Goal: Information Seeking & Learning: Learn about a topic

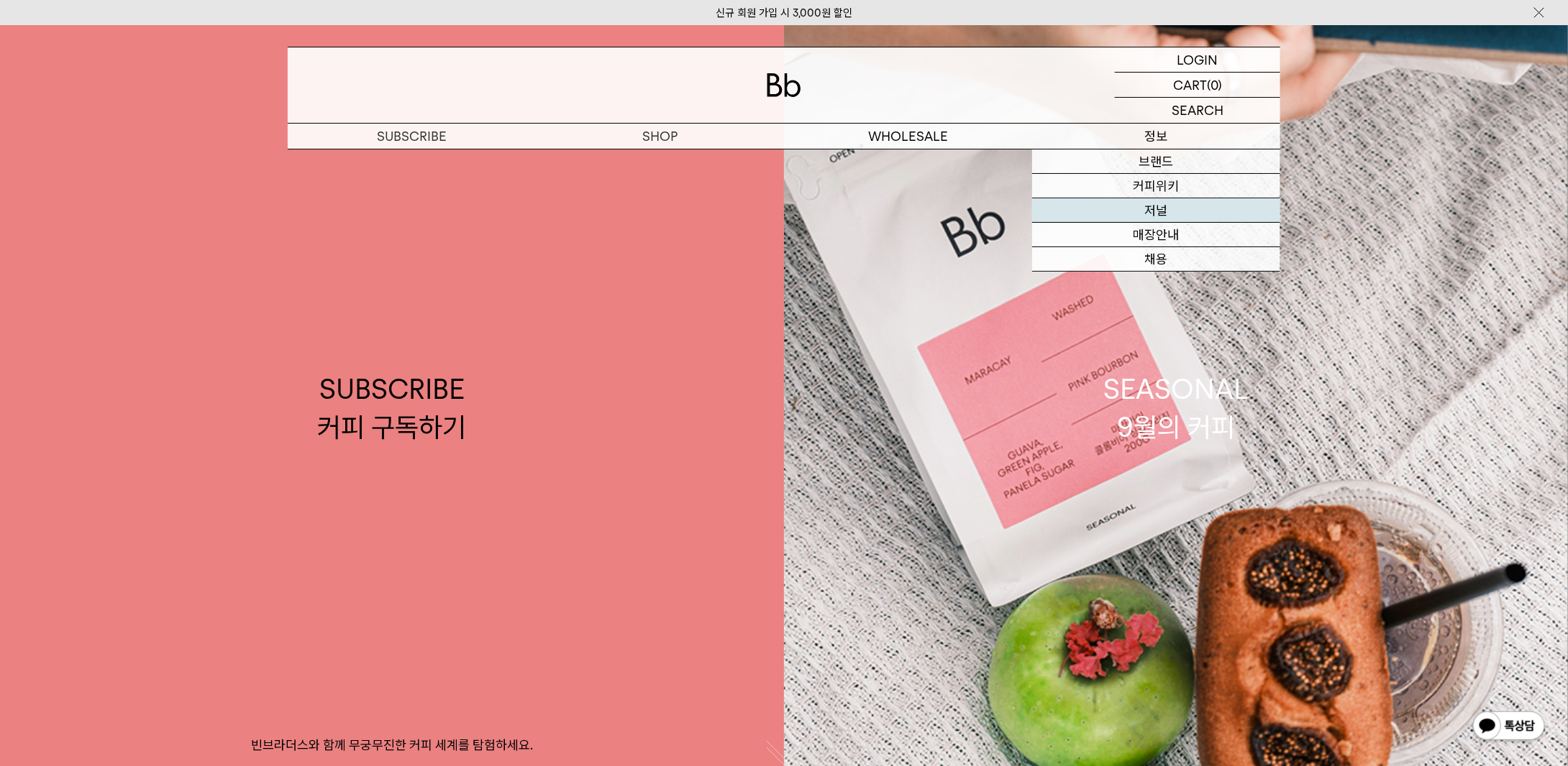
click at [1163, 207] on link "저널" at bounding box center [1156, 211] width 248 height 25
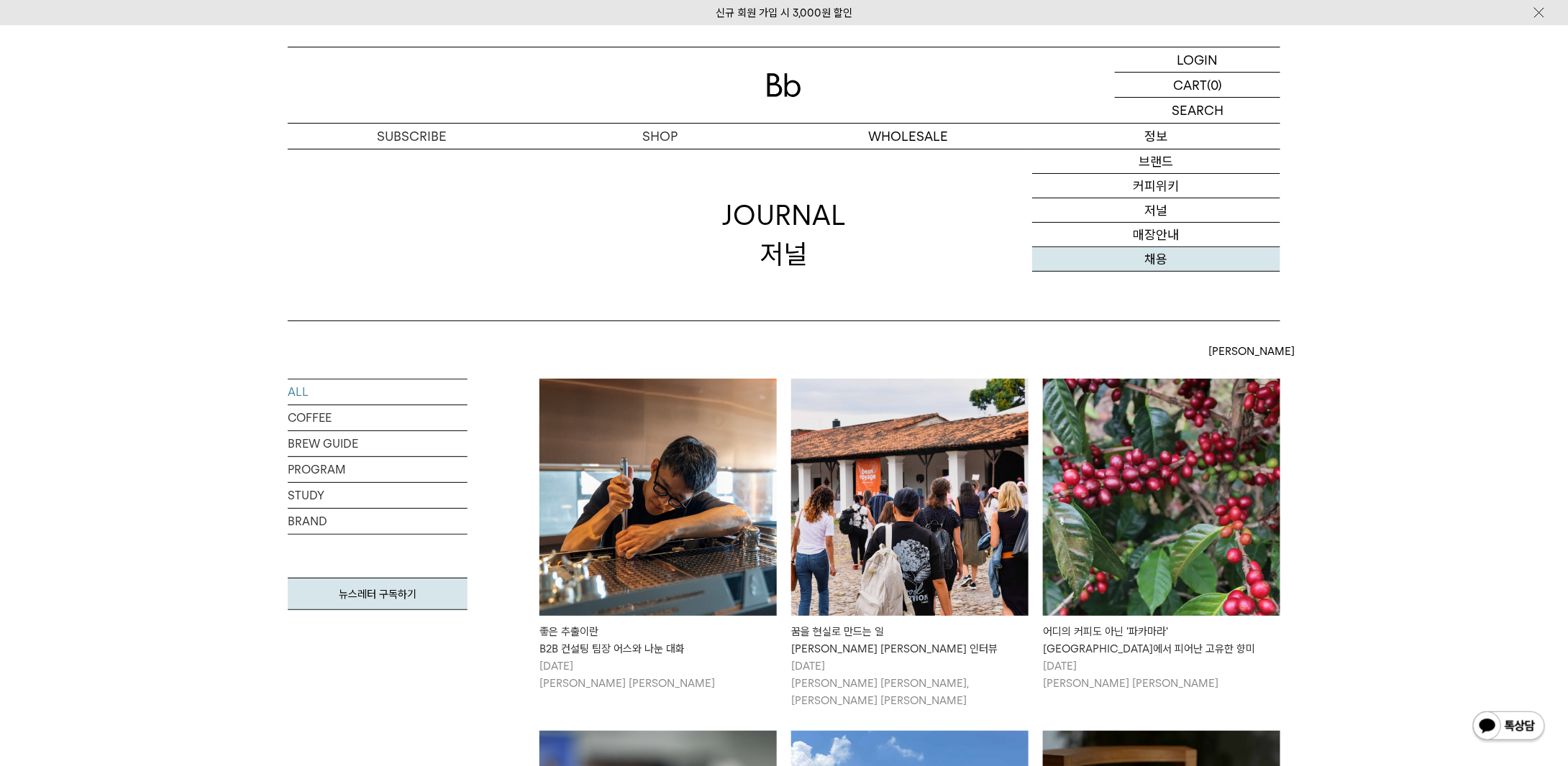
click at [1171, 260] on link "채용" at bounding box center [1156, 260] width 248 height 25
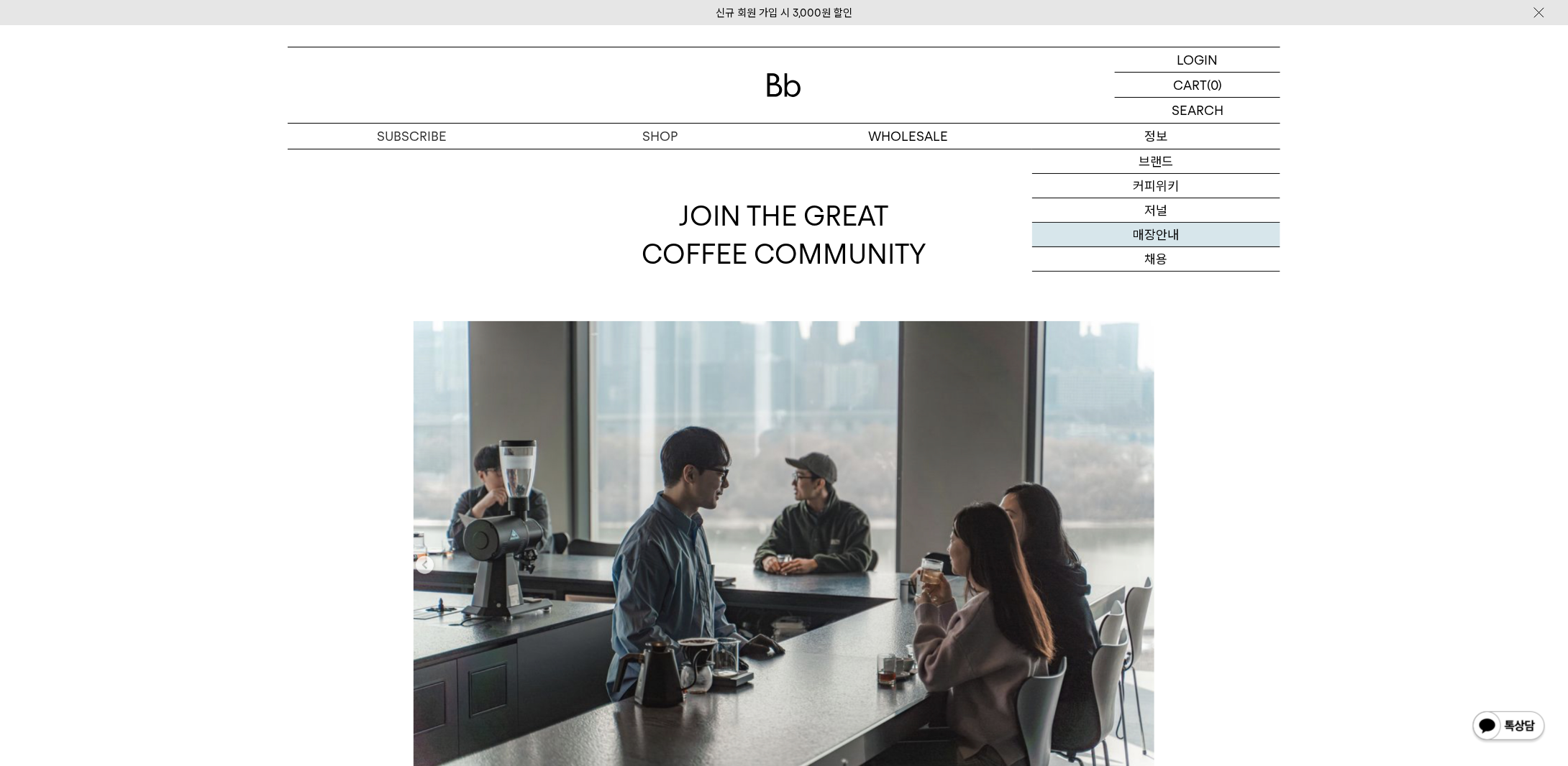
click at [1153, 228] on link "매장안내" at bounding box center [1156, 235] width 248 height 25
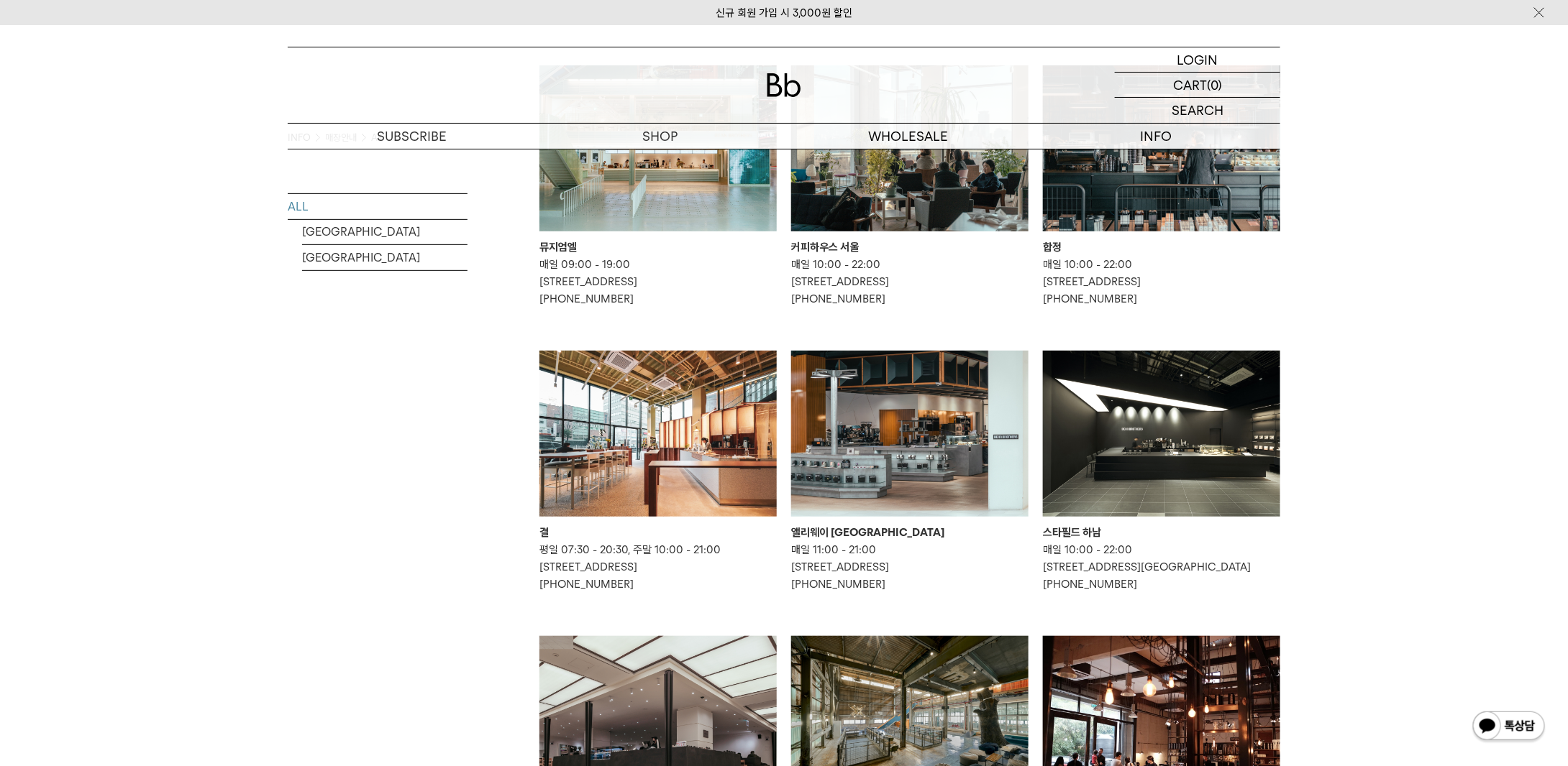
scroll to position [144, 0]
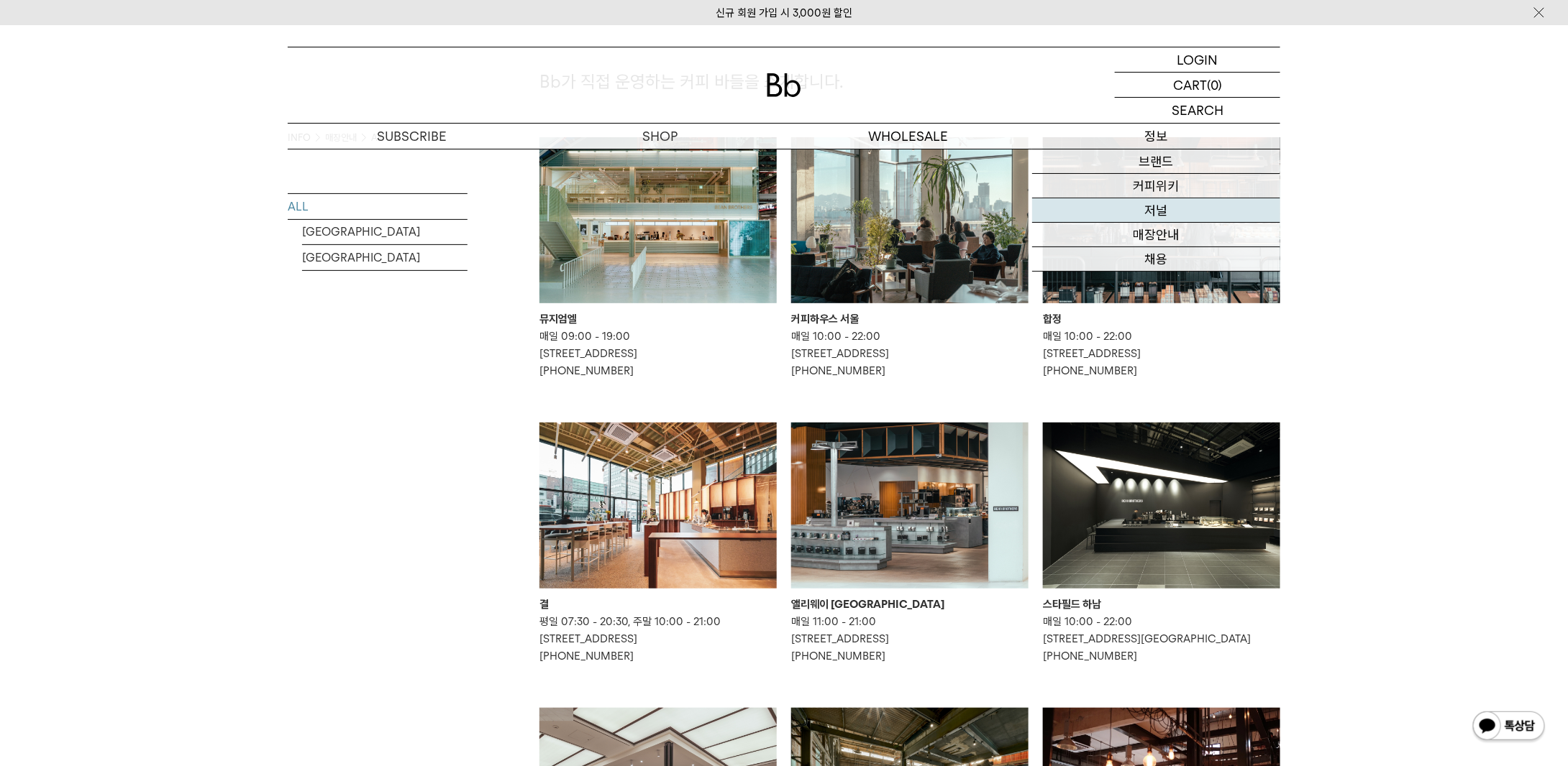
click at [1178, 210] on link "저널" at bounding box center [1156, 211] width 248 height 25
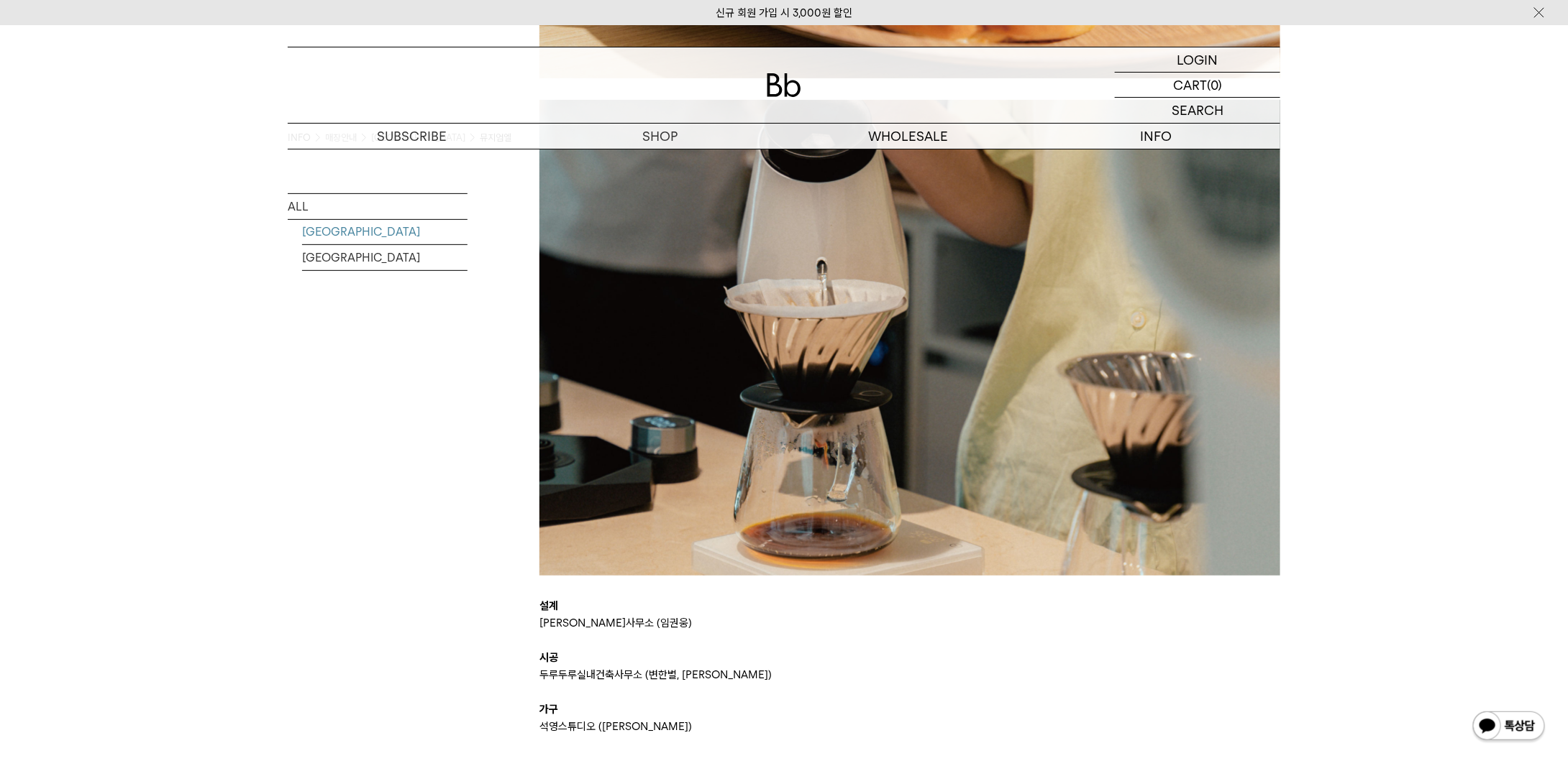
scroll to position [3333, 0]
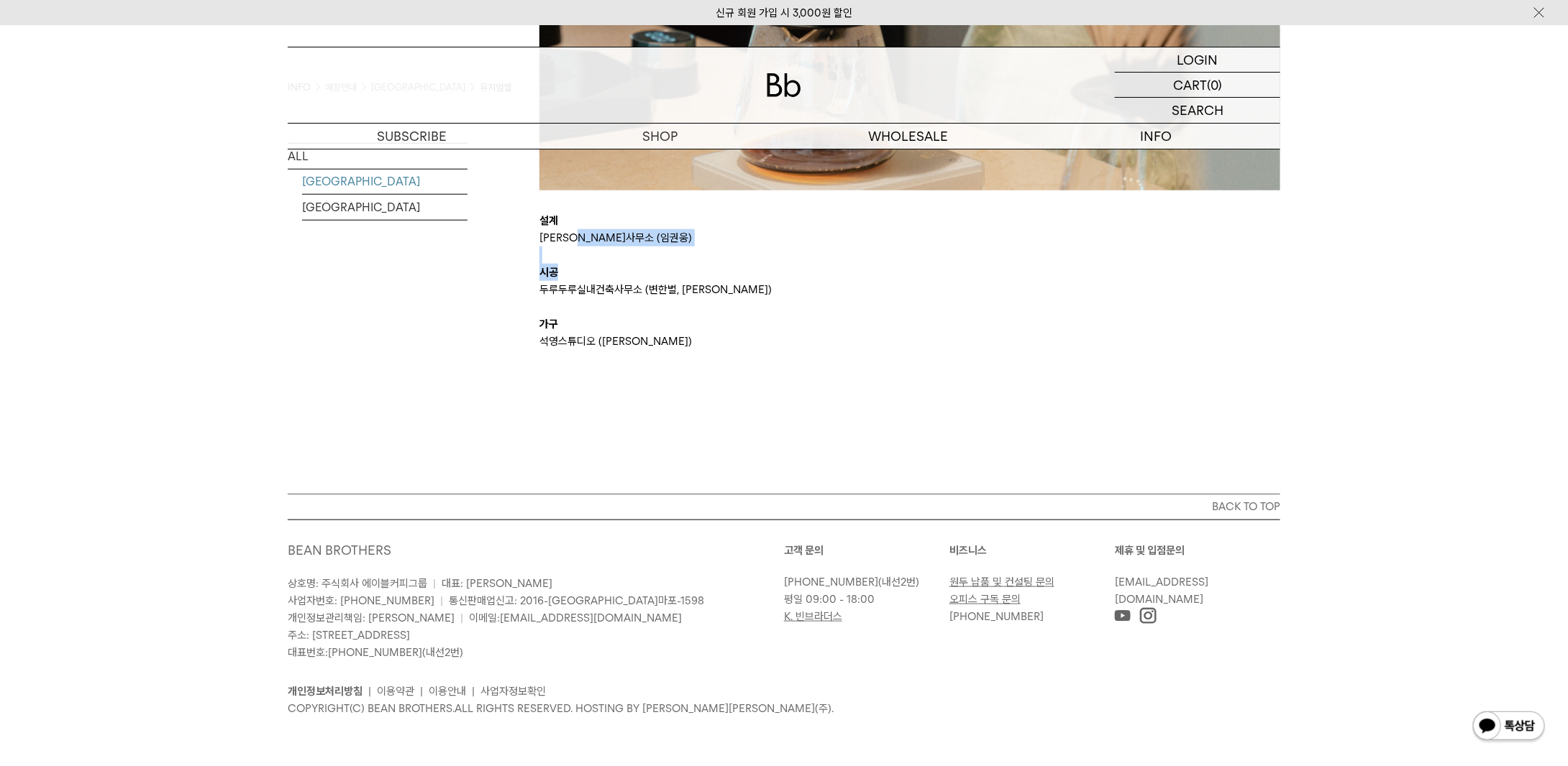
drag, startPoint x: 597, startPoint y: 242, endPoint x: 695, endPoint y: 272, distance: 102.5
click at [695, 273] on p "시공" at bounding box center [909, 272] width 741 height 17
click at [374, 179] on link "[GEOGRAPHIC_DATA]" at bounding box center [385, 180] width 165 height 25
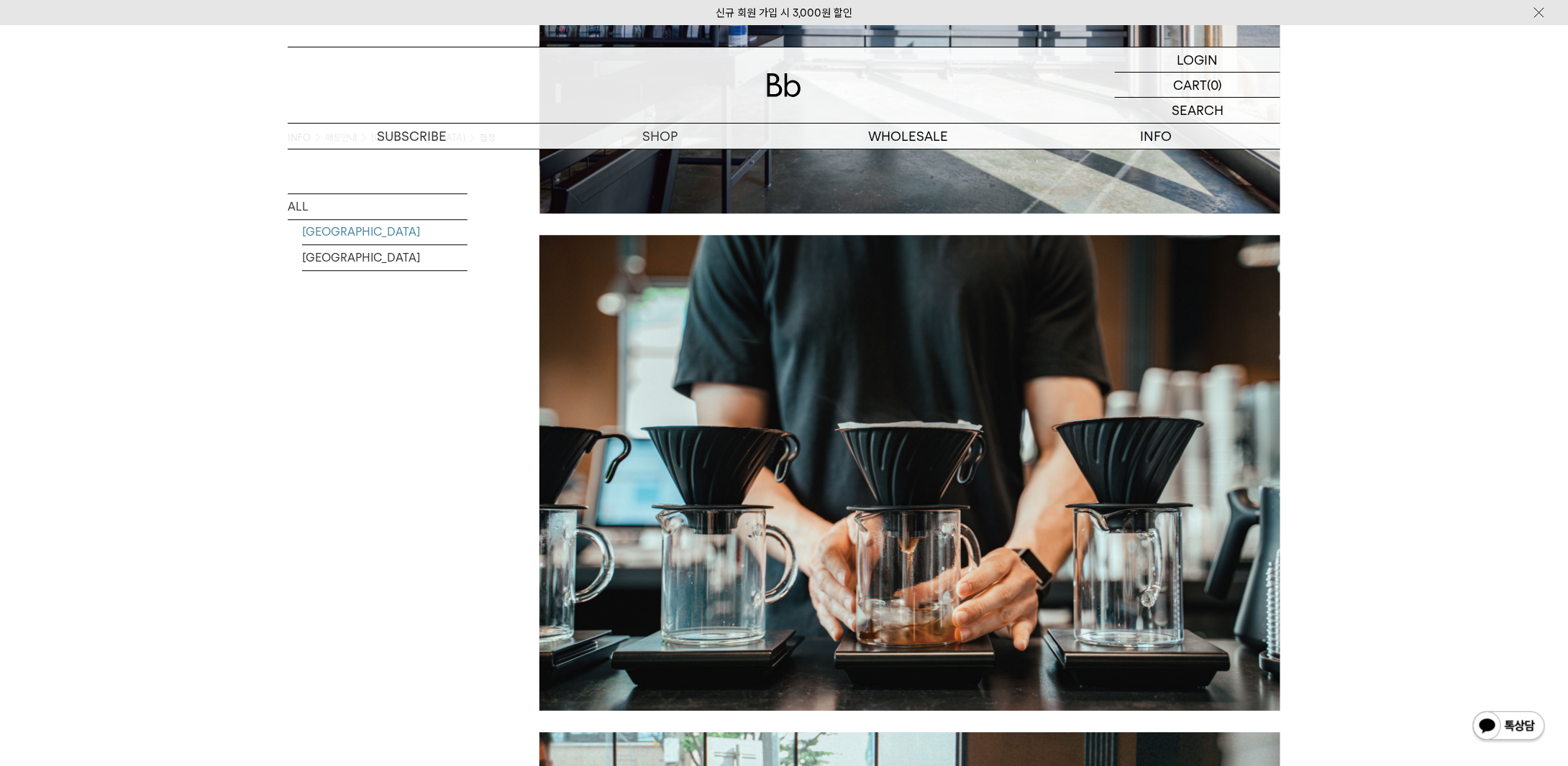
scroll to position [2444, 0]
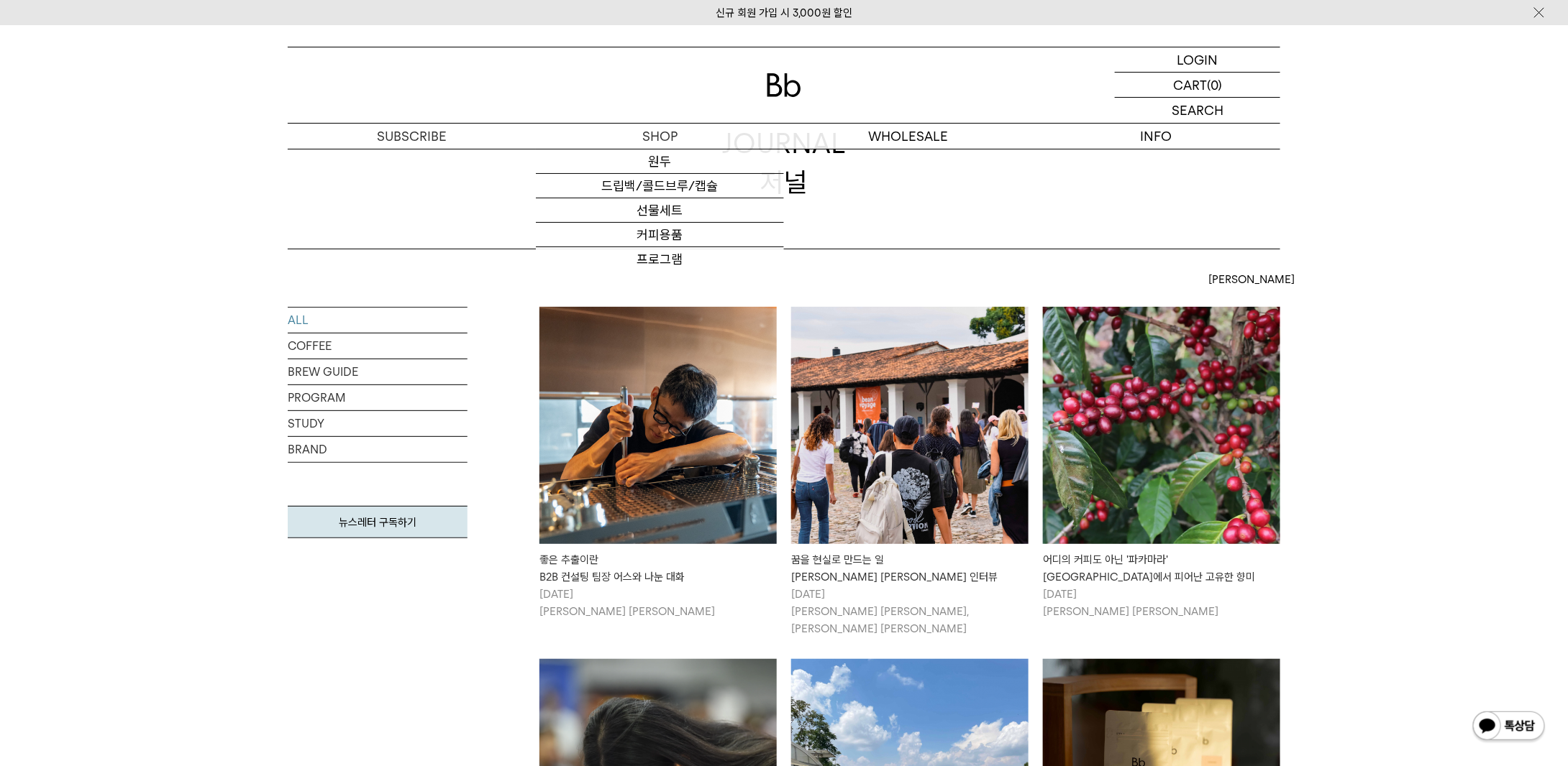
scroll to position [288, 0]
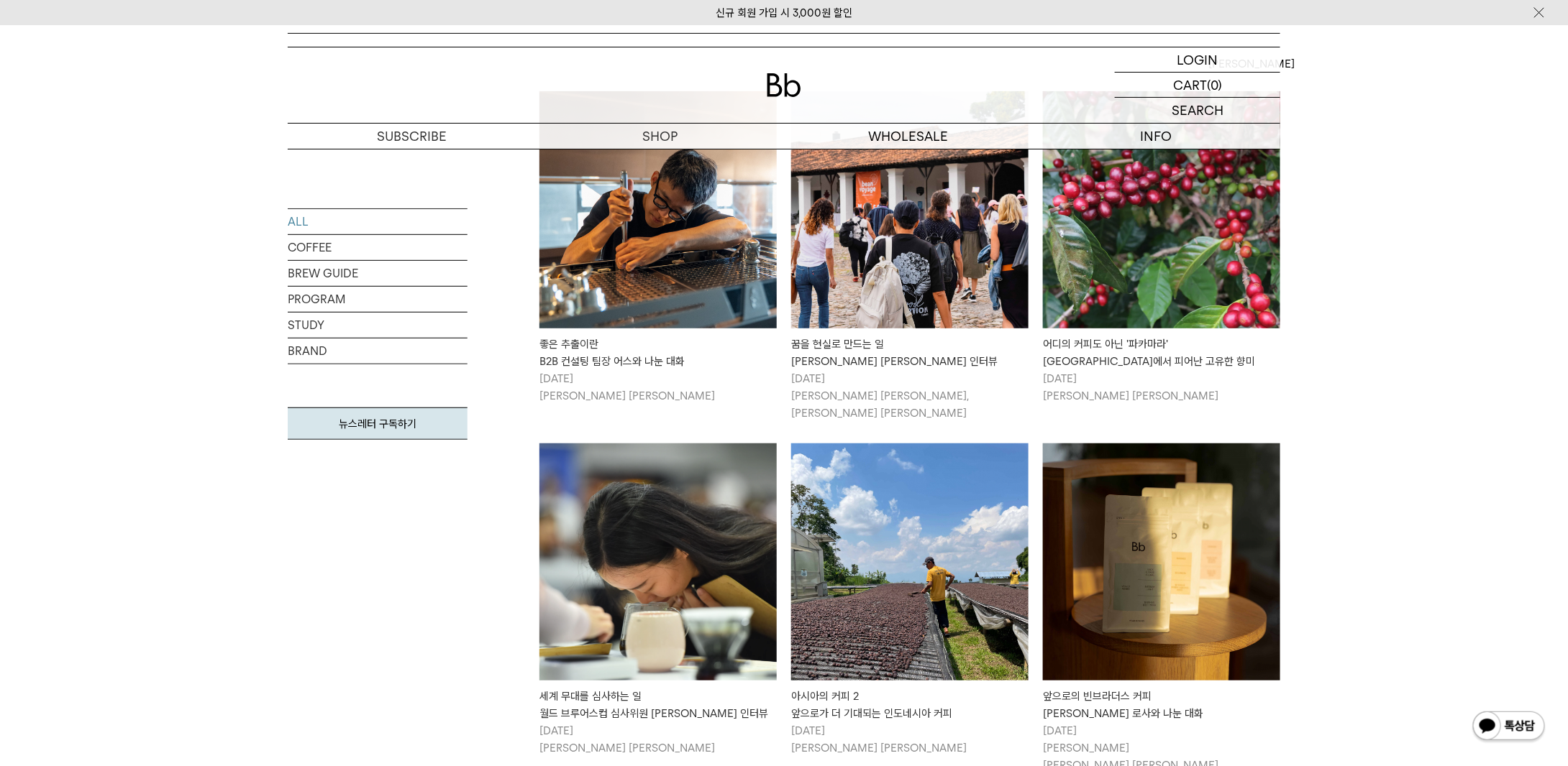
click at [632, 266] on img at bounding box center [658, 209] width 237 height 237
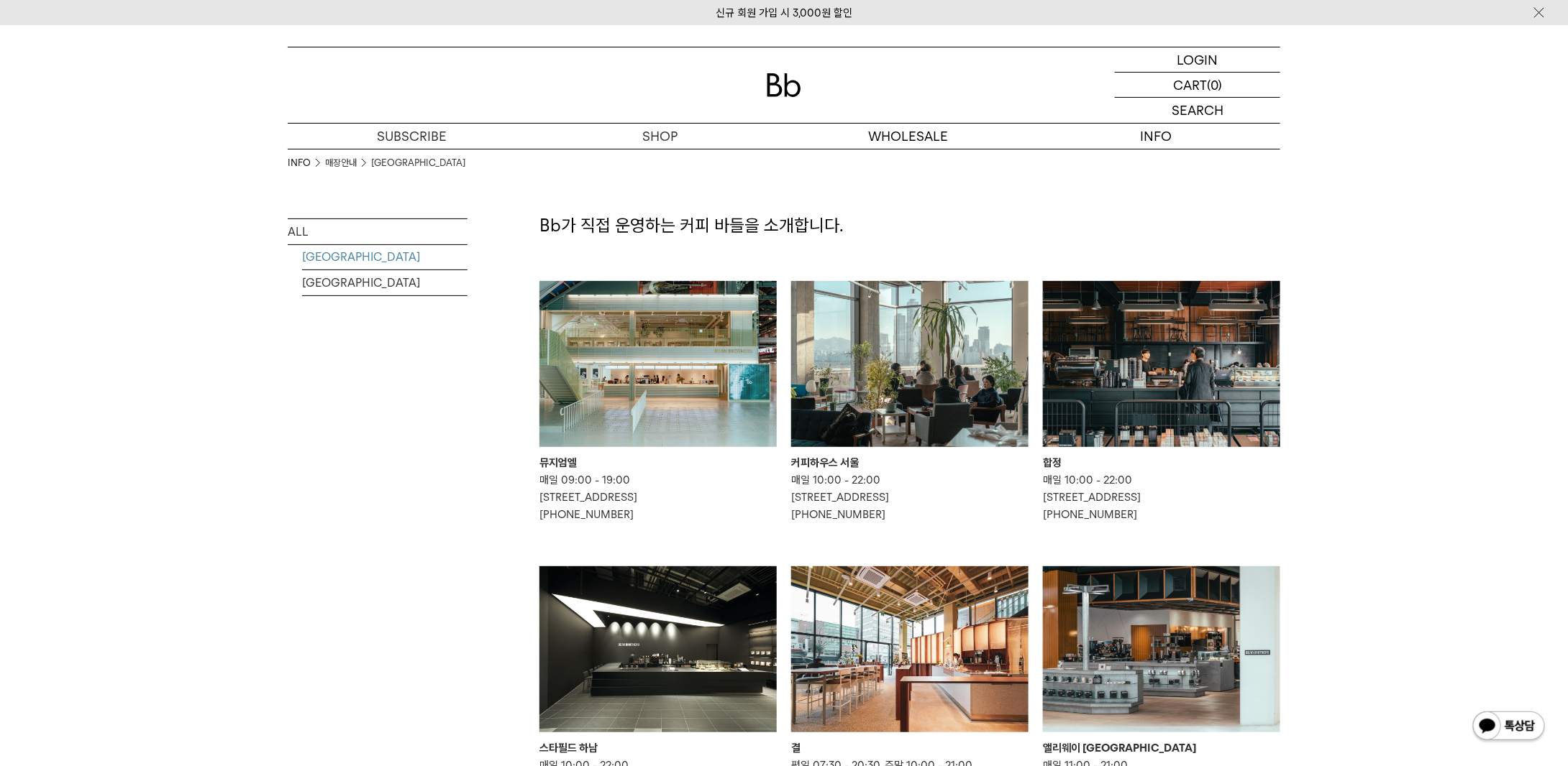
click at [899, 347] on img at bounding box center [909, 364] width 237 height 166
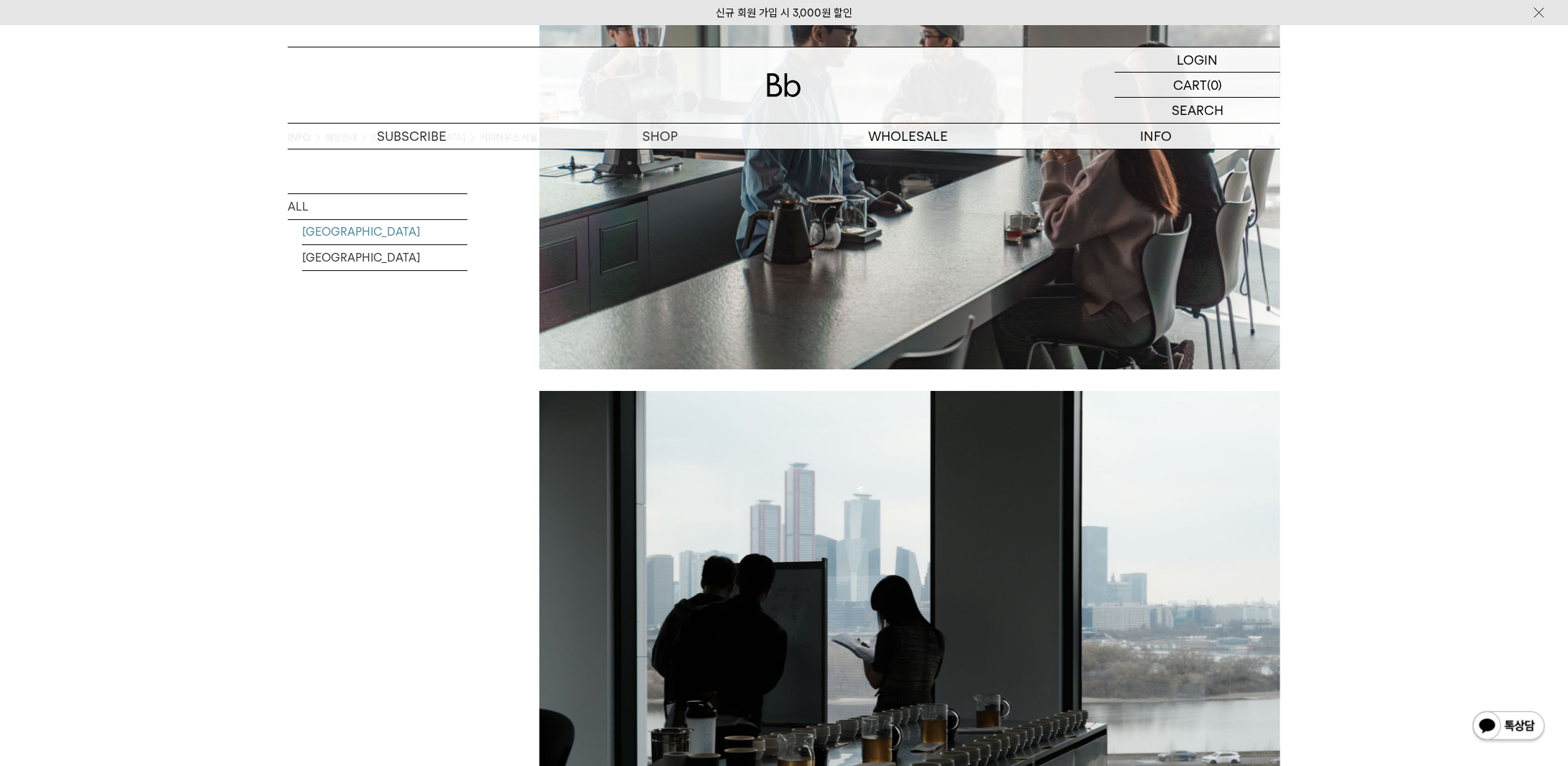
scroll to position [2875, 0]
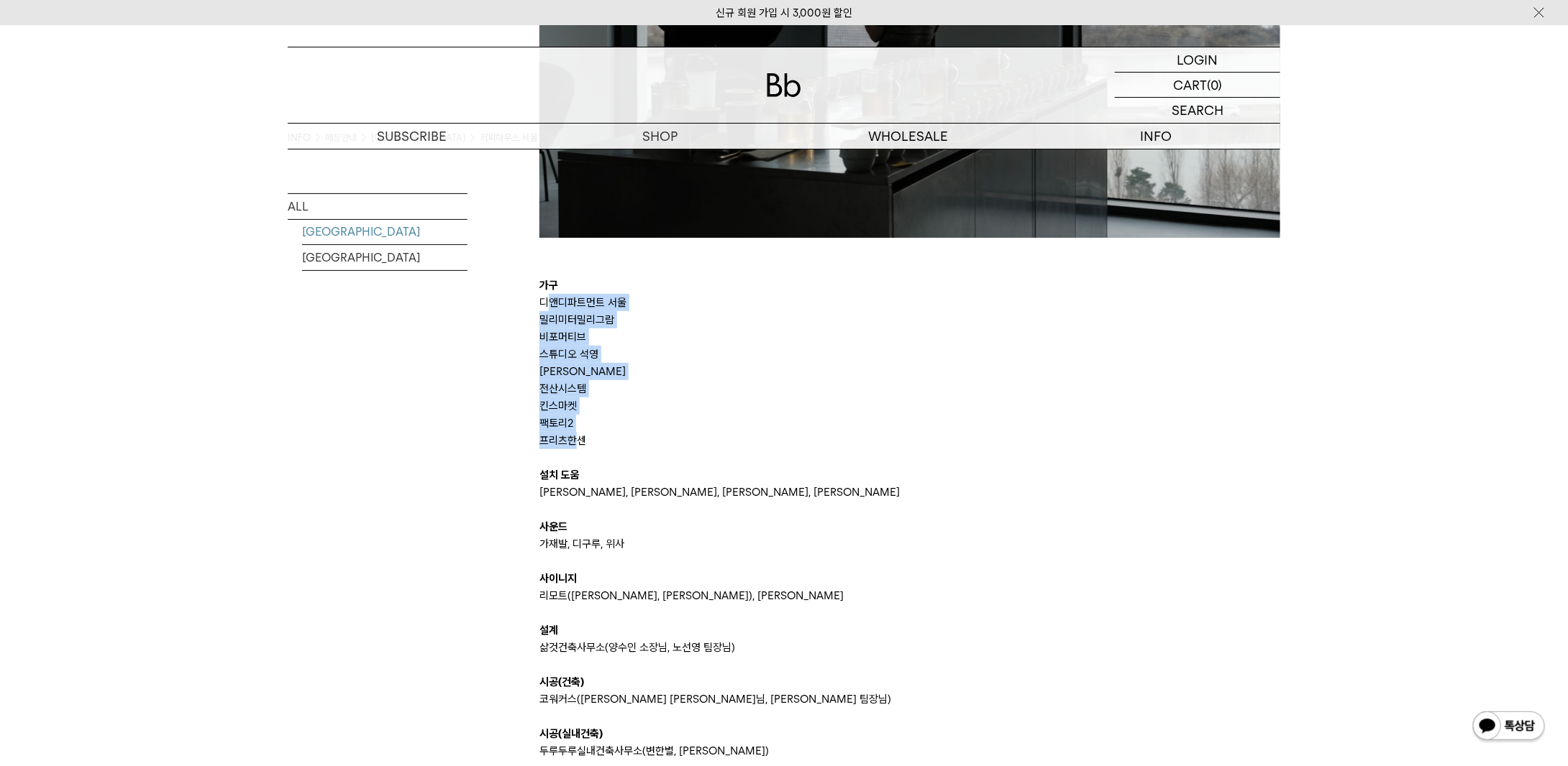
drag, startPoint x: 547, startPoint y: 305, endPoint x: 579, endPoint y: 442, distance: 140.7
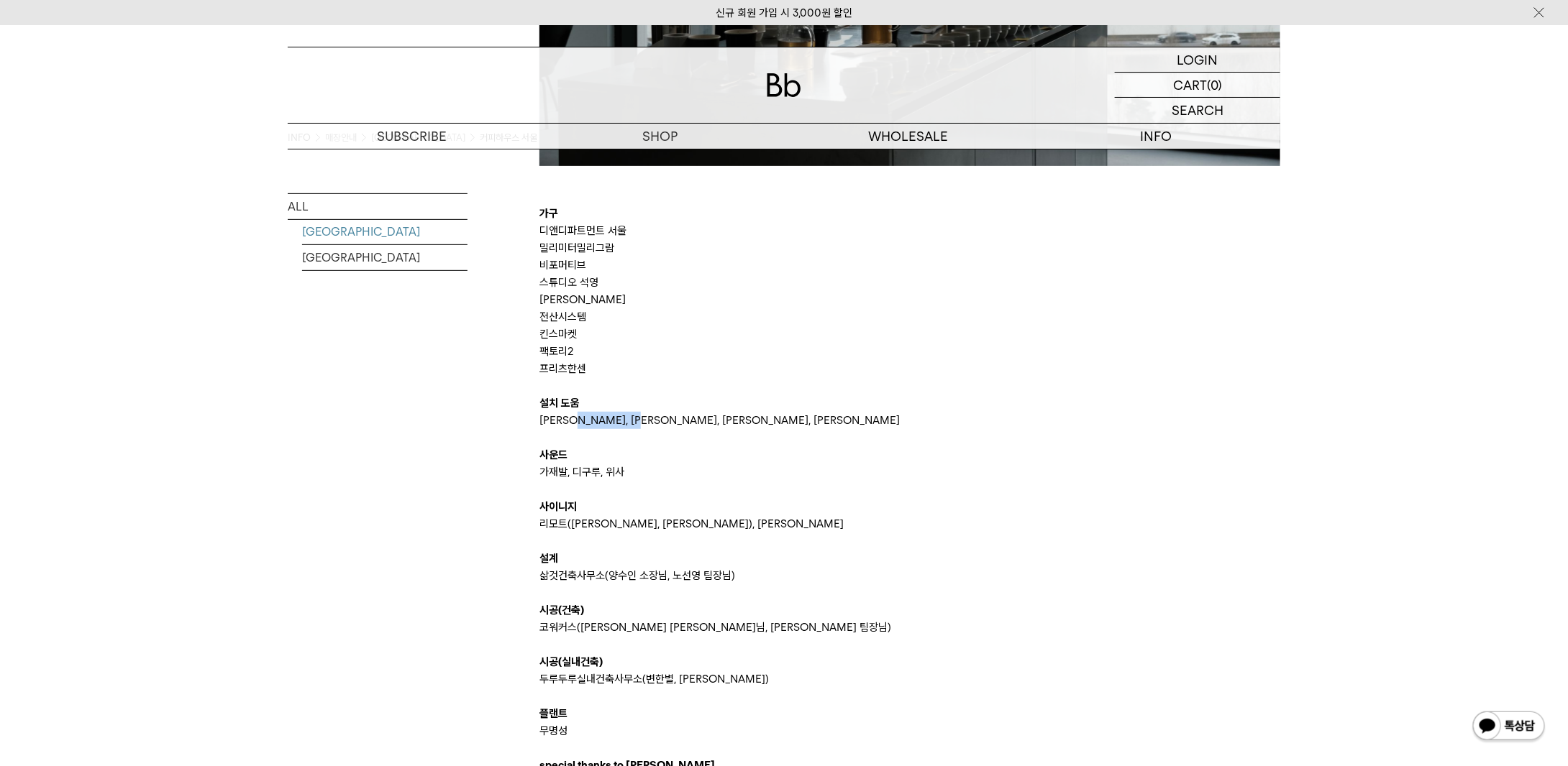
drag, startPoint x: 578, startPoint y: 420, endPoint x: 684, endPoint y: 426, distance: 106.2
click at [684, 426] on p "김보람, 날씨, 박찬신, 홍승은" at bounding box center [909, 420] width 741 height 17
drag, startPoint x: 684, startPoint y: 426, endPoint x: 530, endPoint y: 418, distance: 154.2
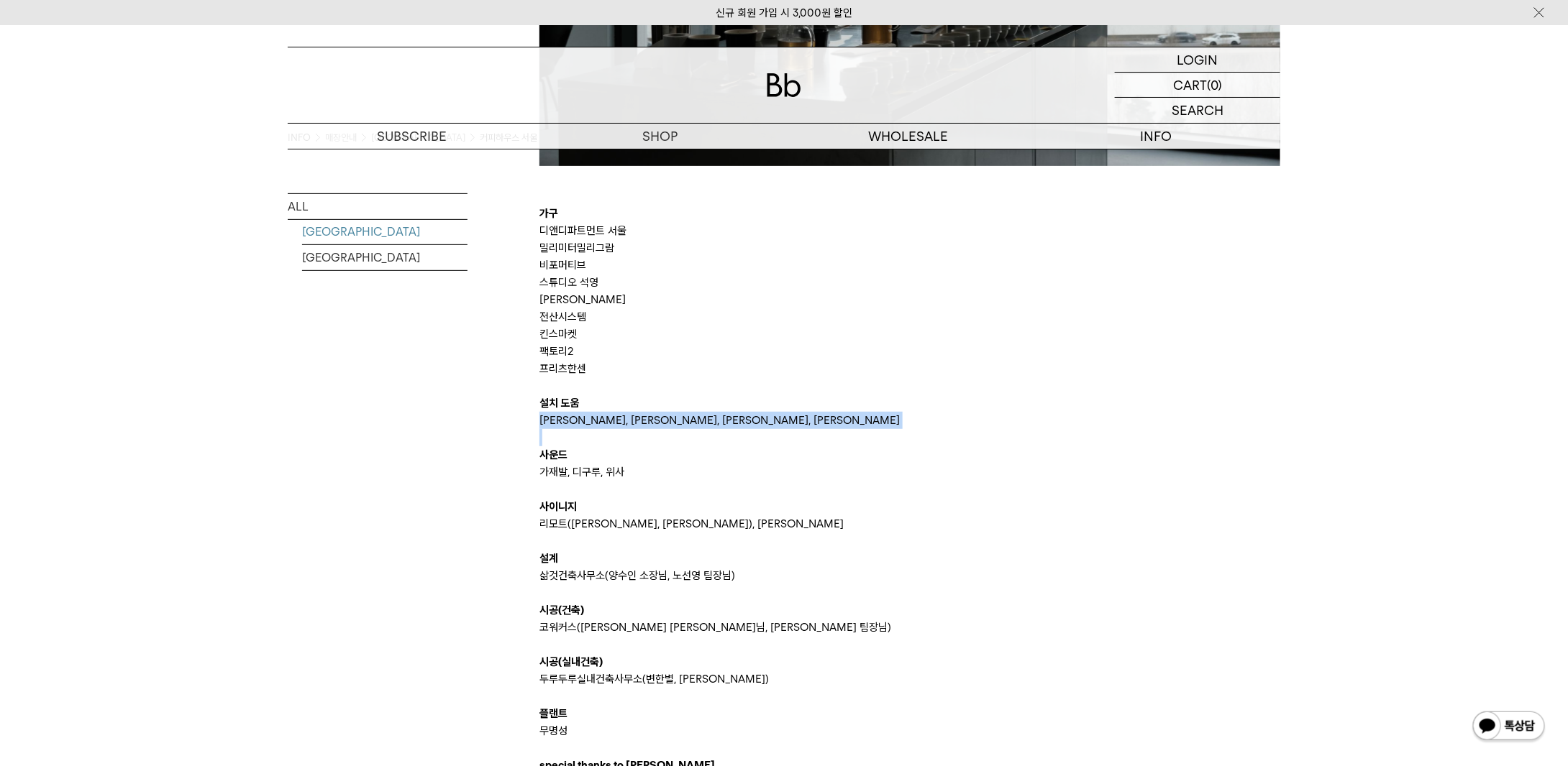
drag, startPoint x: 530, startPoint y: 418, endPoint x: 675, endPoint y: 414, distance: 145.1
click at [675, 414] on p "김보람, 날씨, 박찬신, 홍승은" at bounding box center [909, 420] width 741 height 17
drag, startPoint x: 675, startPoint y: 414, endPoint x: 565, endPoint y: 416, distance: 110.0
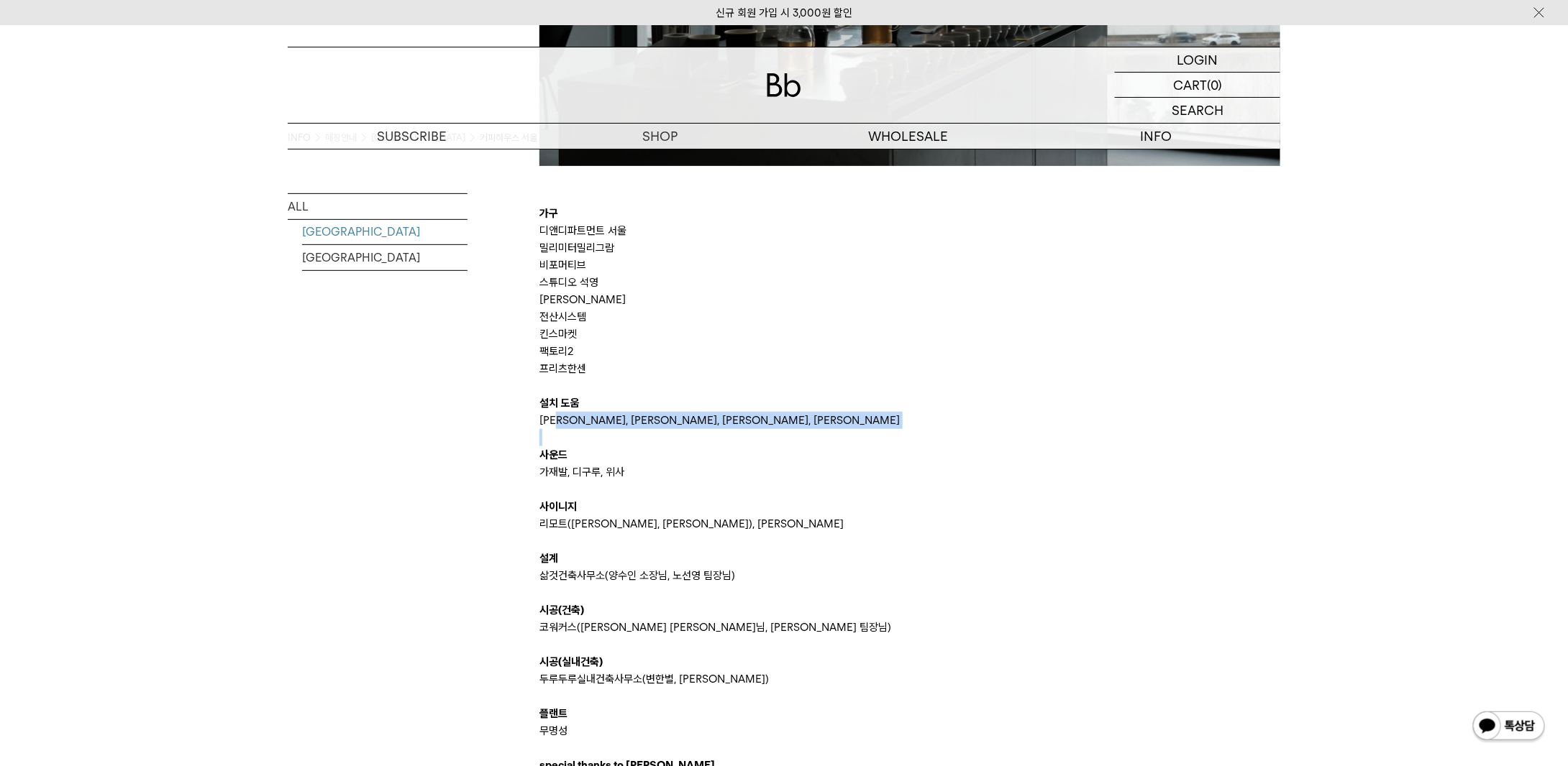
click at [565, 416] on p "김보람, 날씨, 박찬신, 홍승은" at bounding box center [909, 420] width 741 height 17
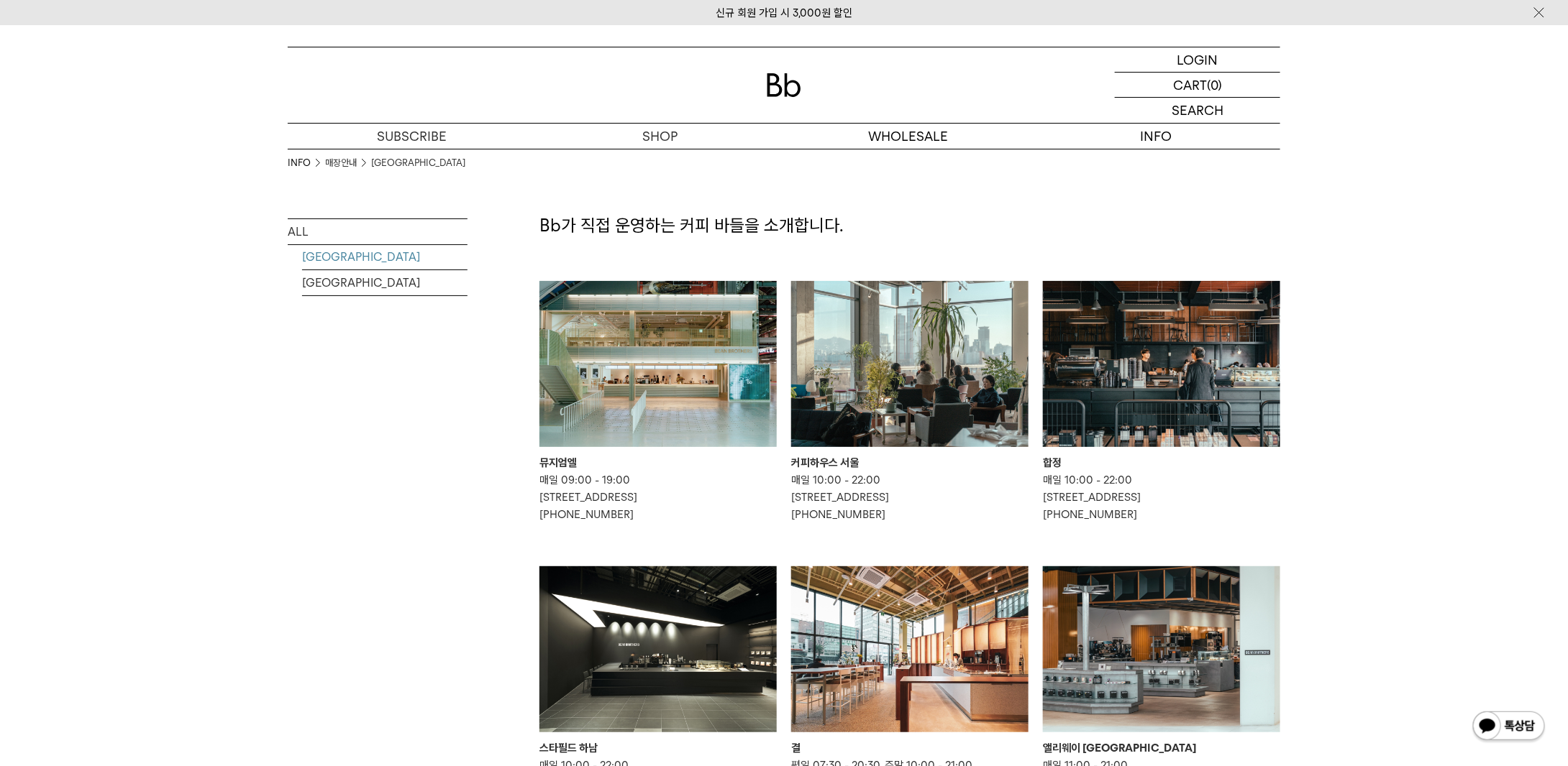
drag, startPoint x: 765, startPoint y: 476, endPoint x: 821, endPoint y: 138, distance: 342.6
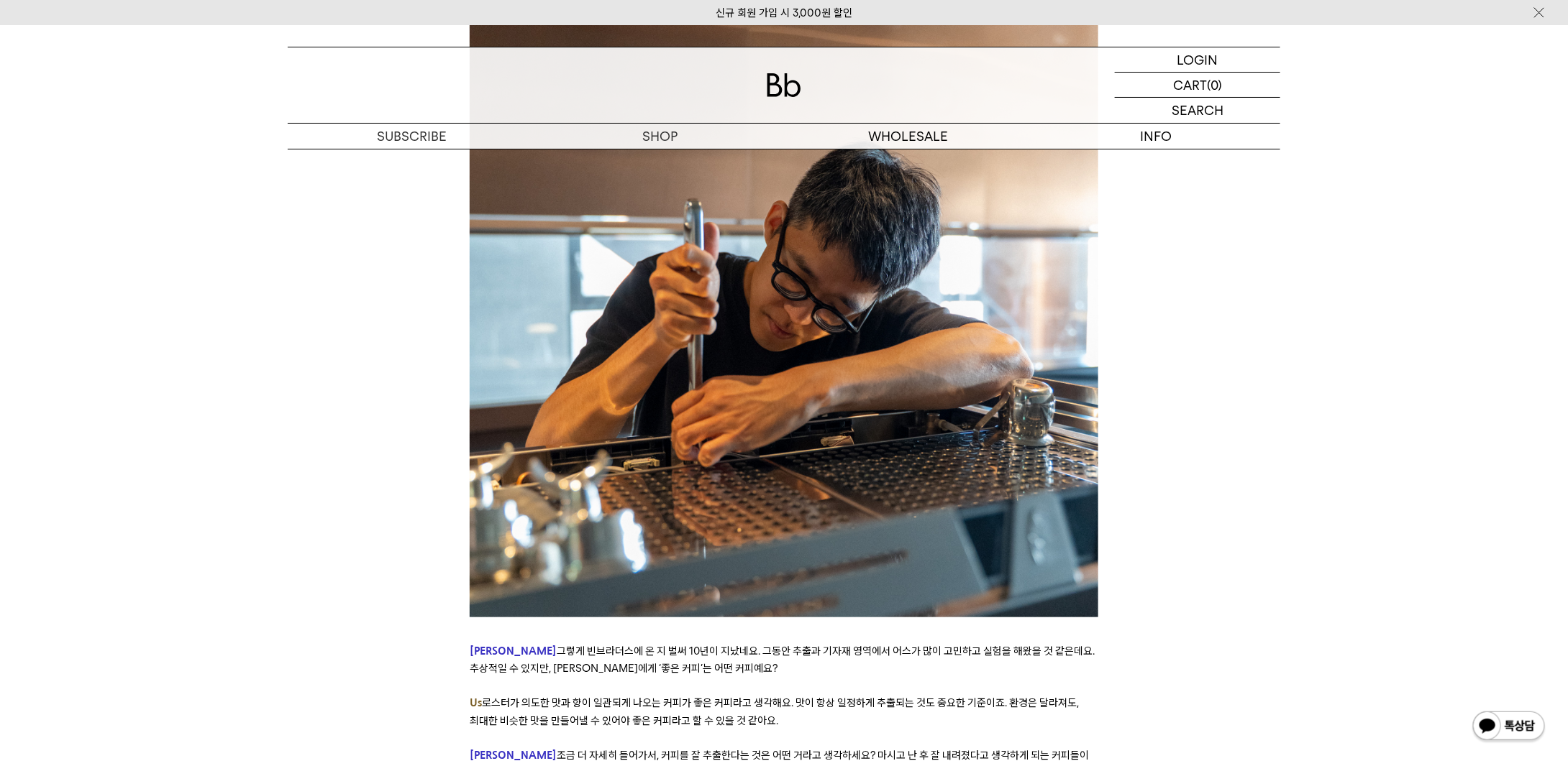
scroll to position [3523, 0]
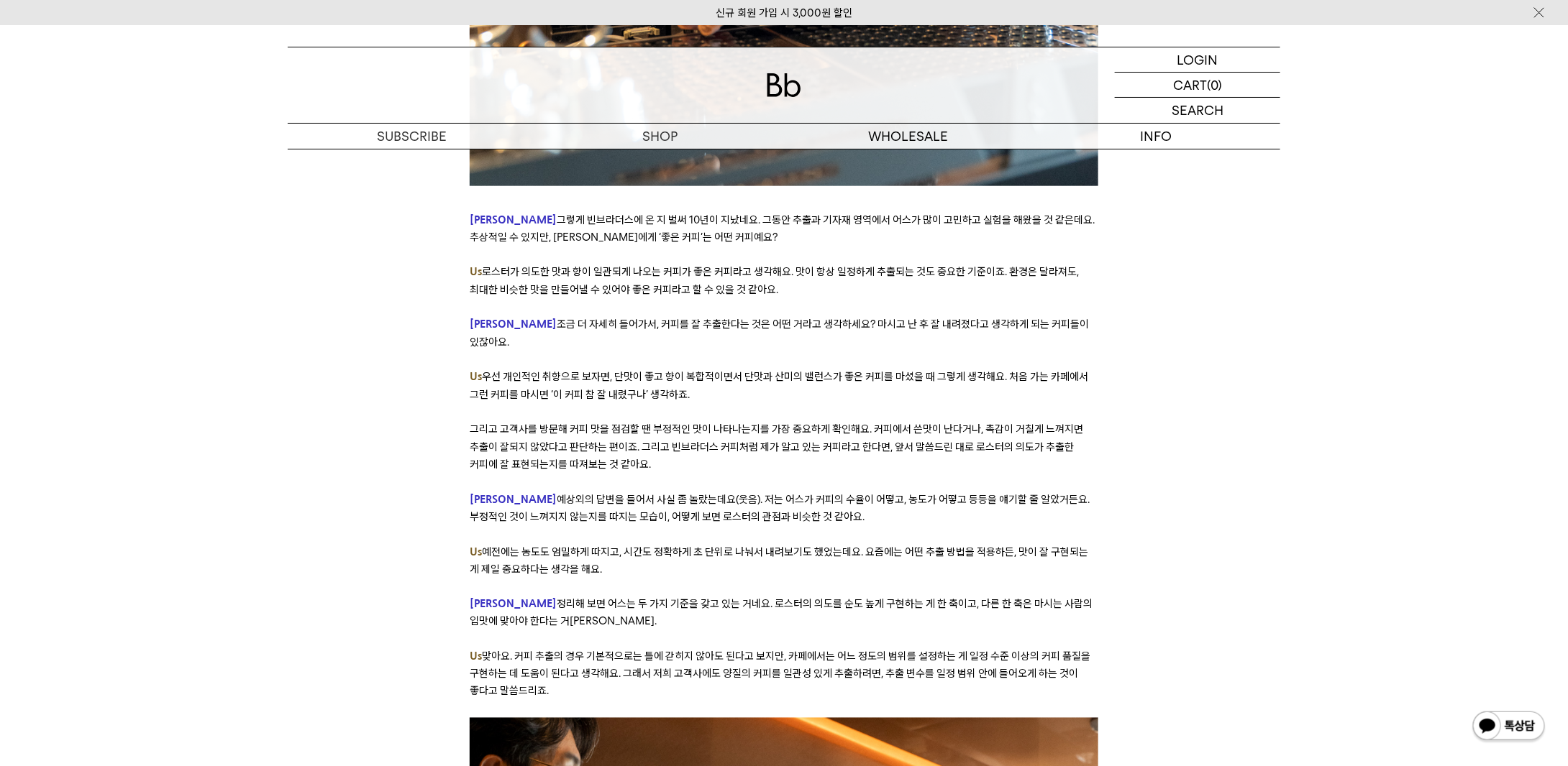
drag, startPoint x: 619, startPoint y: 228, endPoint x: 832, endPoint y: 325, distance: 234.0
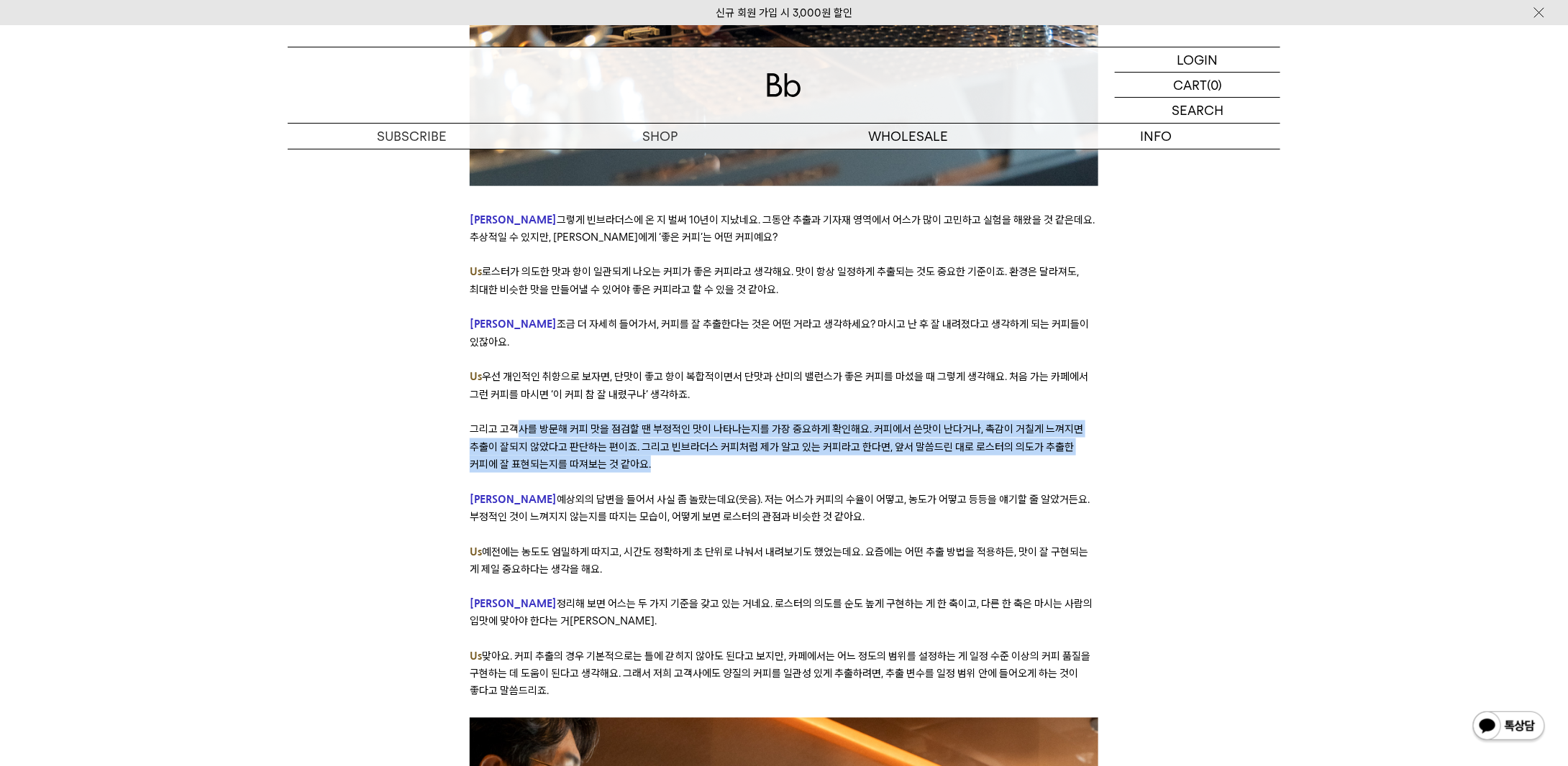
drag, startPoint x: 516, startPoint y: 354, endPoint x: 623, endPoint y: 390, distance: 112.9
click at [623, 420] on p "그리고 고객사를 방문해 커피 맛을 점검할 땐 부정적인 맛이 나타나는지를 가장 중요하게 확인해요. 커피에서 쓴맛이 난다거나, 촉감이 거칠게 느껴…" at bounding box center [784, 446] width 628 height 52
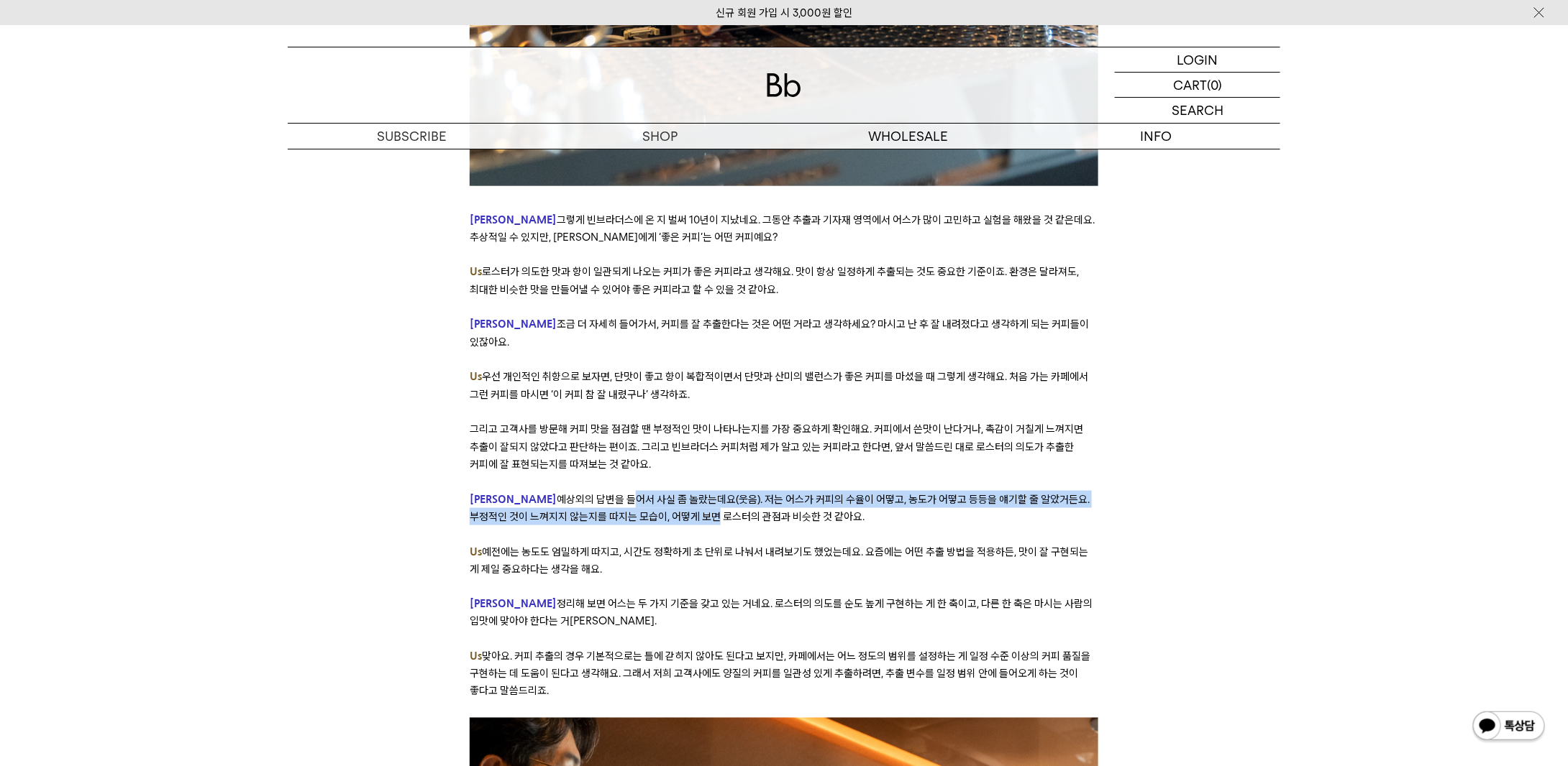
drag, startPoint x: 568, startPoint y: 428, endPoint x: 647, endPoint y: 441, distance: 80.1
click at [647, 493] on span "예상외의 답변을 들어서 사실 좀 놀랐는데요(웃음). 저는 어스가 커피의 수율이 어떻고, 농도가 어떻고 등등을 얘기할 줄 알았거든요. 부정적인 …" at bounding box center [779, 508] width 620 height 31
drag, startPoint x: 585, startPoint y: 481, endPoint x: 616, endPoint y: 497, distance: 34.9
click at [616, 543] on p "Us 예전에는 농도도 엄밀하게 따지고, 시간도 정확하게 초 단위로 나눠서 내려보기도 했었는데요. 요즘에는 어떤 추출 방법을 적용하든, 맛이 잘…" at bounding box center [784, 561] width 628 height 36
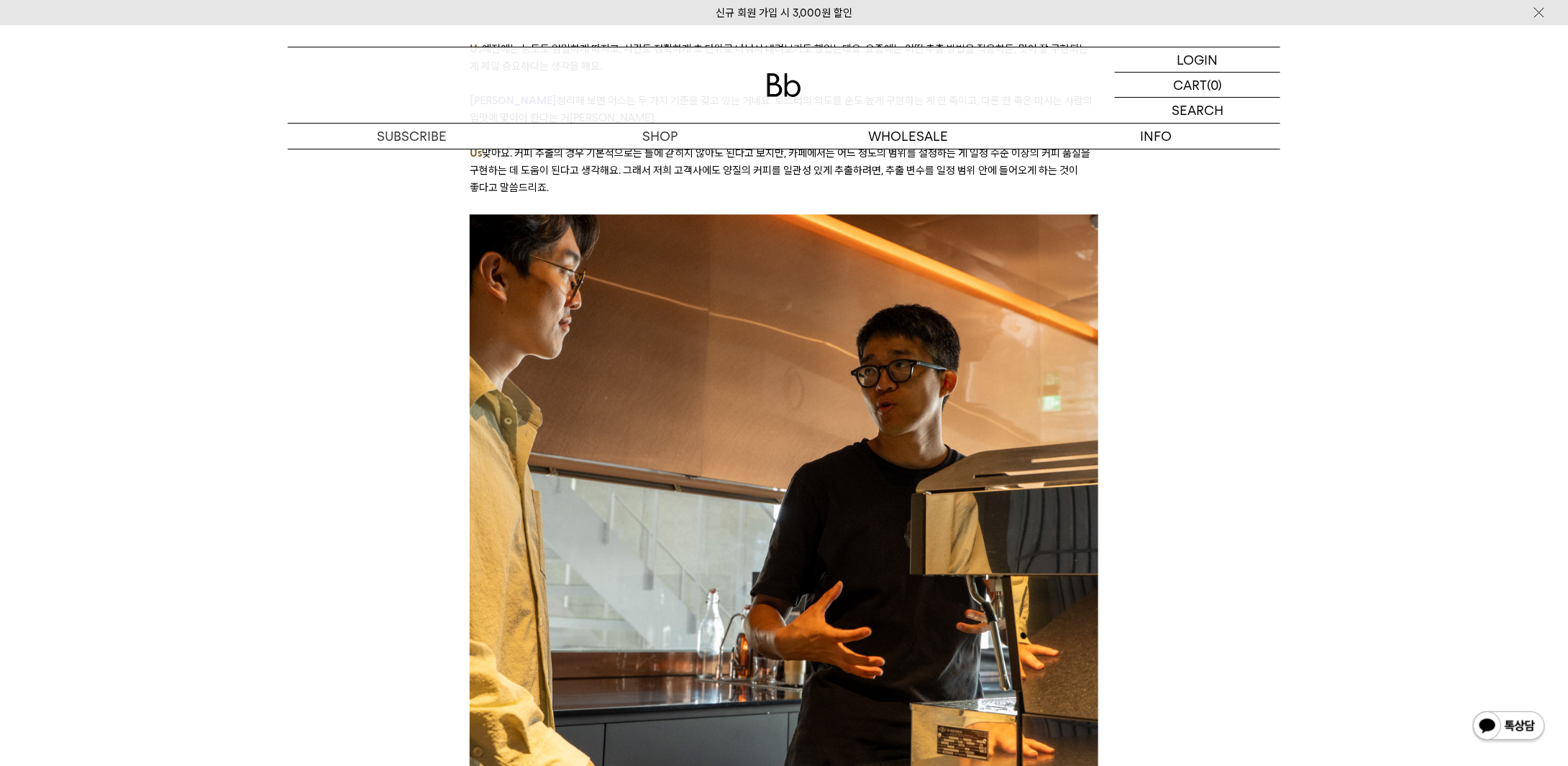
scroll to position [4385, 0]
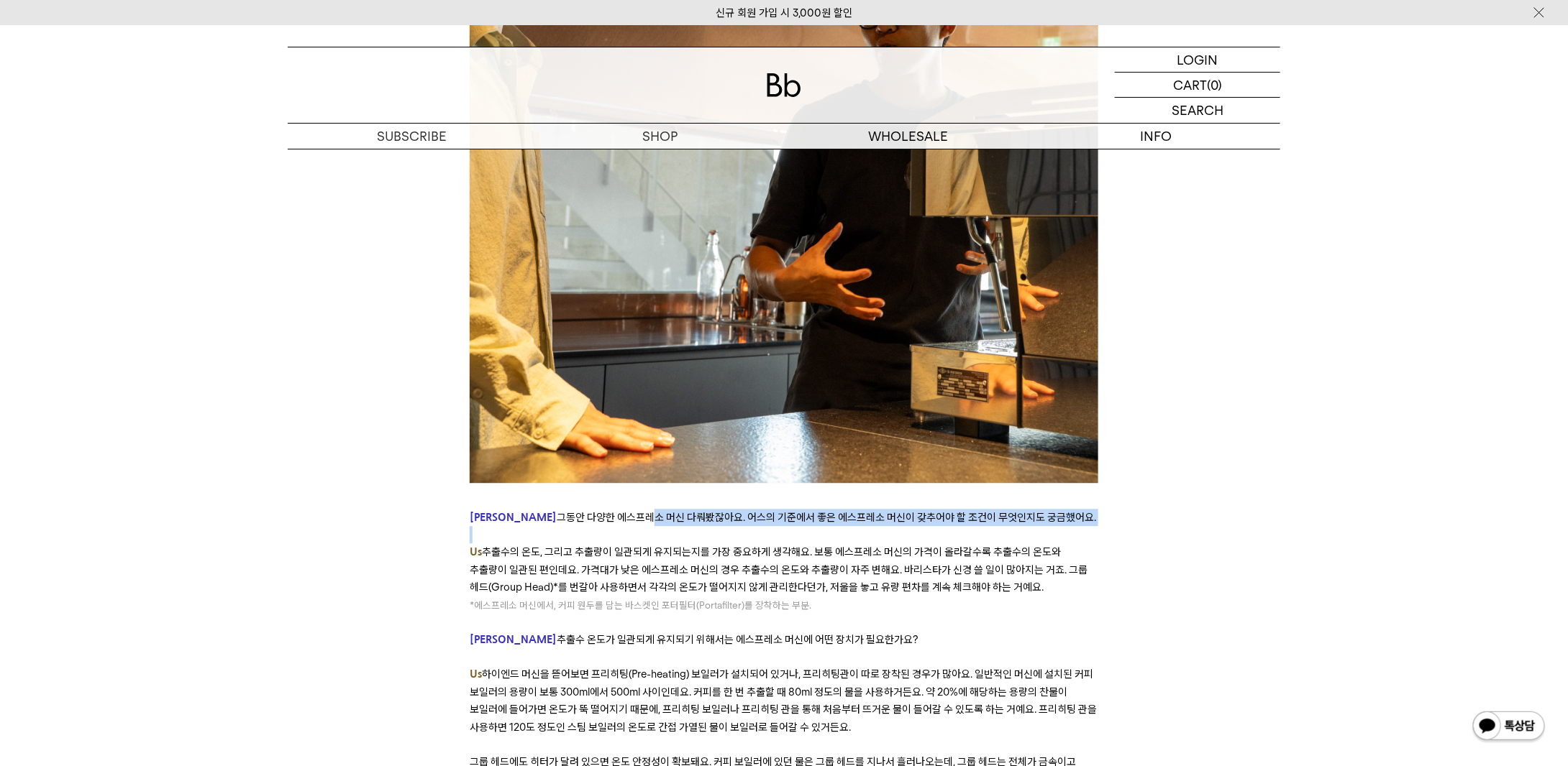
drag, startPoint x: 585, startPoint y: 438, endPoint x: 651, endPoint y: 453, distance: 67.7
click at [651, 453] on div "﻿ 좋은 커피란 무엇일까요? ‘좋음’에 대한 기준은 취향에 관한 것이기도 하지만, 객관적으로 무엇이 더 나은지에 대한 것이기도 합니다. 오랫동…" at bounding box center [784, 485] width 628 height 8986
click at [652, 526] on p at bounding box center [784, 534] width 628 height 17
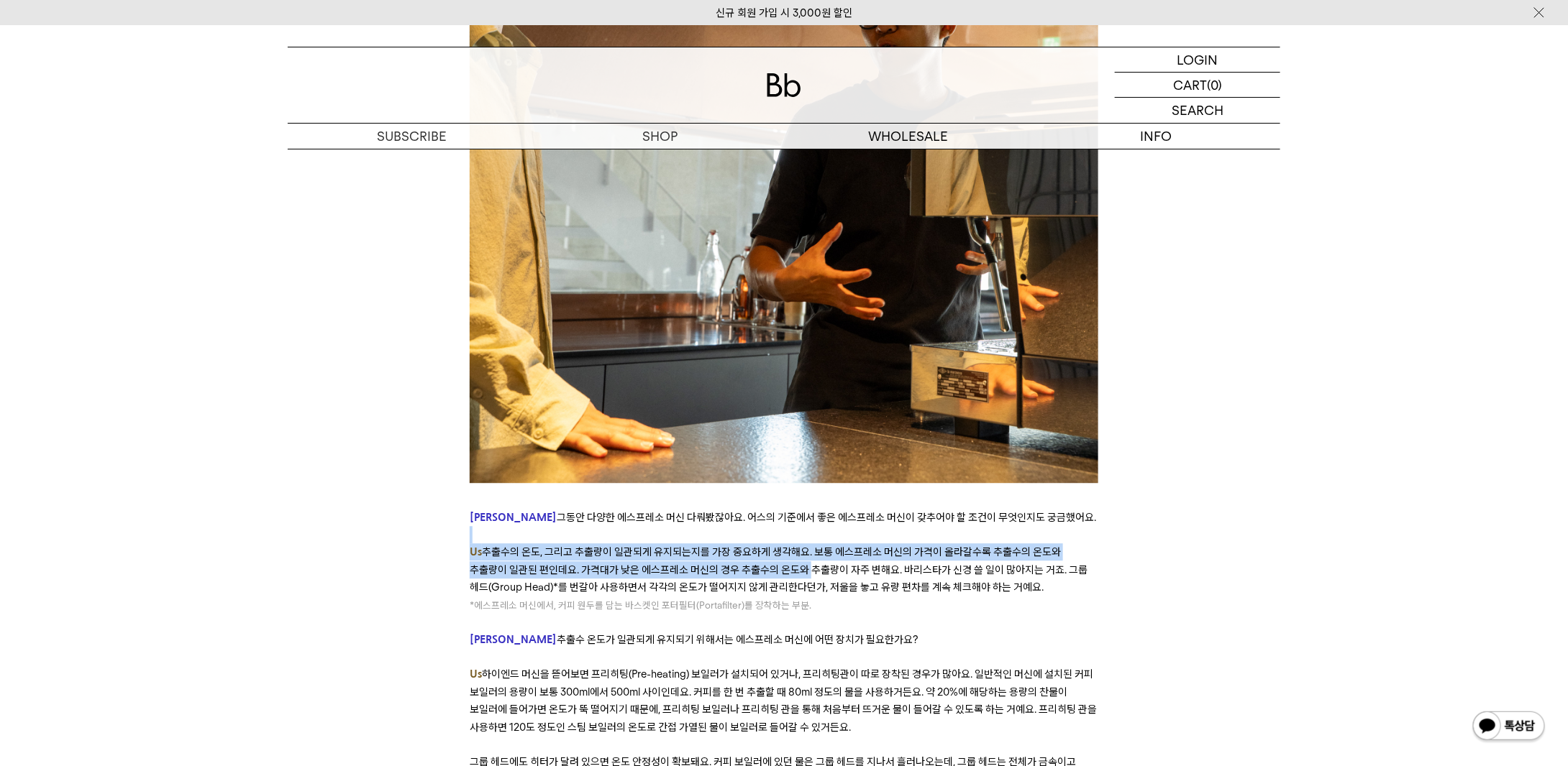
drag, startPoint x: 652, startPoint y: 455, endPoint x: 750, endPoint y: 495, distance: 105.8
click at [750, 495] on div "﻿ 좋은 커피란 무엇일까요? ‘좋음’에 대한 기준은 취향에 관한 것이기도 하지만, 객관적으로 무엇이 더 나은지에 대한 것이기도 합니다. 오랫동…" at bounding box center [784, 485] width 628 height 8986
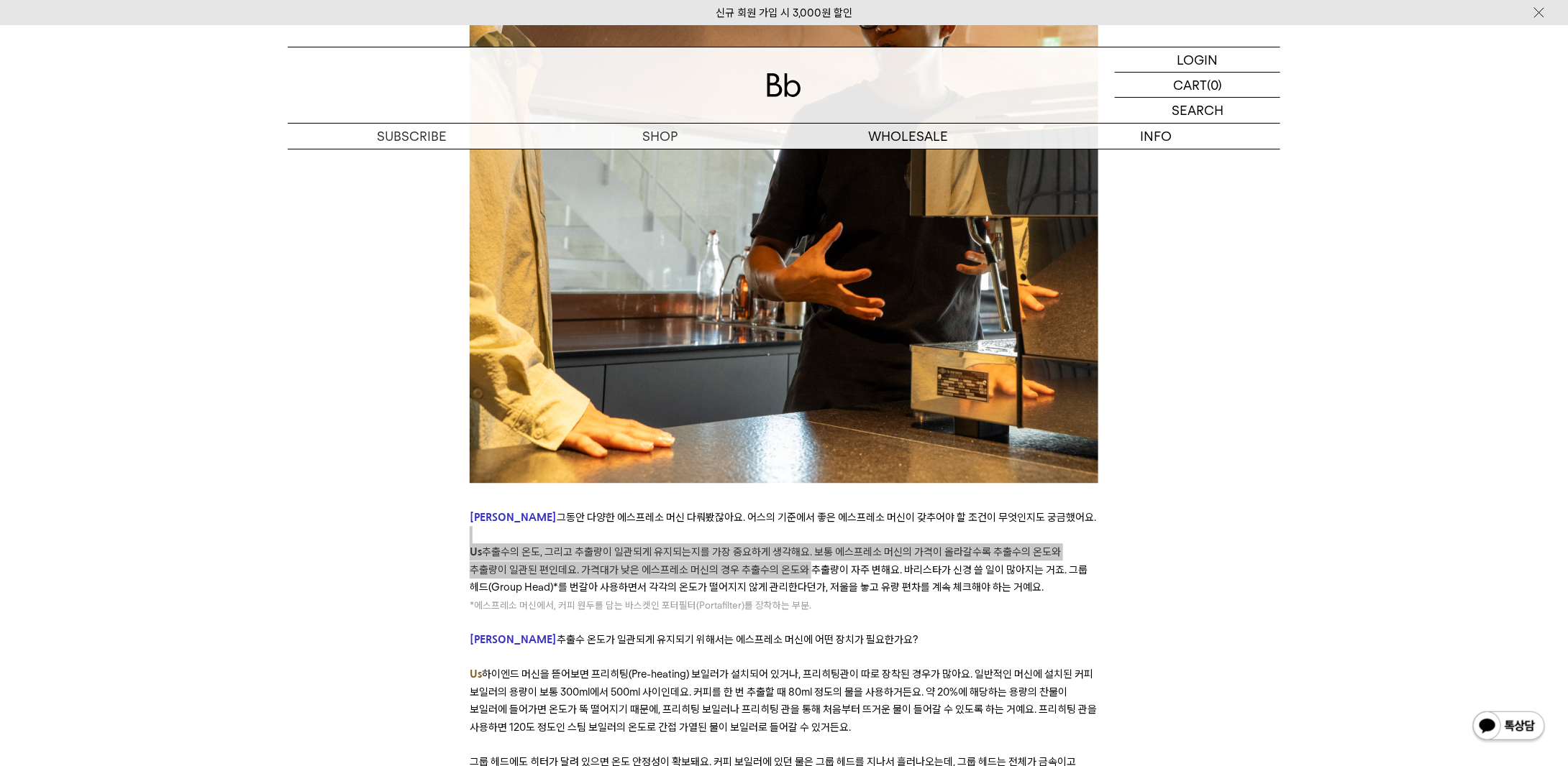
scroll to position [4529, 0]
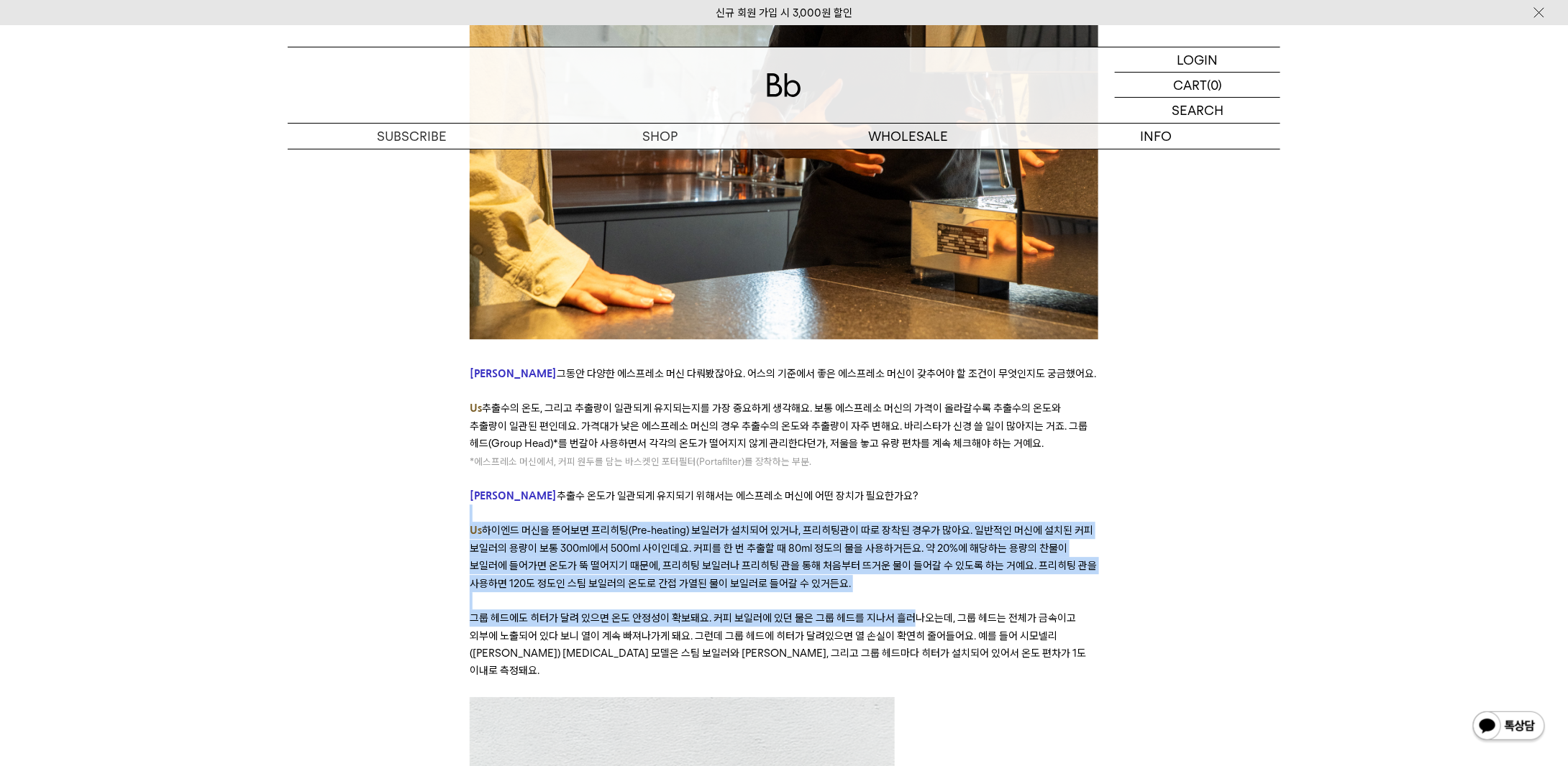
drag, startPoint x: 481, startPoint y: 440, endPoint x: 913, endPoint y: 543, distance: 444.1
click at [913, 543] on div "﻿ 좋은 커피란 무엇일까요? ‘좋음’에 대한 기준은 취향에 관한 것이기도 하지만, 객관적으로 무엇이 더 나은지에 대한 것이기도 합니다. 오랫동…" at bounding box center [784, 341] width 628 height 8986
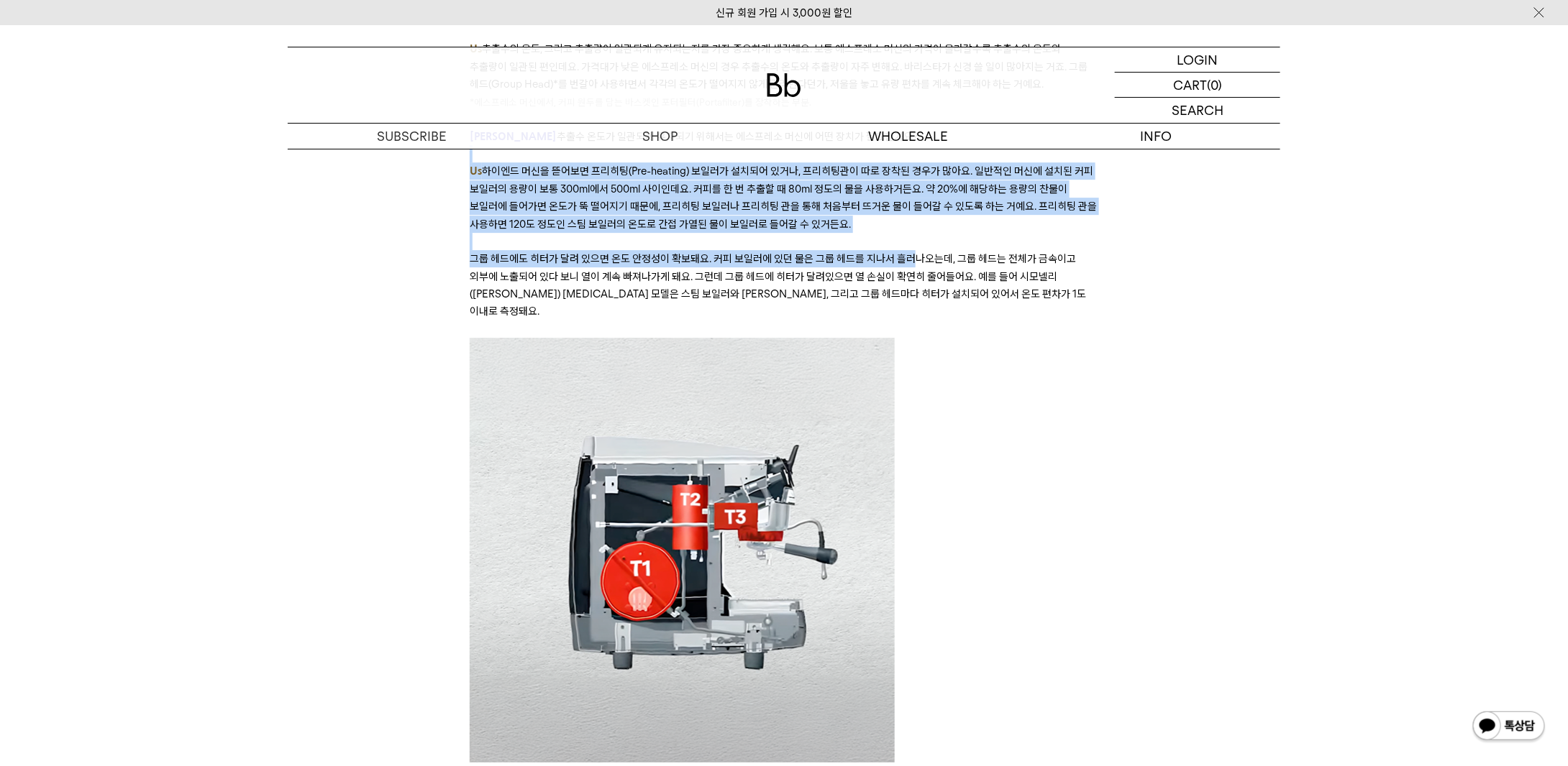
scroll to position [5176, 0]
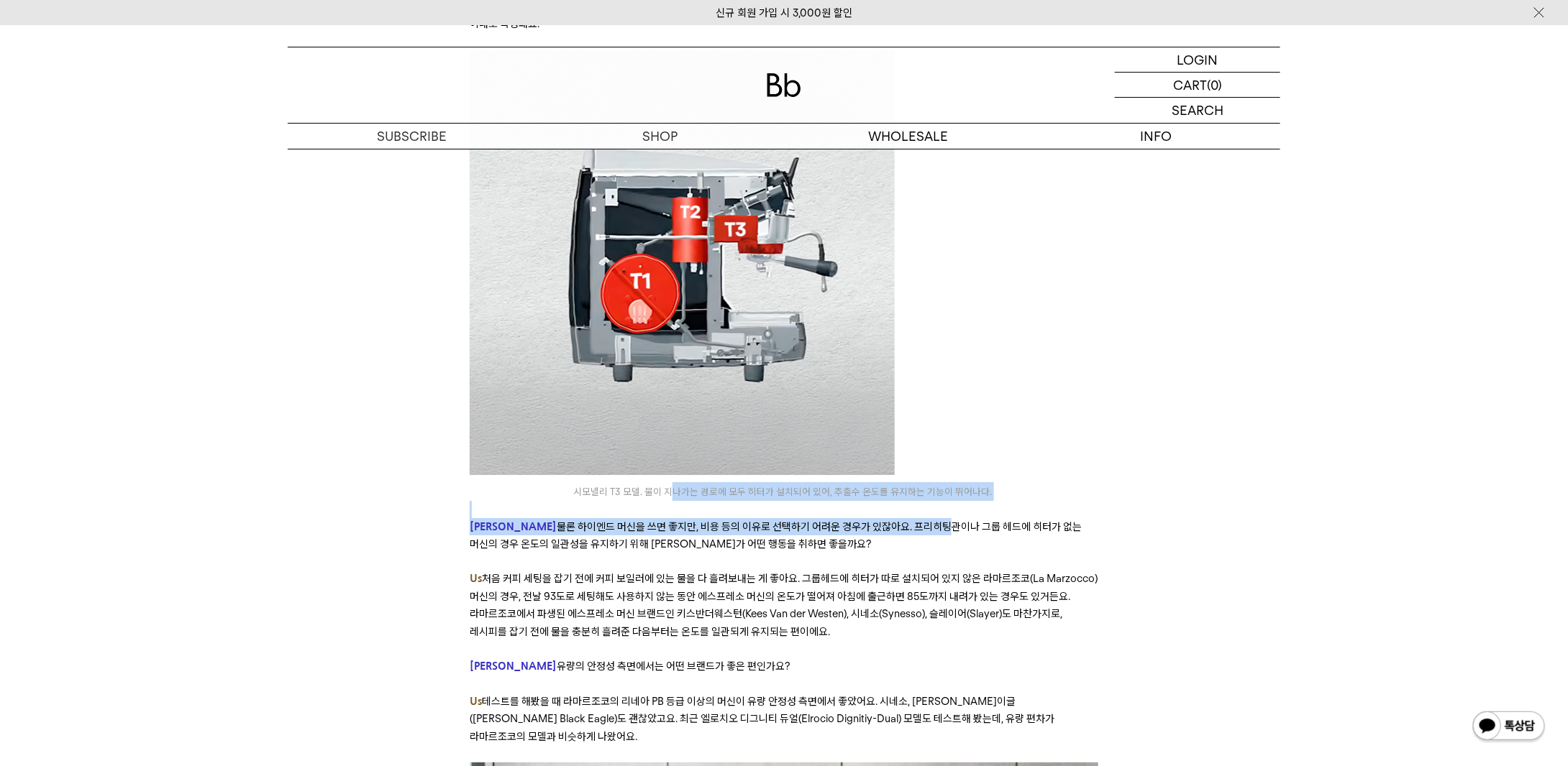
drag, startPoint x: 680, startPoint y: 390, endPoint x: 877, endPoint y: 425, distance: 200.1
click at [877, 520] on span "물론 하이엔드 머신을 쓰면 좋지만, 비용 등의 이유로 선택하기 어려운 경우가 있잖아요. 프리히팅관이나 그룹 헤드에 히터가 없는 머신의 경우 온…" at bounding box center [776, 535] width 612 height 31
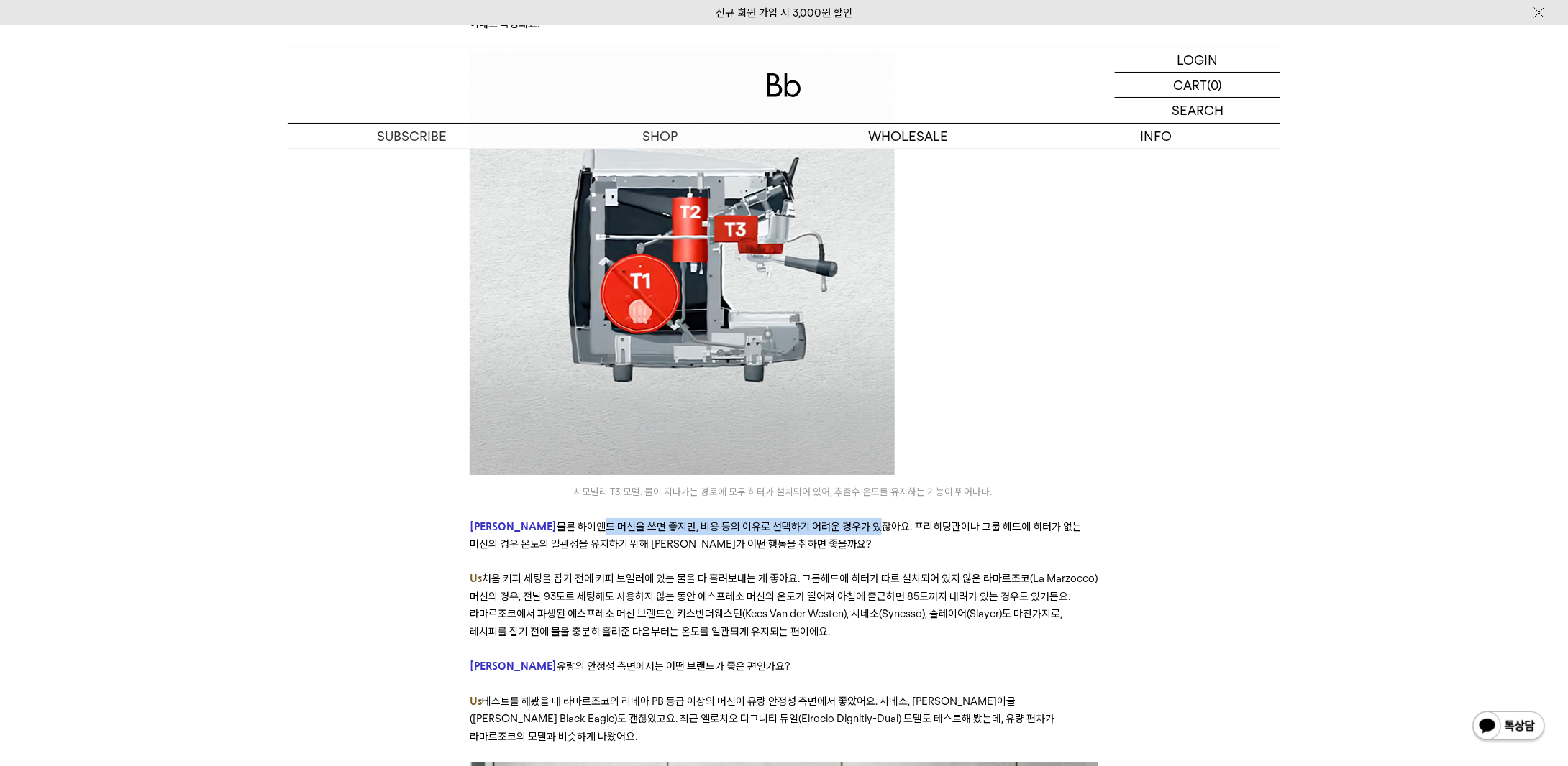
drag, startPoint x: 815, startPoint y: 428, endPoint x: 540, endPoint y: 437, distance: 275.1
click at [541, 520] on span "물론 하이엔드 머신을 쓰면 좋지만, 비용 등의 이유로 선택하기 어려운 경우가 있잖아요. 프리히팅관이나 그룹 헤드에 히터가 없는 머신의 경우 온…" at bounding box center [776, 535] width 612 height 31
click at [540, 519] on p "Derek 물론 하이엔드 머신을 쓰면 좋지만, 비용 등의 이유로 선택하기 어려운 경우가 있잖아요. 프리히팅관이나 그룹 헤드에 히터가 없는 머신…" at bounding box center [784, 536] width 628 height 36
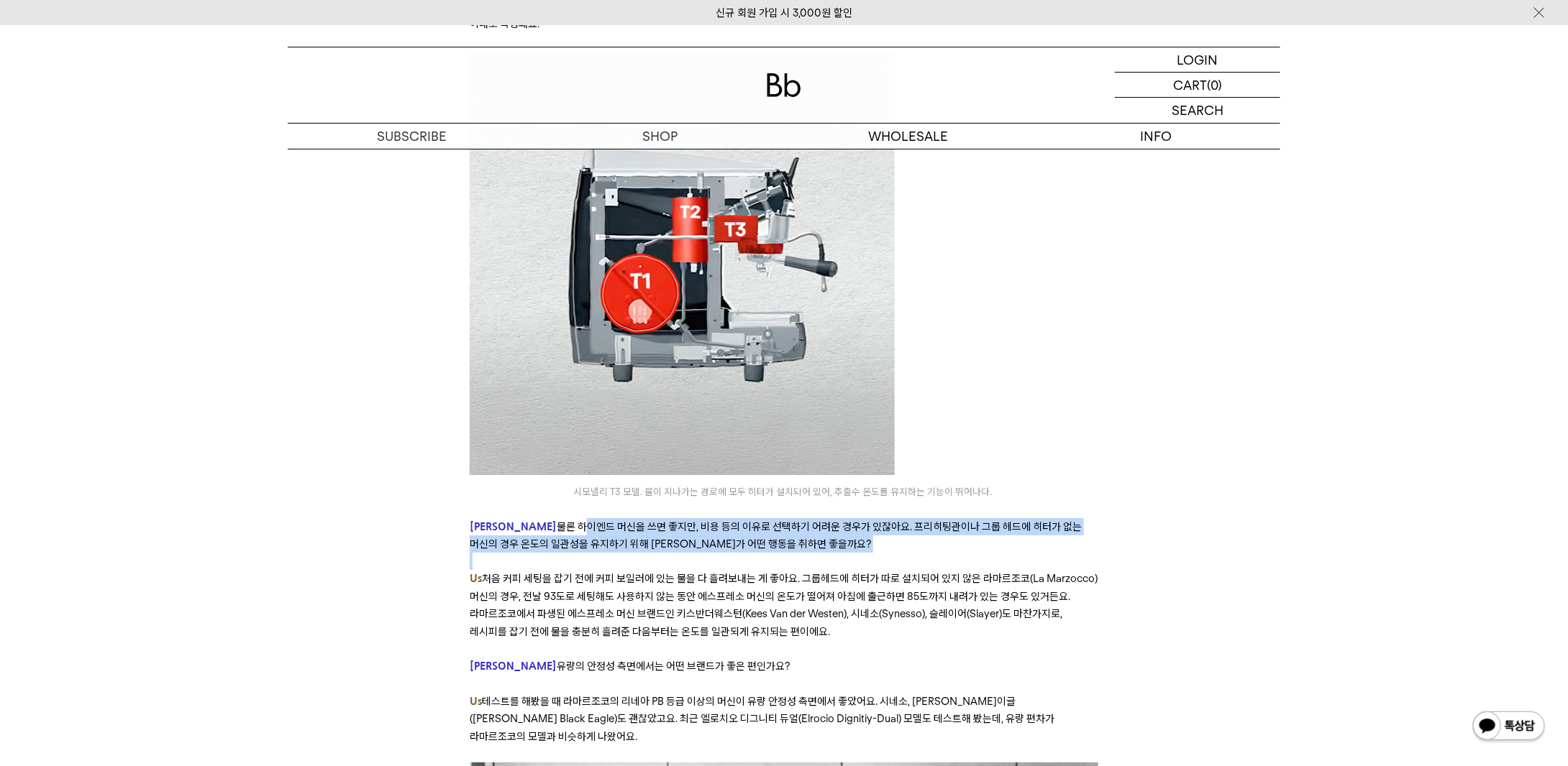
drag, startPoint x: 540, startPoint y: 437, endPoint x: 818, endPoint y: 451, distance: 278.4
click at [818, 519] on p "Derek 물론 하이엔드 머신을 쓰면 좋지만, 비용 등의 이유로 선택하기 어려운 경우가 있잖아요. 프리히팅관이나 그룹 헤드에 히터가 없는 머신…" at bounding box center [784, 536] width 628 height 36
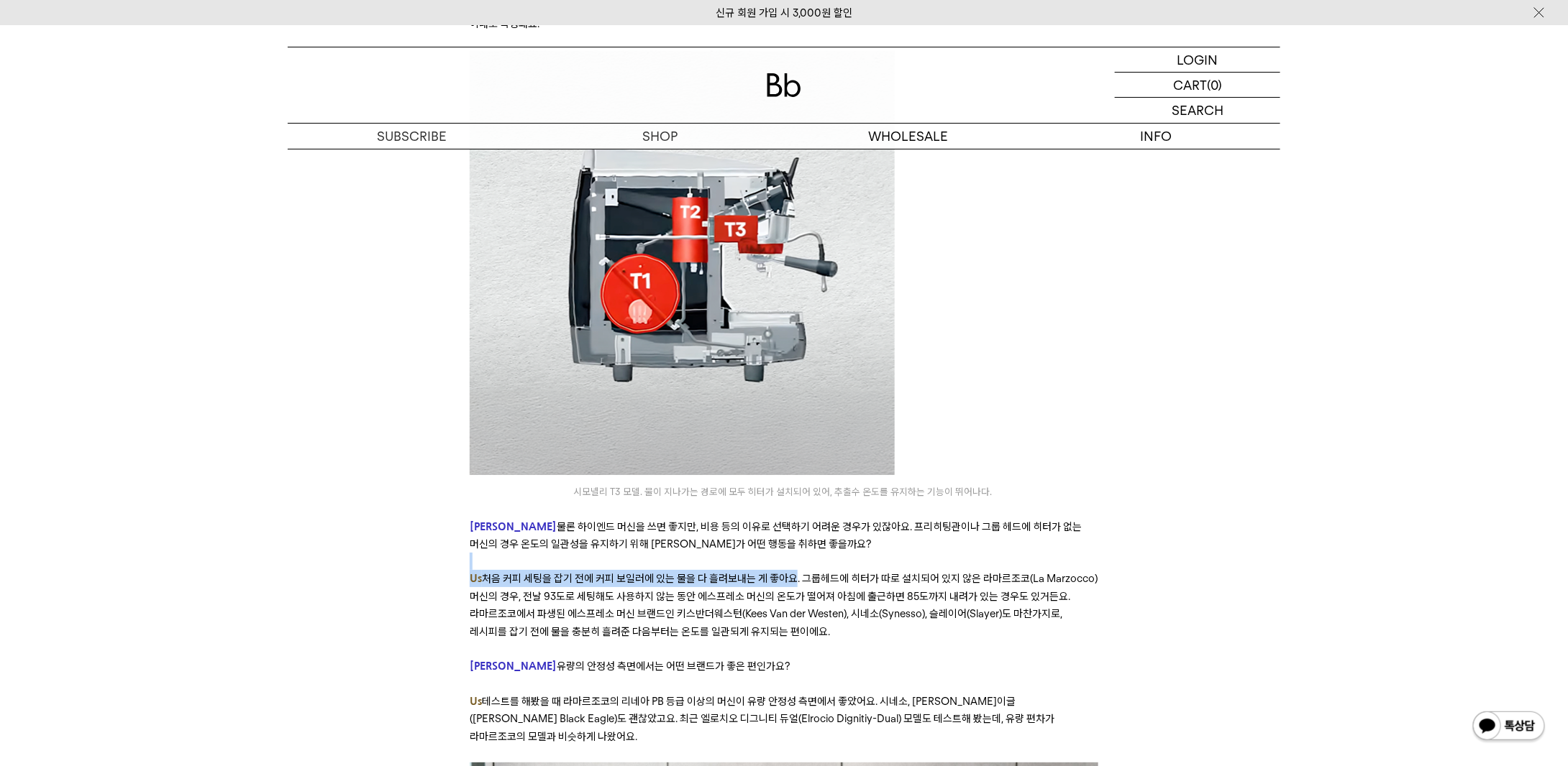
drag, startPoint x: 790, startPoint y: 489, endPoint x: 773, endPoint y: 469, distance: 26.2
click at [772, 553] on p at bounding box center [784, 561] width 628 height 17
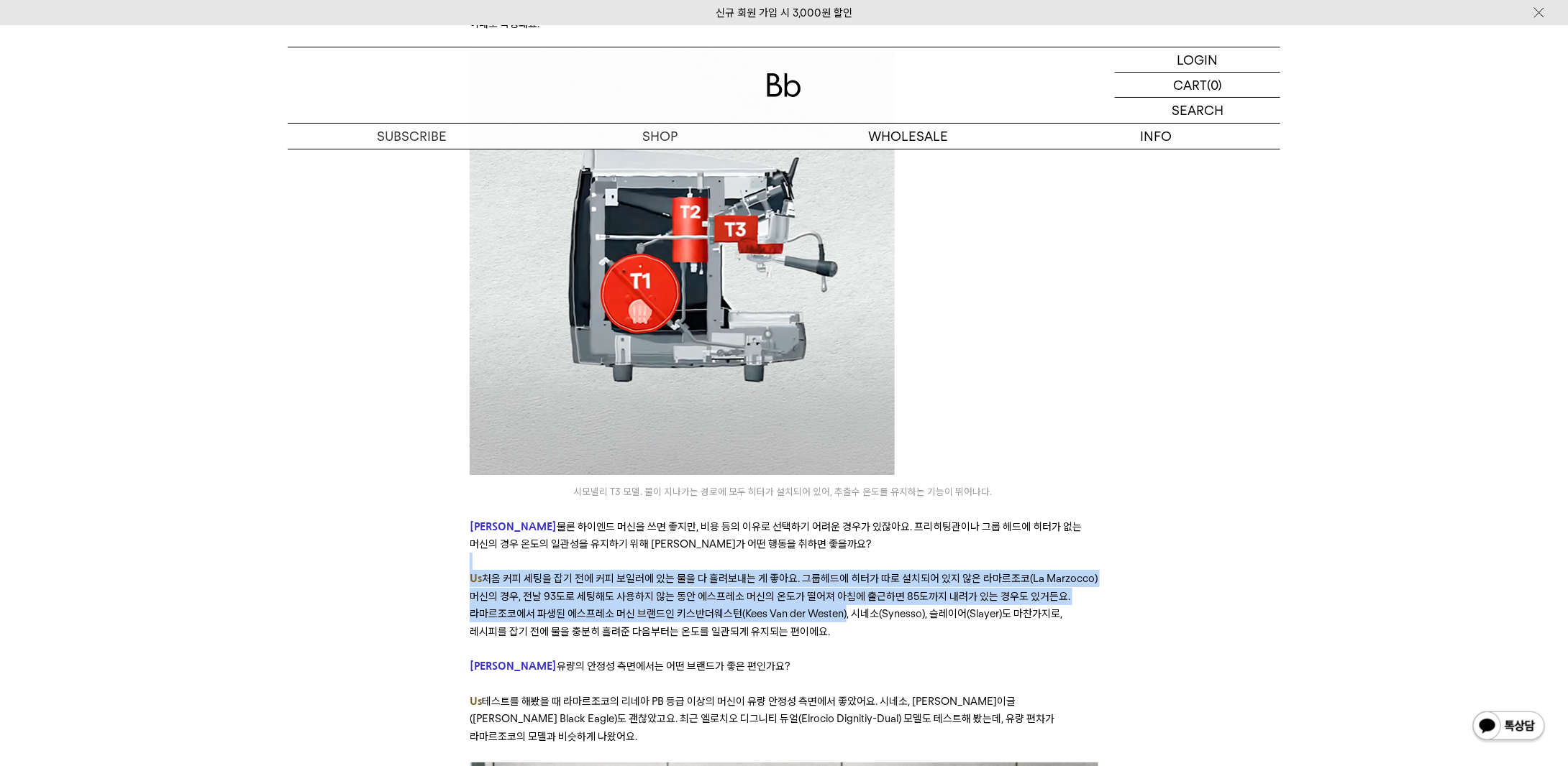
drag, startPoint x: 772, startPoint y: 467, endPoint x: 821, endPoint y: 524, distance: 75.2
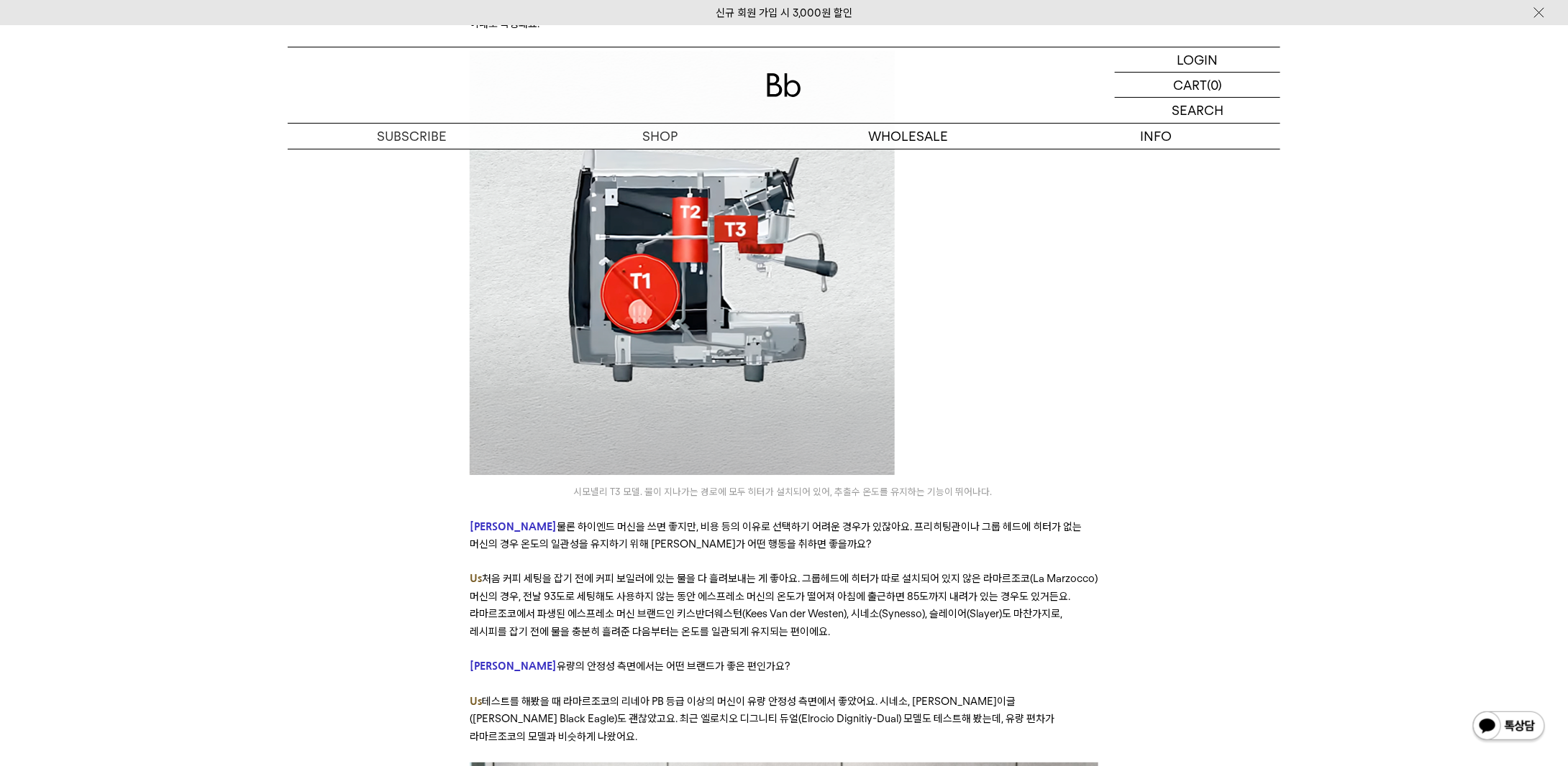
click at [1036, 570] on p "Us 처음 커피 세팅을 잡기 전에 커피 보일러에 있는 물을 다 흘려보내는 게 좋아요. 그룹헤드에 히터가 따로 설치되어 있지 않은 라마르조코(L…" at bounding box center [784, 605] width 628 height 70
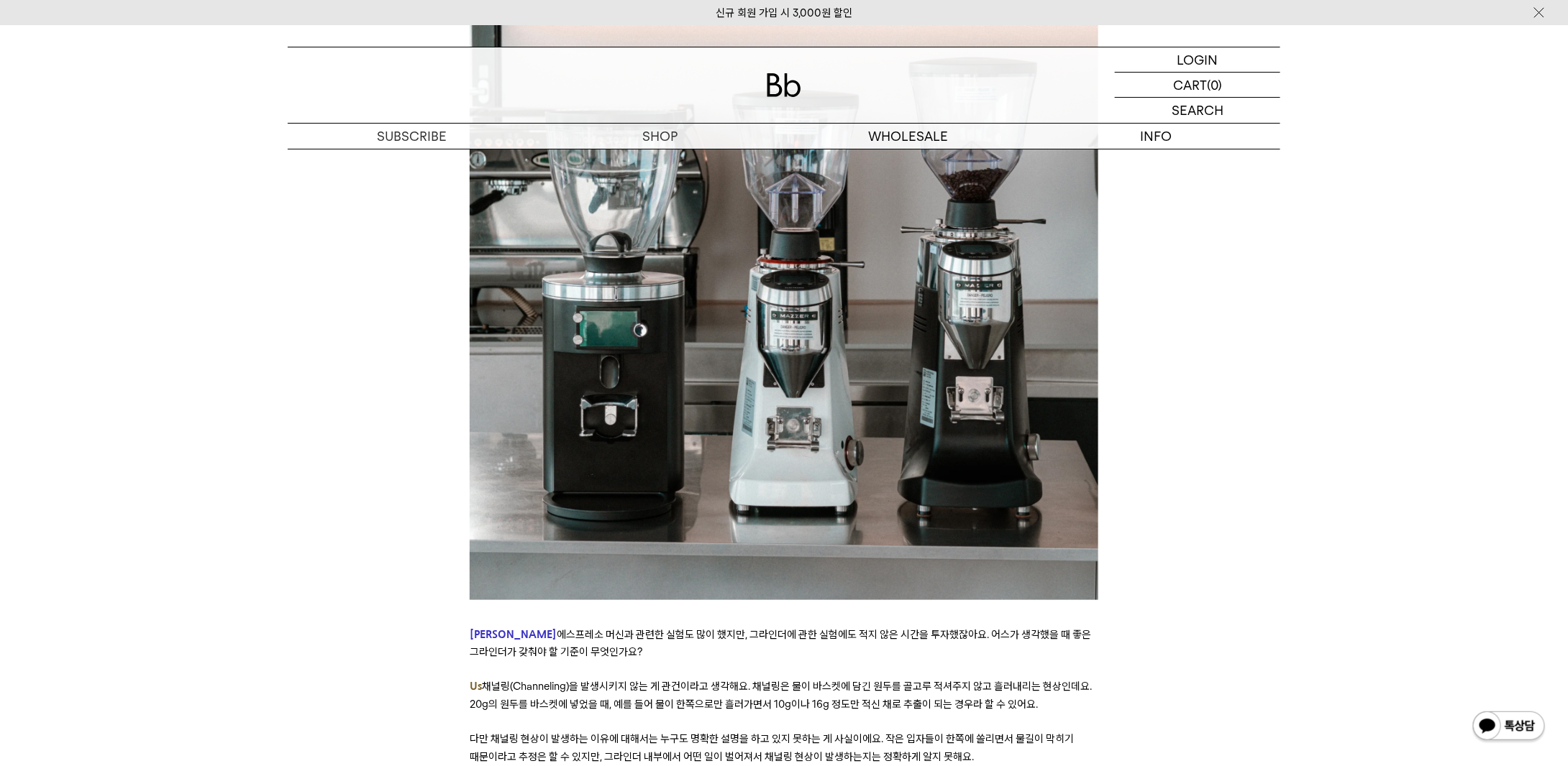
scroll to position [6039, 0]
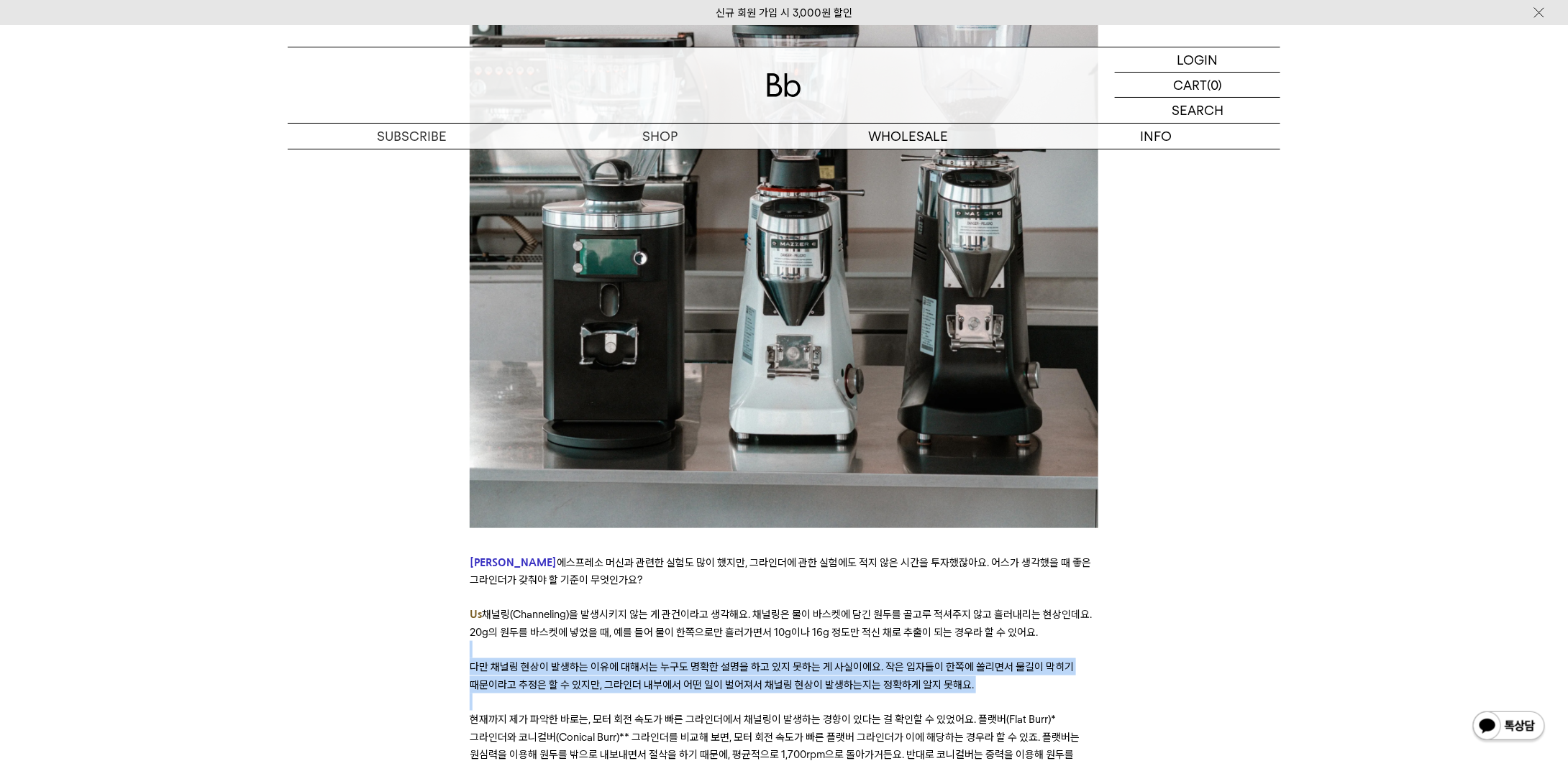
drag, startPoint x: 670, startPoint y: 566, endPoint x: 774, endPoint y: 596, distance: 108.2
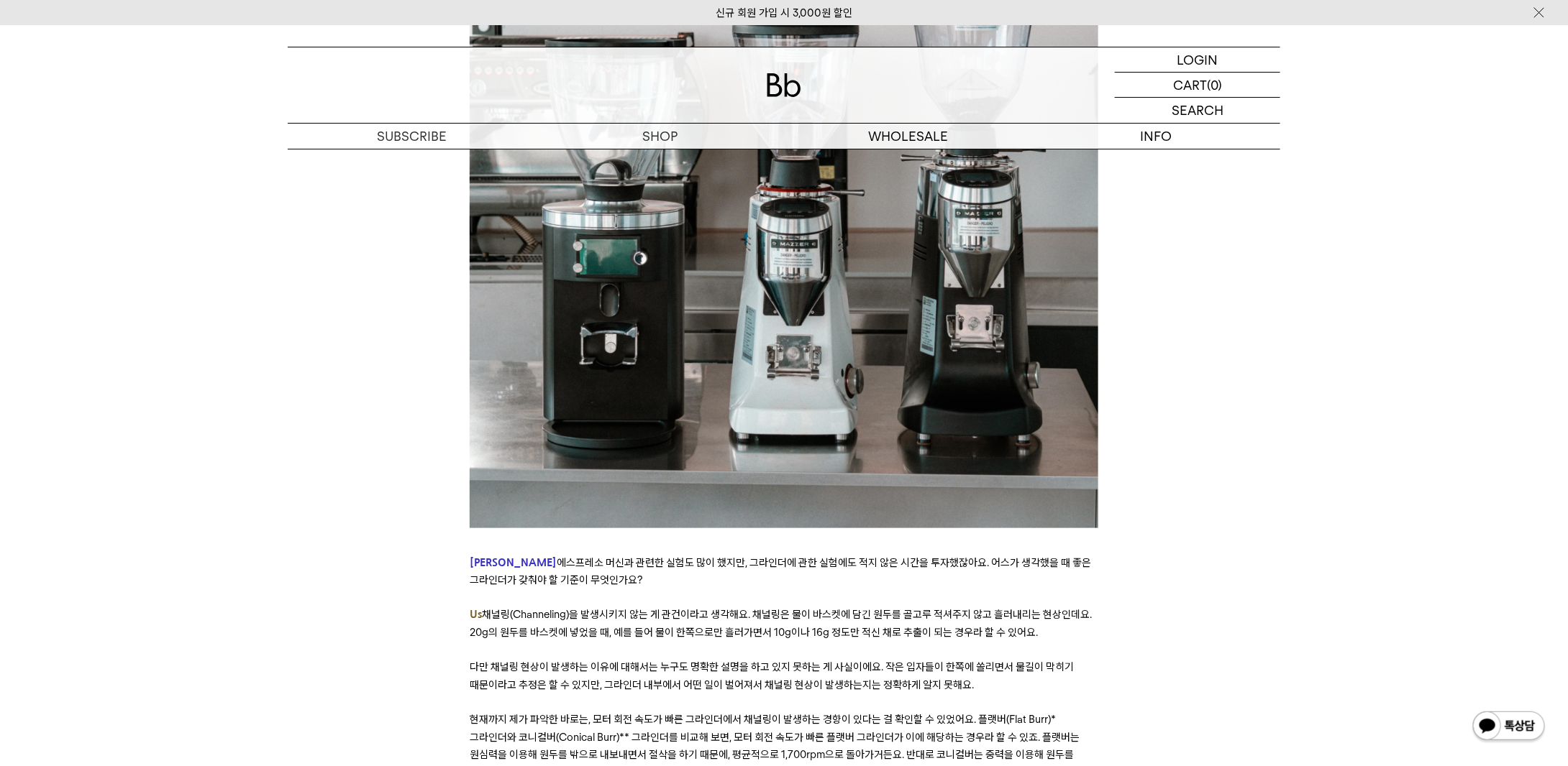
click at [733, 713] on span "현재까지 제가 파악한 바로는, 모터 회전 속도가 빠른 그라인더에서 채널링이 발생하는 경향이 있다는 걸 확인할 수 있었어요. 플랫버(Flat B…" at bounding box center [774, 745] width 610 height 65
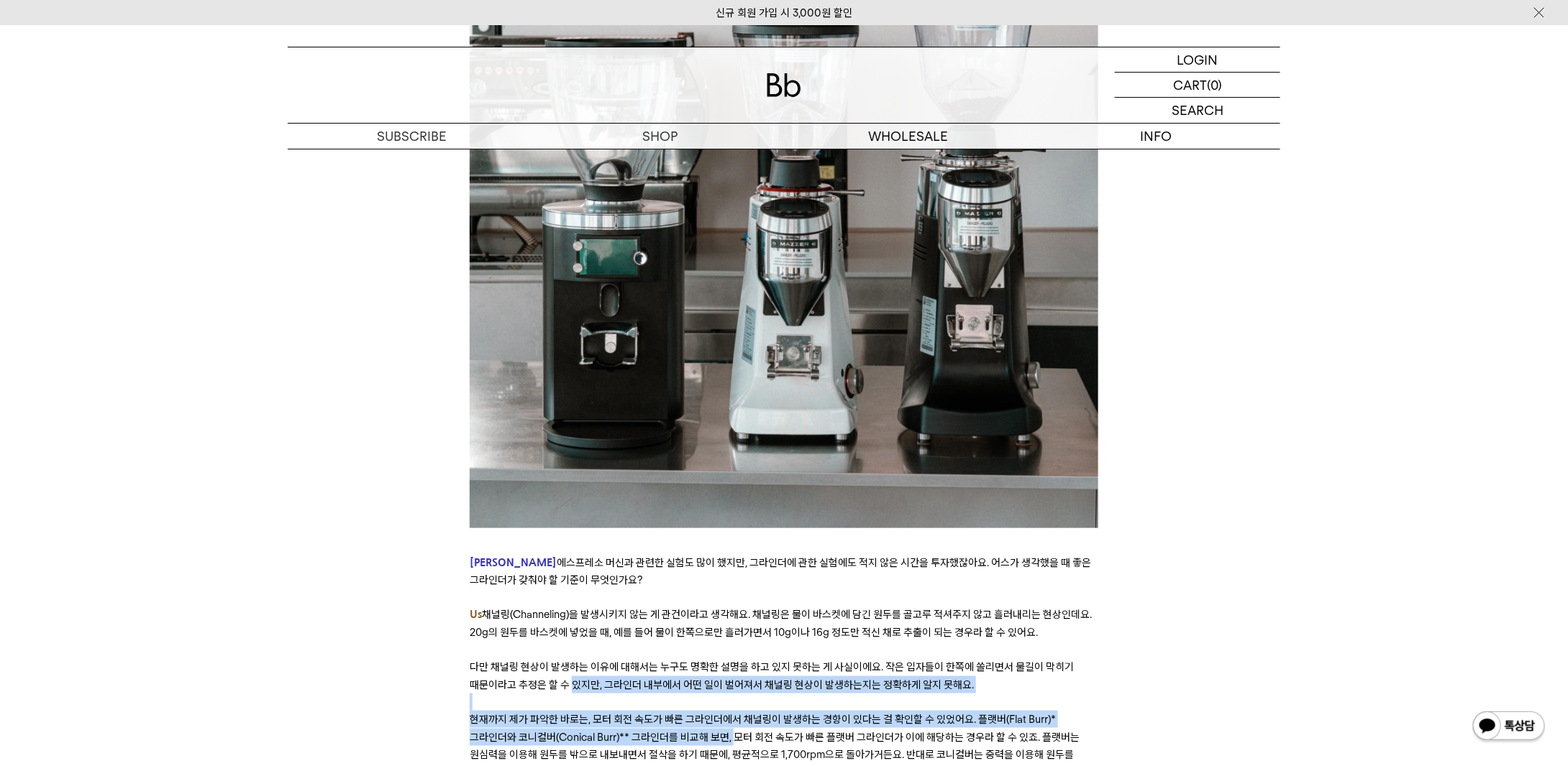
drag, startPoint x: 574, startPoint y: 591, endPoint x: 687, endPoint y: 643, distance: 124.4
click at [687, 711] on p "현재까지 제가 파악한 바로는, 모터 회전 속도가 빠른 그라인더에서 채널링이 발생하는 경향이 있다는 걸 확인할 수 있었어요. 플랫버(Flat B…" at bounding box center [784, 746] width 628 height 70
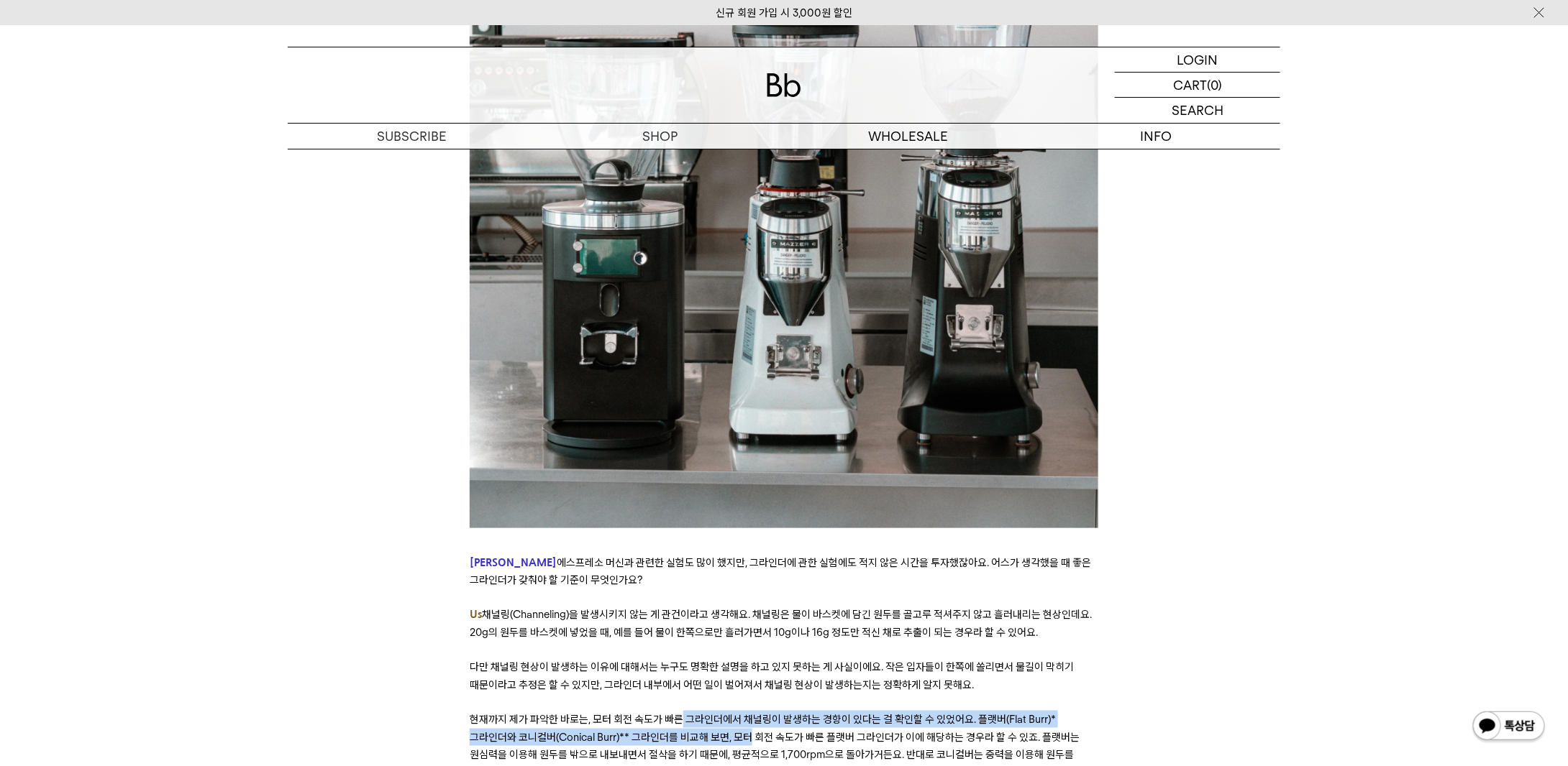
drag, startPoint x: 687, startPoint y: 643, endPoint x: 676, endPoint y: 620, distance: 25.5
click at [676, 711] on p "현재까지 제가 파악한 바로는, 모터 회전 속도가 빠른 그라인더에서 채널링이 발생하는 경향이 있다는 걸 확인할 수 있었어요. 플랫버(Flat B…" at bounding box center [784, 746] width 628 height 70
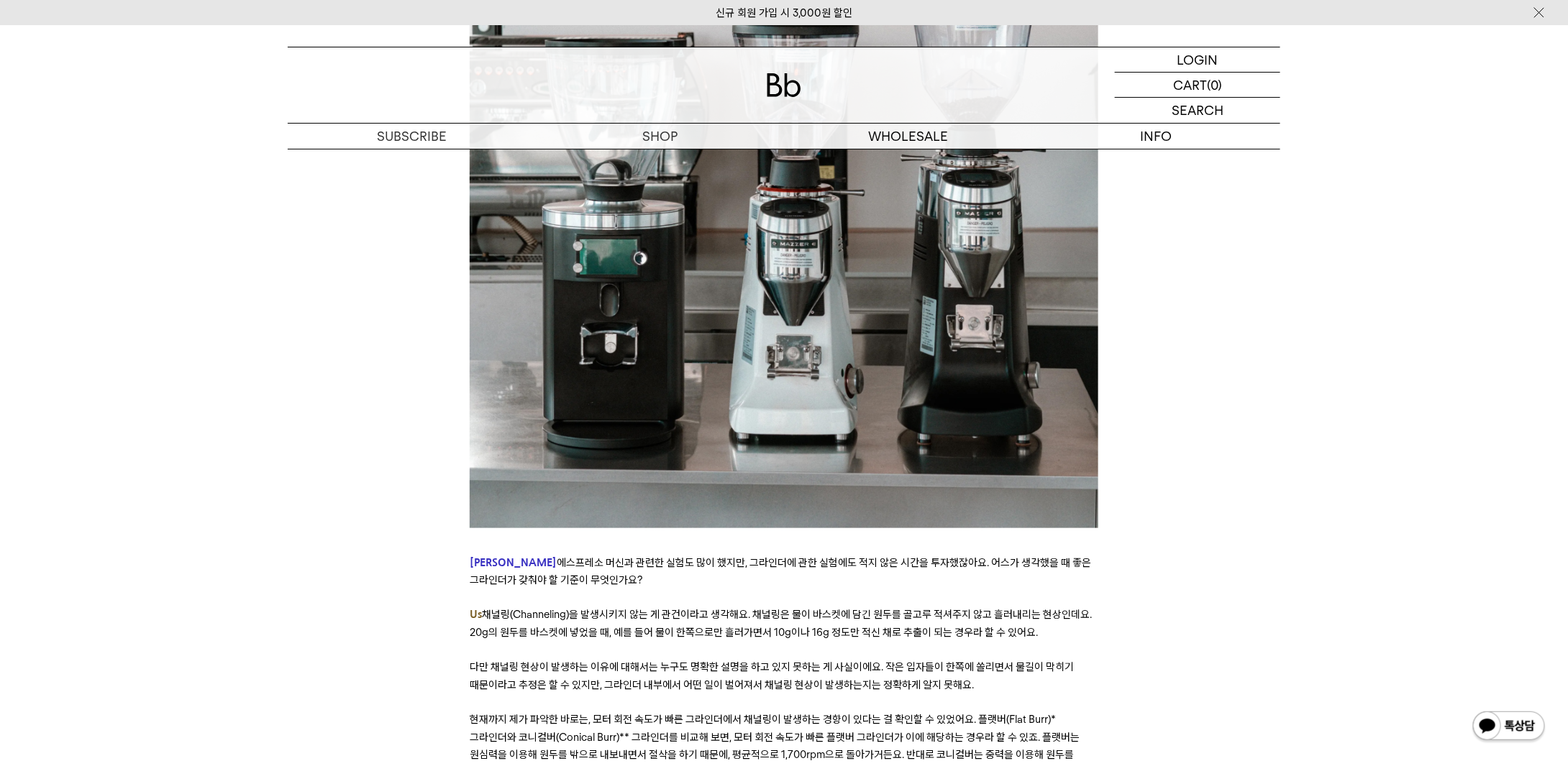
drag, startPoint x: 674, startPoint y: 619, endPoint x: 640, endPoint y: 615, distance: 34.2
click at [674, 713] on span "현재까지 제가 파악한 바로는, 모터 회전 속도가 빠른 그라인더에서 채널링이 발생하는 경향이 있다는 걸 확인할 수 있었어요. 플랫버(Flat B…" at bounding box center [774, 745] width 610 height 65
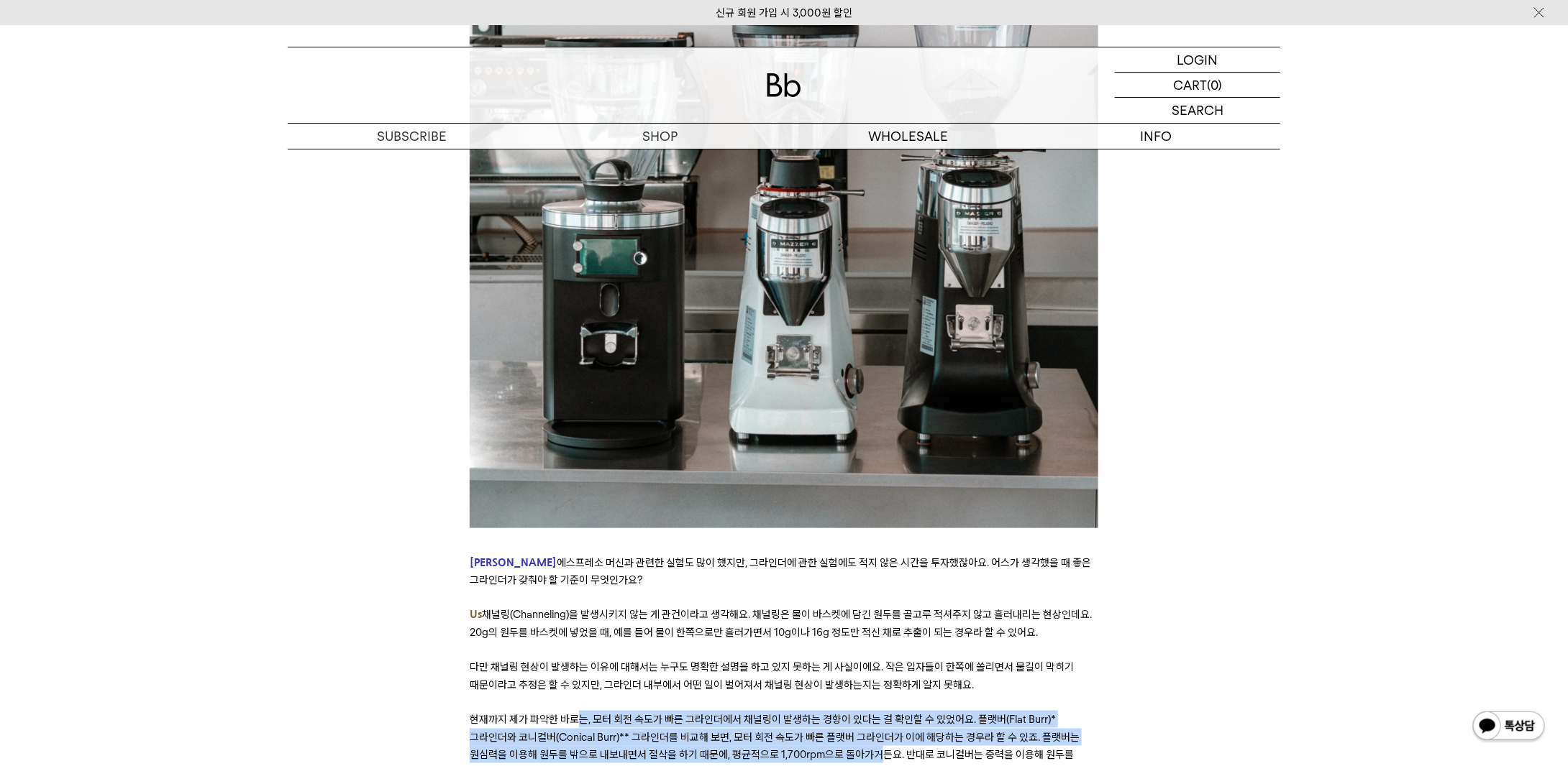
drag, startPoint x: 573, startPoint y: 615, endPoint x: 812, endPoint y: 661, distance: 243.4
click at [812, 711] on p "현재까지 제가 파악한 바로는, 모터 회전 속도가 빠른 그라인더에서 채널링이 발생하는 경향이 있다는 걸 확인할 수 있었어요. 플랫버(Flat B…" at bounding box center [784, 746] width 628 height 70
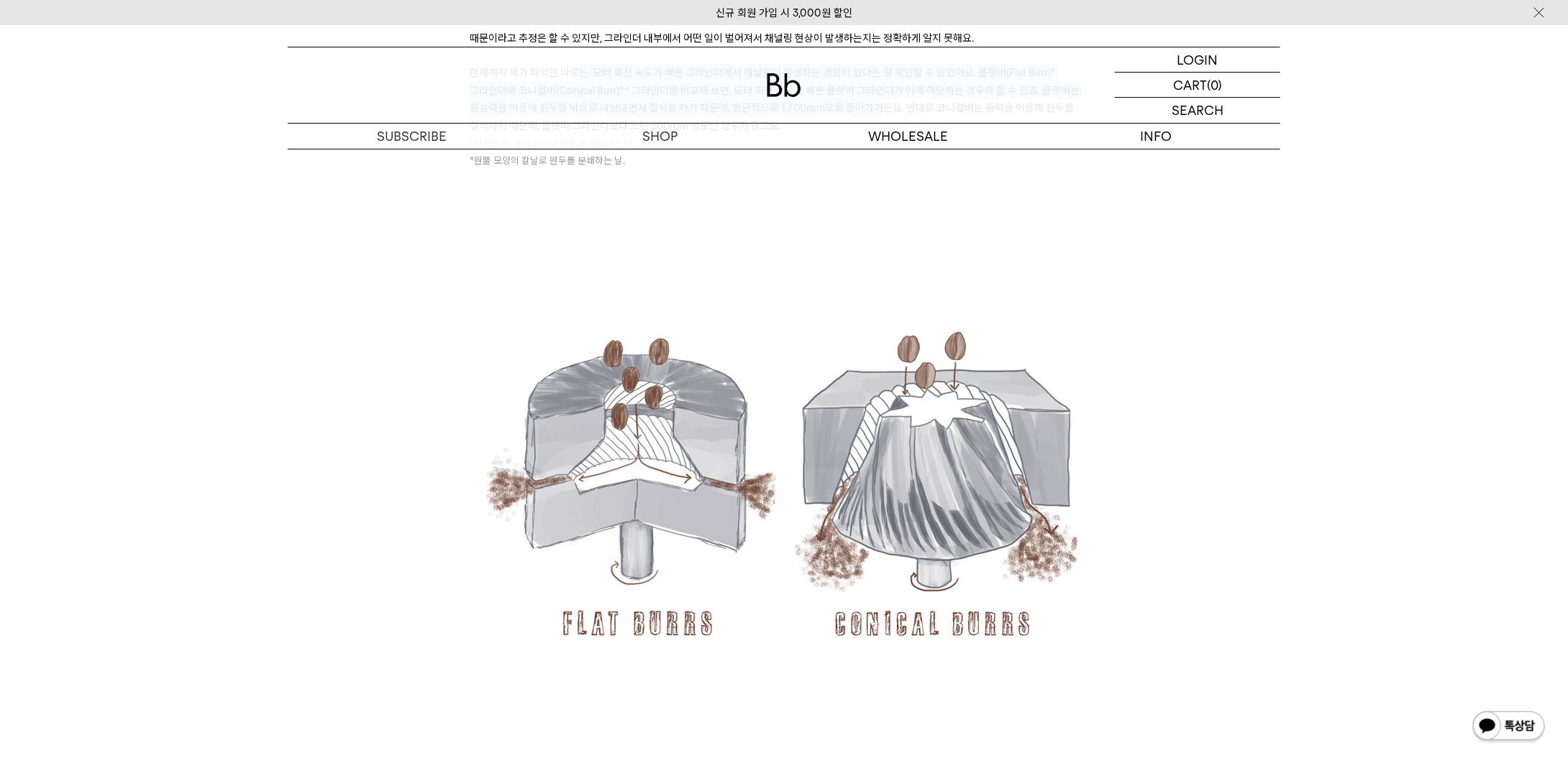
scroll to position [6973, 0]
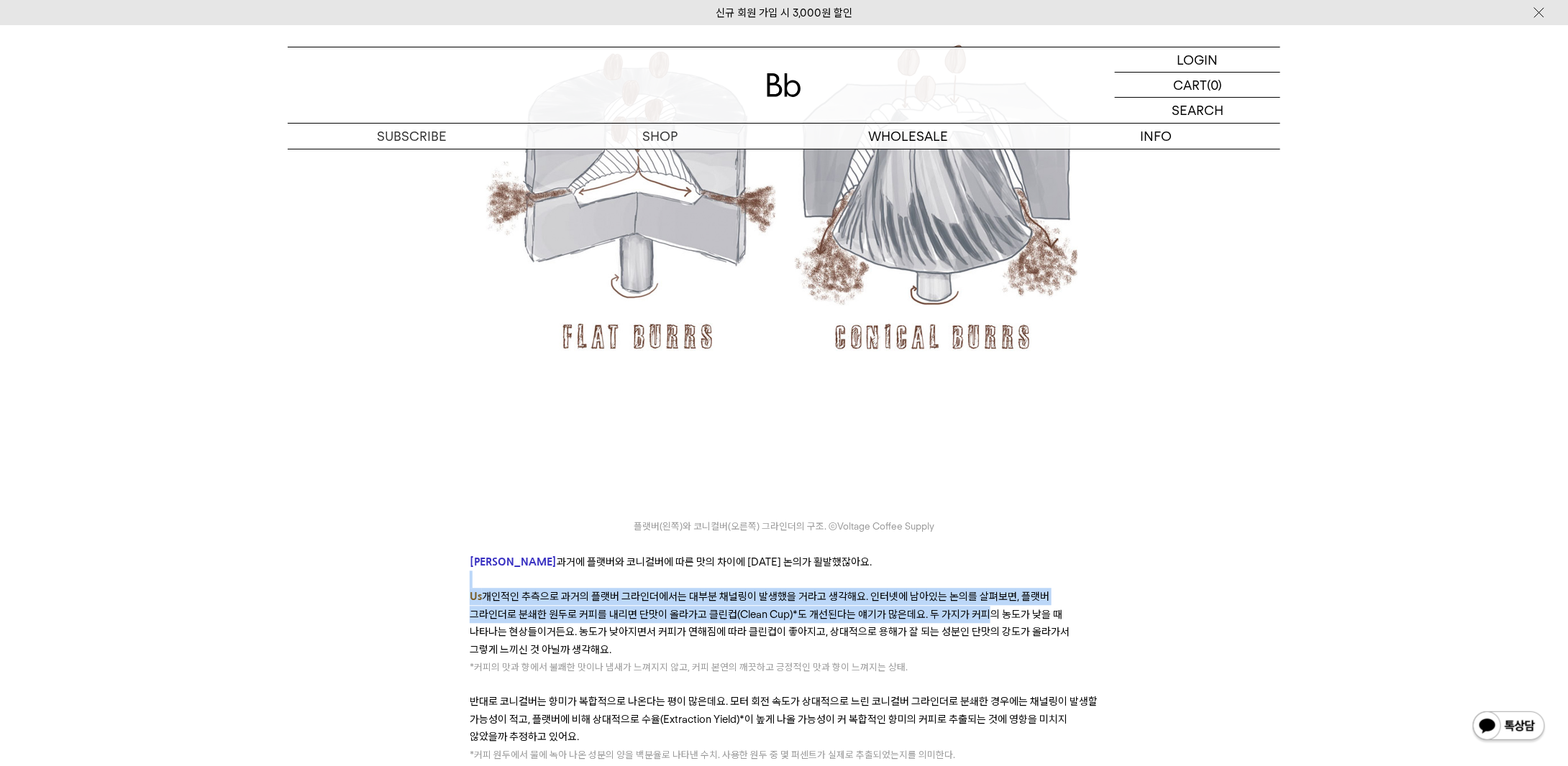
drag, startPoint x: 662, startPoint y: 480, endPoint x: 928, endPoint y: 508, distance: 267.5
click at [928, 591] on span "개인적인 추측으로 과거의 플랫버 그라인더에서는 대부분 채널링이 발생했을 거라고 생각해요. 인터넷에 남아있는 논의를 살펴보면, 플랫버 그라인더로…" at bounding box center [770, 623] width 600 height 65
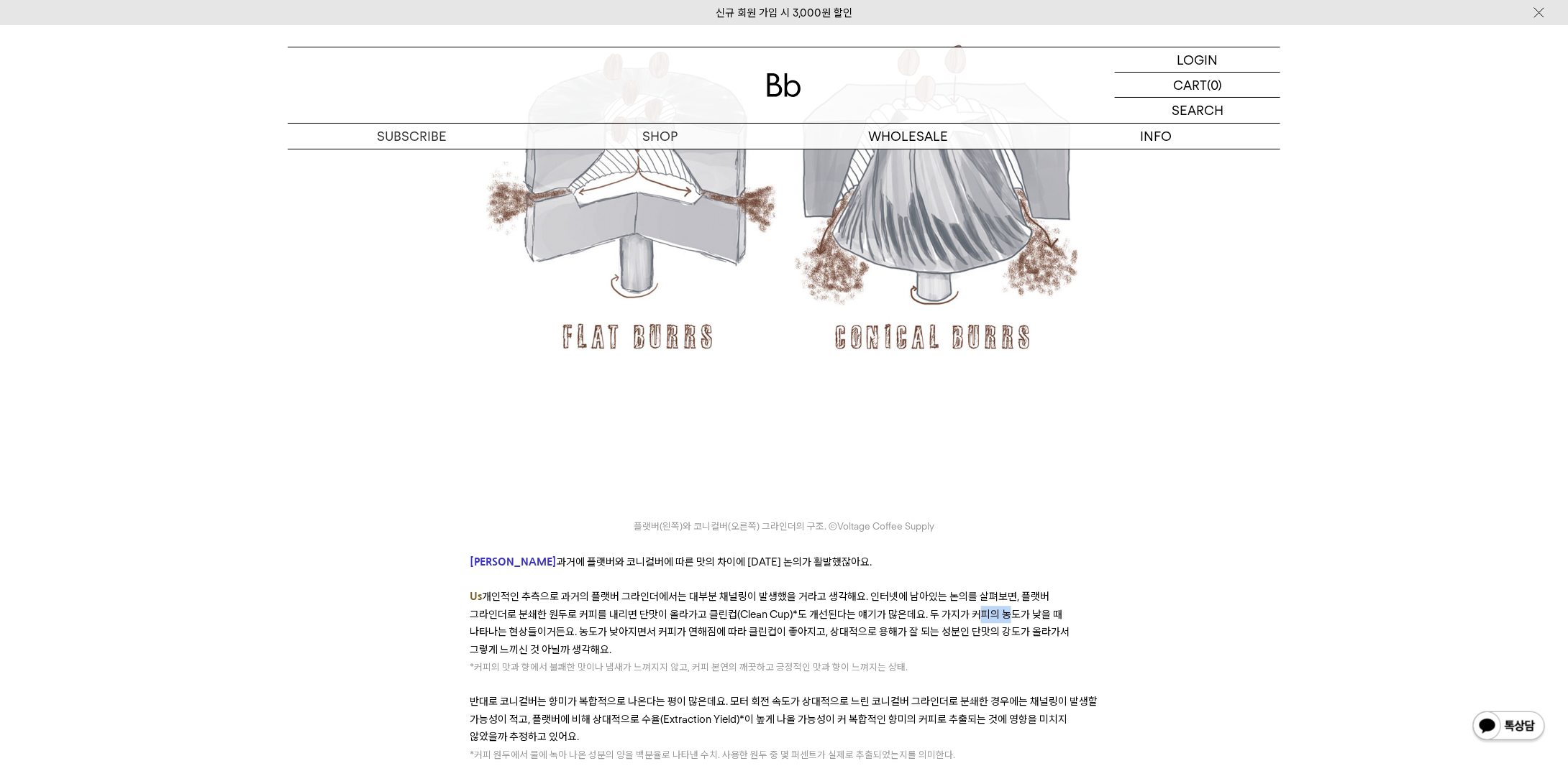
click at [928, 591] on span "개인적인 추측으로 과거의 플랫버 그라인더에서는 대부분 채널링이 발생했을 거라고 생각해요. 인터넷에 남아있는 논의를 살펴보면, 플랫버 그라인더로…" at bounding box center [770, 623] width 600 height 65
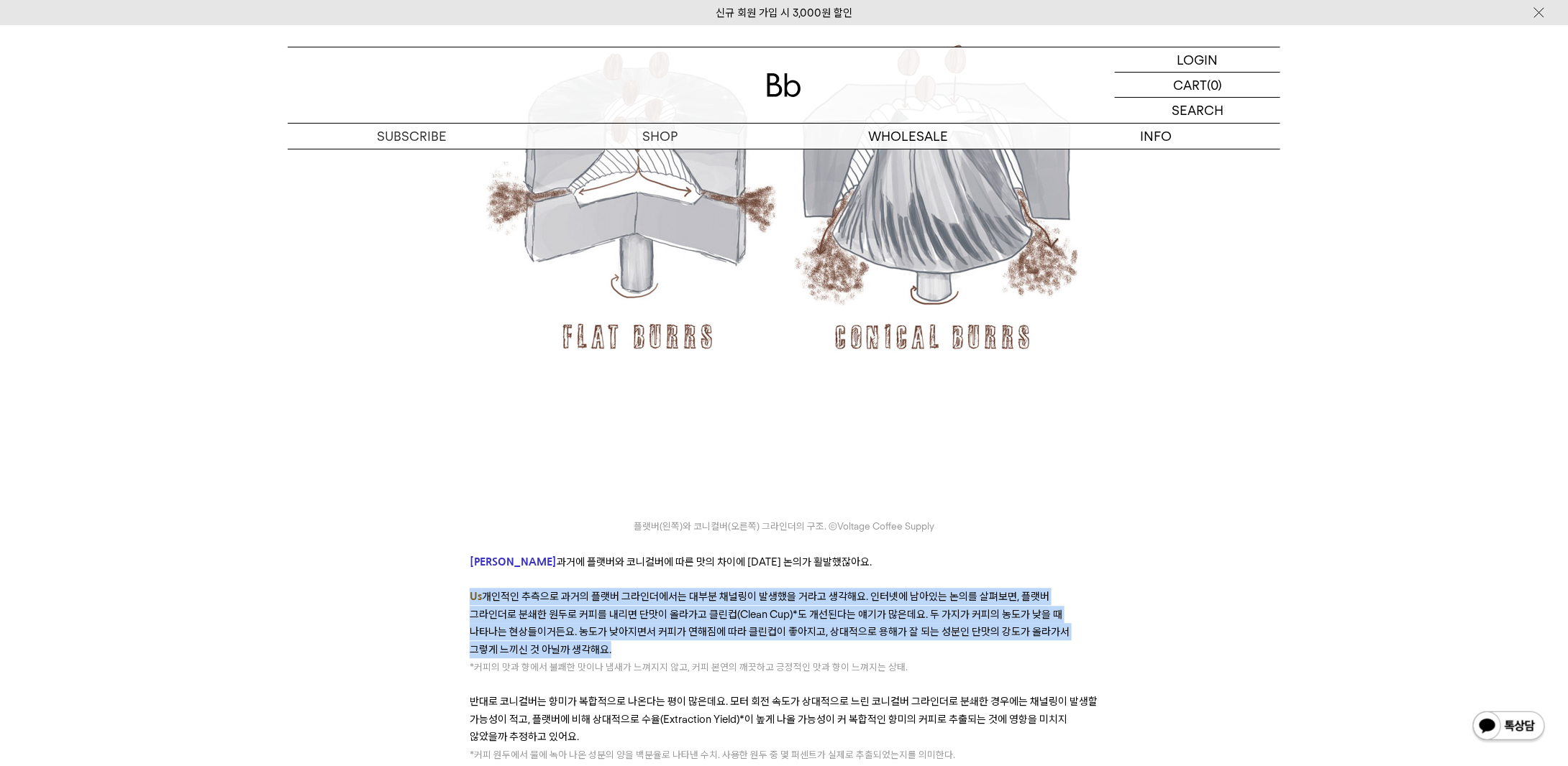
drag, startPoint x: 928, startPoint y: 508, endPoint x: 853, endPoint y: 486, distance: 78.2
click at [853, 591] on span "개인적인 추측으로 과거의 플랫버 그라인더에서는 대부분 채널링이 발생했을 거라고 생각해요. 인터넷에 남아있는 논의를 살펴보면, 플랫버 그라인더로…" at bounding box center [770, 623] width 600 height 65
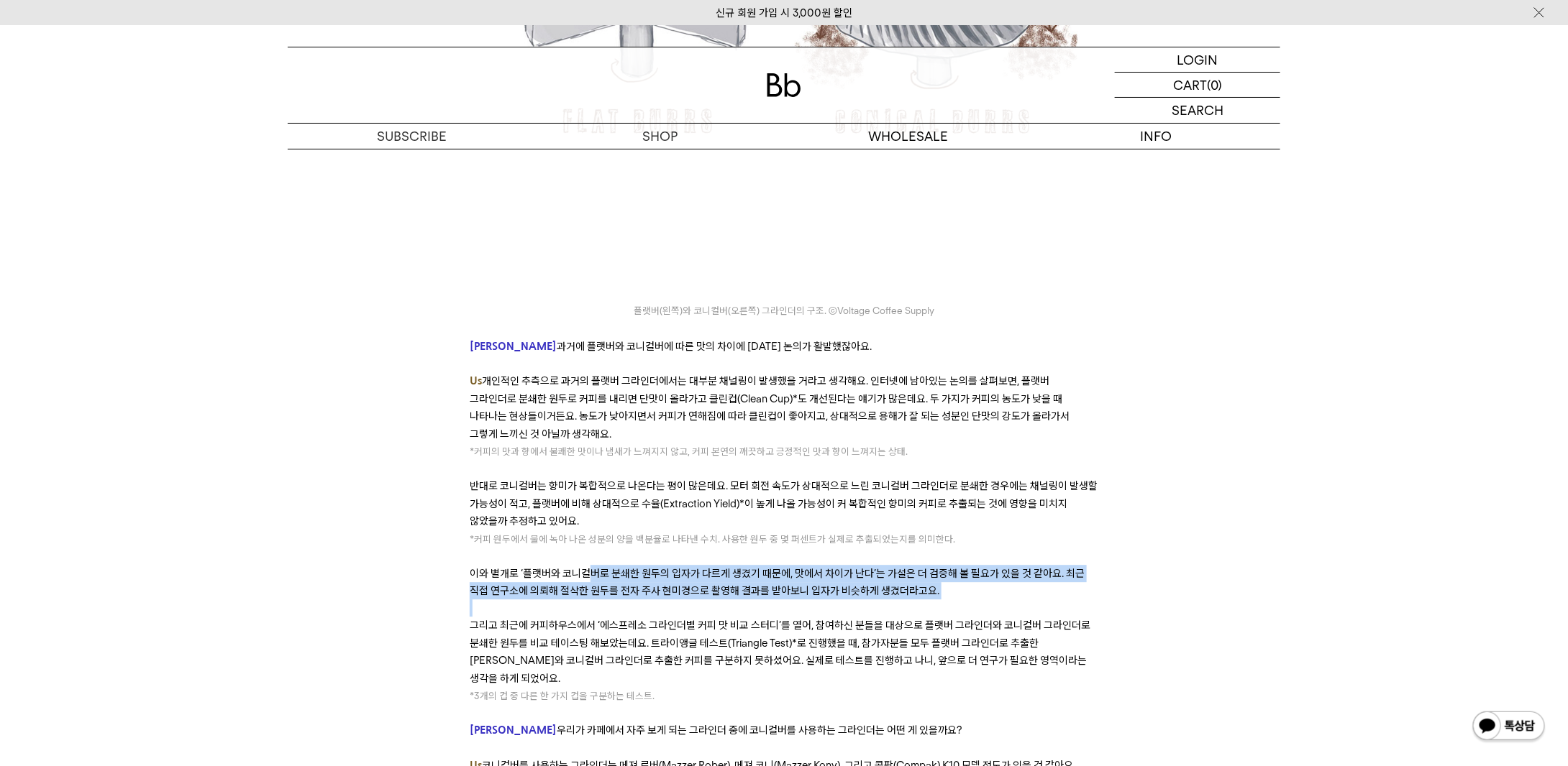
drag, startPoint x: 596, startPoint y: 467, endPoint x: 788, endPoint y: 495, distance: 194.0
click at [788, 600] on p at bounding box center [784, 608] width 628 height 17
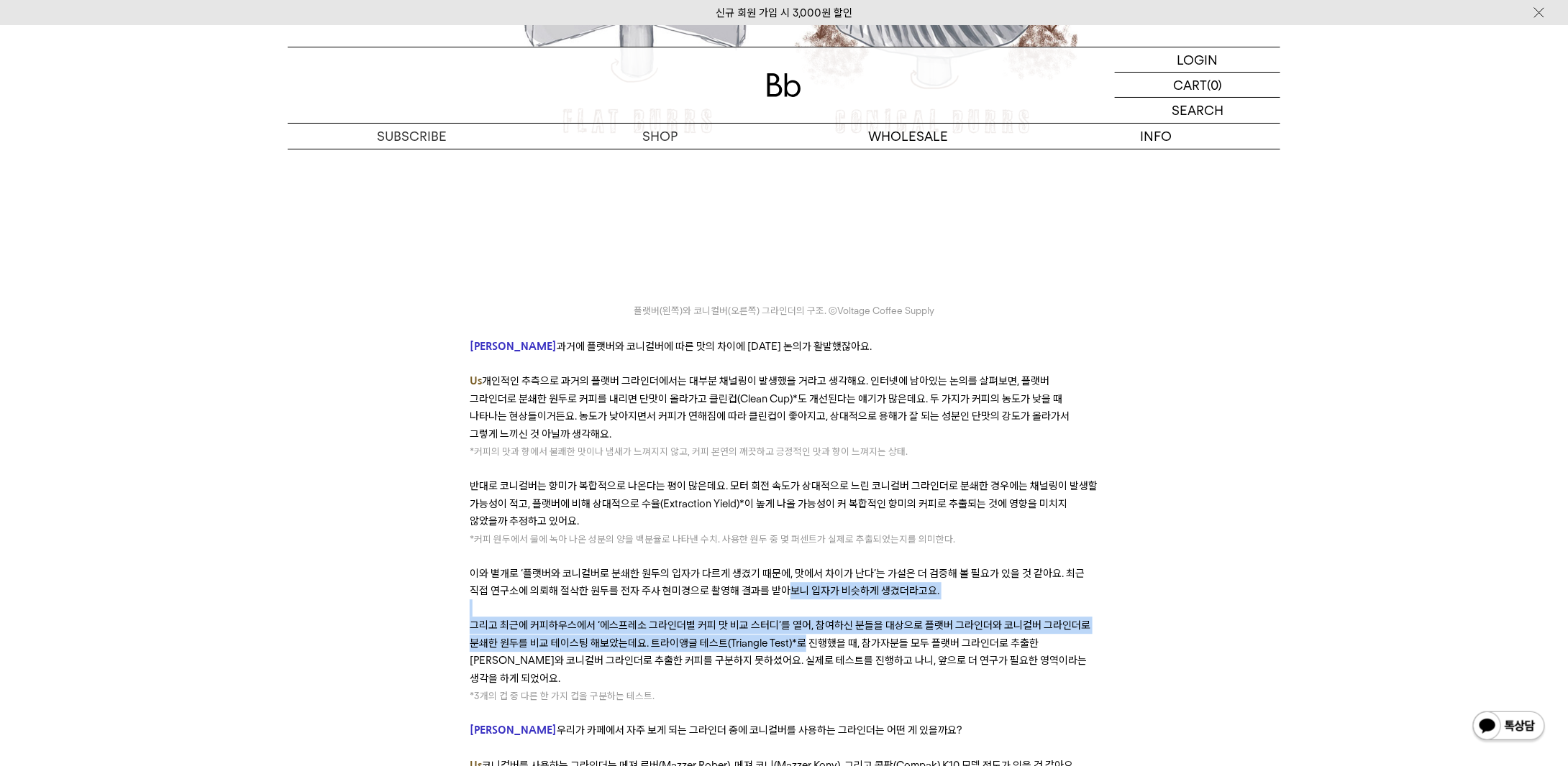
drag, startPoint x: 789, startPoint y: 491, endPoint x: 802, endPoint y: 534, distance: 44.9
click at [802, 619] on span "그리고 최근에 커피하우스에서 ‘에스프레소 그라인더별 커피 맛 비교 스터디’를 열어, 참여하신 분들을 대상으로 플랫버 그라인더와 코니컬버 그라인…" at bounding box center [780, 651] width 621 height 65
drag, startPoint x: 802, startPoint y: 534, endPoint x: 766, endPoint y: 504, distance: 46.9
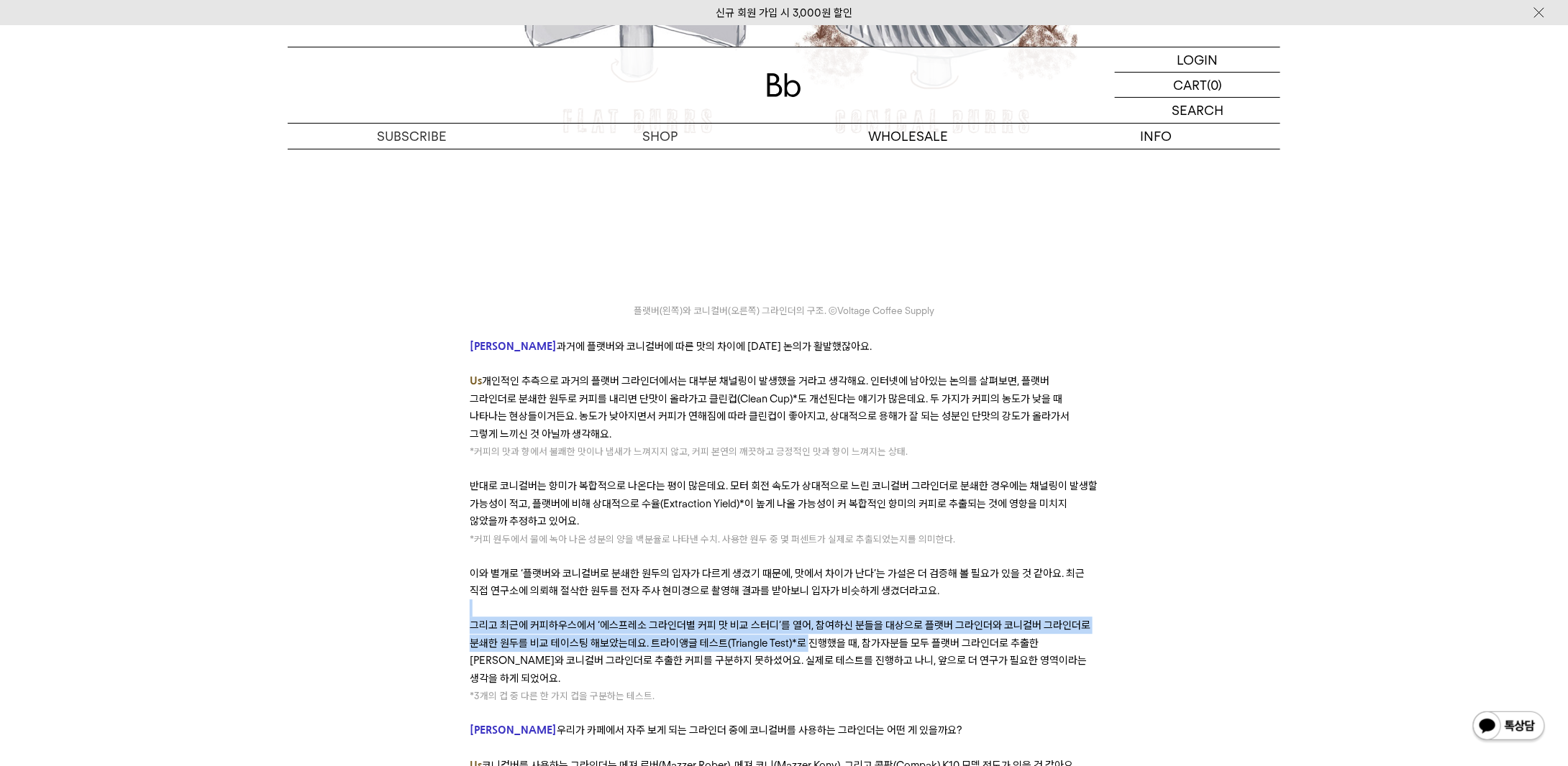
click at [766, 600] on p at bounding box center [784, 608] width 628 height 17
drag, startPoint x: 766, startPoint y: 504, endPoint x: 783, endPoint y: 531, distance: 31.9
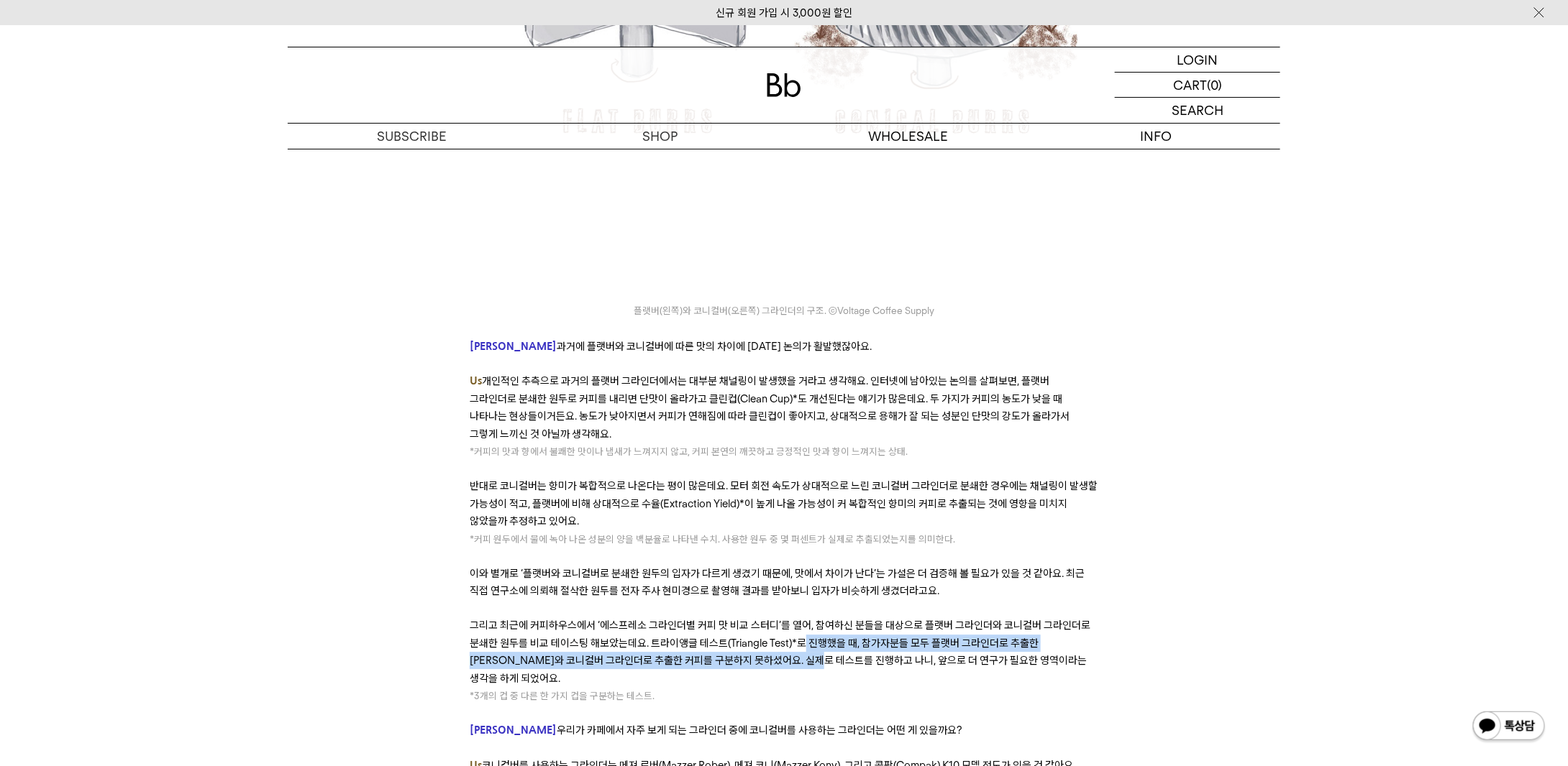
drag, startPoint x: 810, startPoint y: 547, endPoint x: 799, endPoint y: 528, distance: 22.0
click at [801, 617] on p "그리고 최근에 커피하우스에서 ‘에스프레소 그라인더별 커피 맛 비교 스터디’를 열어, 참여하신 분들을 대상으로 플랫버 그라인더와 코니컬버 그라인…" at bounding box center [784, 652] width 628 height 70
click at [799, 617] on p "그리고 최근에 커피하우스에서 ‘에스프레소 그라인더별 커피 맛 비교 스터디’를 열어, 참여하신 분들을 대상으로 플랫버 그라인더와 코니컬버 그라인…" at bounding box center [784, 652] width 628 height 70
drag, startPoint x: 799, startPoint y: 527, endPoint x: 862, endPoint y: 547, distance: 66.1
click at [862, 617] on p "그리고 최근에 커피하우스에서 ‘에스프레소 그라인더별 커피 맛 비교 스터디’를 열어, 참여하신 분들을 대상으로 플랫버 그라인더와 코니컬버 그라인…" at bounding box center [784, 652] width 628 height 70
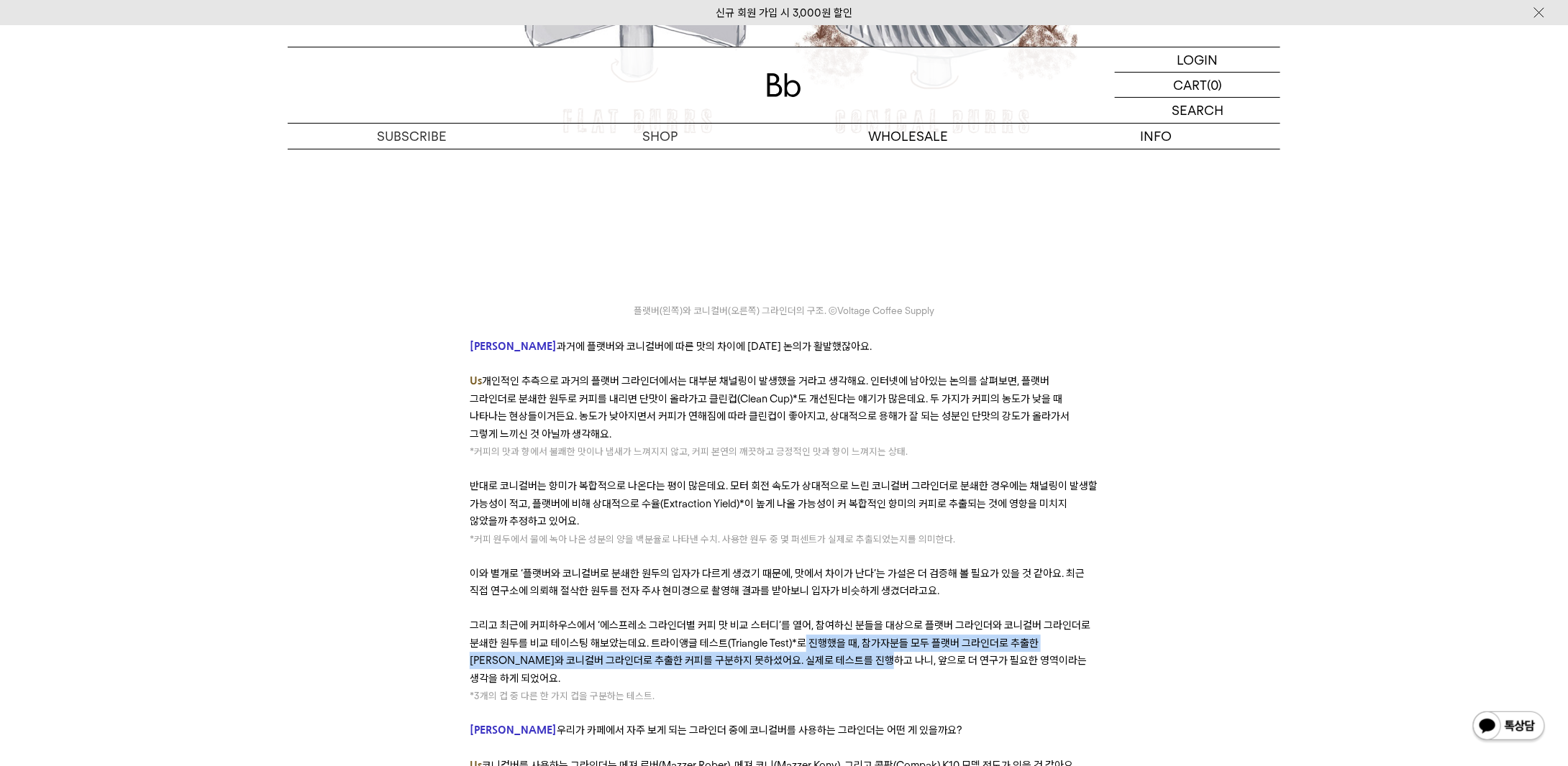
click at [862, 619] on span "그리고 최근에 커피하우스에서 ‘에스프레소 그라인더별 커피 맛 비교 스터디’를 열어, 참여하신 분들을 대상으로 플랫버 그라인더와 코니컬버 그라인…" at bounding box center [780, 651] width 621 height 65
drag, startPoint x: 862, startPoint y: 547, endPoint x: 834, endPoint y: 528, distance: 33.8
click at [834, 617] on p "그리고 최근에 커피하우스에서 ‘에스프레소 그라인더별 커피 맛 비교 스터디’를 열어, 참여하신 분들을 대상으로 플랫버 그라인더와 코니컬버 그라인…" at bounding box center [784, 652] width 628 height 70
drag, startPoint x: 834, startPoint y: 528, endPoint x: 889, endPoint y: 580, distance: 75.7
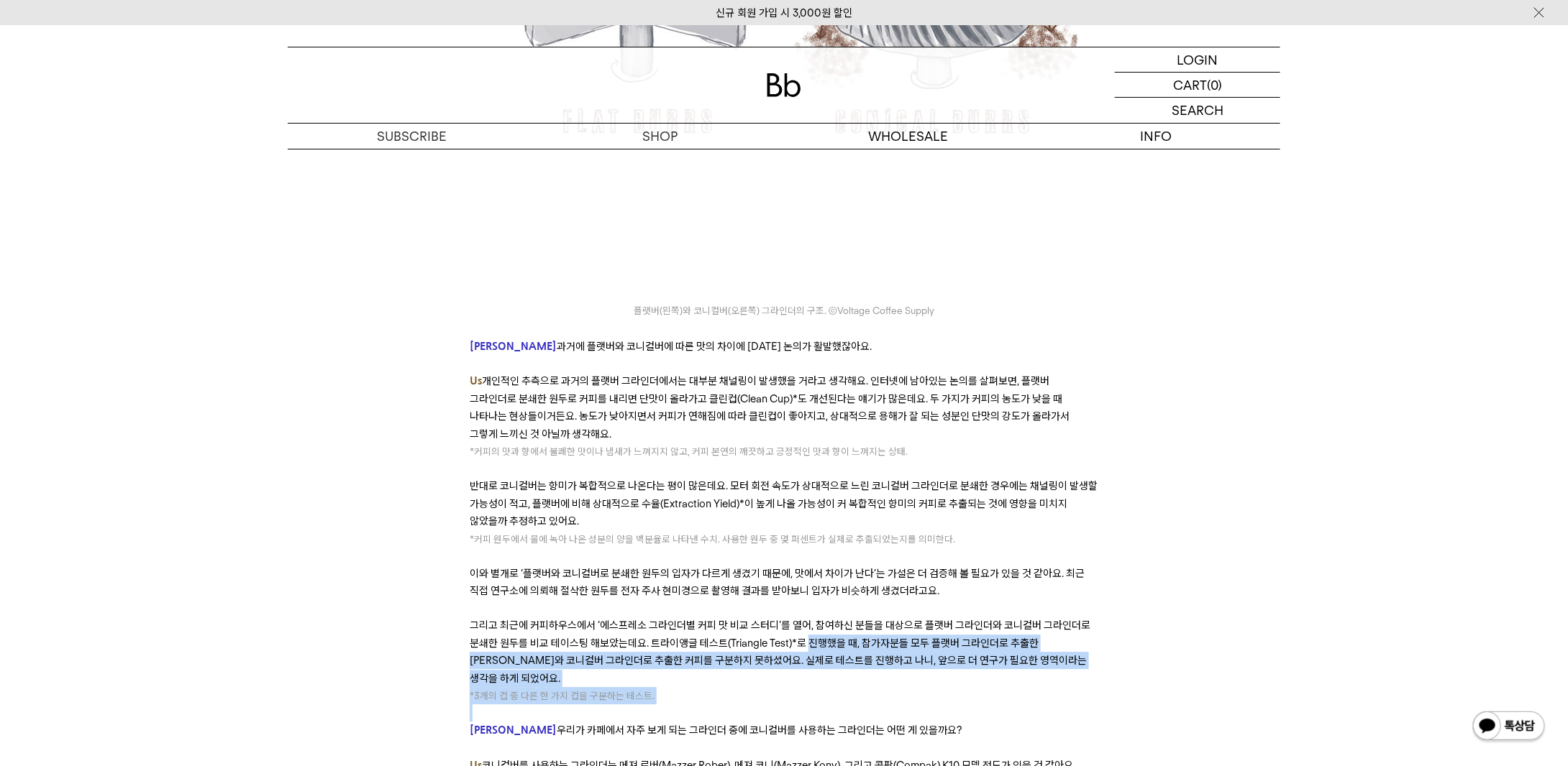
click at [889, 705] on p at bounding box center [784, 713] width 628 height 17
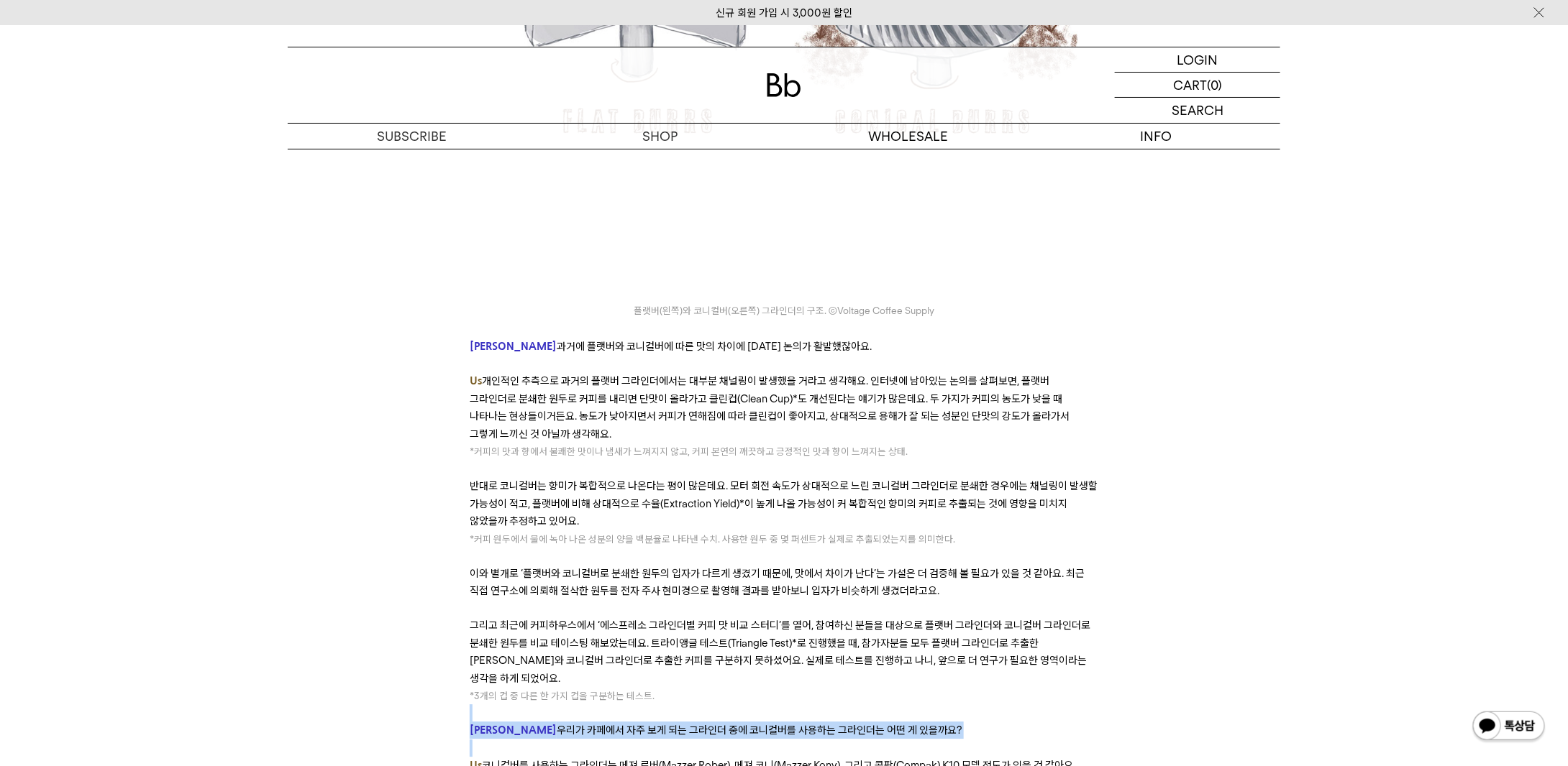
drag, startPoint x: 886, startPoint y: 578, endPoint x: 899, endPoint y: 618, distance: 42.1
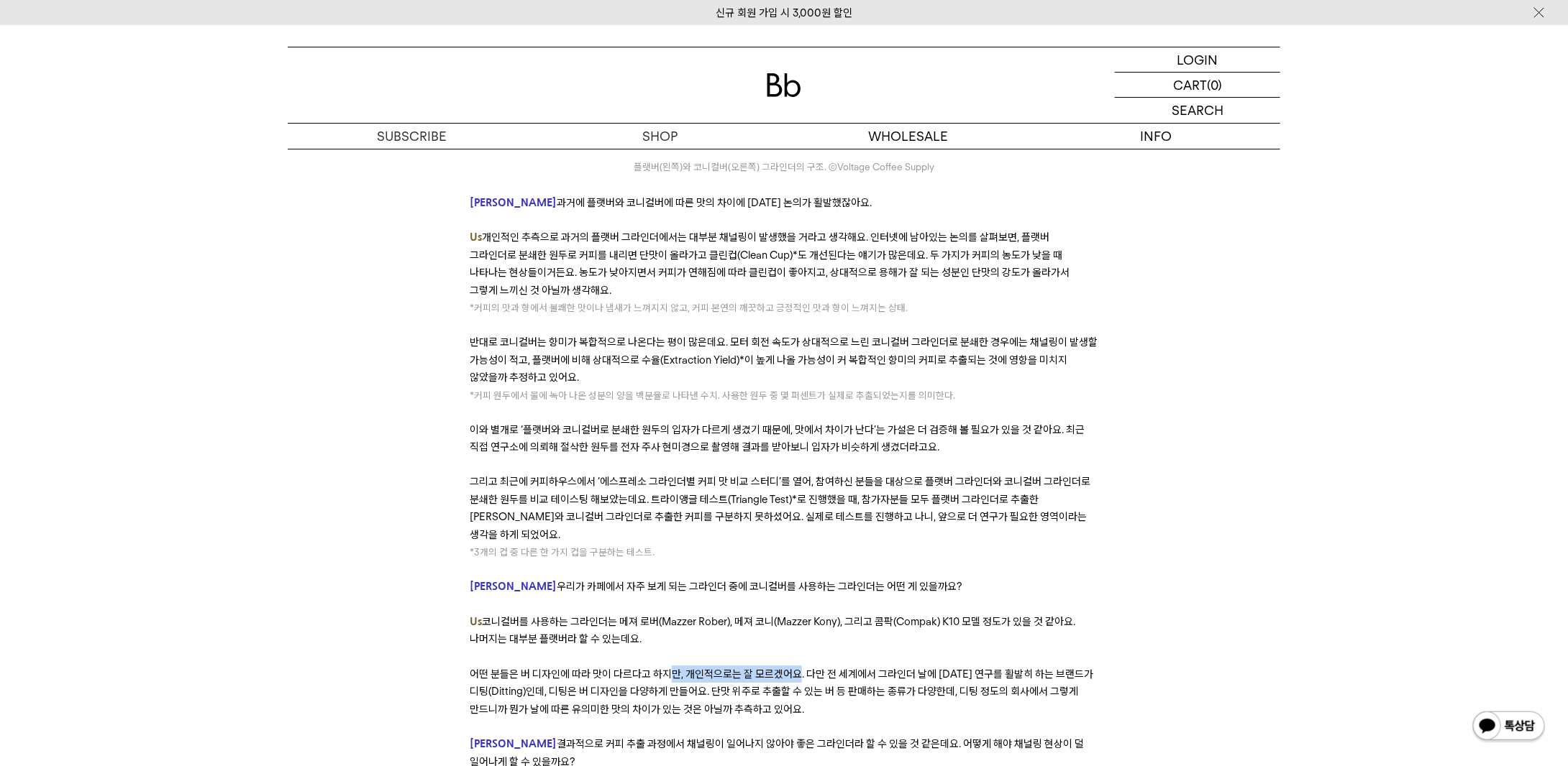
drag, startPoint x: 794, startPoint y: 553, endPoint x: 670, endPoint y: 548, distance: 124.1
click at [670, 666] on p "어떤 분들은 버 디자인에 따라 맛이 다르다고 하지만, 개인적으로는 잘 모르겠어요. 다만 전 세계에서 그라인더 날에 대한 연구를 활발히 하는 브…" at bounding box center [784, 692] width 628 height 52
click at [670, 668] on span "어떤 분들은 버 디자인에 따라 맛이 다르다고 하지만, 개인적으로는 잘 모르겠어요. 다만 전 세계에서 그라인더 날에 대한 연구를 활발히 하는 브…" at bounding box center [781, 692] width 623 height 48
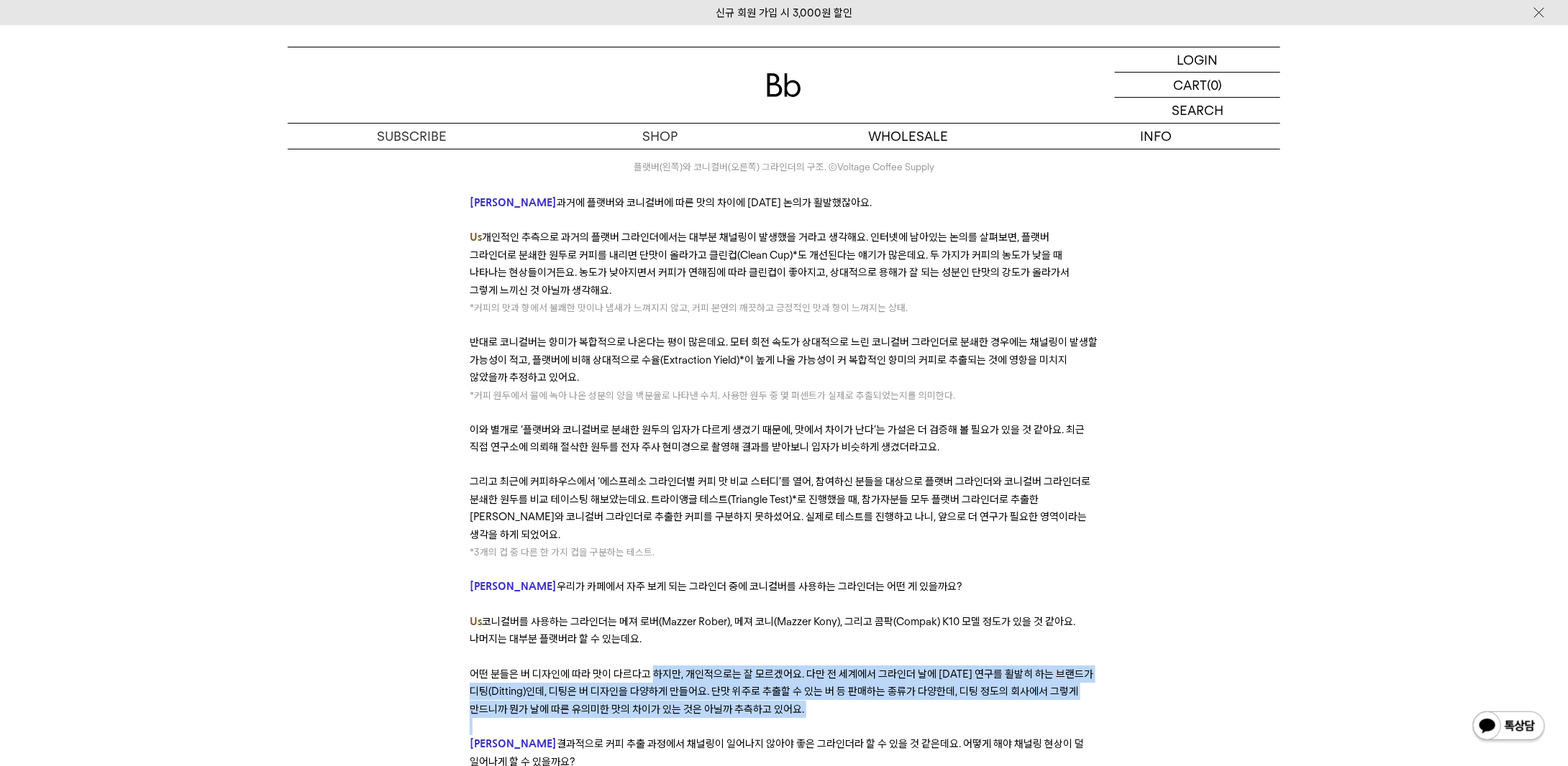
drag, startPoint x: 671, startPoint y: 548, endPoint x: 784, endPoint y: 581, distance: 117.7
click at [784, 666] on p "어떤 분들은 버 디자인에 따라 맛이 다르다고 하지만, 개인적으로는 잘 모르겠어요. 다만 전 세계에서 그라인더 날에 대한 연구를 활발히 하는 브…" at bounding box center [784, 692] width 628 height 52
drag, startPoint x: 784, startPoint y: 581, endPoint x: 733, endPoint y: 546, distance: 61.9
click at [734, 666] on p "어떤 분들은 버 디자인에 따라 맛이 다르다고 하지만, 개인적으로는 잘 모르겠어요. 다만 전 세계에서 그라인더 날에 대한 연구를 활발히 하는 브…" at bounding box center [784, 692] width 628 height 52
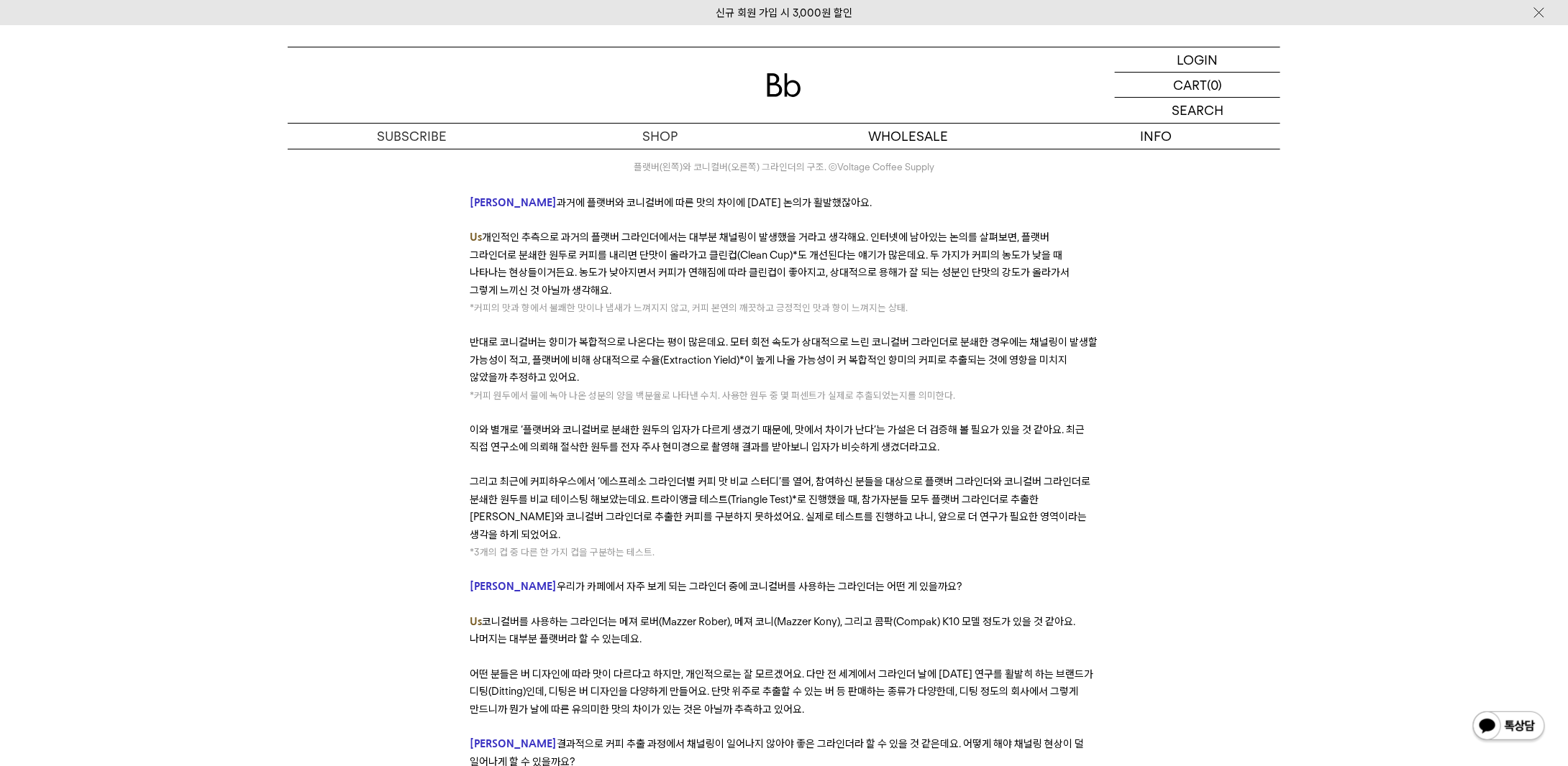
click at [733, 668] on span "어떤 분들은 버 디자인에 따라 맛이 다르다고 하지만, 개인적으로는 잘 모르겠어요. 다만 전 세계에서 그라인더 날에 대한 연구를 활발히 하는 브…" at bounding box center [781, 692] width 623 height 48
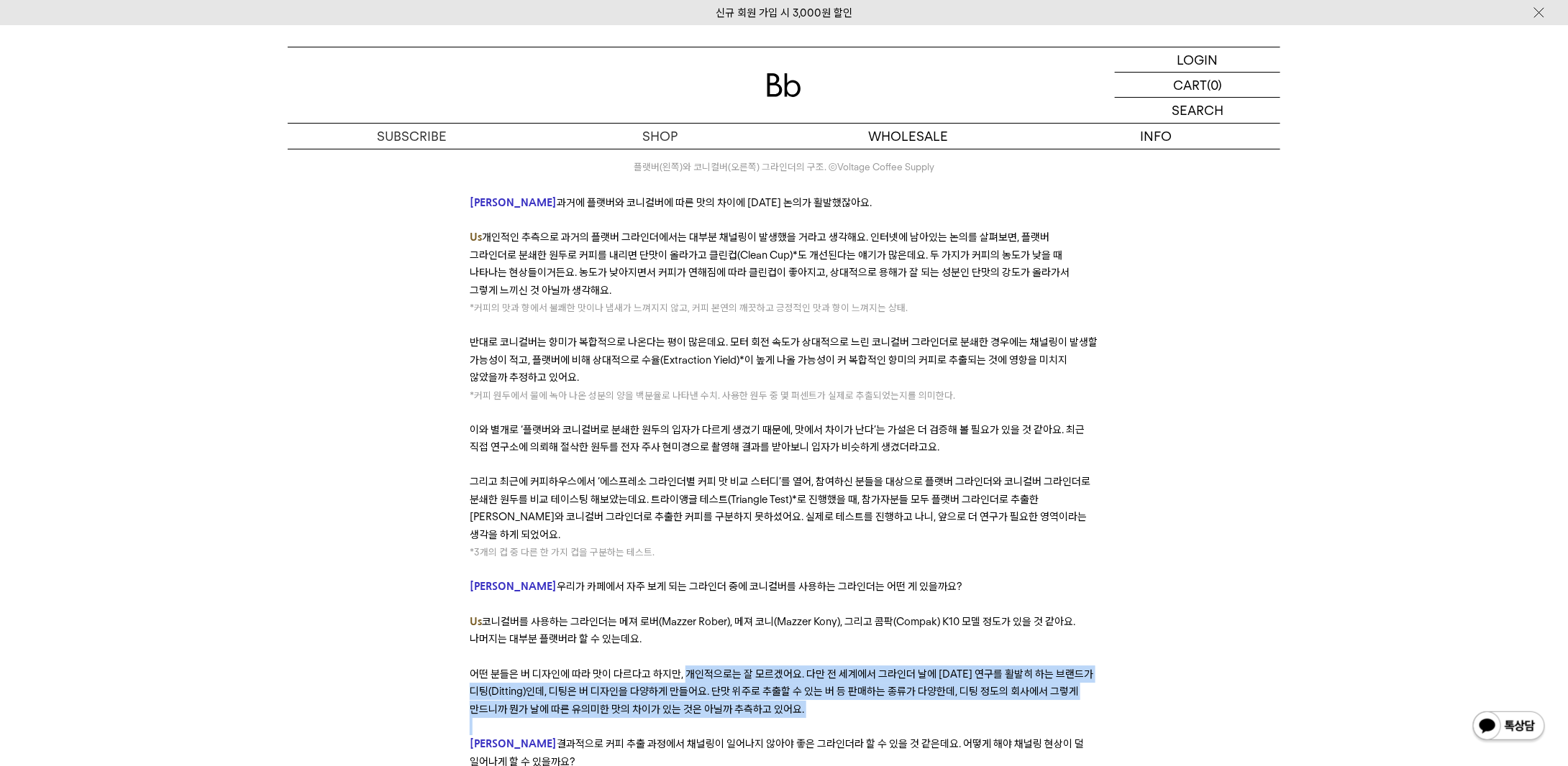
drag, startPoint x: 733, startPoint y: 546, endPoint x: 789, endPoint y: 580, distance: 65.5
click at [789, 666] on p "어떤 분들은 버 디자인에 따라 맛이 다르다고 하지만, 개인적으로는 잘 모르겠어요. 다만 전 세계에서 그라인더 날에 대한 연구를 활발히 하는 브…" at bounding box center [784, 692] width 628 height 52
drag, startPoint x: 789, startPoint y: 582, endPoint x: 746, endPoint y: 553, distance: 51.9
click at [751, 666] on p "어떤 분들은 버 디자인에 따라 맛이 다르다고 하지만, 개인적으로는 잘 모르겠어요. 다만 전 세계에서 그라인더 날에 대한 연구를 활발히 하는 브…" at bounding box center [784, 692] width 628 height 52
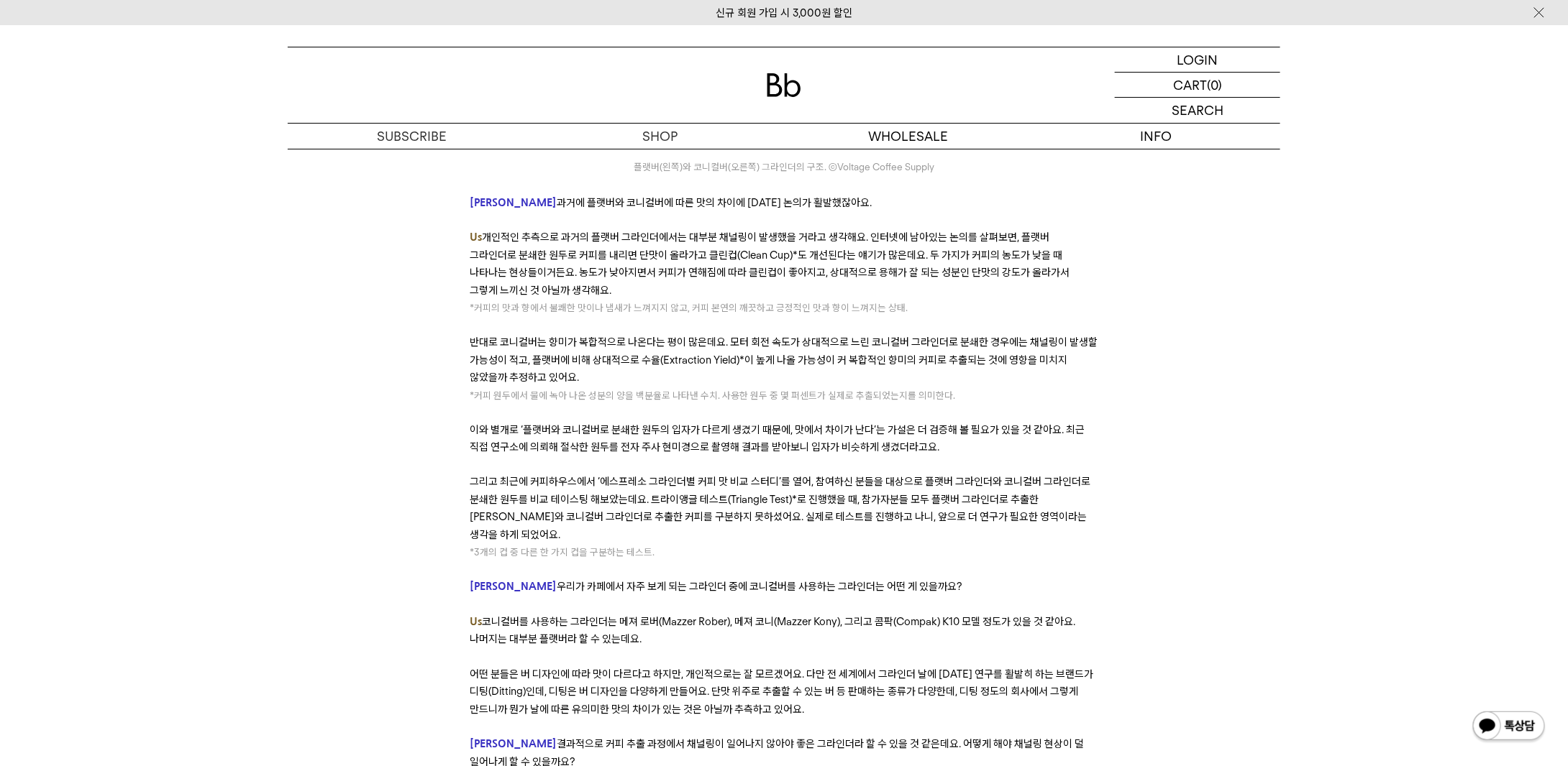
click at [742, 668] on span "어떤 분들은 버 디자인에 따라 맛이 다르다고 하지만, 개인적으로는 잘 모르겠어요. 다만 전 세계에서 그라인더 날에 대한 연구를 활발히 하는 브…" at bounding box center [781, 692] width 623 height 48
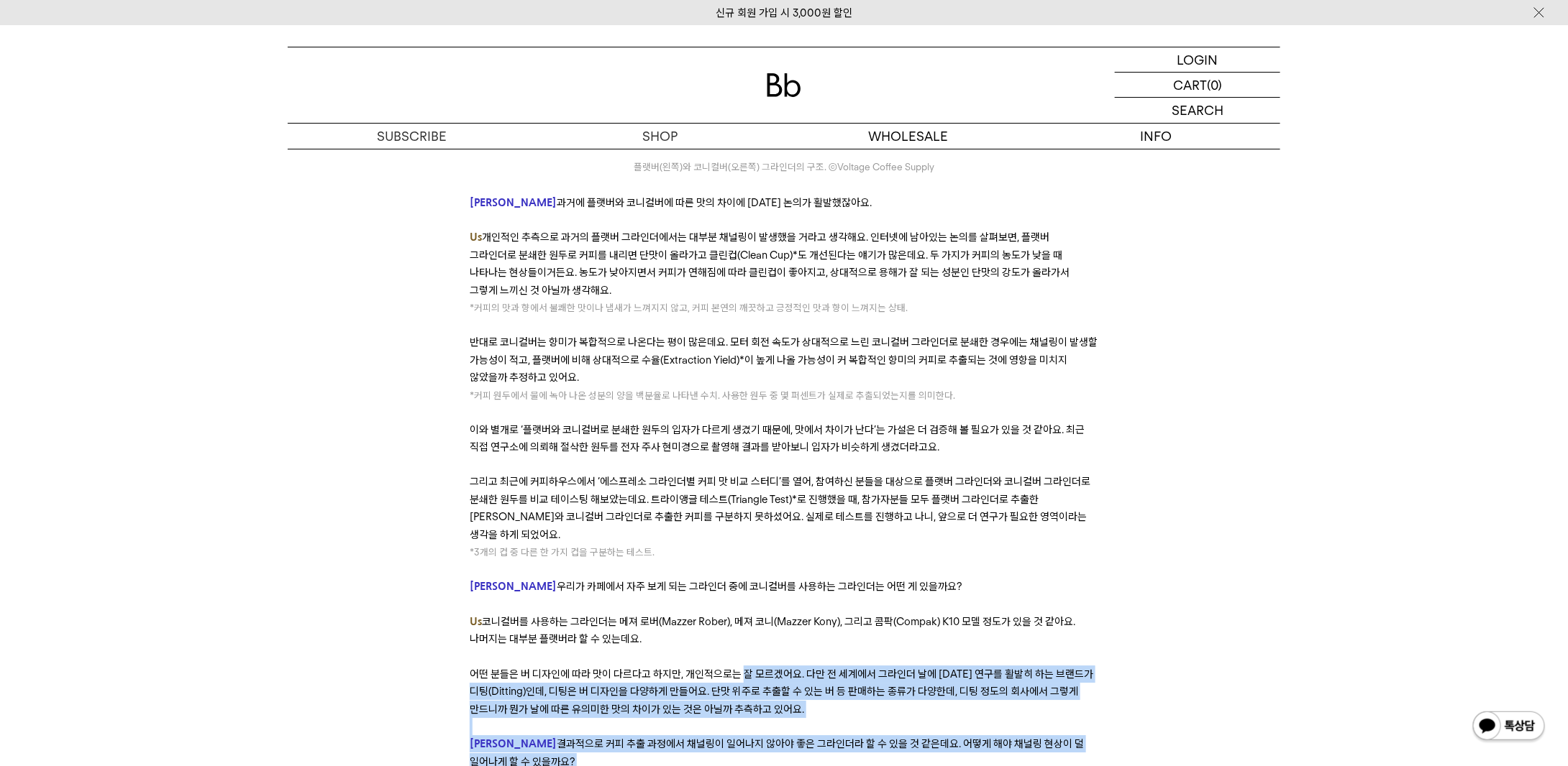
drag, startPoint x: 742, startPoint y: 552, endPoint x: 827, endPoint y: 643, distance: 124.5
click at [827, 735] on p "Derek 결과적으로 커피 추출 과정에서 채널링이 일어나지 않아야 좋은 그라인더라 할 수 있을 것 같은데요. 어떻게 해야 채널링 현상이 덜 일…" at bounding box center [784, 753] width 628 height 36
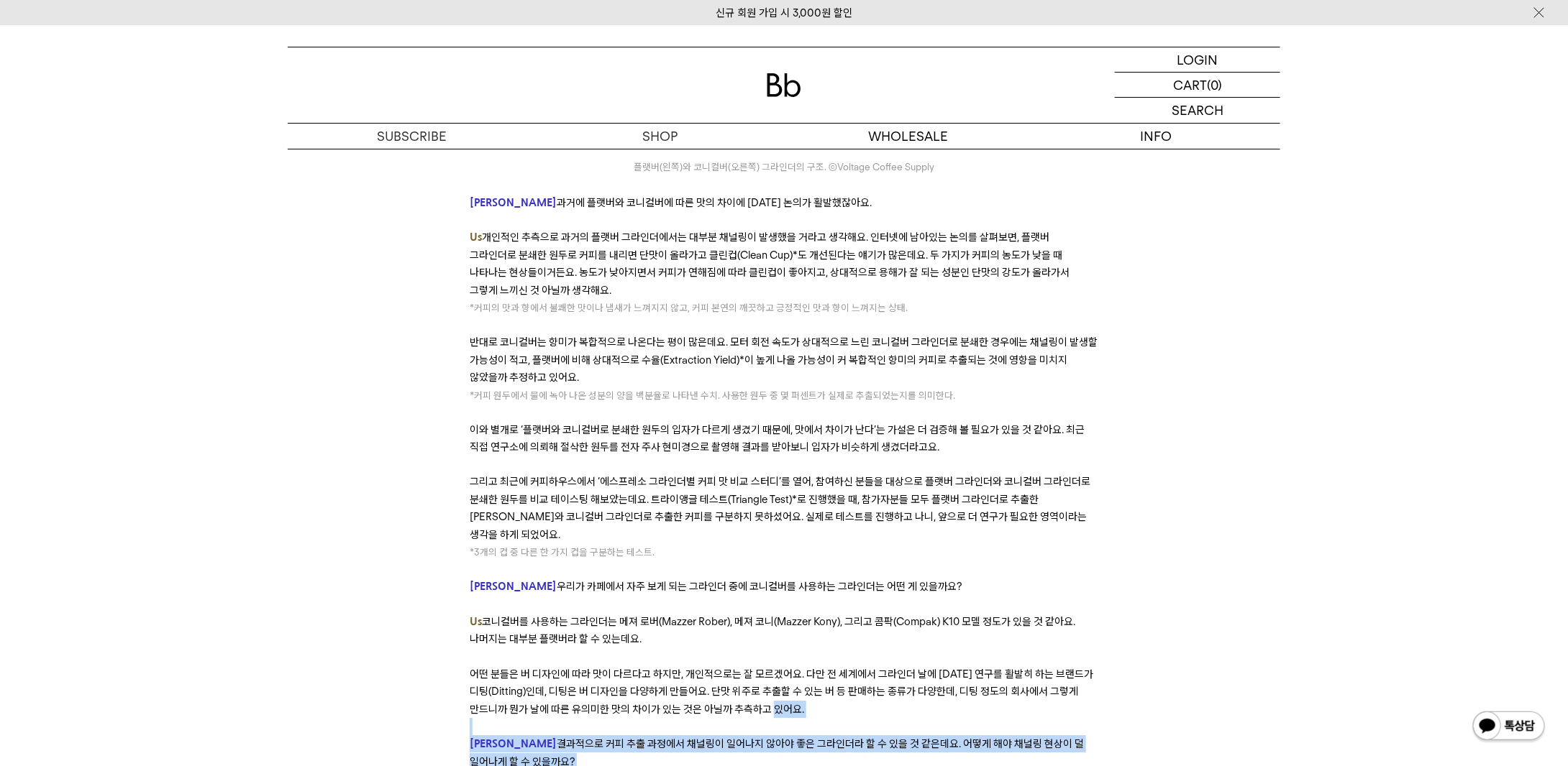
drag, startPoint x: 827, startPoint y: 637, endPoint x: 765, endPoint y: 580, distance: 84.2
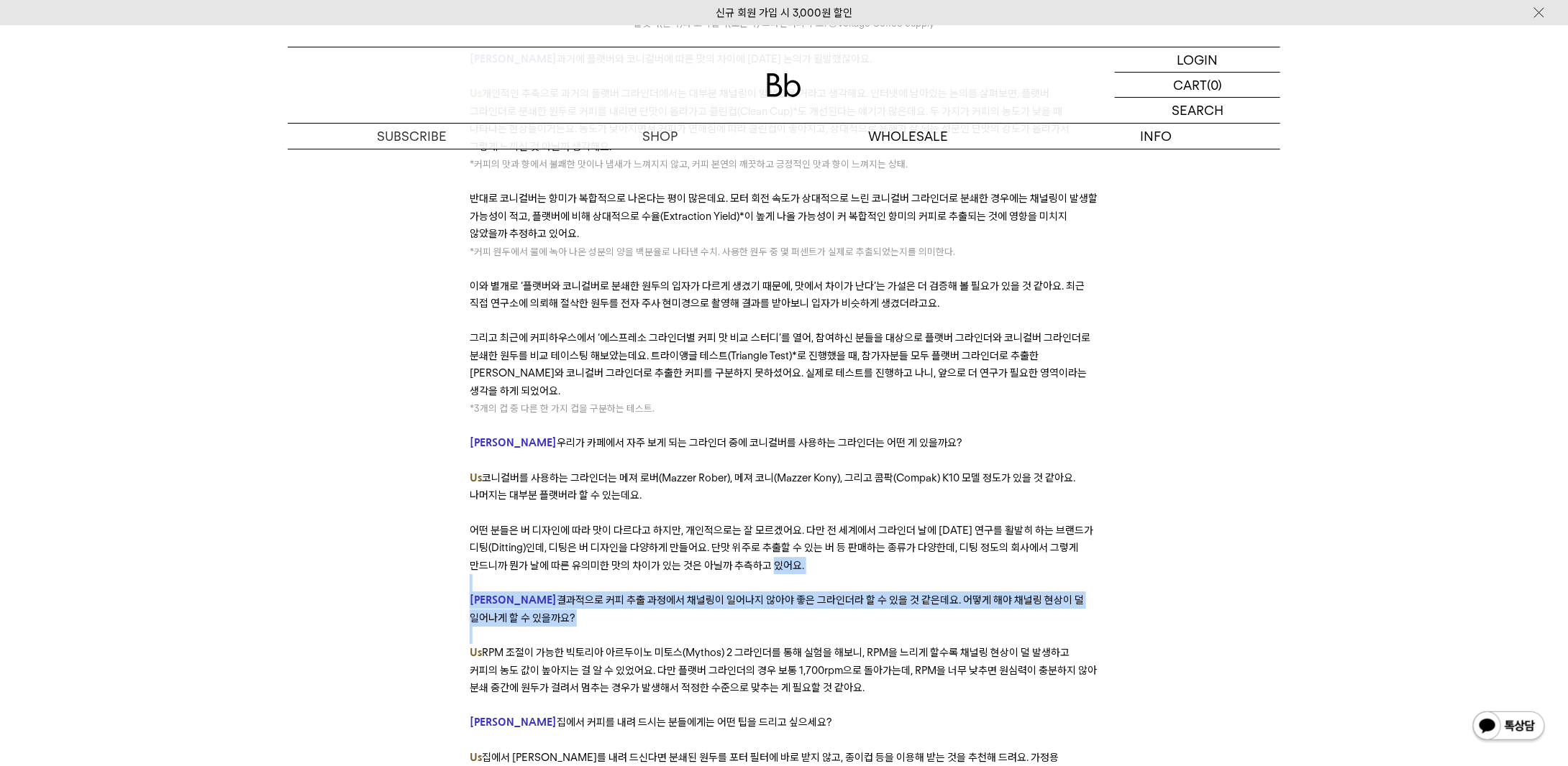
drag, startPoint x: 499, startPoint y: 519, endPoint x: 973, endPoint y: 561, distance: 475.9
click at [973, 644] on p "Us RPM 조절이 가능한 빅토리아 아르두이노 미토스(Mythos) 2 그라인더를 통해 실험을 해보니, RPM을 느리게 할수록 채널링 현상이 …" at bounding box center [784, 670] width 628 height 52
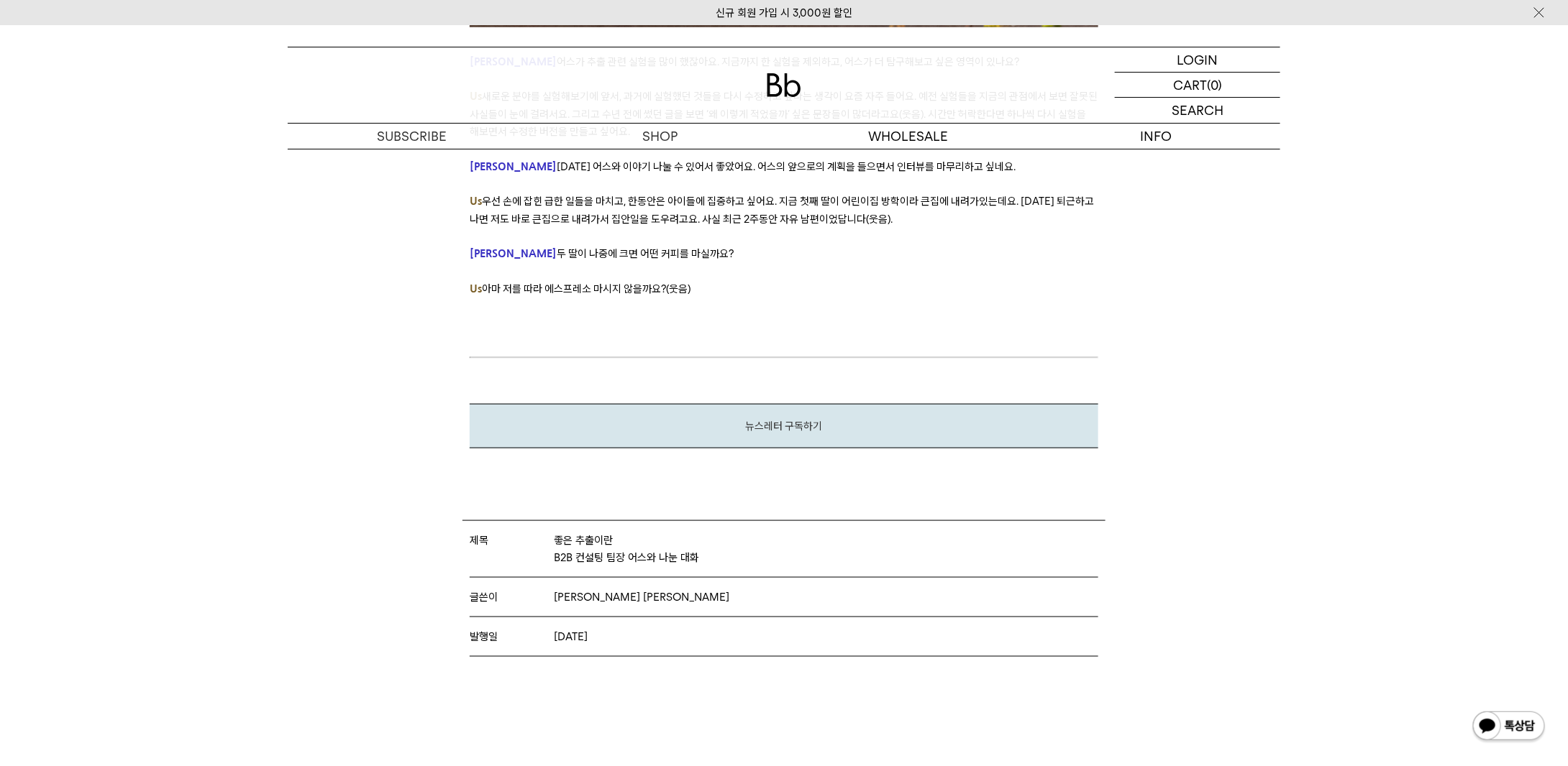
scroll to position [8987, 0]
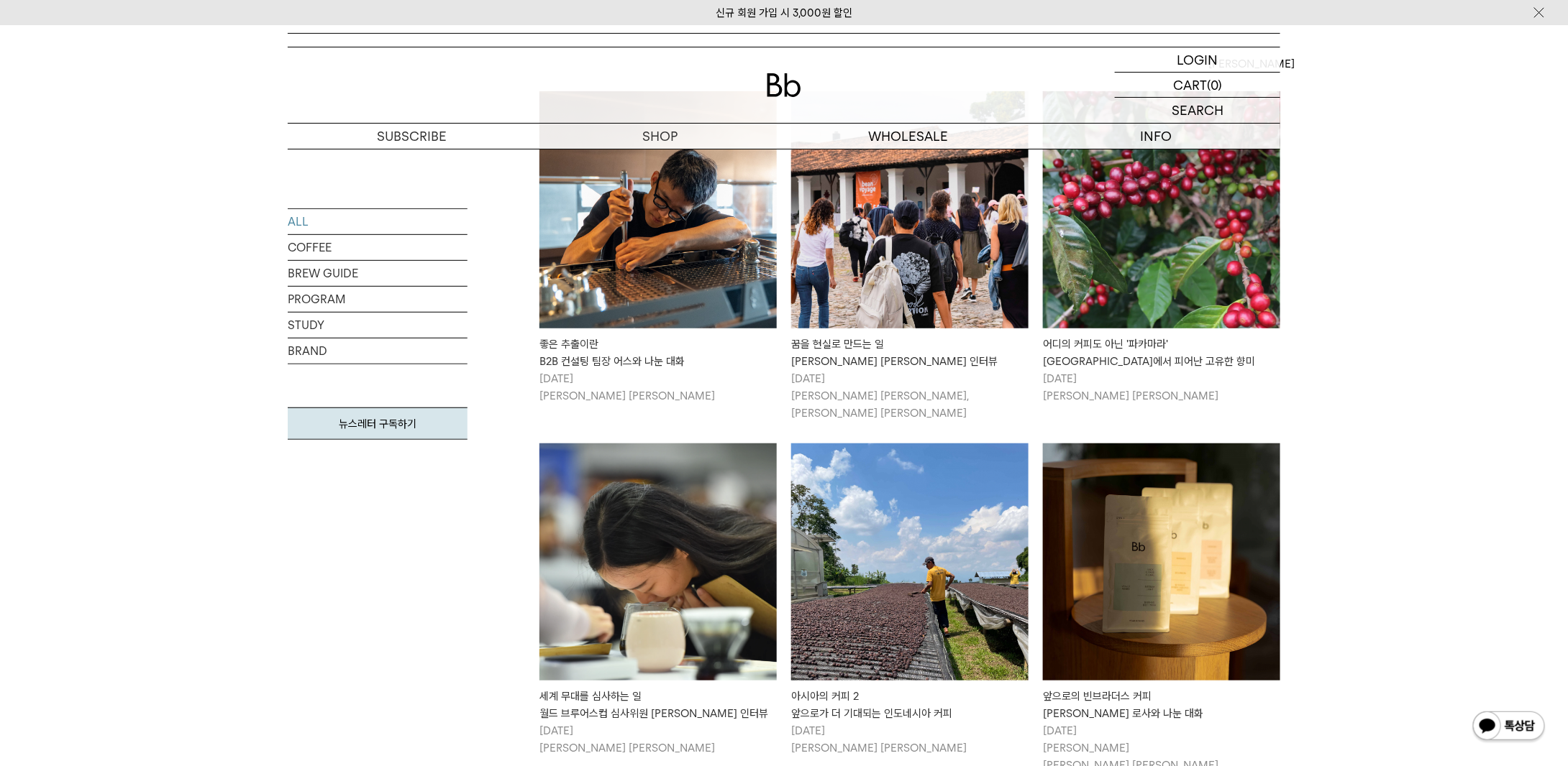
click at [1114, 523] on img at bounding box center [1161, 562] width 237 height 237
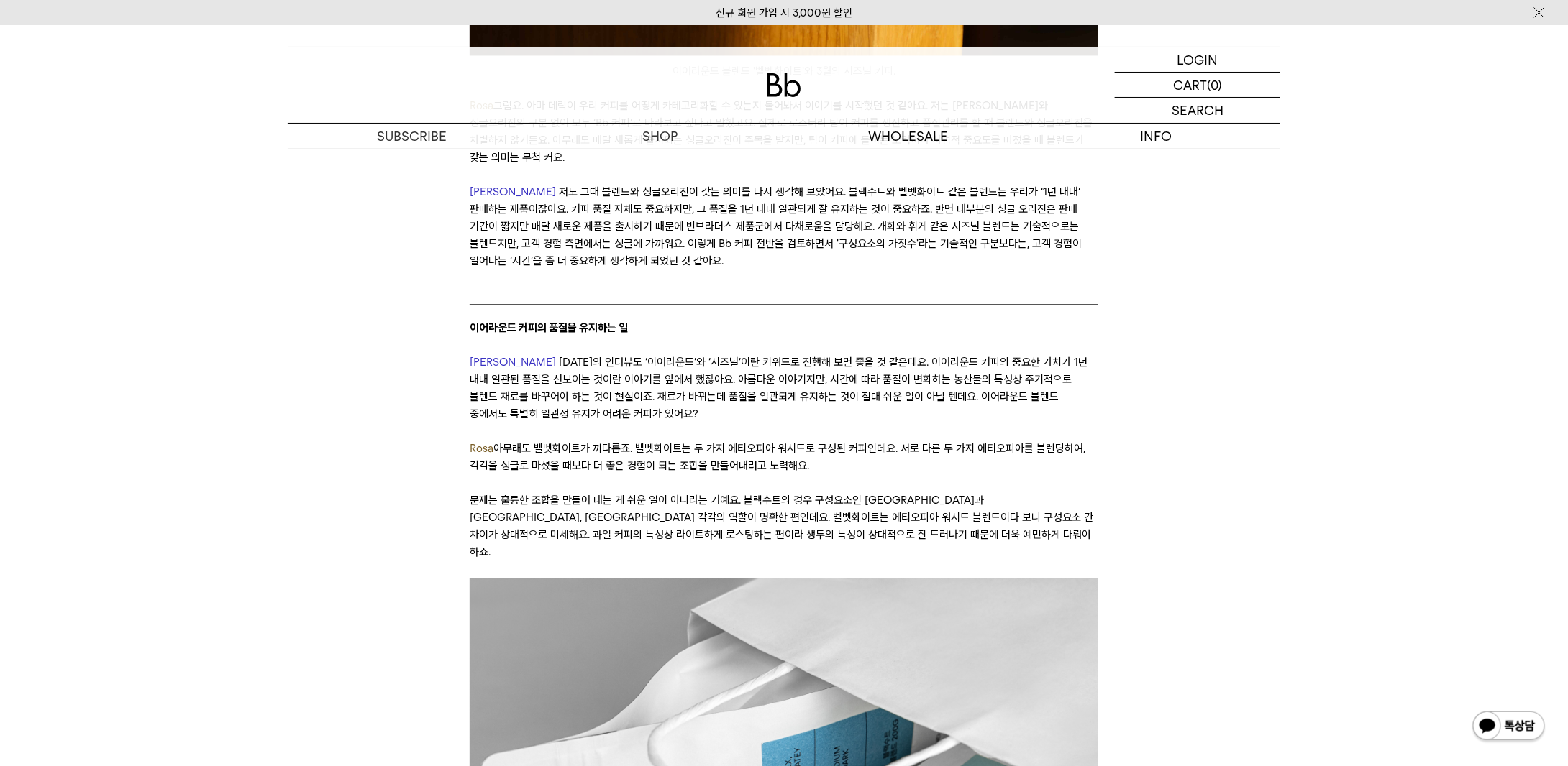
scroll to position [1222, 0]
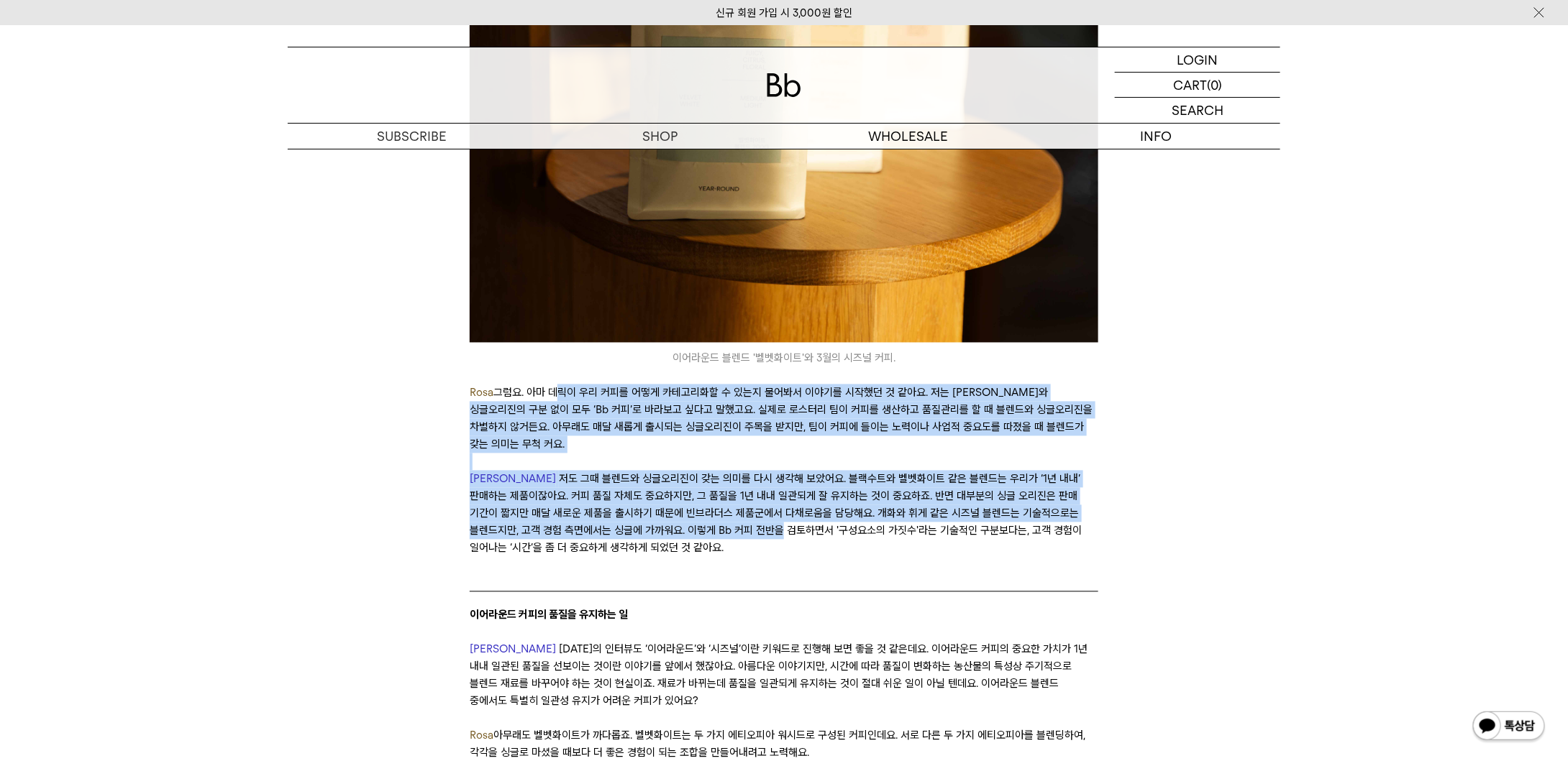
drag, startPoint x: 547, startPoint y: 364, endPoint x: 687, endPoint y: 472, distance: 176.8
click at [687, 472] on p "[PERSON_NAME] 저도 그때 블렌드와 싱글오리진이 갖는 의미를 다시 생각해 보았어요. 블랙수트와 벨벳화이트 같은 블렌드는 우리가 ‘1년…" at bounding box center [784, 514] width 628 height 86
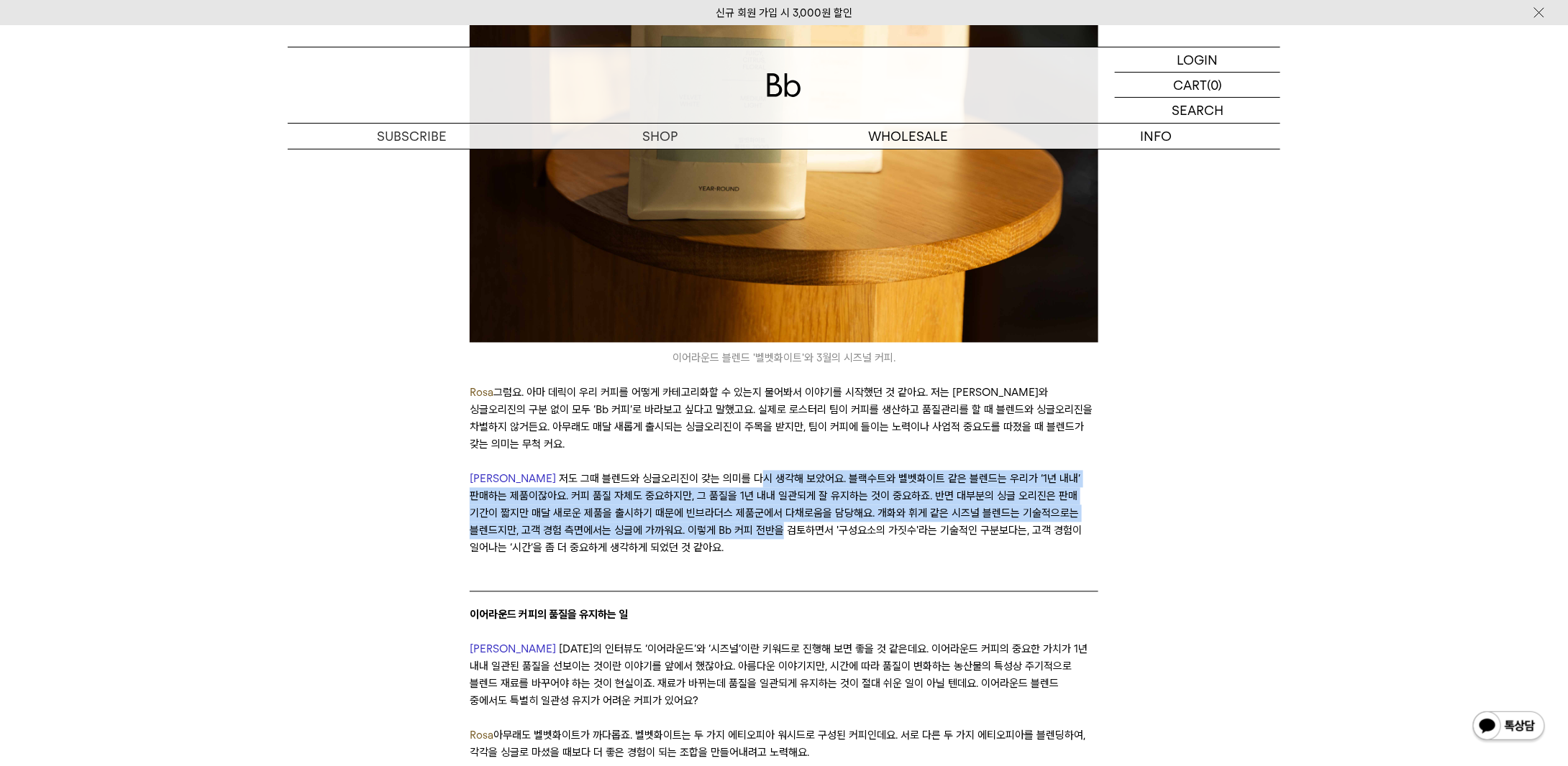
drag, startPoint x: 688, startPoint y: 472, endPoint x: 697, endPoint y: 419, distance: 53.8
click at [697, 471] on p "[PERSON_NAME] 저도 그때 블렌드와 싱글오리진이 갖는 의미를 다시 생각해 보았어요. 블랙수트와 벨벳화이트 같은 블렌드는 우리가 ‘1년…" at bounding box center [784, 514] width 628 height 86
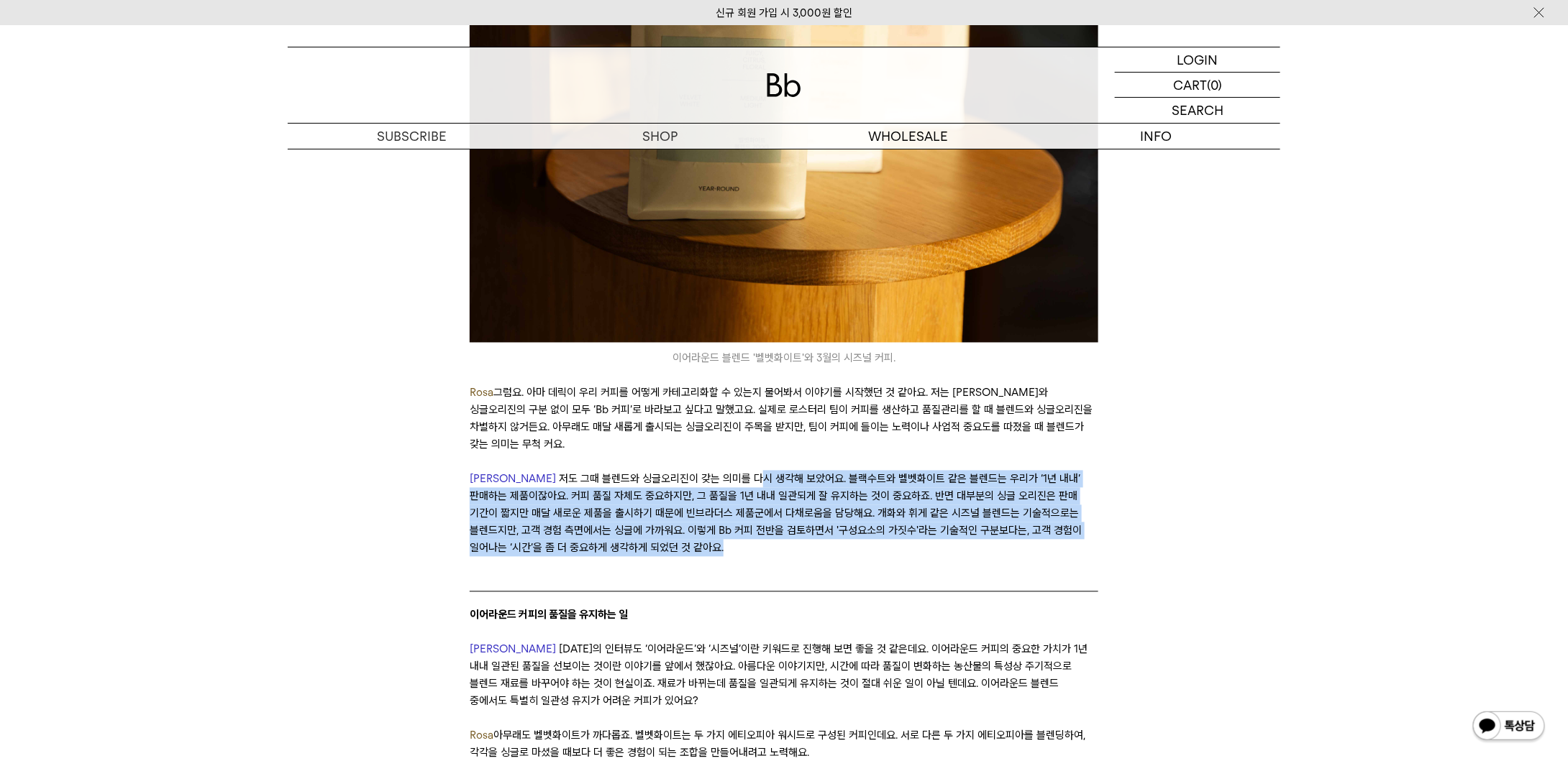
drag, startPoint x: 697, startPoint y: 419, endPoint x: 755, endPoint y: 497, distance: 97.2
click at [755, 497] on p "[PERSON_NAME] 저도 그때 블렌드와 싱글오리진이 갖는 의미를 다시 생각해 보았어요. 블랙수트와 벨벳화이트 같은 블렌드는 우리가 ‘1년…" at bounding box center [784, 514] width 628 height 86
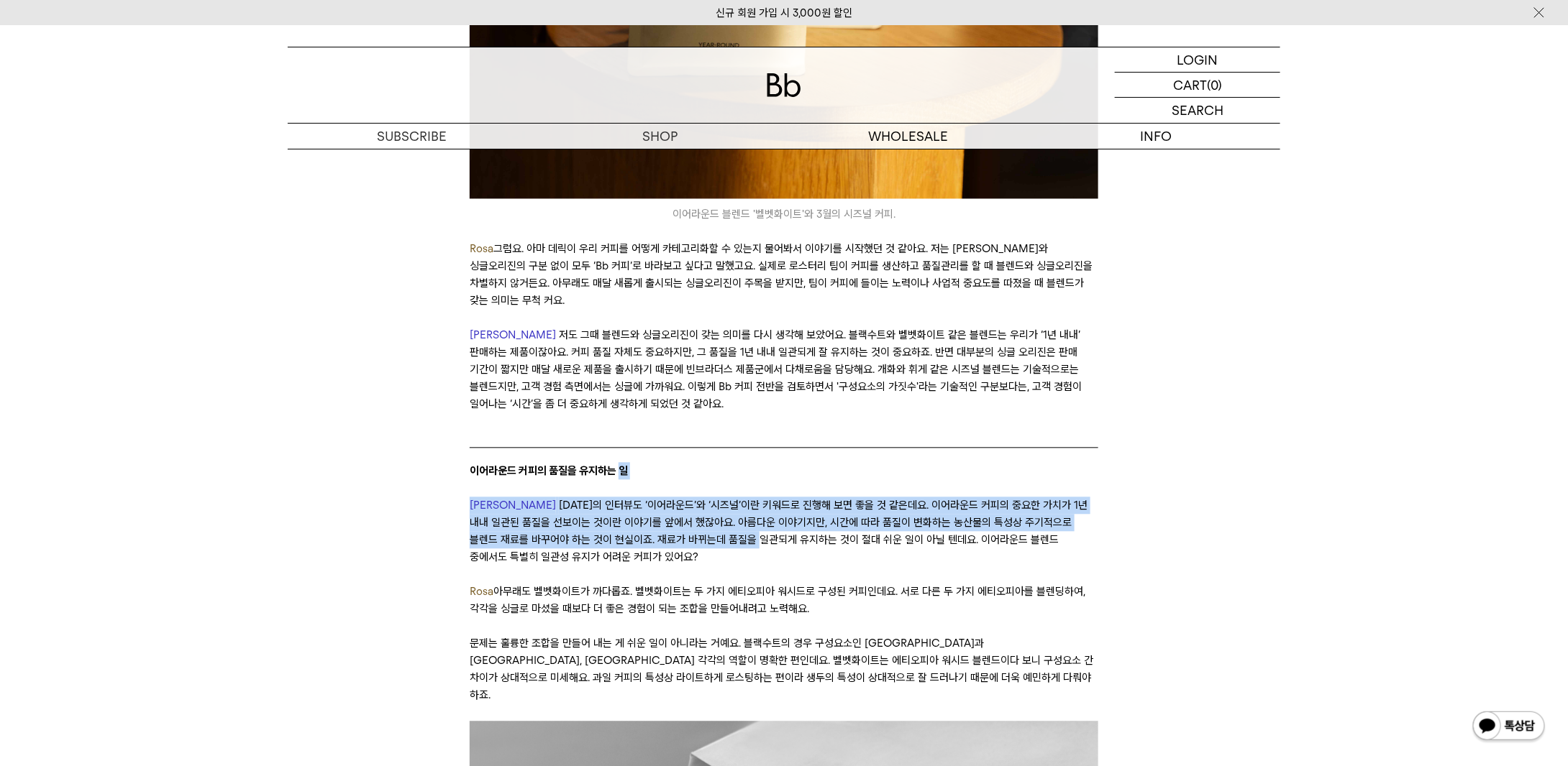
drag, startPoint x: 620, startPoint y: 411, endPoint x: 675, endPoint y: 481, distance: 89.0
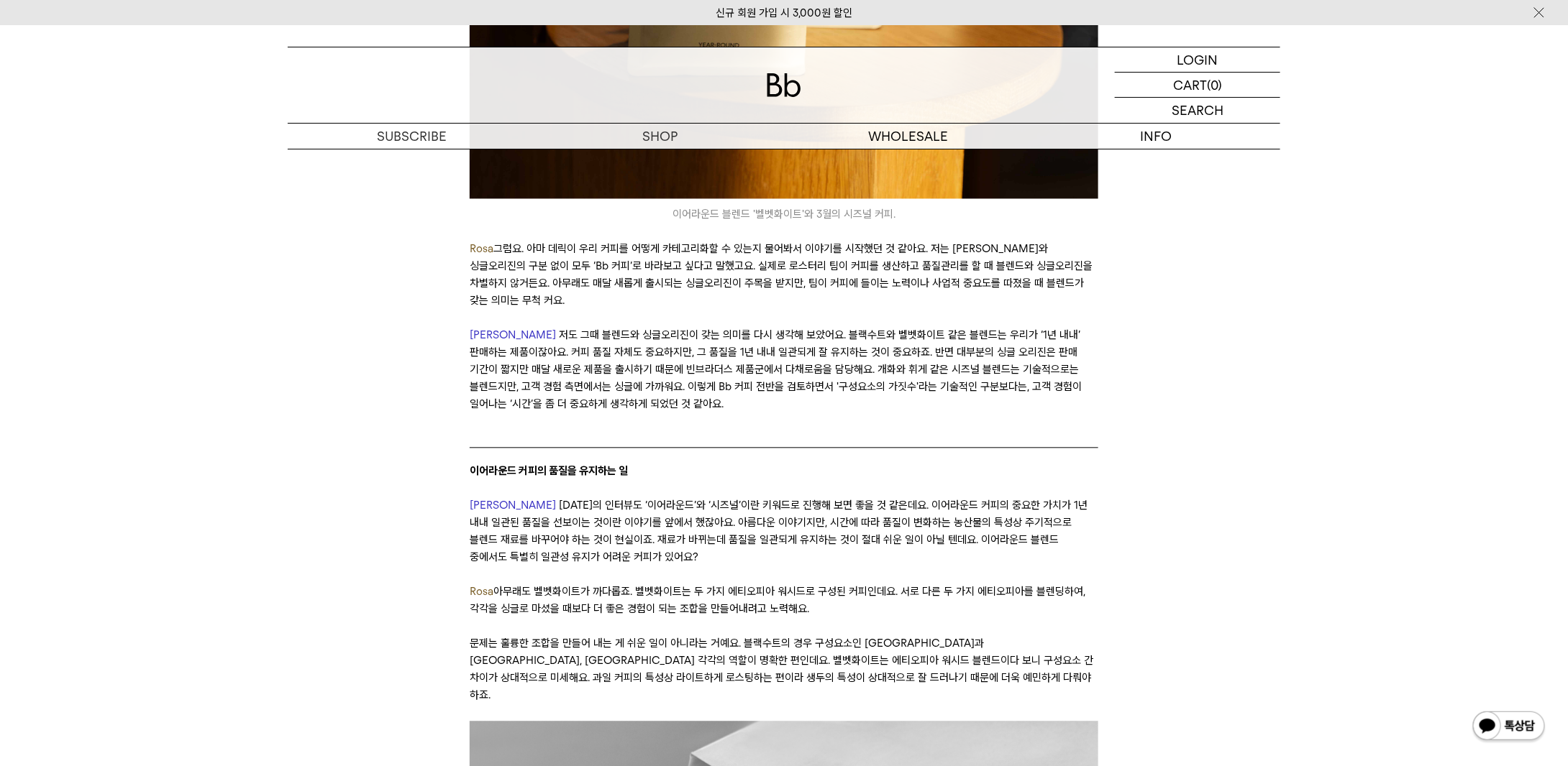
click at [736, 504] on p "[PERSON_NAME][DATE]의 인터뷰도 ‘이어라운드’와 ‘시즈널’이란 키워드로 진행해 보면 좋을 것 같은데요. 이어라운드 커피의 중요한…" at bounding box center [784, 531] width 628 height 69
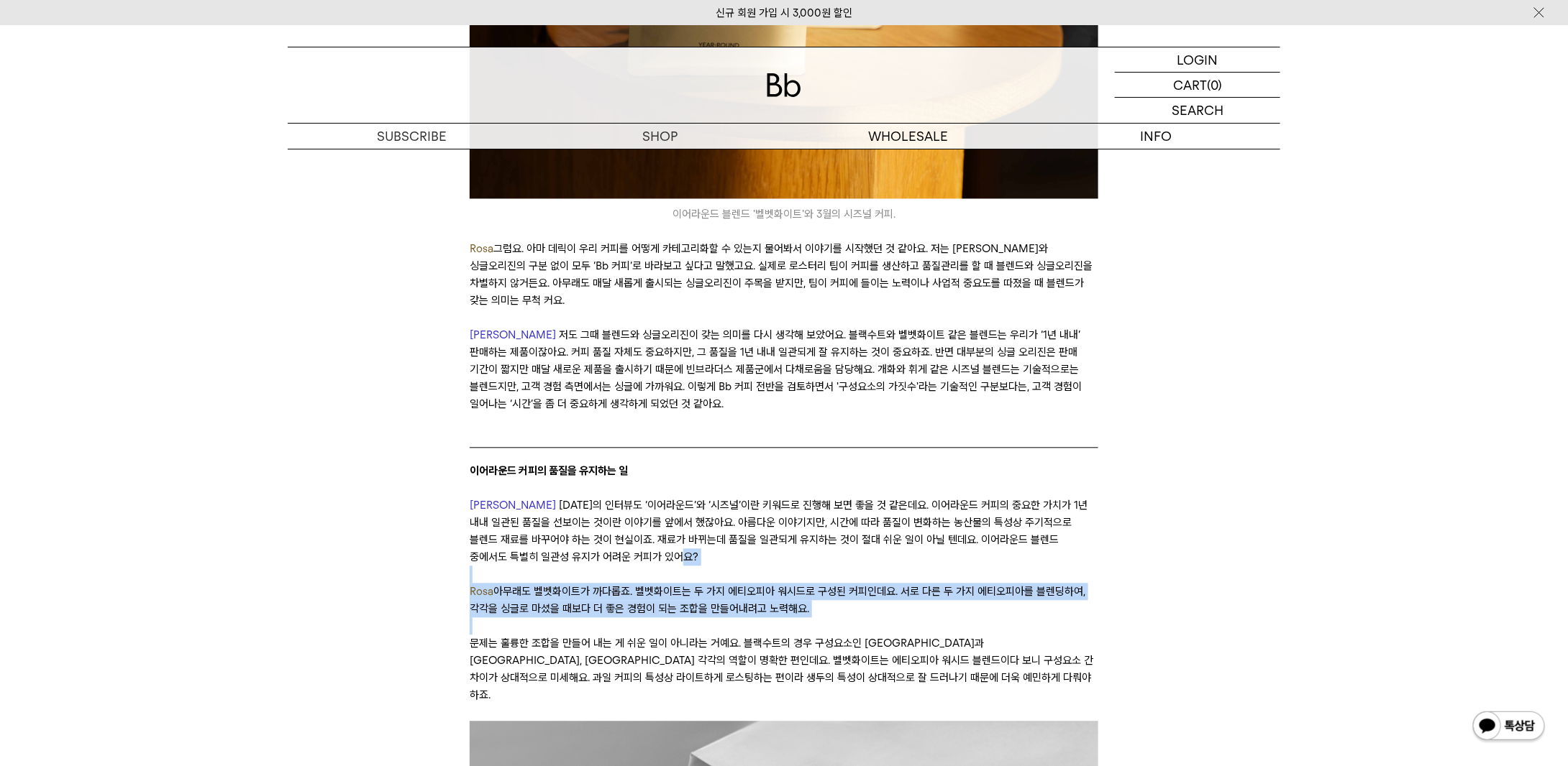
drag, startPoint x: 736, startPoint y: 504, endPoint x: 778, endPoint y: 573, distance: 80.8
click at [778, 618] on p at bounding box center [784, 626] width 628 height 17
drag, startPoint x: 778, startPoint y: 573, endPoint x: 771, endPoint y: 503, distance: 70.3
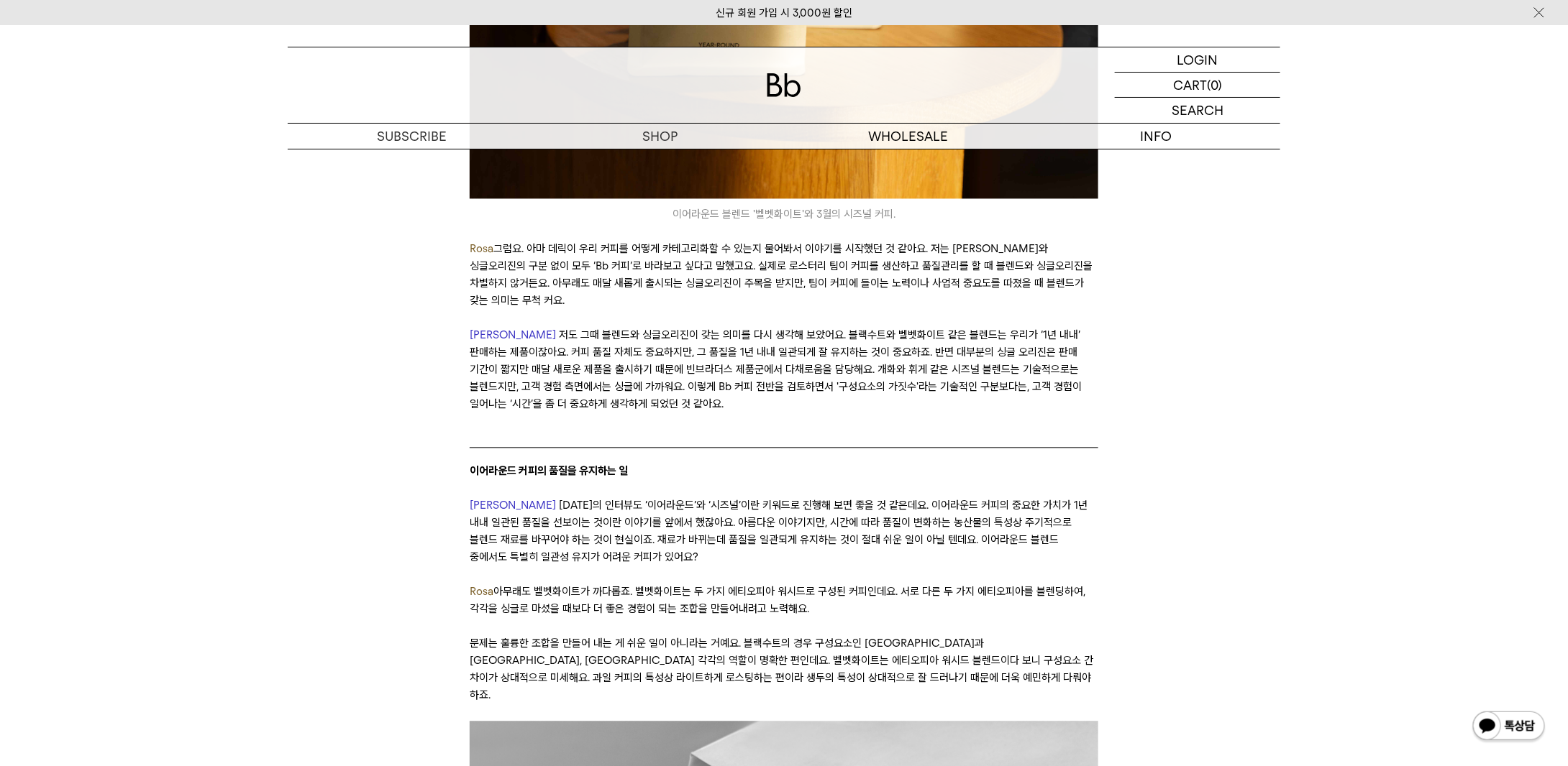
click at [769, 497] on p "[PERSON_NAME][DATE]의 인터뷰도 ‘이어라운드’와 ‘시즈널’이란 키워드로 진행해 보면 좋을 것 같은데요. 이어라운드 커피의 중요한…" at bounding box center [784, 531] width 628 height 69
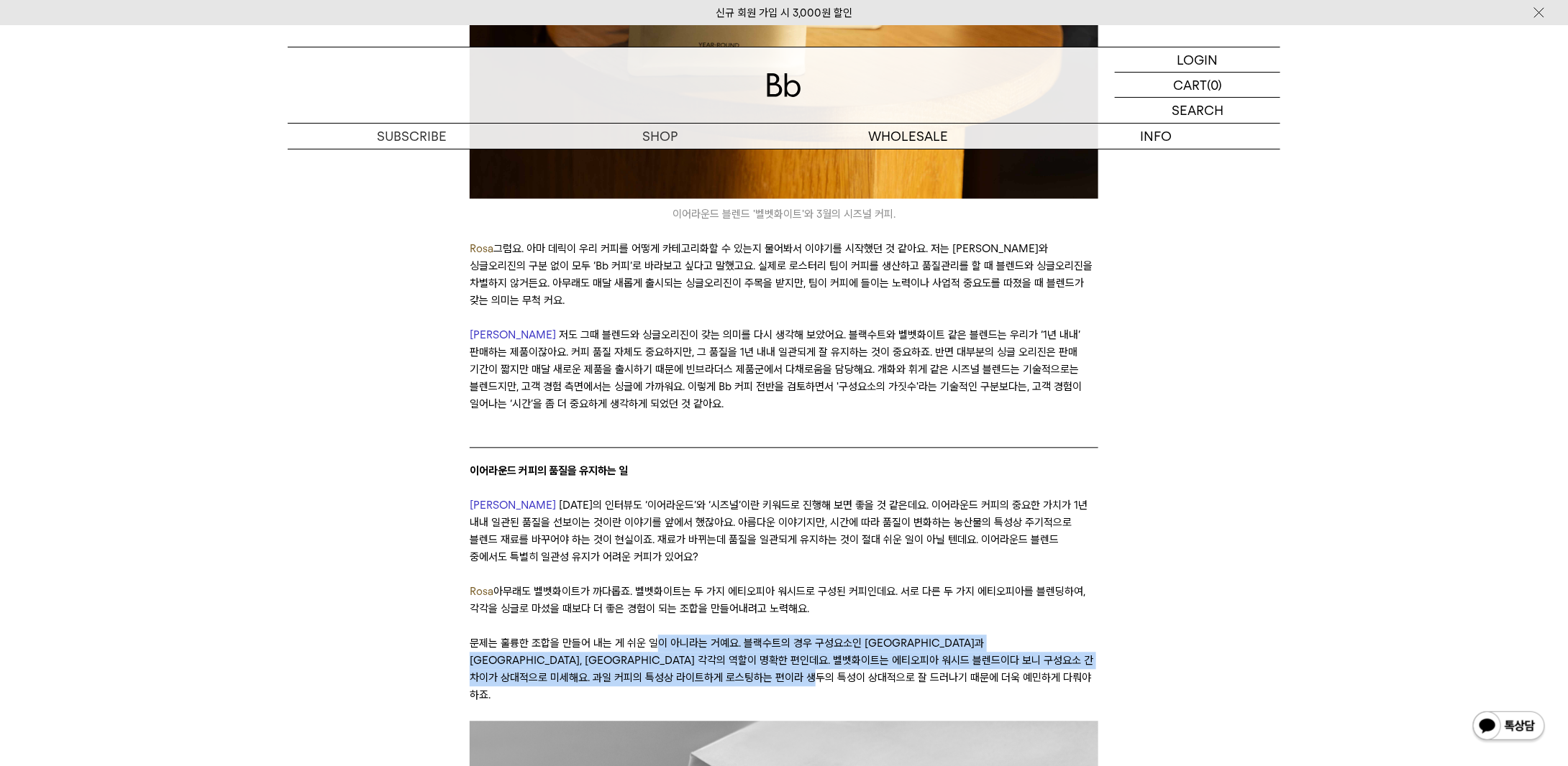
drag, startPoint x: 659, startPoint y: 585, endPoint x: 859, endPoint y: 632, distance: 205.4
click at [859, 635] on p "문제는 훌륭한 조합을 만들어 내는 게 쉬운 일이 아니라는 거예요. 블랙수트의 경우 구성요소인 [GEOGRAPHIC_DATA]과 [GEOGRAP…" at bounding box center [784, 669] width 628 height 69
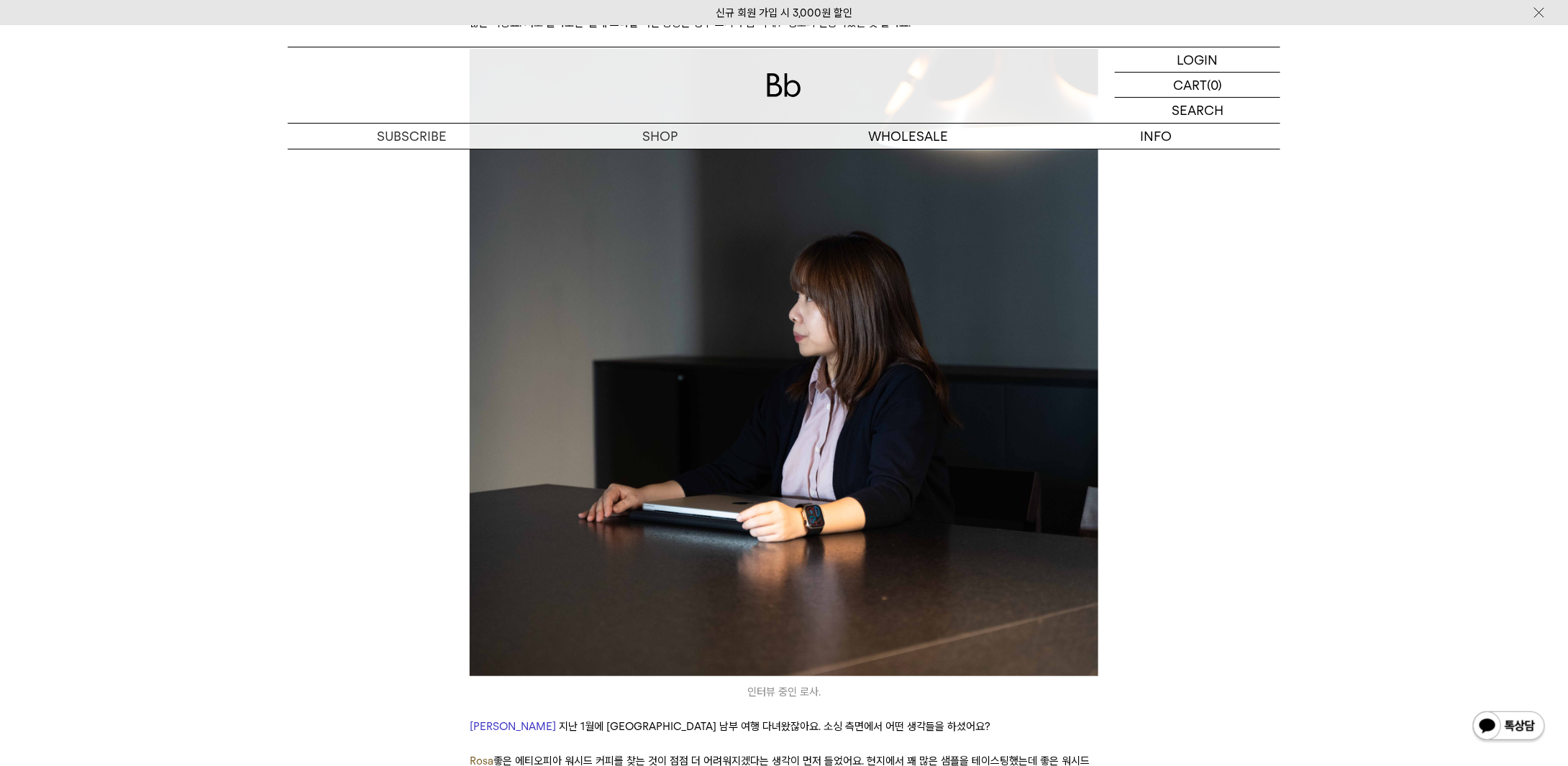
scroll to position [3307, 0]
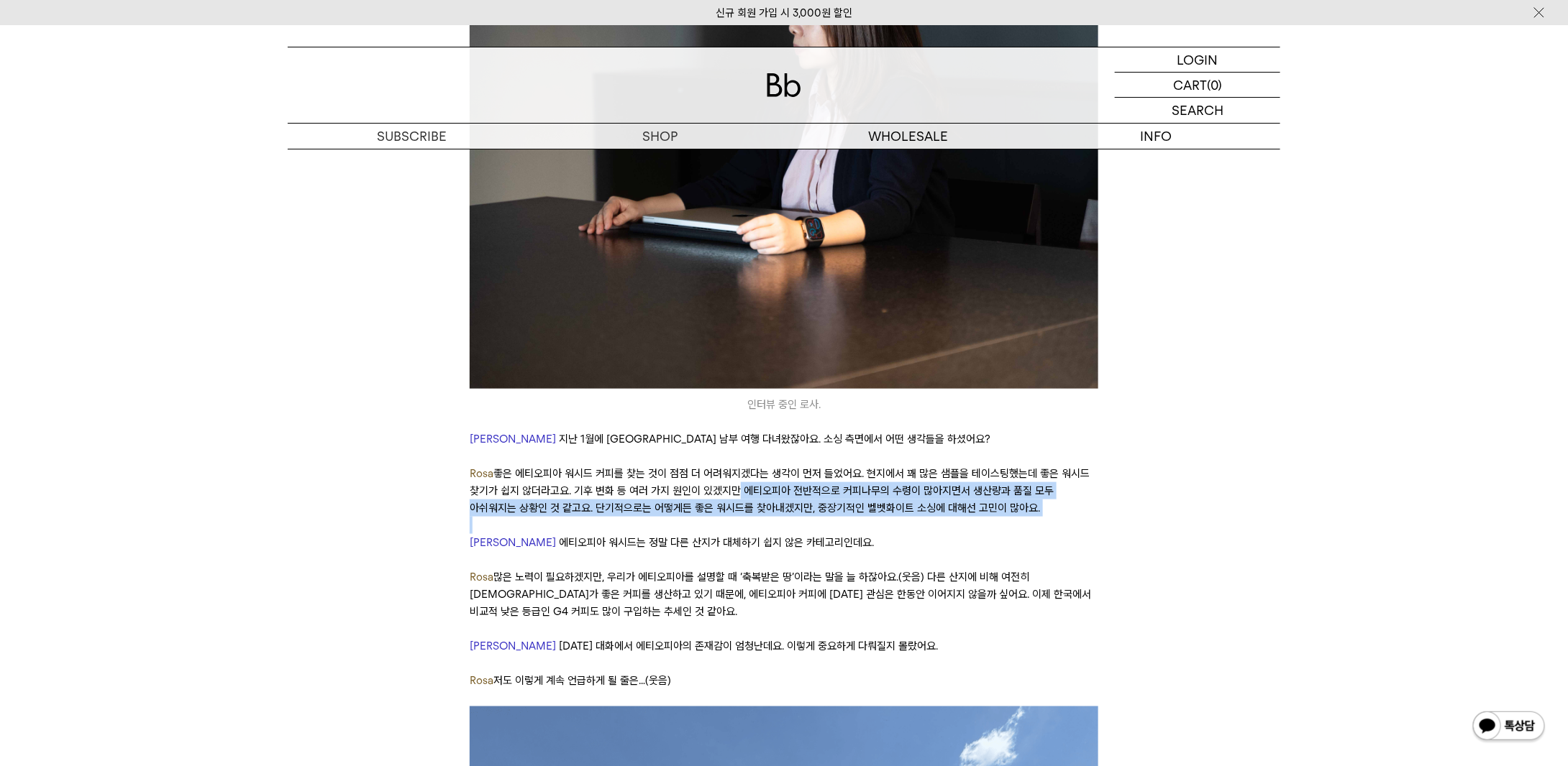
drag, startPoint x: 706, startPoint y: 421, endPoint x: 829, endPoint y: 451, distance: 126.6
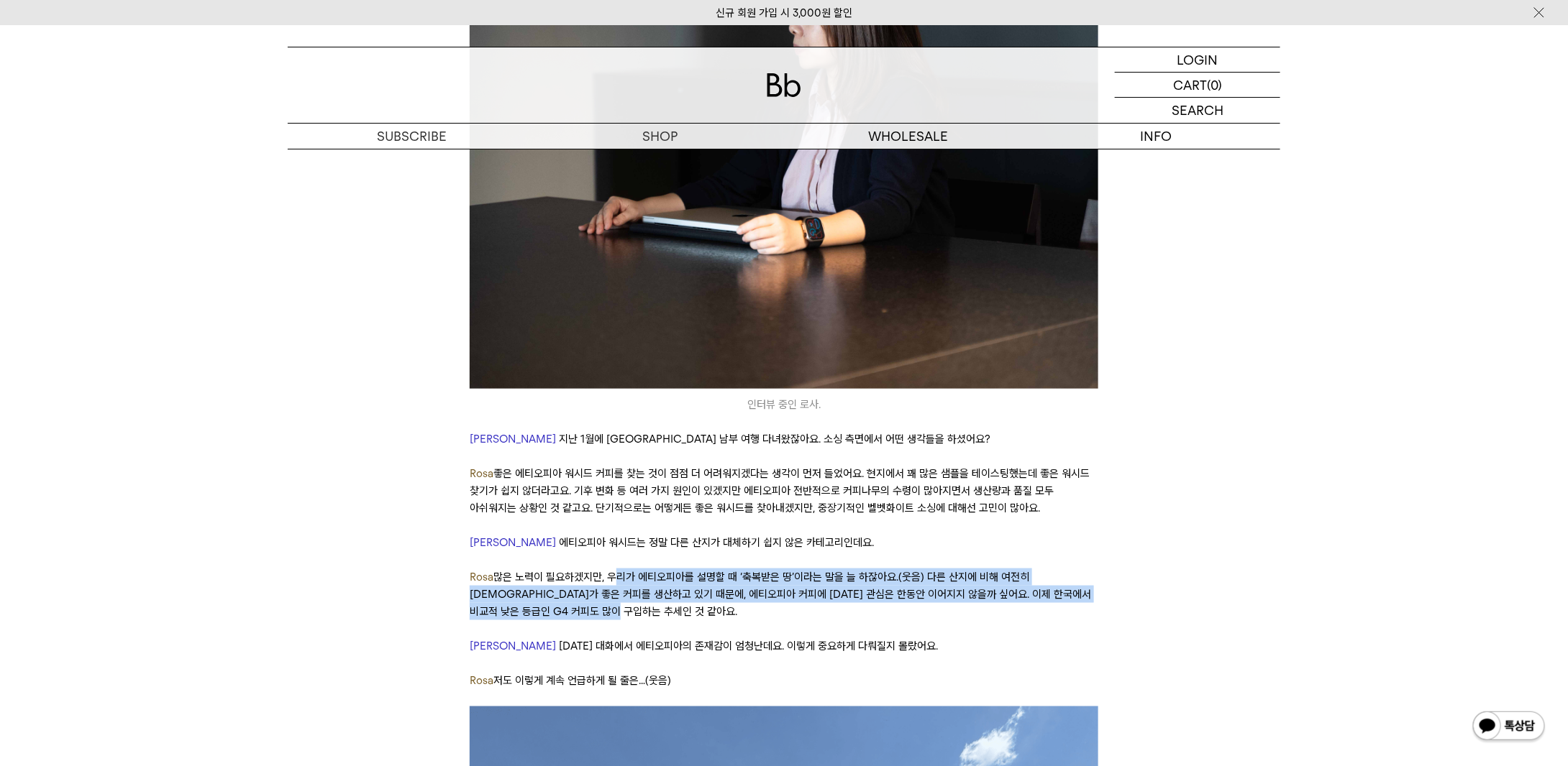
drag, startPoint x: 608, startPoint y: 502, endPoint x: 738, endPoint y: 541, distance: 135.7
click at [738, 568] on p "Rosa 많은 노력이 필요하겠지만, 우리가 에티오피아를 설명할 때 ‘축복받은 땅’이라는 말을 늘 하잖아요.(웃음) 다른 산지에 비해 여전히 […" at bounding box center [784, 594] width 628 height 52
drag, startPoint x: 738, startPoint y: 541, endPoint x: 714, endPoint y: 510, distance: 39.2
click at [714, 568] on p "Rosa 많은 노력이 필요하겠지만, 우리가 에티오피아를 설명할 때 ‘축복받은 땅’이라는 말을 늘 하잖아요.(웃음) 다른 산지에 비해 여전히 […" at bounding box center [784, 594] width 628 height 52
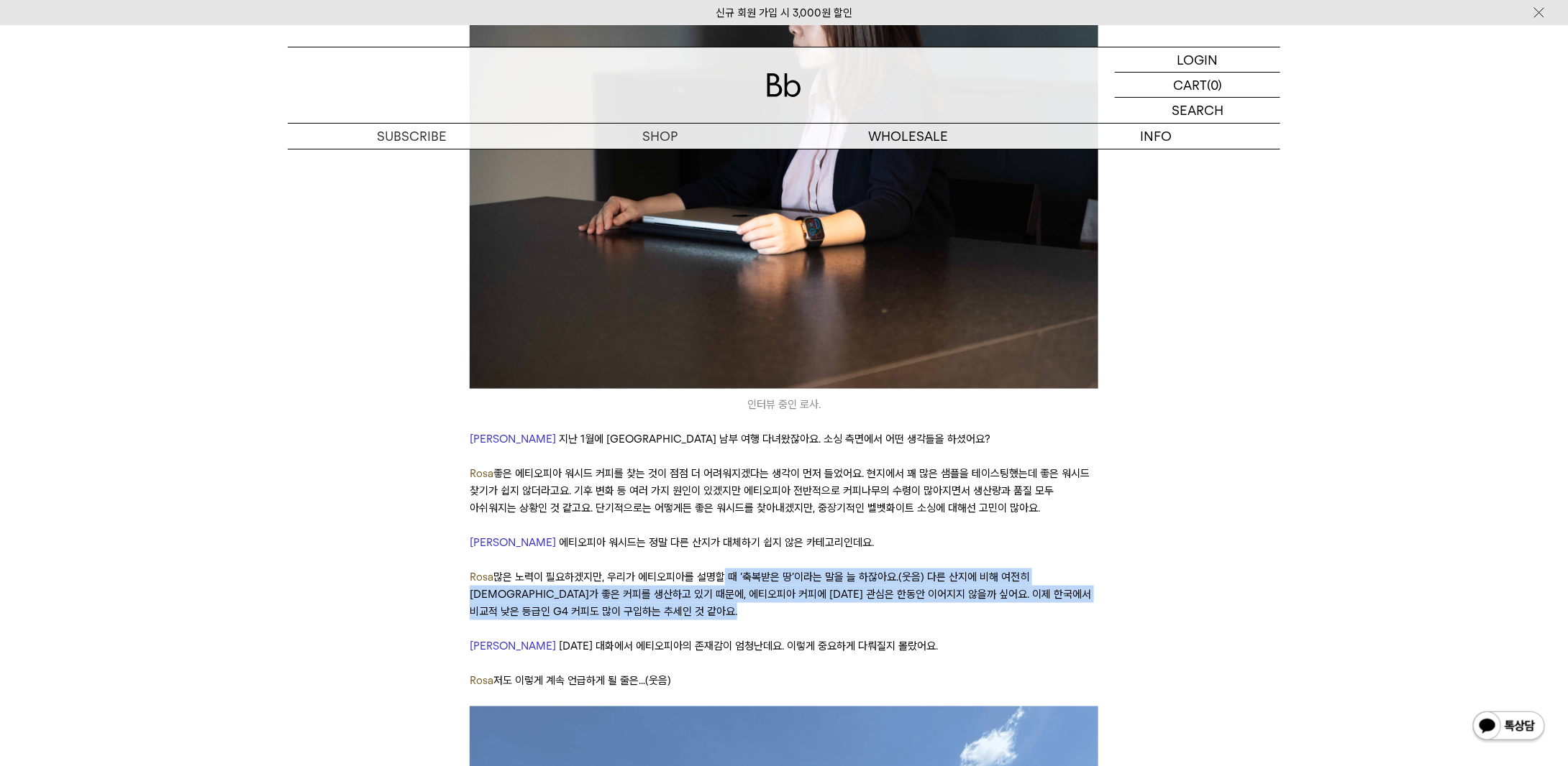
click at [711, 568] on p "Rosa 많은 노력이 필요하겠지만, 우리가 에티오피아를 설명할 때 ‘축복받은 땅’이라는 말을 늘 하잖아요.(웃음) 다른 산지에 비해 여전히 […" at bounding box center [784, 594] width 628 height 52
drag, startPoint x: 711, startPoint y: 509, endPoint x: 743, endPoint y: 547, distance: 49.7
click at [743, 568] on p "Rosa 많은 노력이 필요하겠지만, 우리가 에티오피아를 설명할 때 ‘축복받은 땅’이라는 말을 늘 하잖아요.(웃음) 다른 산지에 비해 여전히 […" at bounding box center [784, 594] width 628 height 52
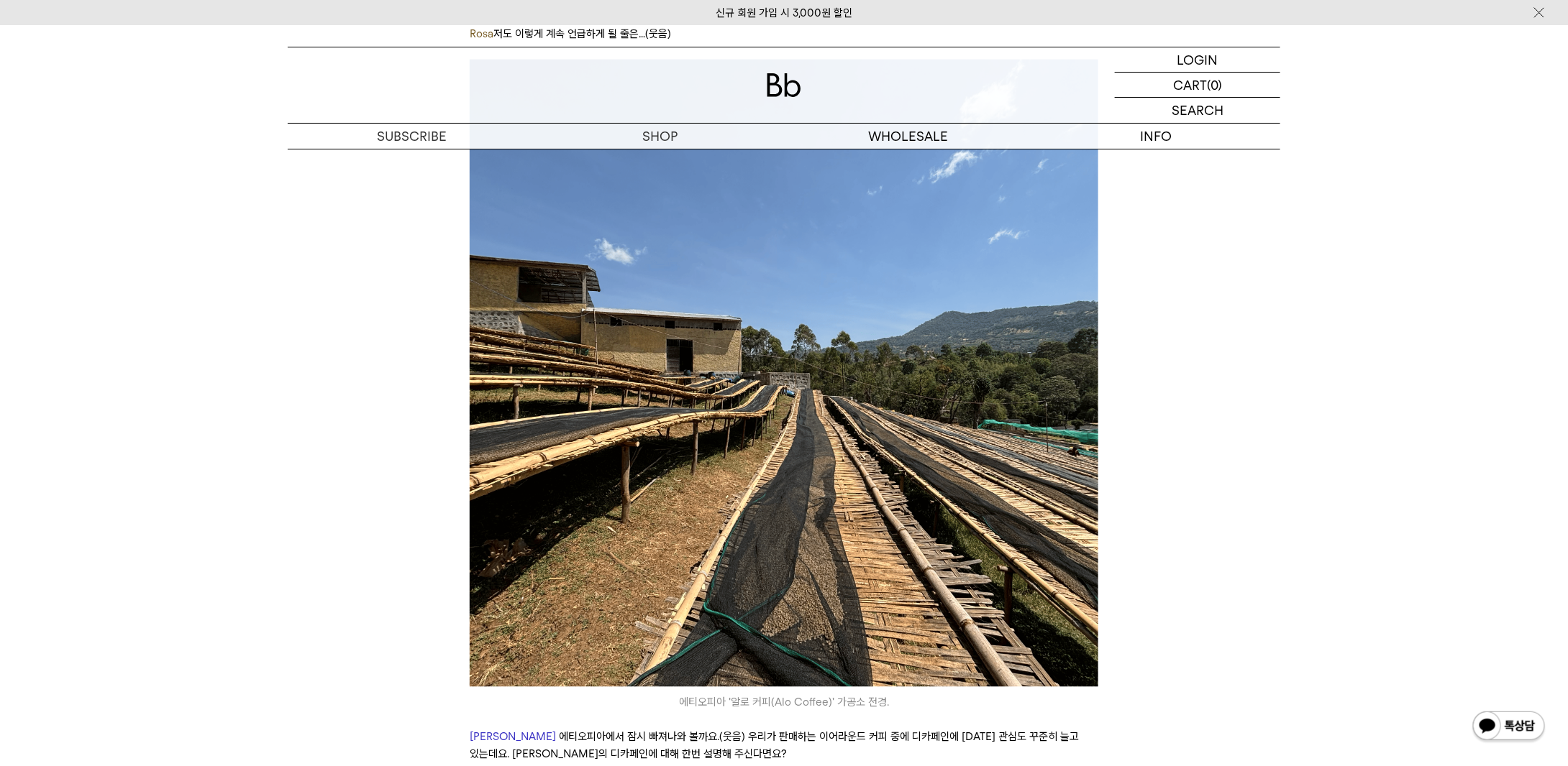
scroll to position [4170, 0]
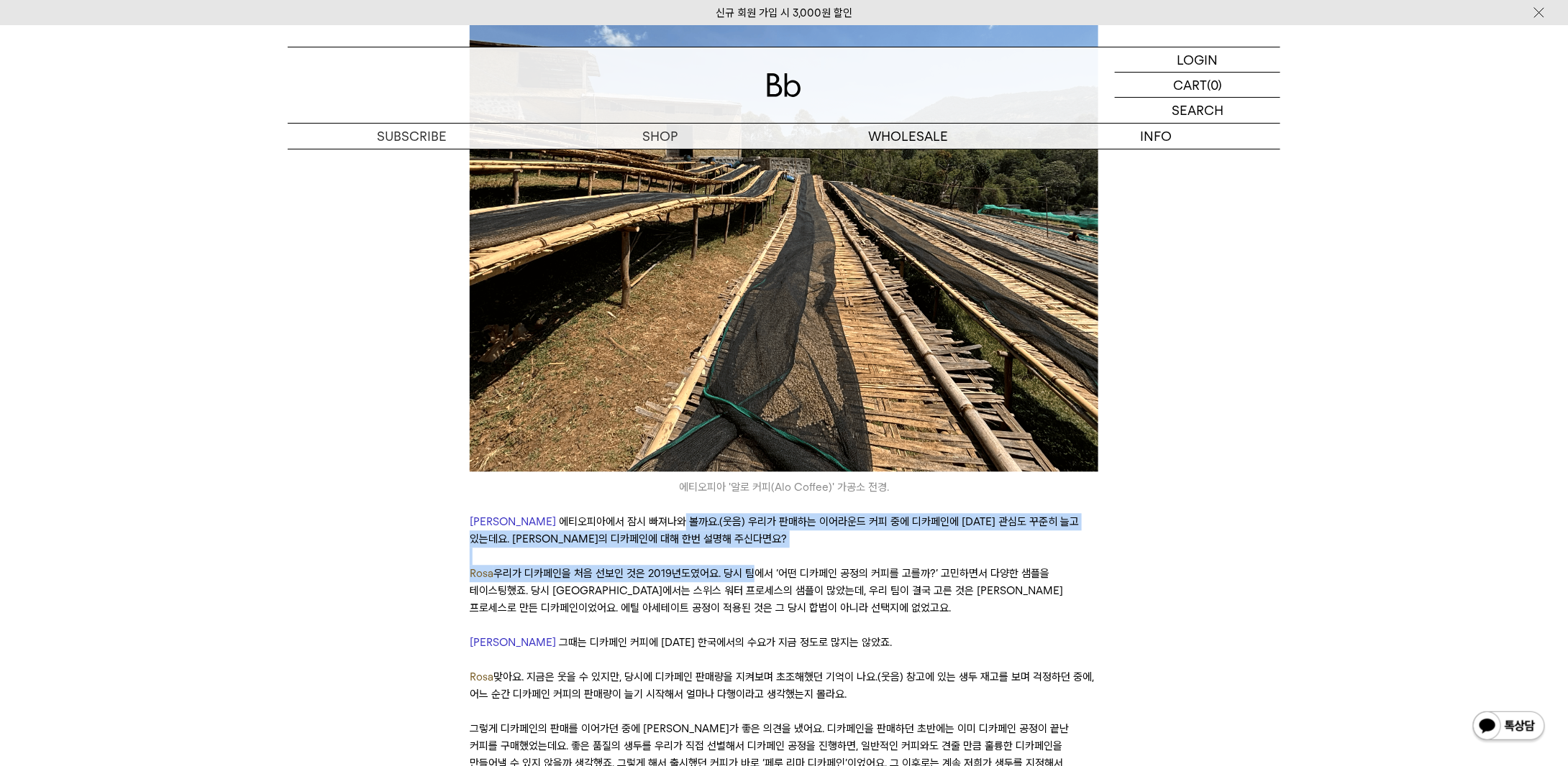
drag, startPoint x: 611, startPoint y: 460, endPoint x: 735, endPoint y: 511, distance: 134.1
click at [735, 565] on p "Rosa 우리가 디카페인을 처음 선보인 것은 2019년도였어요. 당시 팀에서 ‘어떤 디카페인 공정의 커피를 고를까?’ 고민하면서 다양한 샘플을…" at bounding box center [784, 591] width 628 height 52
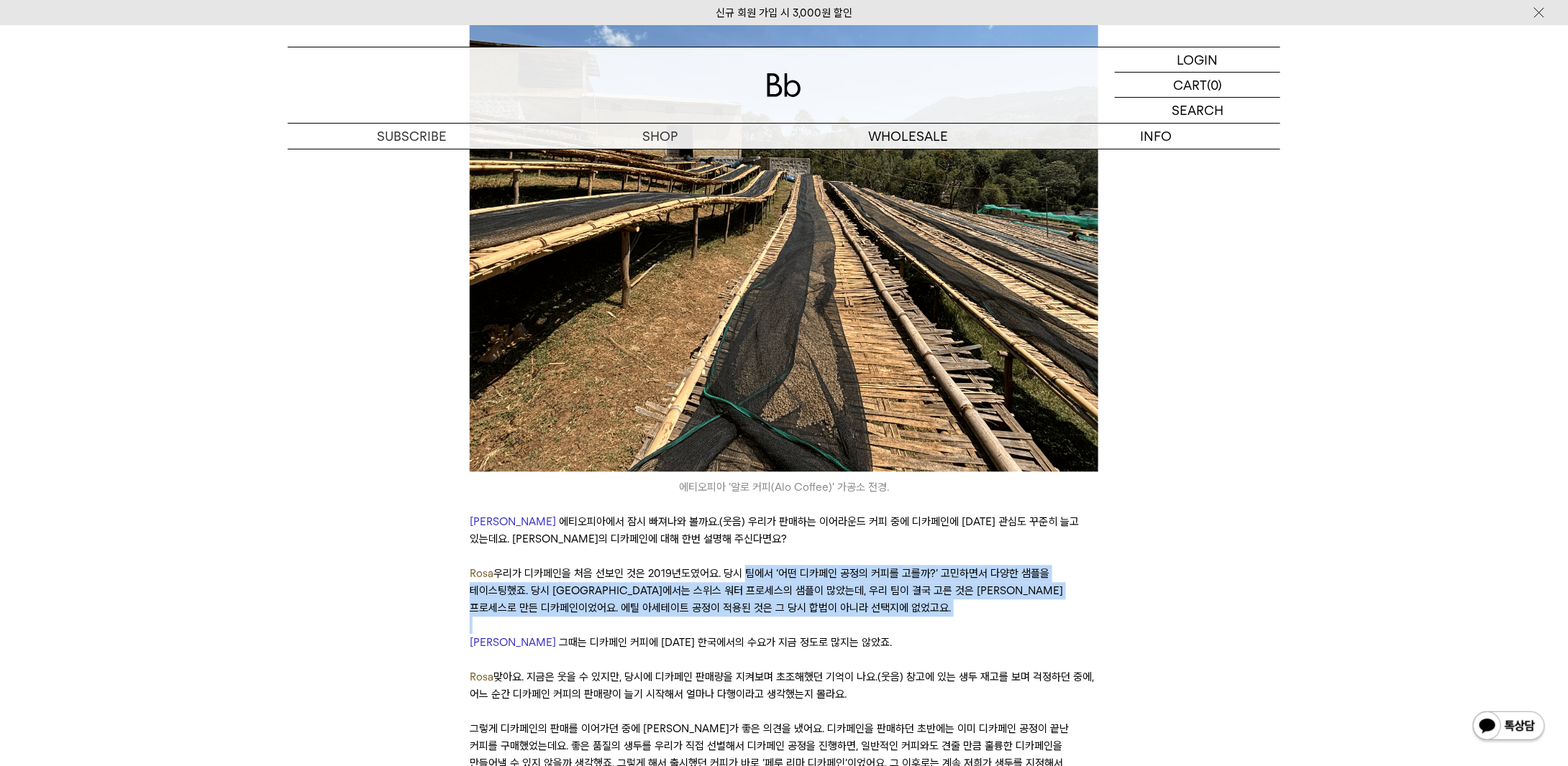
drag, startPoint x: 735, startPoint y: 507, endPoint x: 816, endPoint y: 533, distance: 85.1
click at [816, 565] on p "Rosa 우리가 디카페인을 처음 선보인 것은 2019년도였어요. 당시 팀에서 ‘어떤 디카페인 공정의 커피를 고를까?’ 고민하면서 다양한 샘플을…" at bounding box center [784, 591] width 628 height 52
click at [567, 565] on p "Rosa 우리가 디카페인을 처음 선보인 것은 2019년도였어요. 당시 팀에서 ‘어떤 디카페인 공정의 커피를 고를까?’ 고민하면서 다양한 샘플을…" at bounding box center [784, 591] width 628 height 52
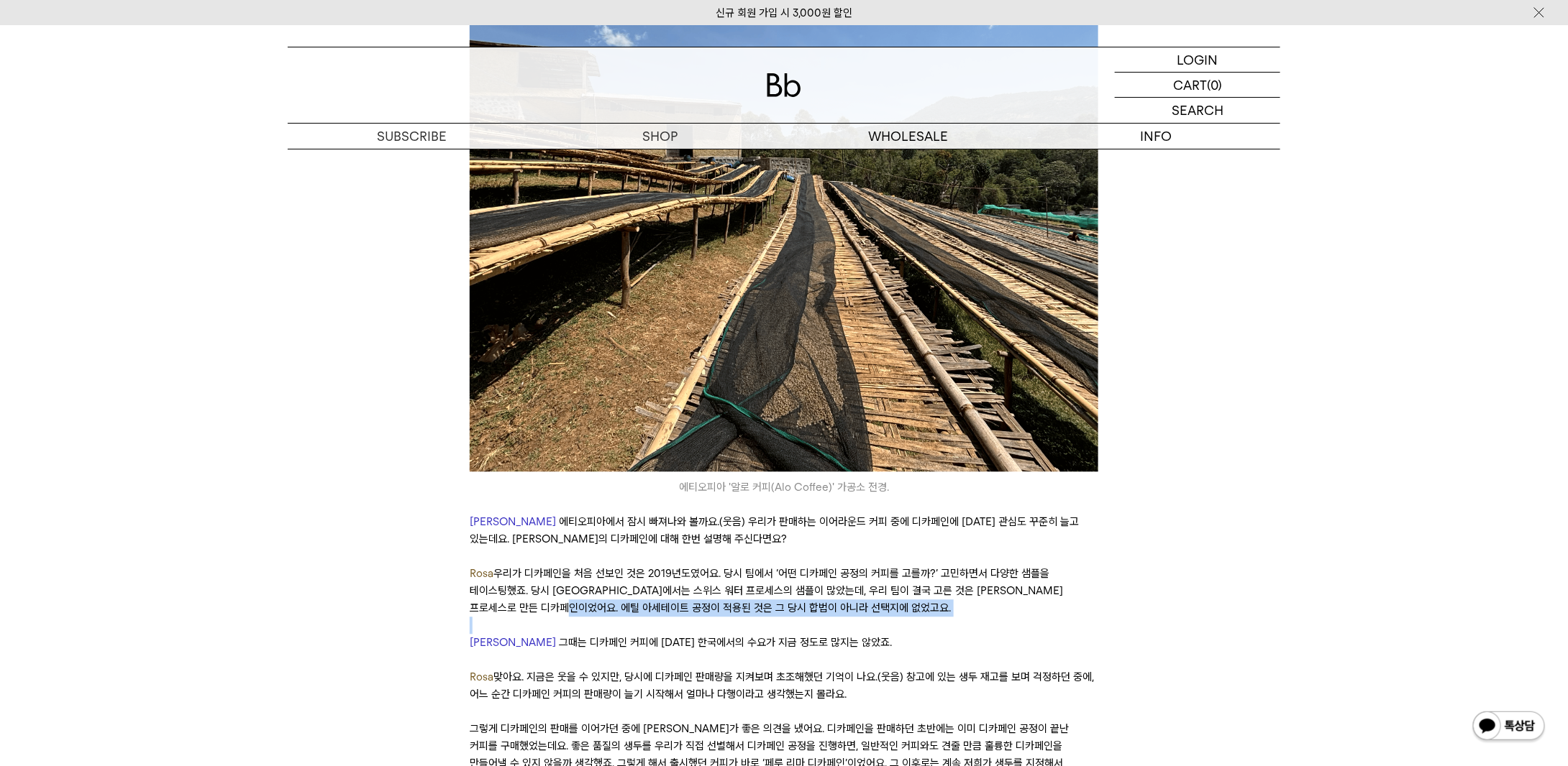
drag, startPoint x: 567, startPoint y: 539, endPoint x: 800, endPoint y: 553, distance: 233.4
click at [800, 617] on p at bounding box center [784, 625] width 628 height 17
drag, startPoint x: 800, startPoint y: 553, endPoint x: 683, endPoint y: 529, distance: 119.4
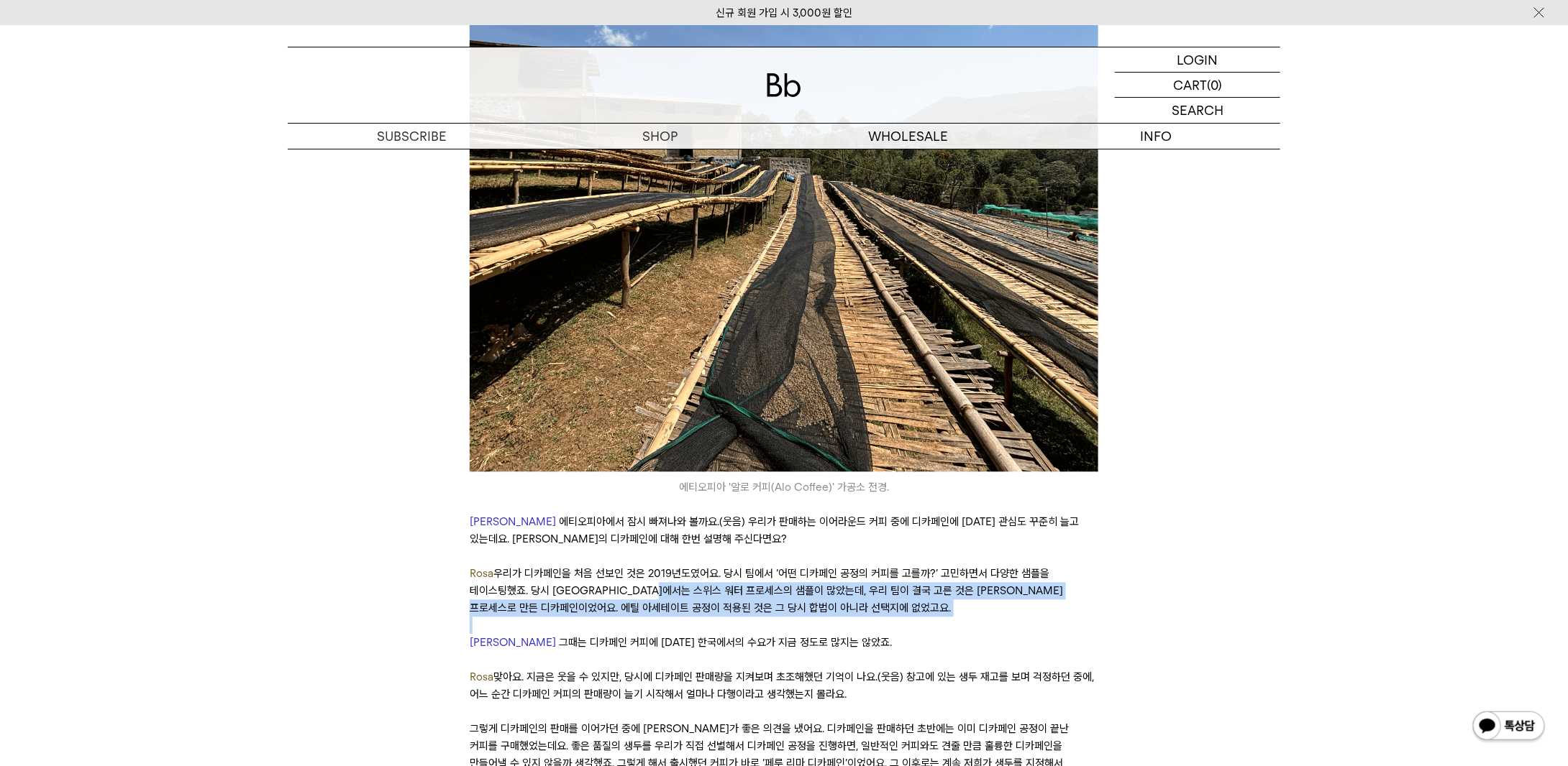
click at [682, 565] on p "Rosa 우리가 디카페인을 처음 선보인 것은 2019년도였어요. 당시 팀에서 ‘어떤 디카페인 공정의 커피를 고를까?’ 고민하면서 다양한 샘플을…" at bounding box center [784, 591] width 628 height 52
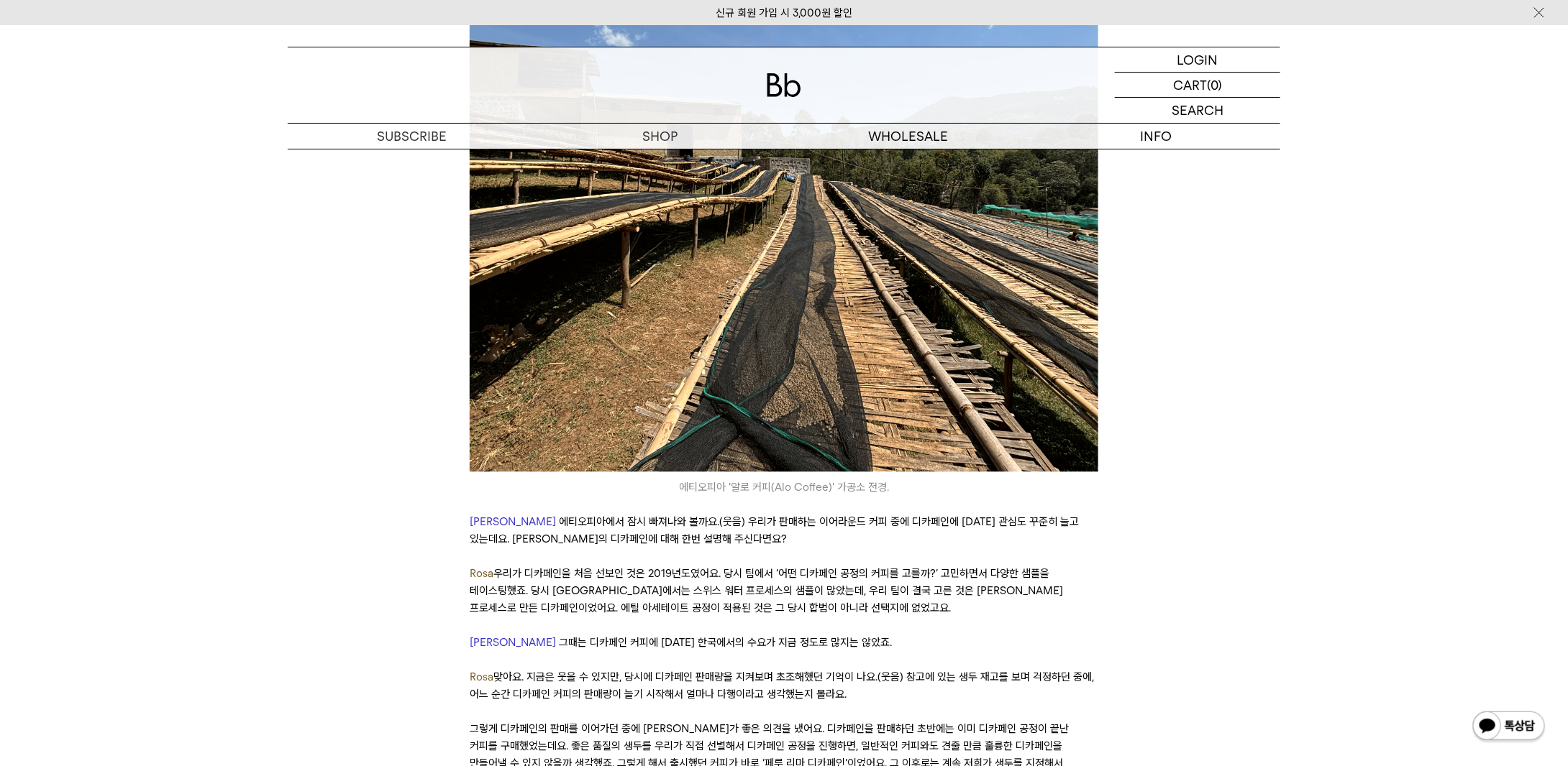
click at [750, 634] on p "[PERSON_NAME]는 디카페인 커피에 [DATE] 한국에서의 수요가 지금 정도로 많지는 않았죠." at bounding box center [784, 643] width 628 height 17
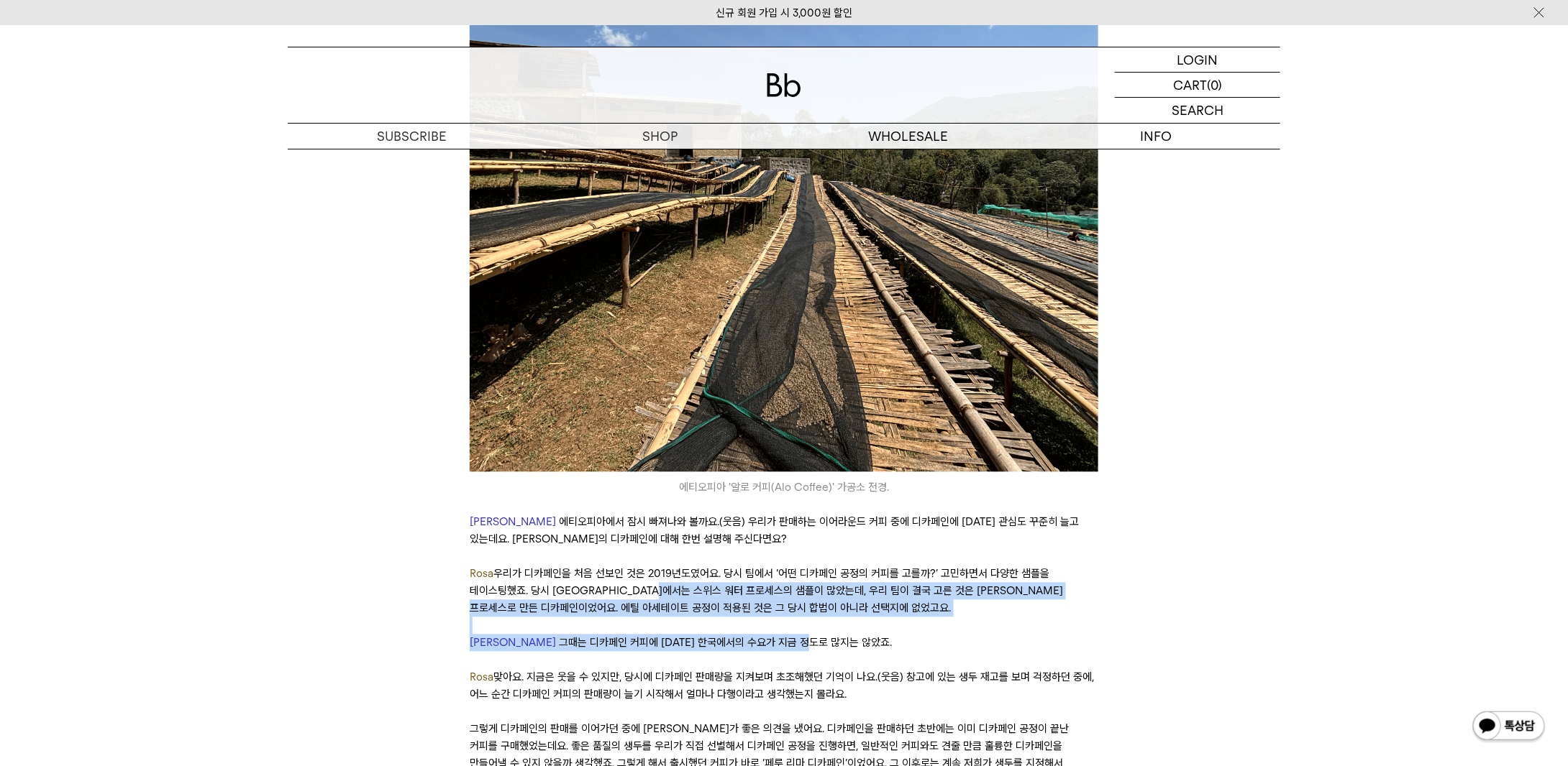
drag, startPoint x: 750, startPoint y: 564, endPoint x: 679, endPoint y: 525, distance: 81.0
click at [679, 565] on p "Rosa 우리가 디카페인을 처음 선보인 것은 2019년도였어요. 당시 팀에서 ‘어떤 디카페인 공정의 커피를 고를까?’ 고민하면서 다양한 샘플을…" at bounding box center [784, 591] width 628 height 52
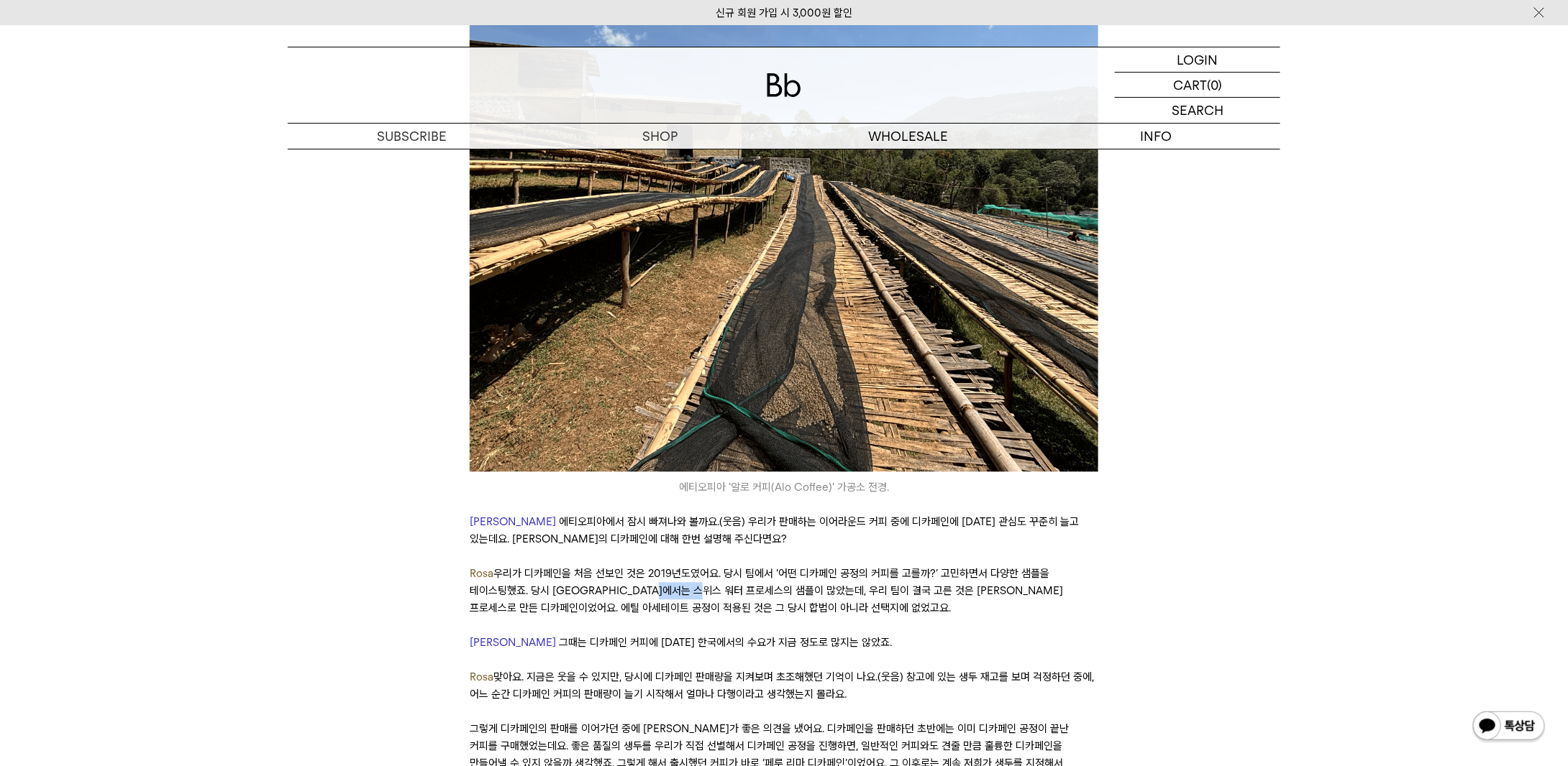
click at [679, 565] on p "Rosa 우리가 디카페인을 처음 선보인 것은 2019년도였어요. 당시 팀에서 ‘어떤 디카페인 공정의 커피를 고를까?’ 고민하면서 다양한 샘플을…" at bounding box center [784, 591] width 628 height 52
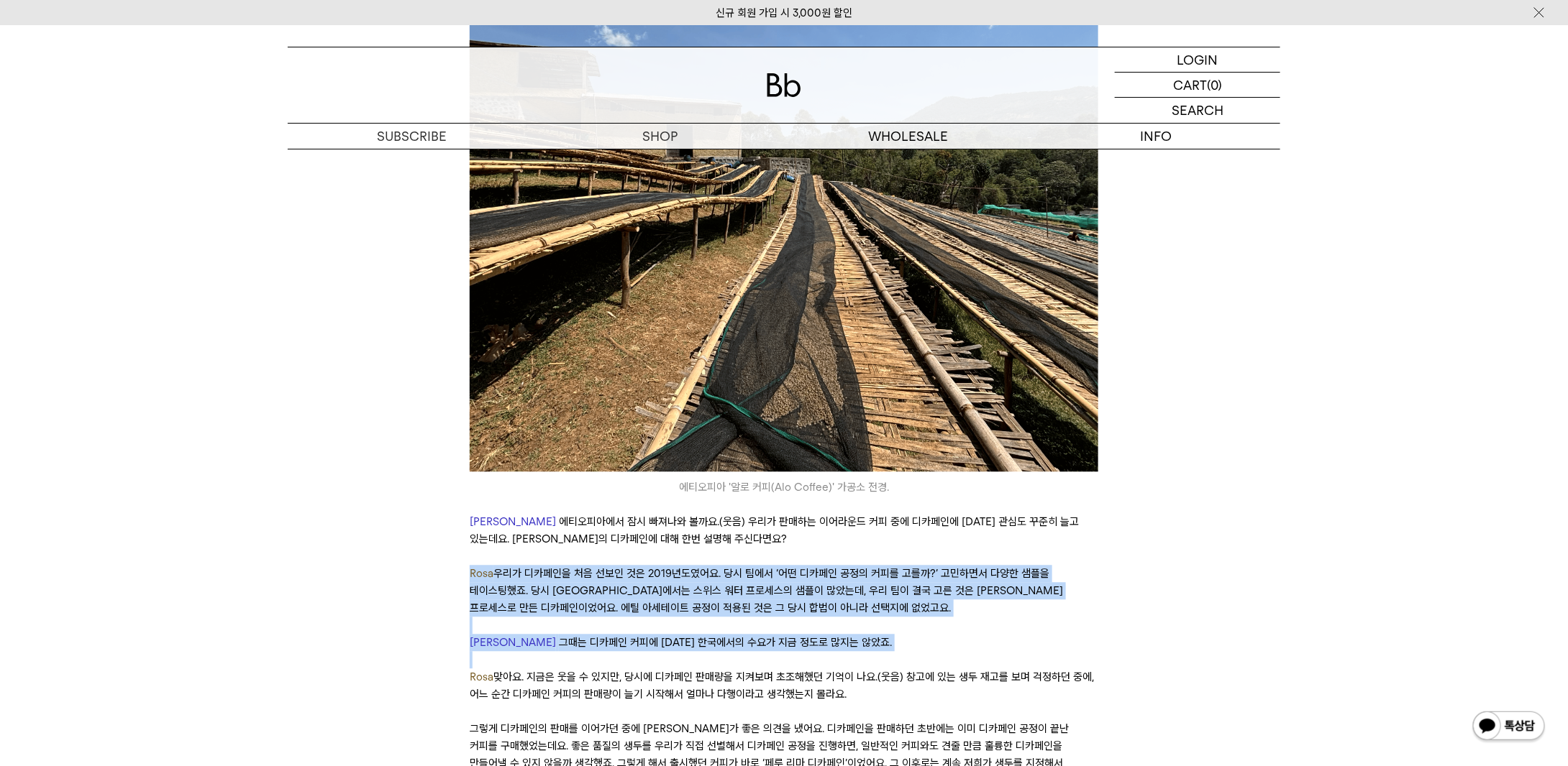
drag, startPoint x: 679, startPoint y: 525, endPoint x: 766, endPoint y: 593, distance: 110.4
click at [766, 651] on p at bounding box center [784, 659] width 628 height 17
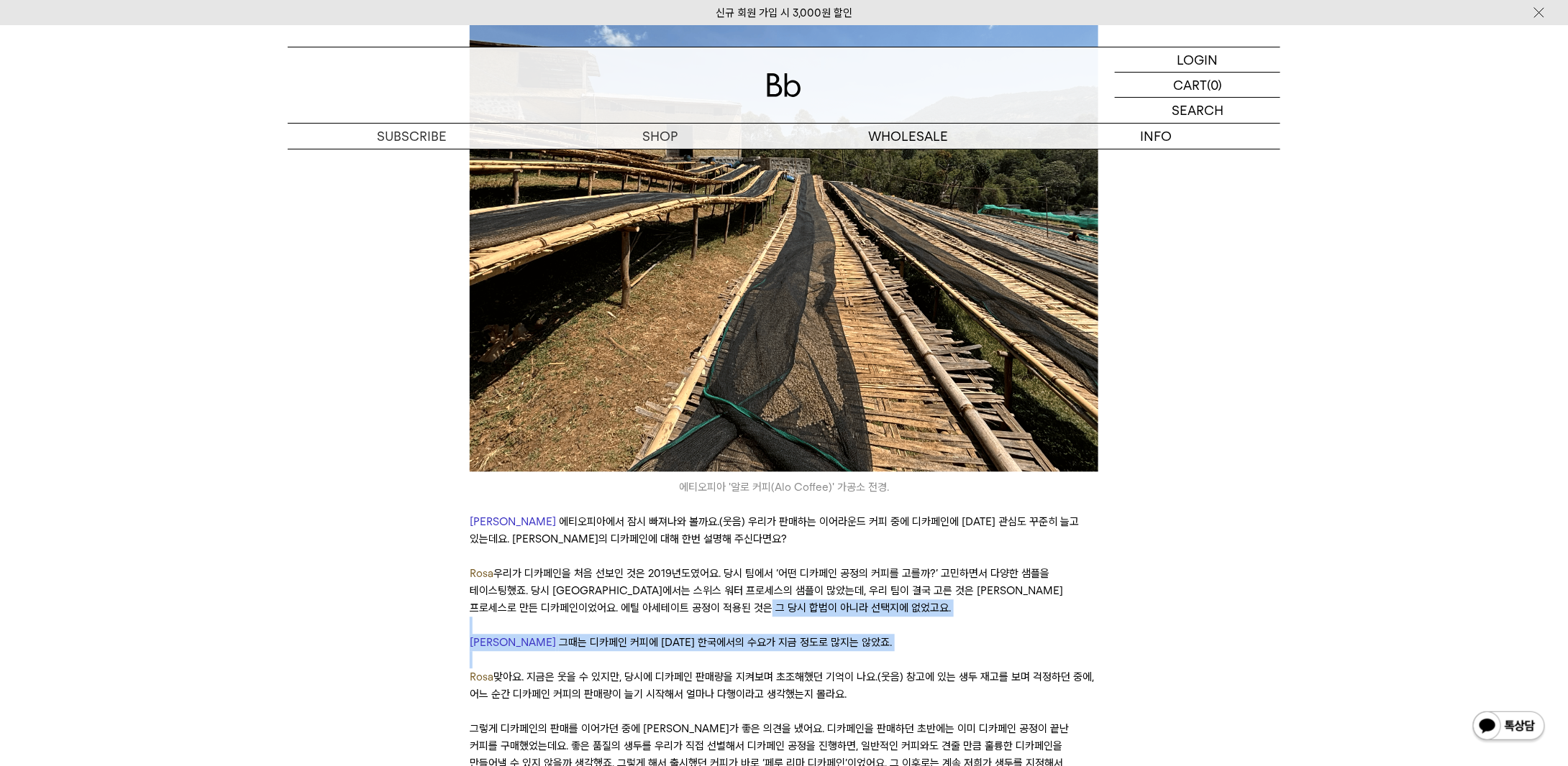
drag, startPoint x: 766, startPoint y: 593, endPoint x: 758, endPoint y: 543, distance: 50.6
click at [757, 565] on p "Rosa 우리가 디카페인을 처음 선보인 것은 2019년도였어요. 당시 팀에서 ‘어떤 디카페인 공정의 커피를 고를까?’ 고민하면서 다양한 샘플을…" at bounding box center [784, 591] width 628 height 52
drag, startPoint x: 757, startPoint y: 542, endPoint x: 789, endPoint y: 596, distance: 62.8
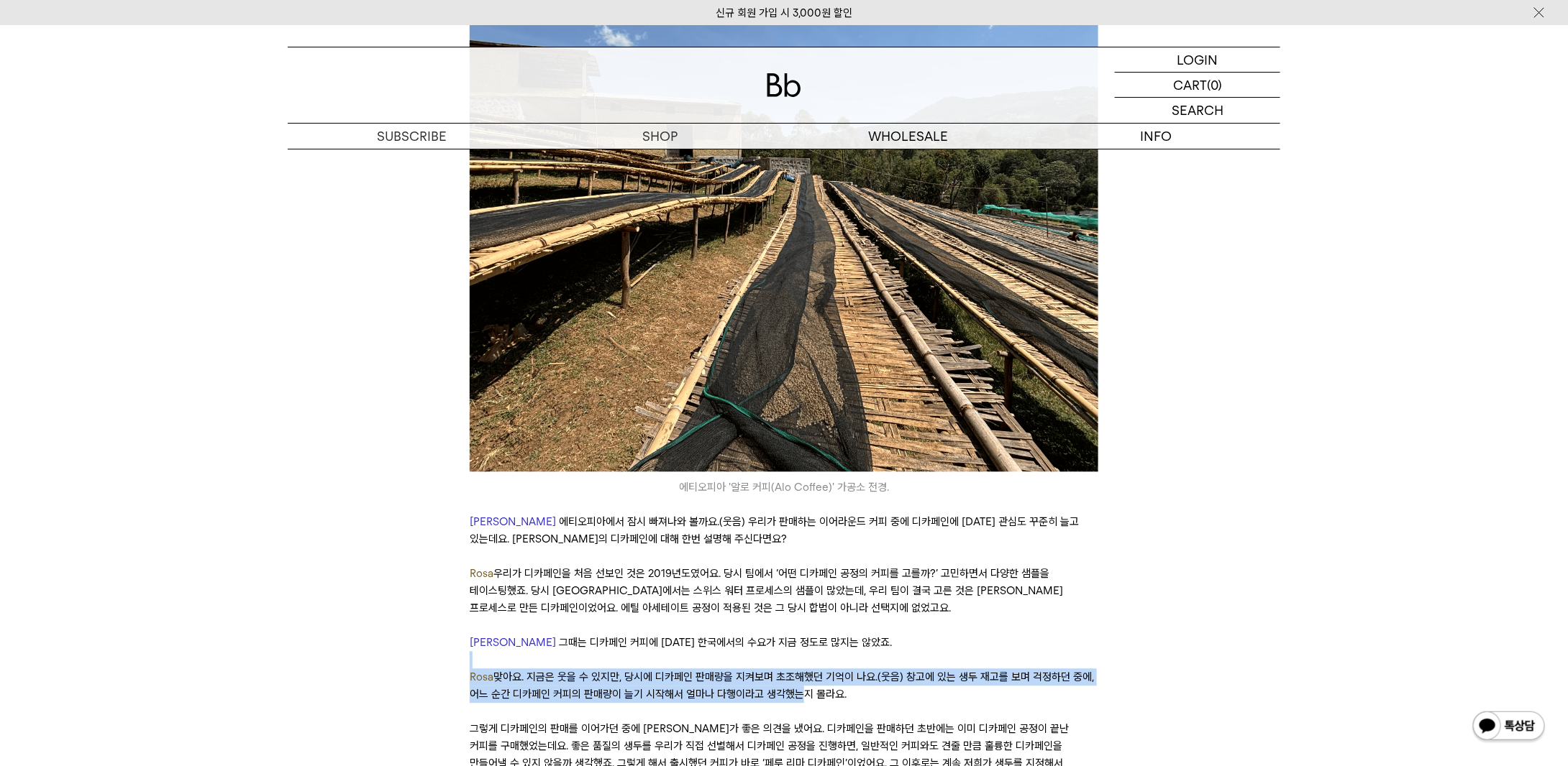
drag, startPoint x: 774, startPoint y: 632, endPoint x: 741, endPoint y: 596, distance: 48.8
click at [739, 651] on p at bounding box center [784, 659] width 628 height 17
drag, startPoint x: 739, startPoint y: 596, endPoint x: 827, endPoint y: 638, distance: 97.5
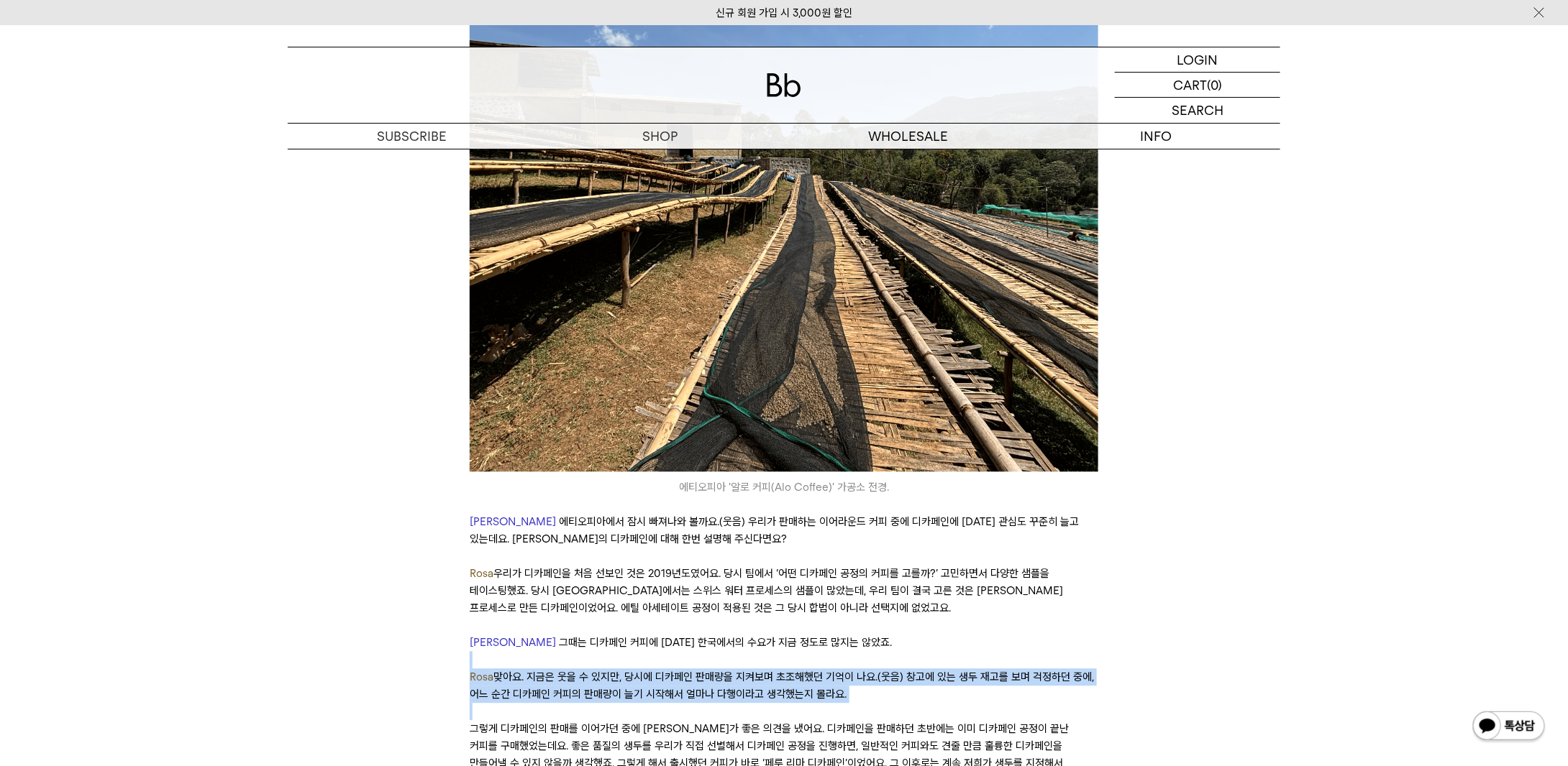
scroll to position [4385, 0]
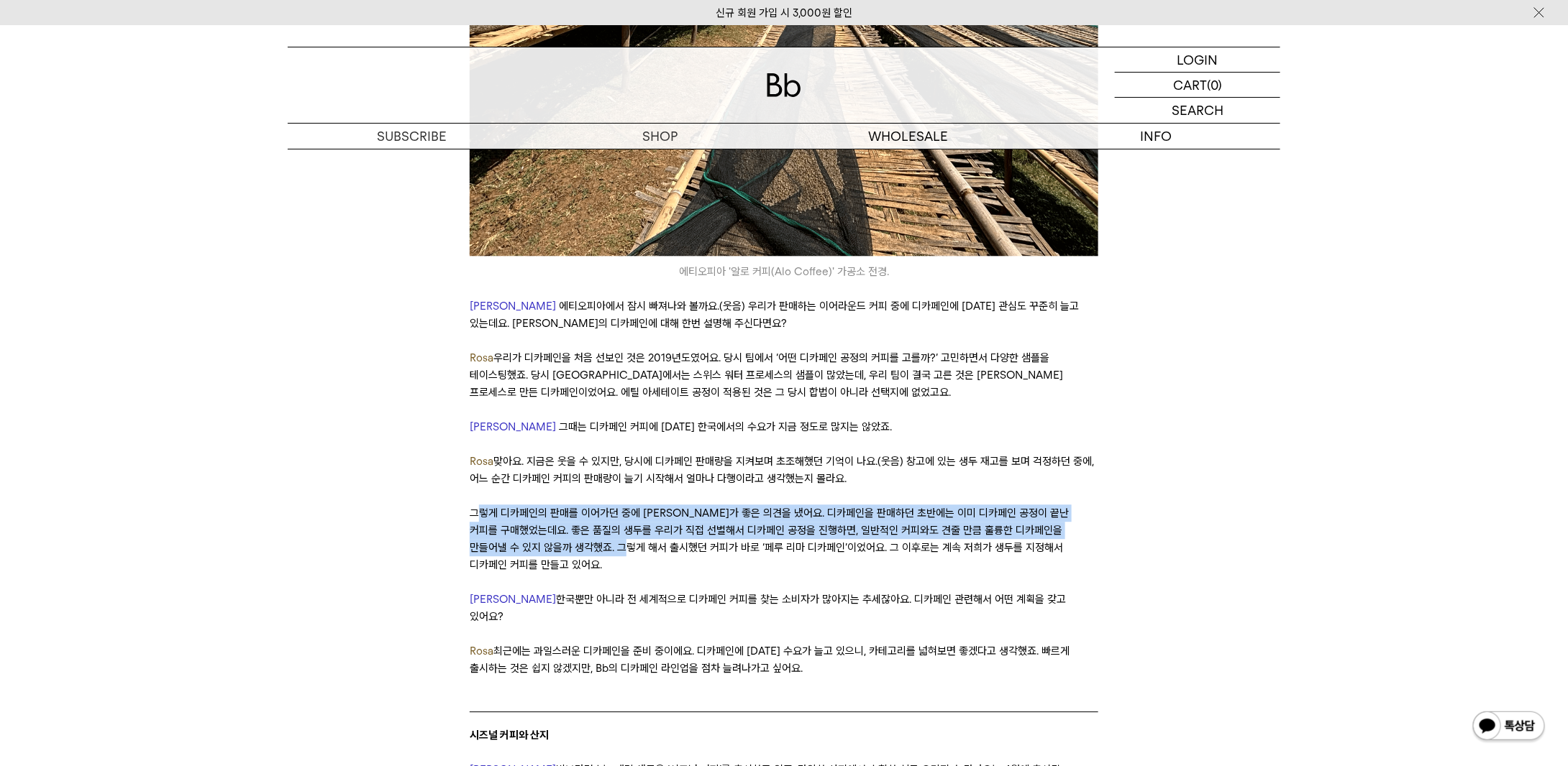
drag, startPoint x: 478, startPoint y: 444, endPoint x: 650, endPoint y: 484, distance: 176.6
click at [650, 505] on p "그렇게 디카페인의 판매를 이어가던 중에 [PERSON_NAME]가 좋은 의견을 냈어요. 디카페인을 판매하던 초반에는 이미 디카페인 공정이 끝난…" at bounding box center [784, 539] width 628 height 69
drag, startPoint x: 654, startPoint y: 500, endPoint x: 626, endPoint y: 430, distance: 75.4
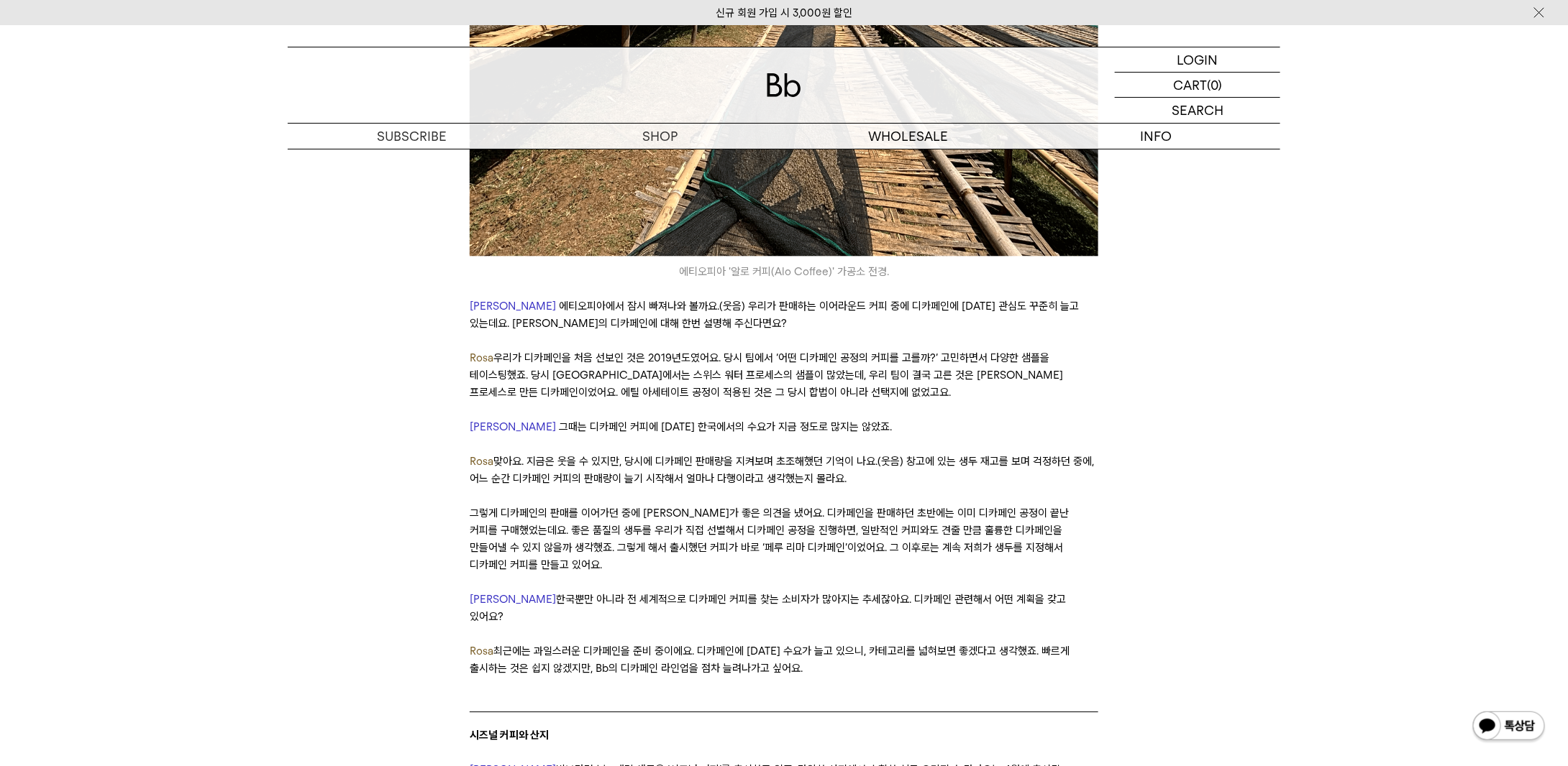
click at [673, 574] on p at bounding box center [784, 582] width 628 height 17
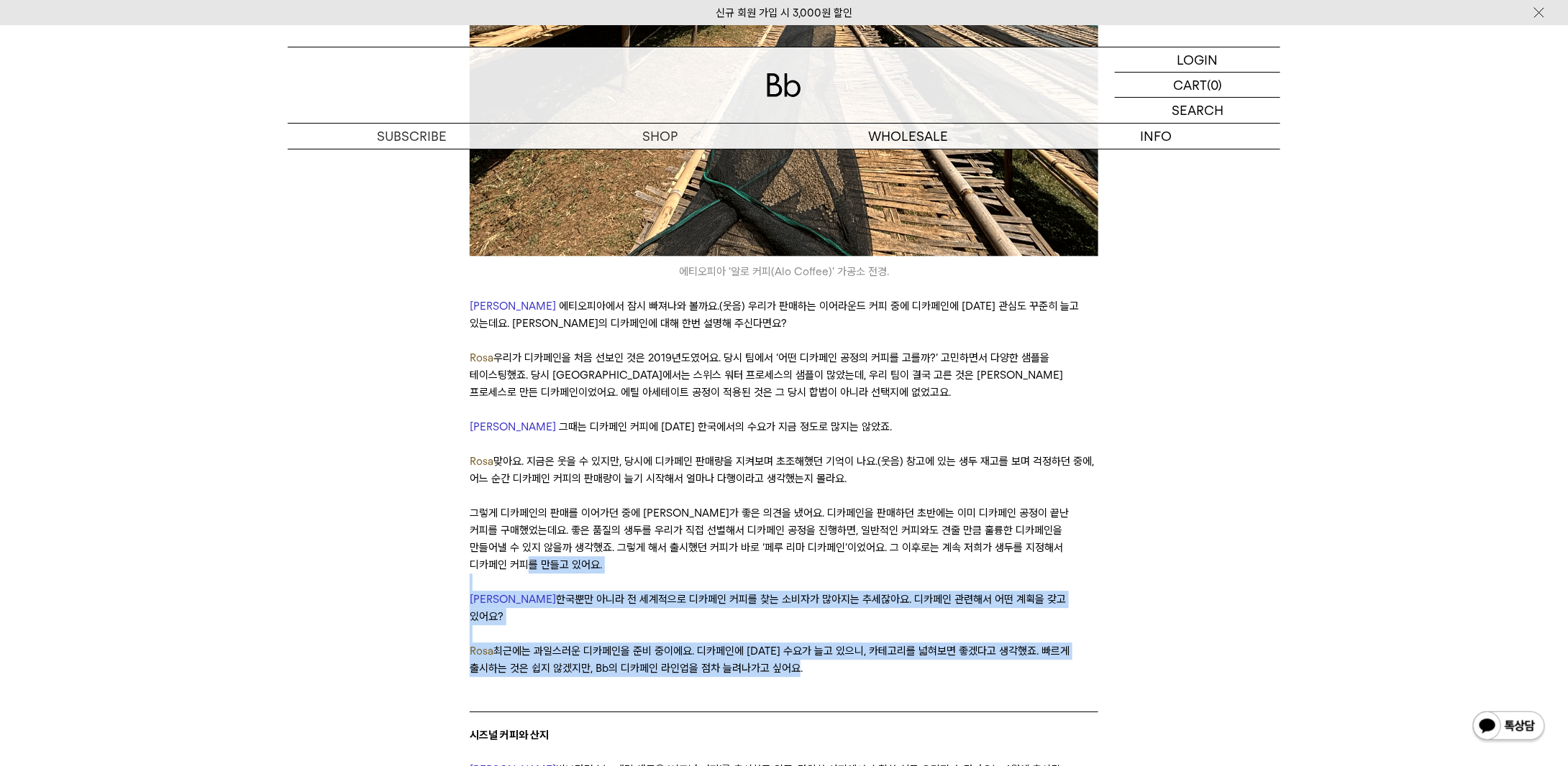
drag, startPoint x: 665, startPoint y: 502, endPoint x: 820, endPoint y: 574, distance: 170.9
click at [815, 643] on p "Rosa 최근에는 과일스러운 디카페인을 준비 중이에요. 디카페인에 [DATE] 수요가 늘고 있으니, 카테고리를 넓혀보면 좋겠다고 생각했죠. 빠…" at bounding box center [784, 660] width 628 height 35
drag, startPoint x: 815, startPoint y: 578, endPoint x: 798, endPoint y: 527, distance: 53.8
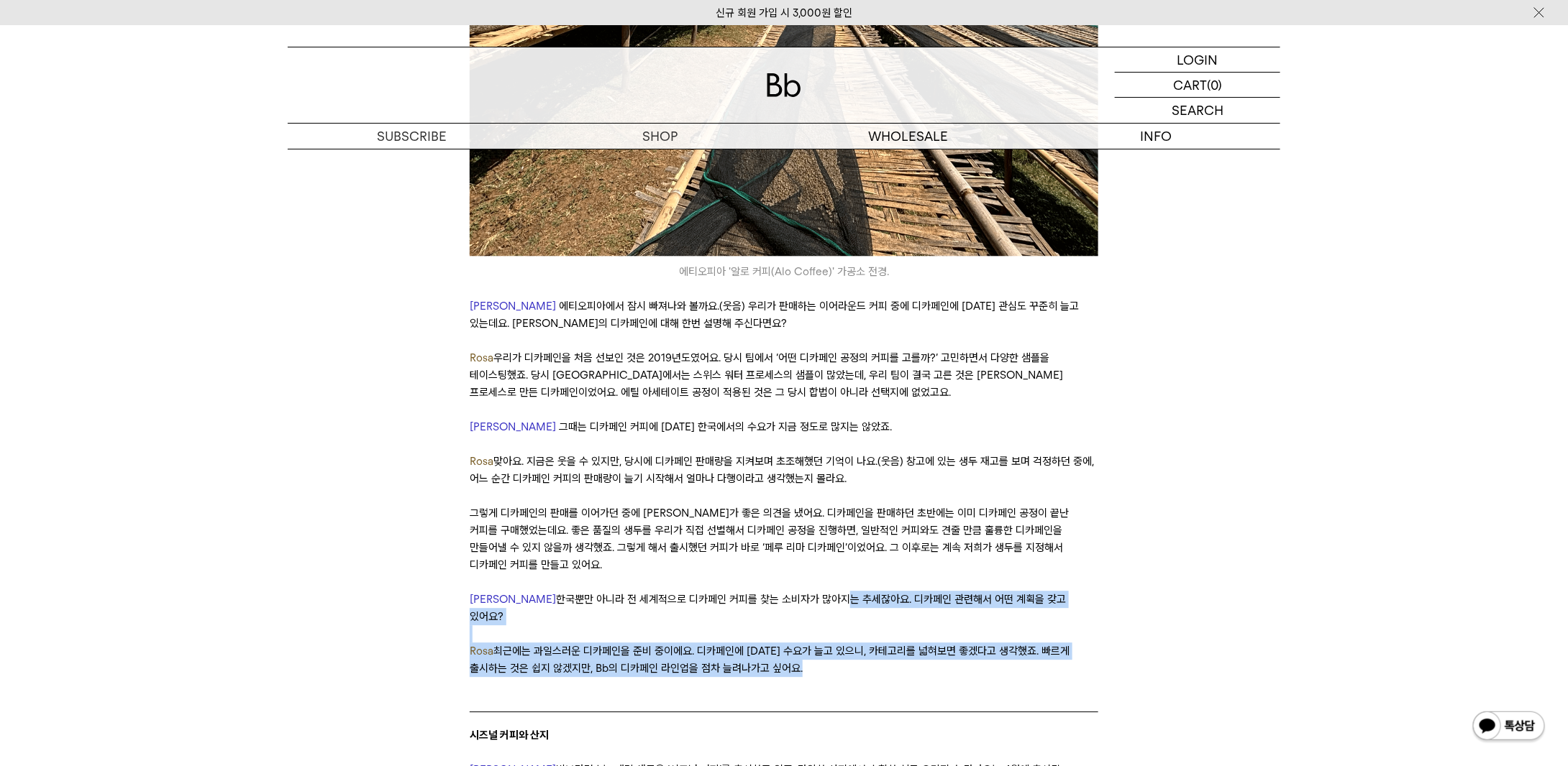
click at [798, 591] on p "[PERSON_NAME] 한국뿐만 아니라 전 세계적으로 디카페인 커피를 찾는 소비자가 많아지는 추세잖아요. 디카페인 관련해서 어떤 계획을 갖고…" at bounding box center [784, 608] width 628 height 35
drag, startPoint x: 797, startPoint y: 527, endPoint x: 794, endPoint y: 600, distance: 73.1
drag, startPoint x: 794, startPoint y: 600, endPoint x: 774, endPoint y: 519, distance: 83.4
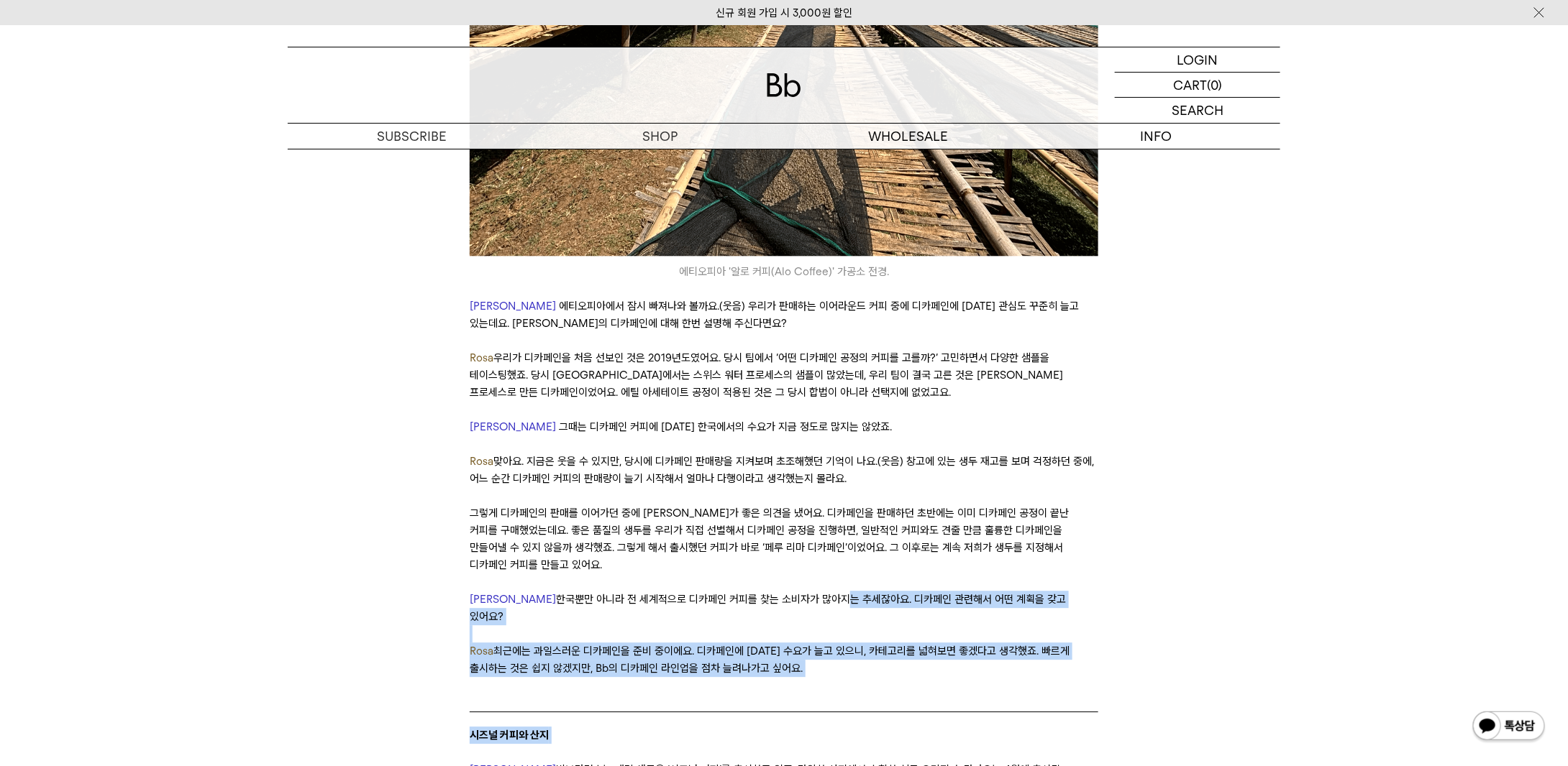
click at [774, 574] on p at bounding box center [784, 582] width 628 height 17
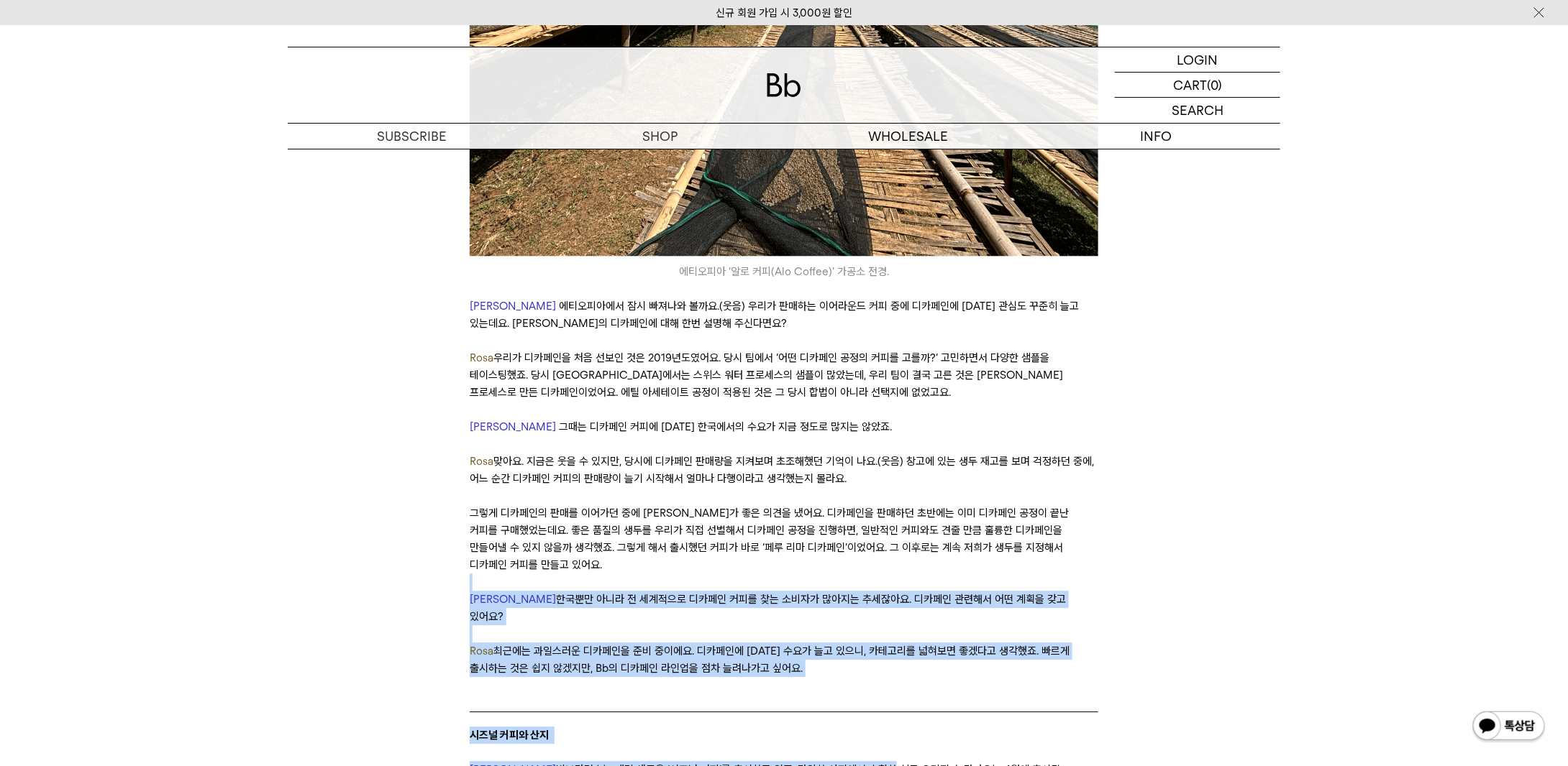
drag, startPoint x: 774, startPoint y: 519, endPoint x: 813, endPoint y: 678, distance: 163.7
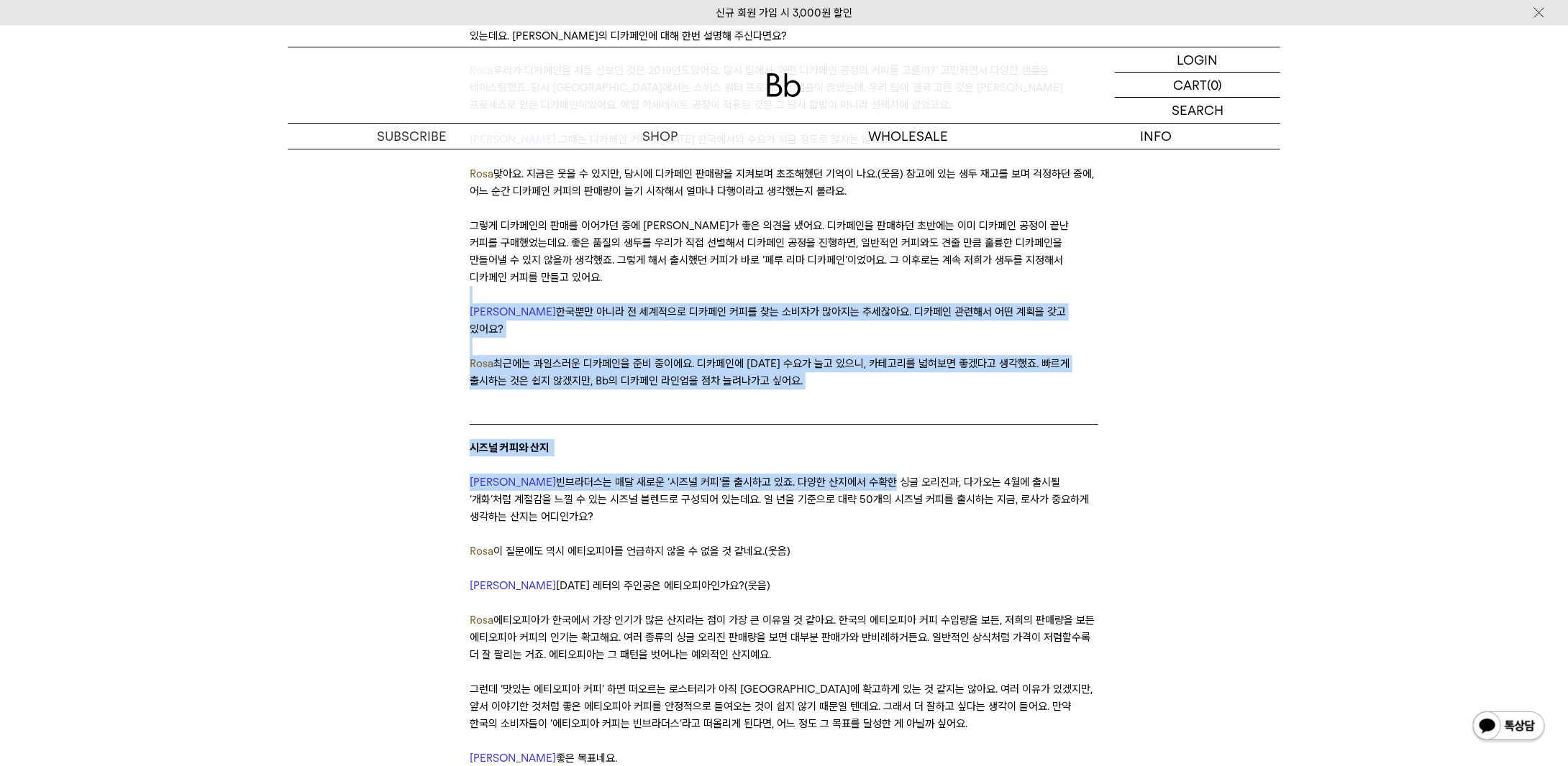
click at [680, 424] on blockquote "​시즈널 커피와 산지" at bounding box center [784, 449] width 628 height 50
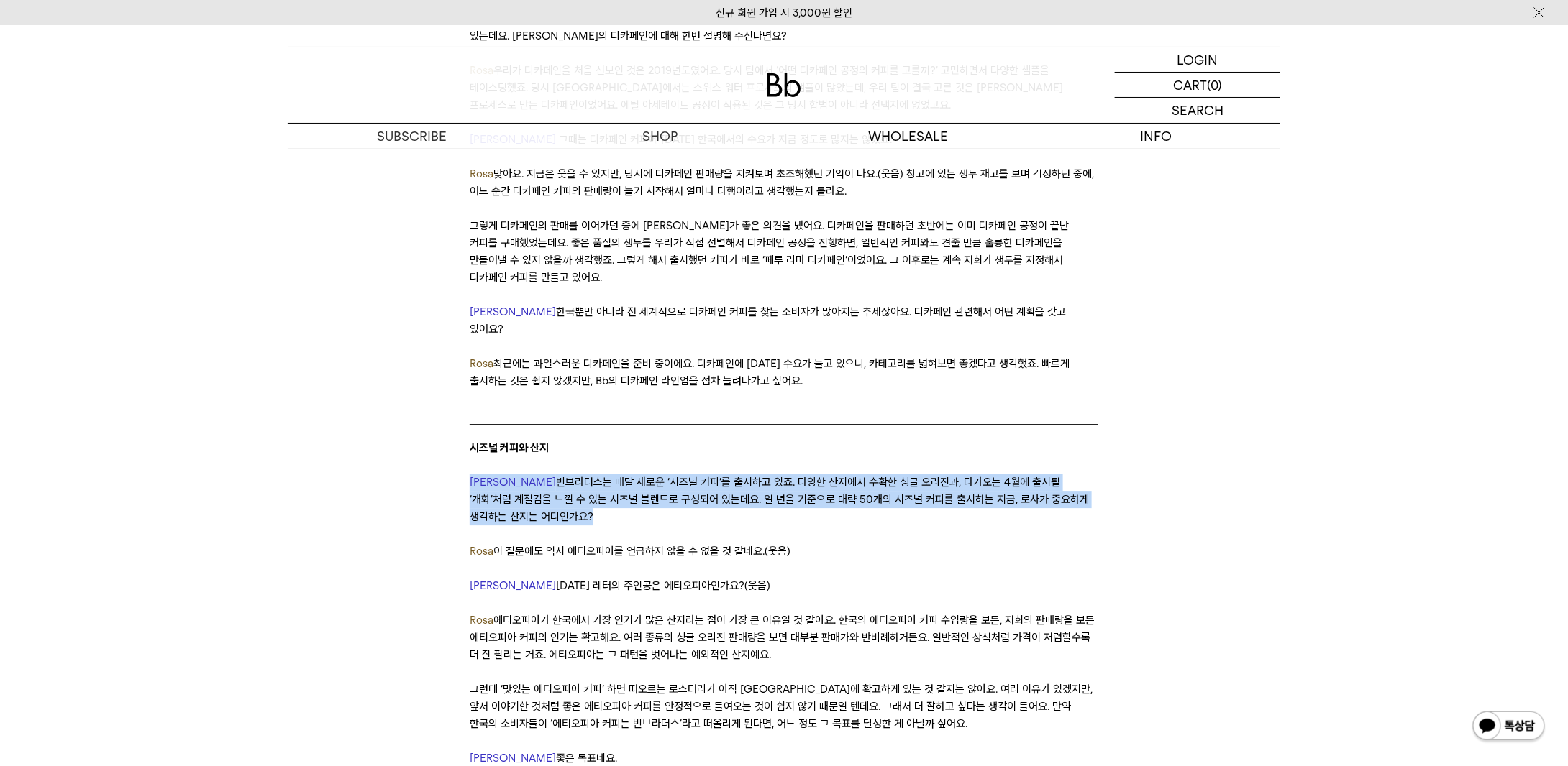
drag, startPoint x: 680, startPoint y: 376, endPoint x: 701, endPoint y: 437, distance: 64.5
click at [701, 437] on div "안녕하세요, 데릭입니다. 작년 7월, 브랜드의 옷을 새롭게 바꾸었습니다. 제품 패키지와 홈페이지의 변화로 가장 먼저 알아차리셨을 거예요. 지난…" at bounding box center [784, 747] width 628 height 10075
click at [702, 438] on div "안녕하세요, 데릭입니다. 작년 7월, 브랜드의 옷을 새롭게 바꾸었습니다. 제품 패키지와 홈페이지의 변화로 가장 먼저 알아차리셨을 거예요. 지난…" at bounding box center [784, 747] width 628 height 10075
click at [712, 424] on blockquote "​시즈널 커피와 산지" at bounding box center [784, 449] width 628 height 50
drag, startPoint x: 712, startPoint y: 374, endPoint x: 712, endPoint y: 455, distance: 81.0
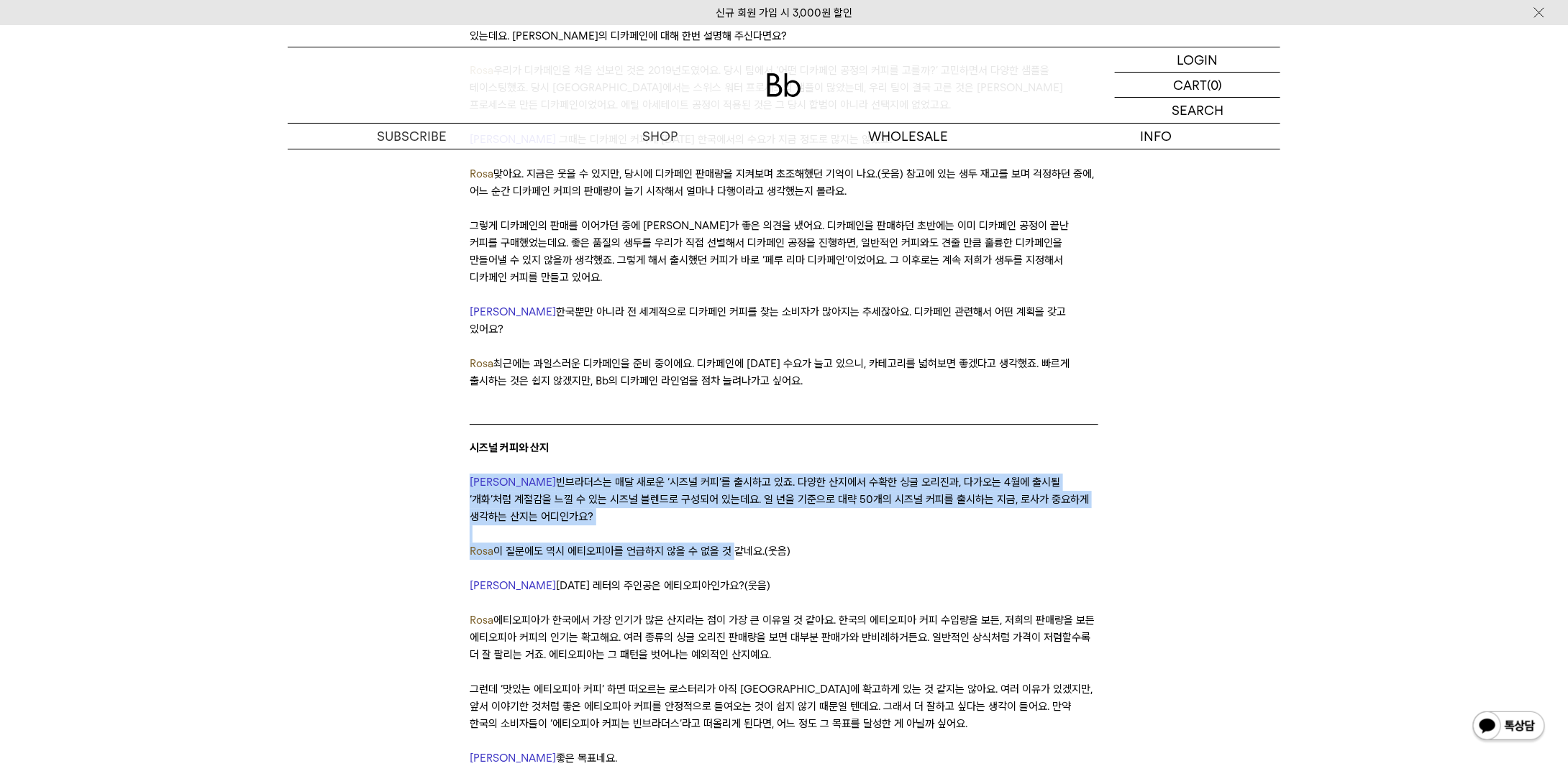
click at [712, 455] on div "안녕하세요, 데릭입니다. 작년 7월, 브랜드의 옷을 새롭게 바꾸었습니다. 제품 패키지와 홈페이지의 변화로 가장 먼저 알아차리셨을 거예요. 지난…" at bounding box center [784, 747] width 628 height 10075
click at [712, 543] on p "[PERSON_NAME] 이 질문에도 역시 에티오피아를 언급하지 않을 수 없을 것 같네요.(웃음)" at bounding box center [784, 551] width 628 height 17
drag, startPoint x: 712, startPoint y: 455, endPoint x: 712, endPoint y: 397, distance: 58.0
click at [712, 397] on div "안녕하세요, 데릭입니다. 작년 7월, 브랜드의 옷을 새롭게 바꾸었습니다. 제품 패키지와 홈페이지의 변화로 가장 먼저 알아차리셨을 거예요. 지난…" at bounding box center [784, 747] width 628 height 10075
click at [712, 474] on p "[PERSON_NAME]는 매달 새로운 ‘시즈널 커피’를 출시하고 있죠. 다양한 산지에서 수확한 싱글 오리진과, 다가오는 4월에 출시될 ‘개화…" at bounding box center [784, 500] width 628 height 52
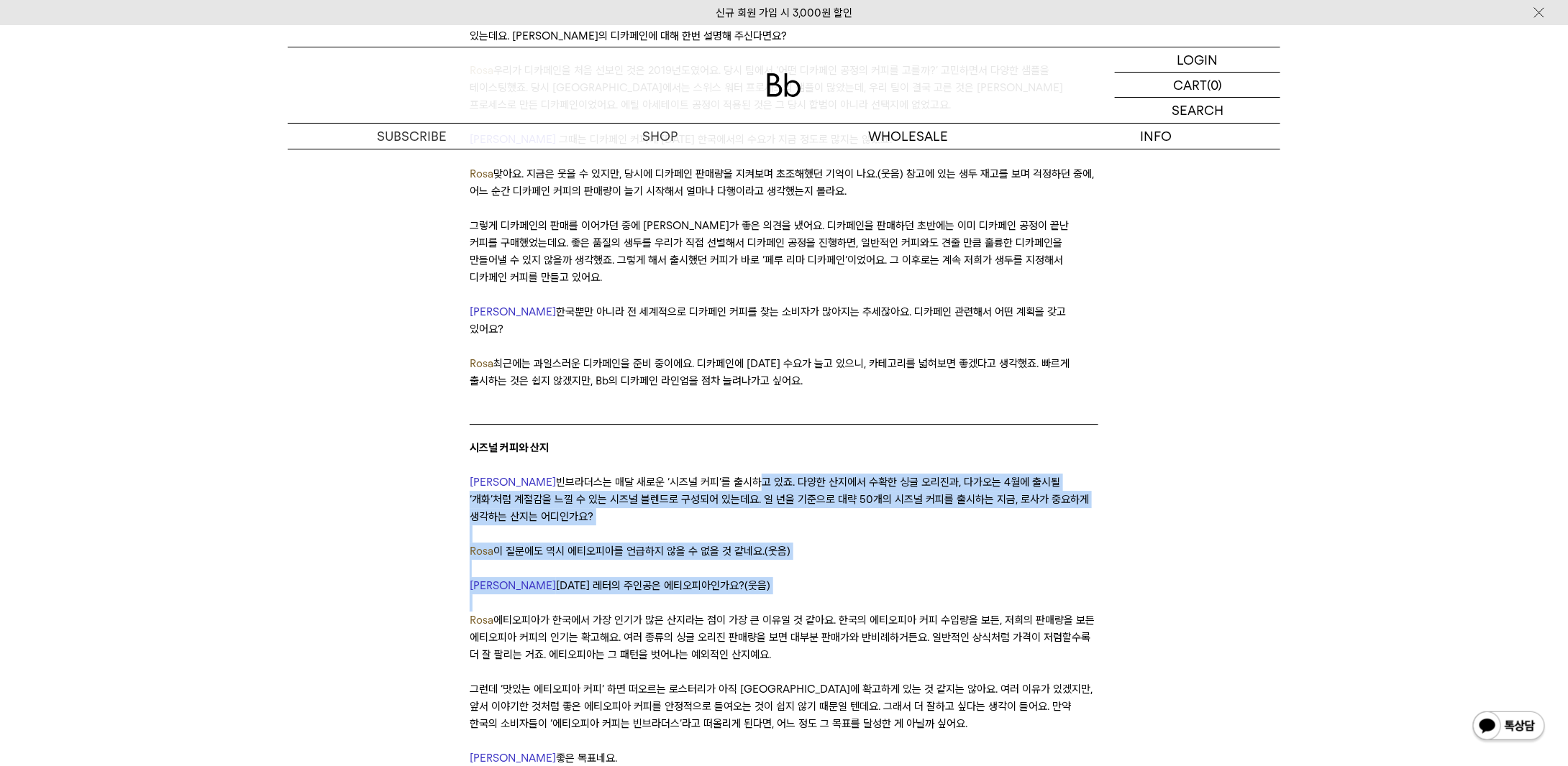
drag, startPoint x: 712, startPoint y: 397, endPoint x: 747, endPoint y: 514, distance: 122.1
click at [747, 514] on div "안녕하세요, 데릭입니다. 작년 7월, 브랜드의 옷을 새롭게 바꾸었습니다. 제품 패키지와 홈페이지의 변화로 가장 먼저 알아차리셨을 거예요. 지난…" at bounding box center [784, 747] width 628 height 10075
click at [766, 595] on p at bounding box center [784, 603] width 628 height 17
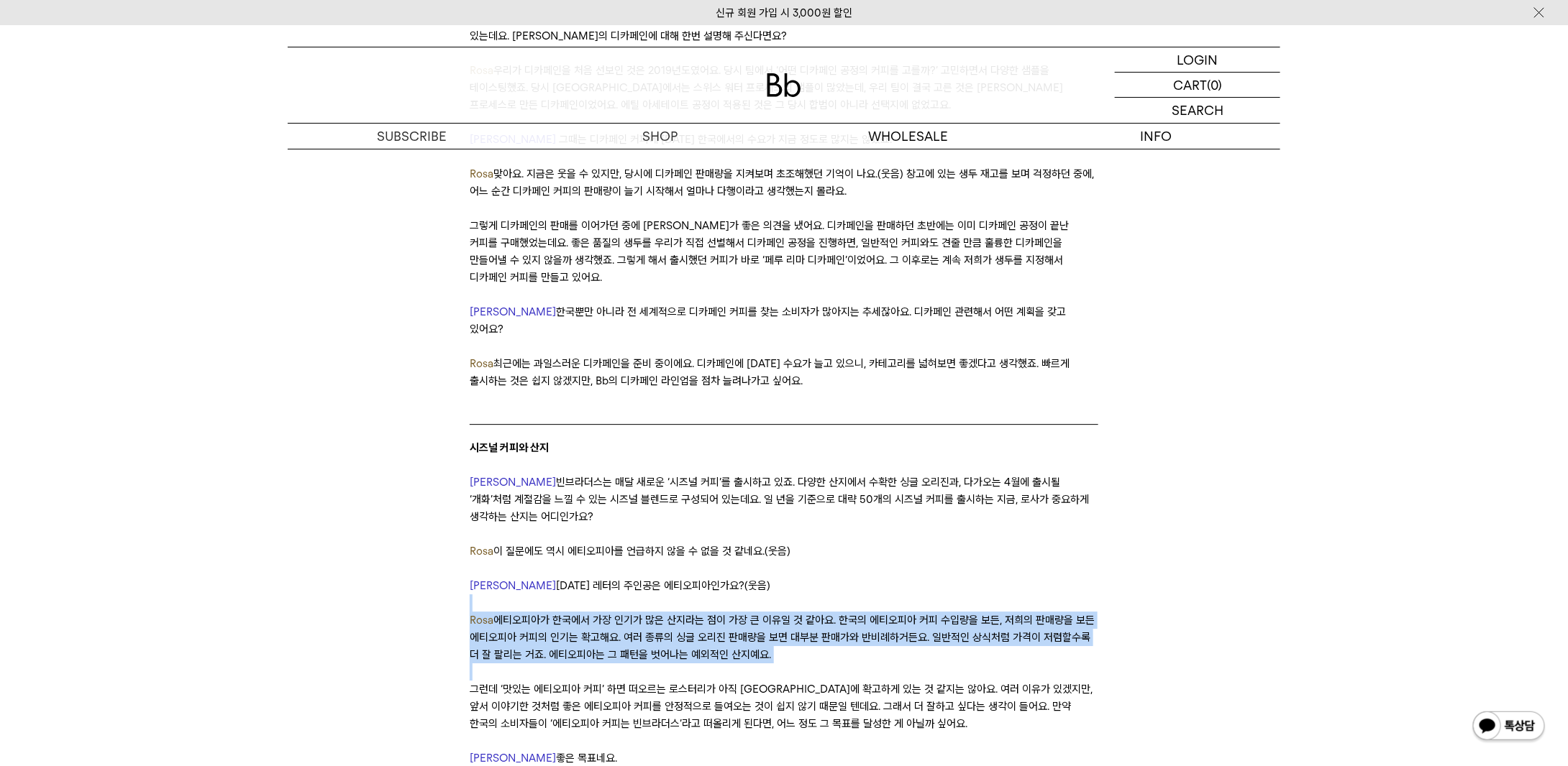
drag, startPoint x: 766, startPoint y: 516, endPoint x: 770, endPoint y: 573, distance: 57.1
click at [770, 573] on div "안녕하세요, 데릭입니다. 작년 7월, 브랜드의 옷을 새롭게 바꾸었습니다. 제품 패키지와 홈페이지의 변화로 가장 먼저 알아차리셨을 거예요. 지난…" at bounding box center [784, 747] width 628 height 10075
click at [770, 612] on p "[PERSON_NAME]가 한국에서 가장 인기가 많은 산지라는 점이 가장 큰 이유일 것 같아요. 한국의 에티오피아 커피 수입량을 보든, 저희의…" at bounding box center [784, 638] width 628 height 52
drag, startPoint x: 760, startPoint y: 564, endPoint x: 776, endPoint y: 638, distance: 75.7
click at [776, 638] on div "안녕하세요, 데릭입니다. 작년 7월, 브랜드의 옷을 새롭게 바꾸었습니다. 제품 패키지와 홈페이지의 변화로 가장 먼저 알아차리셨을 거예요. 지난…" at bounding box center [784, 747] width 628 height 10075
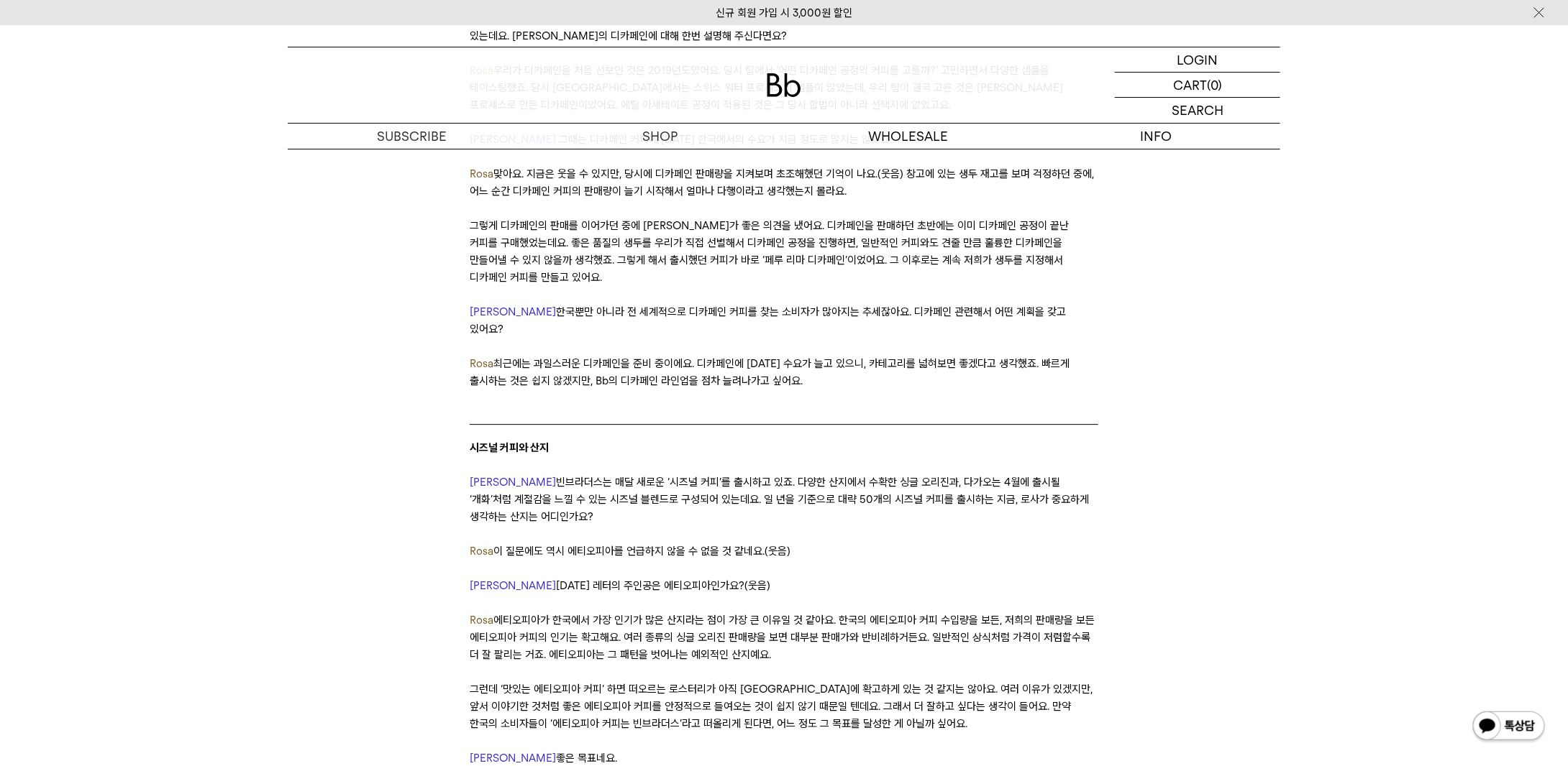
click at [780, 681] on p "그런데 ‘맛있는 에티오피아 커피’ 하면 떠오르는 로스터리가 아직 [GEOGRAPHIC_DATA]에 확고하게 있는 것 같지는 않아요. 여러 이유…" at bounding box center [784, 706] width 628 height 52
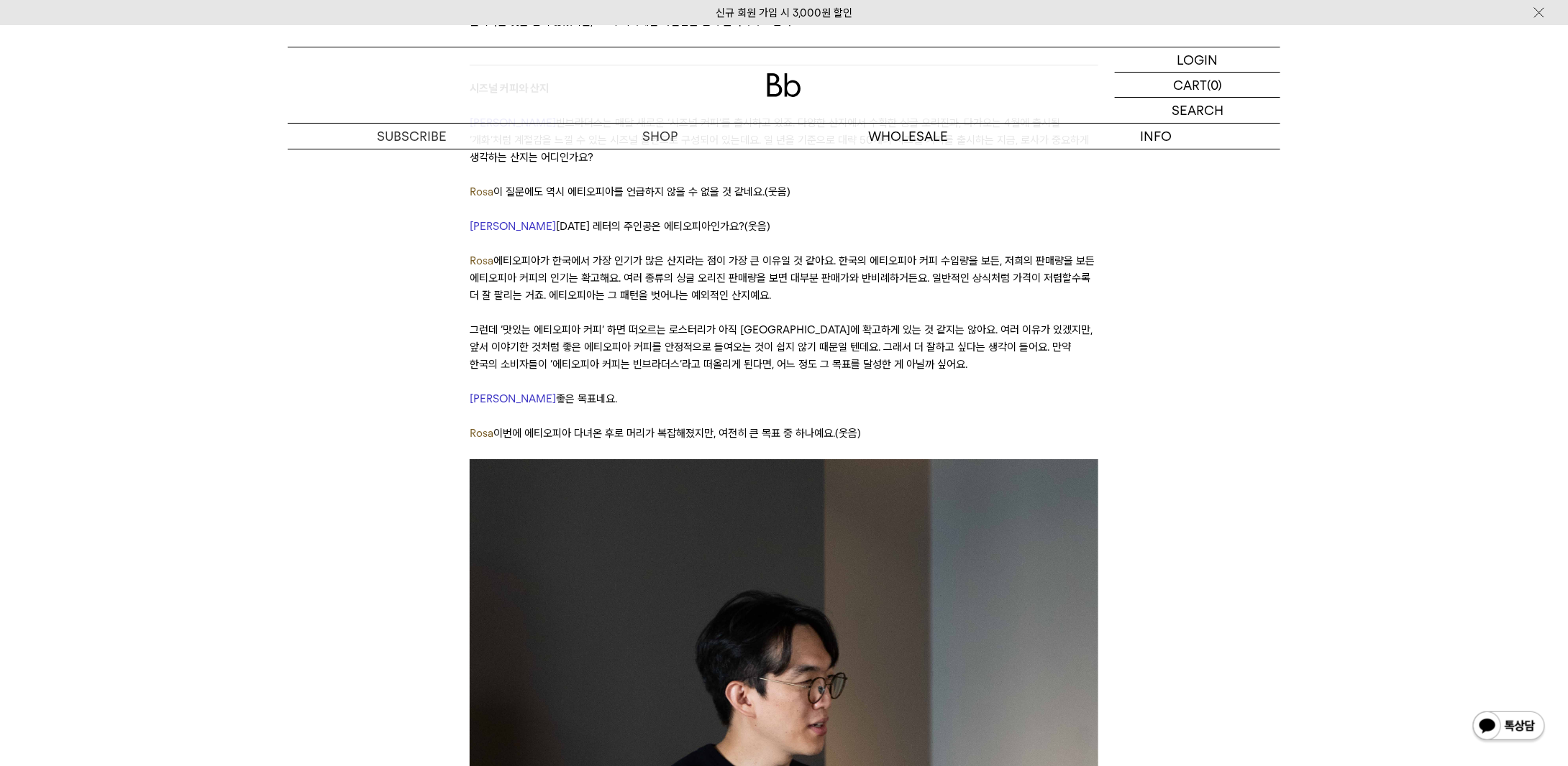
scroll to position [5536, 0]
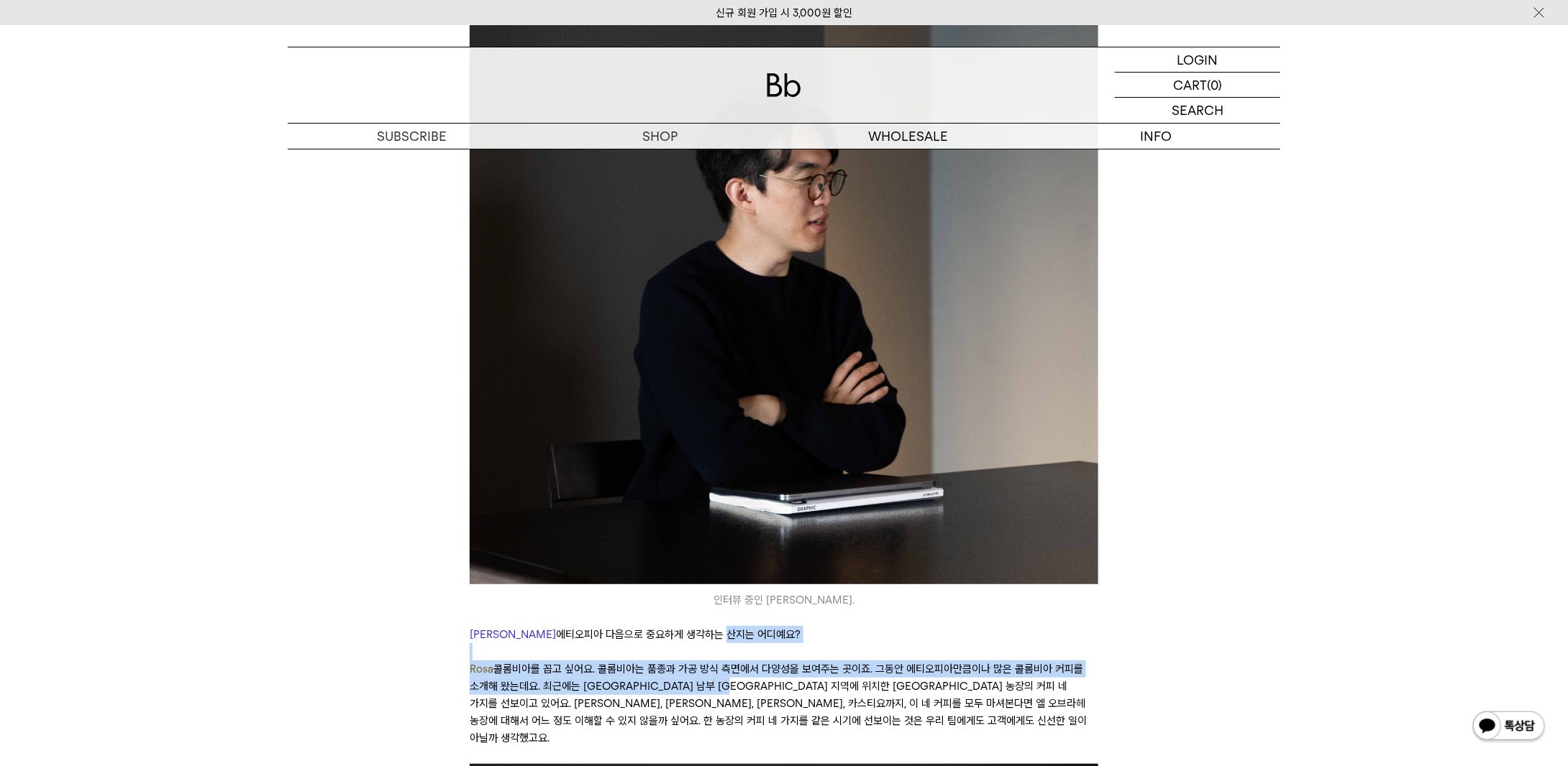
drag, startPoint x: 650, startPoint y: 544, endPoint x: 739, endPoint y: 606, distance: 108.5
click at [739, 661] on p "[PERSON_NAME]를 꼽고 싶어요. 콜롬비아는 품종과 가공 방식 측면에서 다양성을 보여주는 곳이죠. 그동안 에티오피아만큼이나 많은 콜롬비…" at bounding box center [784, 704] width 628 height 86
drag, startPoint x: 739, startPoint y: 607, endPoint x: 736, endPoint y: 582, distance: 25.2
click at [736, 661] on p "[PERSON_NAME]를 꼽고 싶어요. 콜롬비아는 품종과 가공 방식 측면에서 다양성을 보여주는 곳이죠. 그동안 에티오피아만큼이나 많은 콜롬비…" at bounding box center [784, 704] width 628 height 86
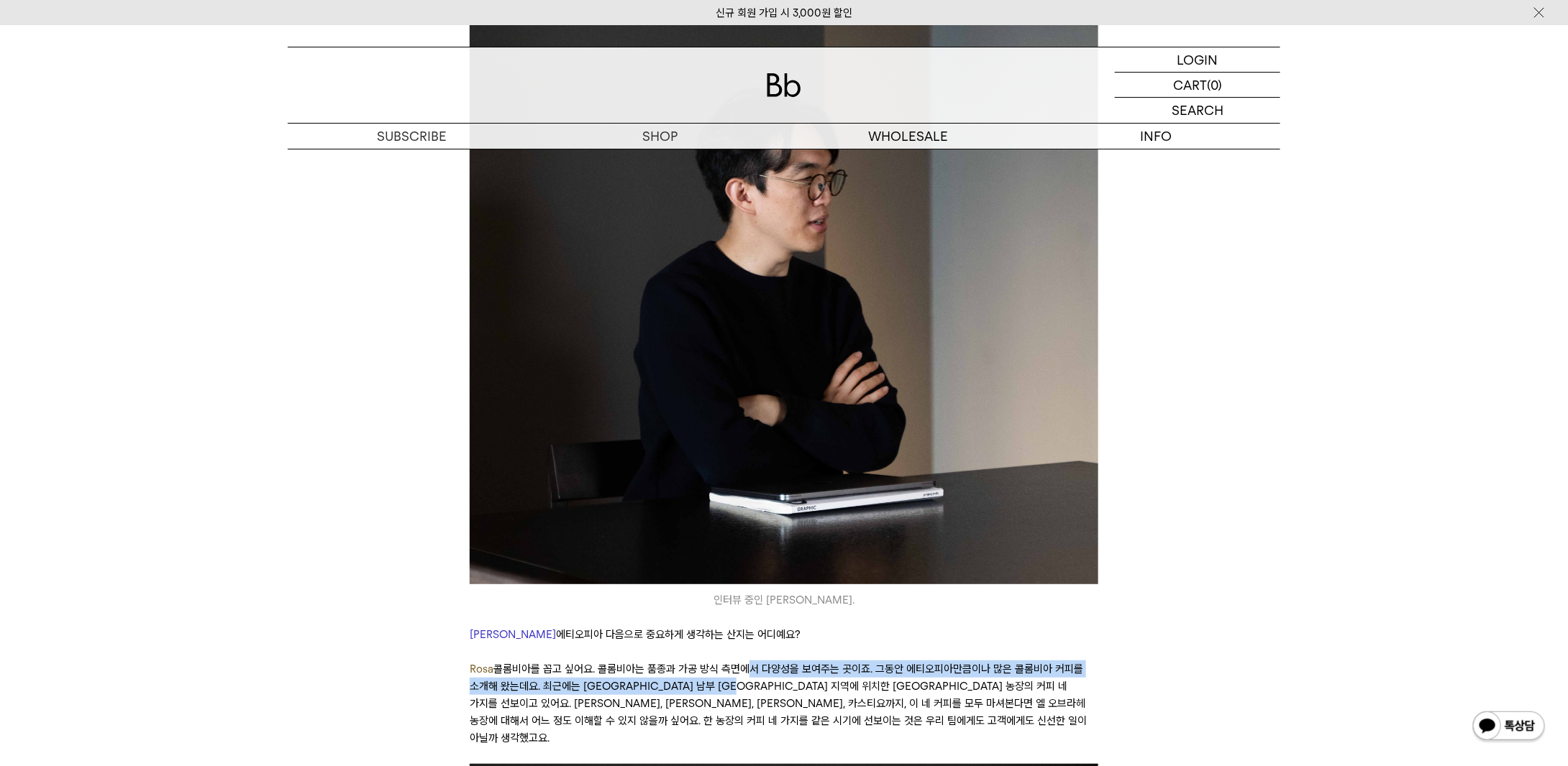
click at [732, 661] on p "[PERSON_NAME]를 꼽고 싶어요. 콜롬비아는 품종과 가공 방식 측면에서 다양성을 보여주는 곳이죠. 그동안 에티오피아만큼이나 많은 콜롬비…" at bounding box center [784, 704] width 628 height 86
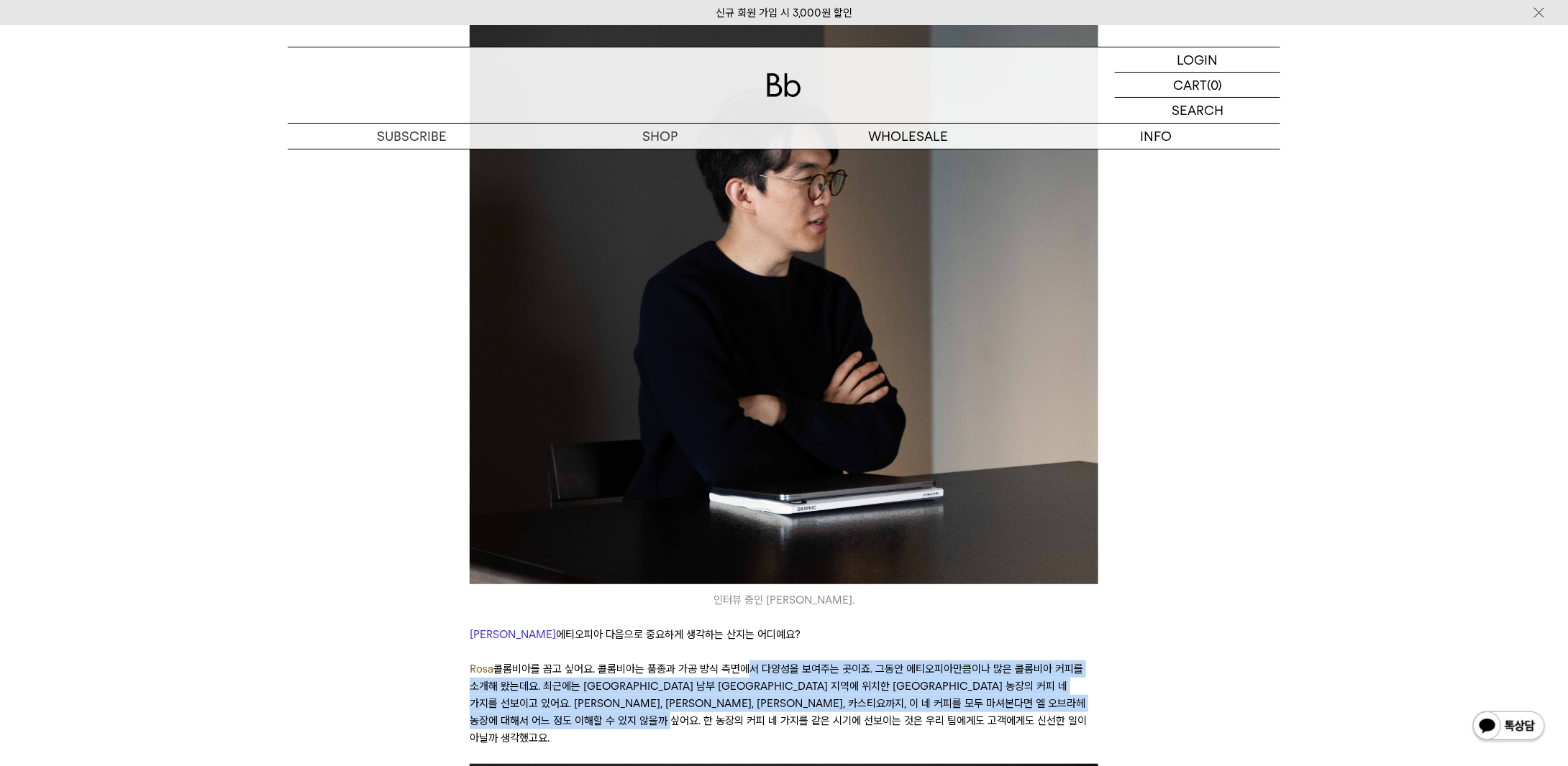
drag, startPoint x: 732, startPoint y: 582, endPoint x: 713, endPoint y: 641, distance: 62.0
click at [715, 661] on p "[PERSON_NAME]를 꼽고 싶어요. 콜롬비아는 품종과 가공 방식 측면에서 다양성을 보여주는 곳이죠. 그동안 에티오피아만큼이나 많은 콜롬비…" at bounding box center [784, 704] width 628 height 86
click at [712, 661] on p "[PERSON_NAME]를 꼽고 싶어요. 콜롬비아는 품종과 가공 방식 측면에서 다양성을 보여주는 곳이죠. 그동안 에티오피아만큼이나 많은 콜롬비…" at bounding box center [784, 704] width 628 height 86
click at [700, 661] on p "[PERSON_NAME]를 꼽고 싶어요. 콜롬비아는 품종과 가공 방식 측면에서 다양성을 보여주는 곳이죠. 그동안 에티오피아만큼이나 많은 콜롬비…" at bounding box center [784, 704] width 628 height 86
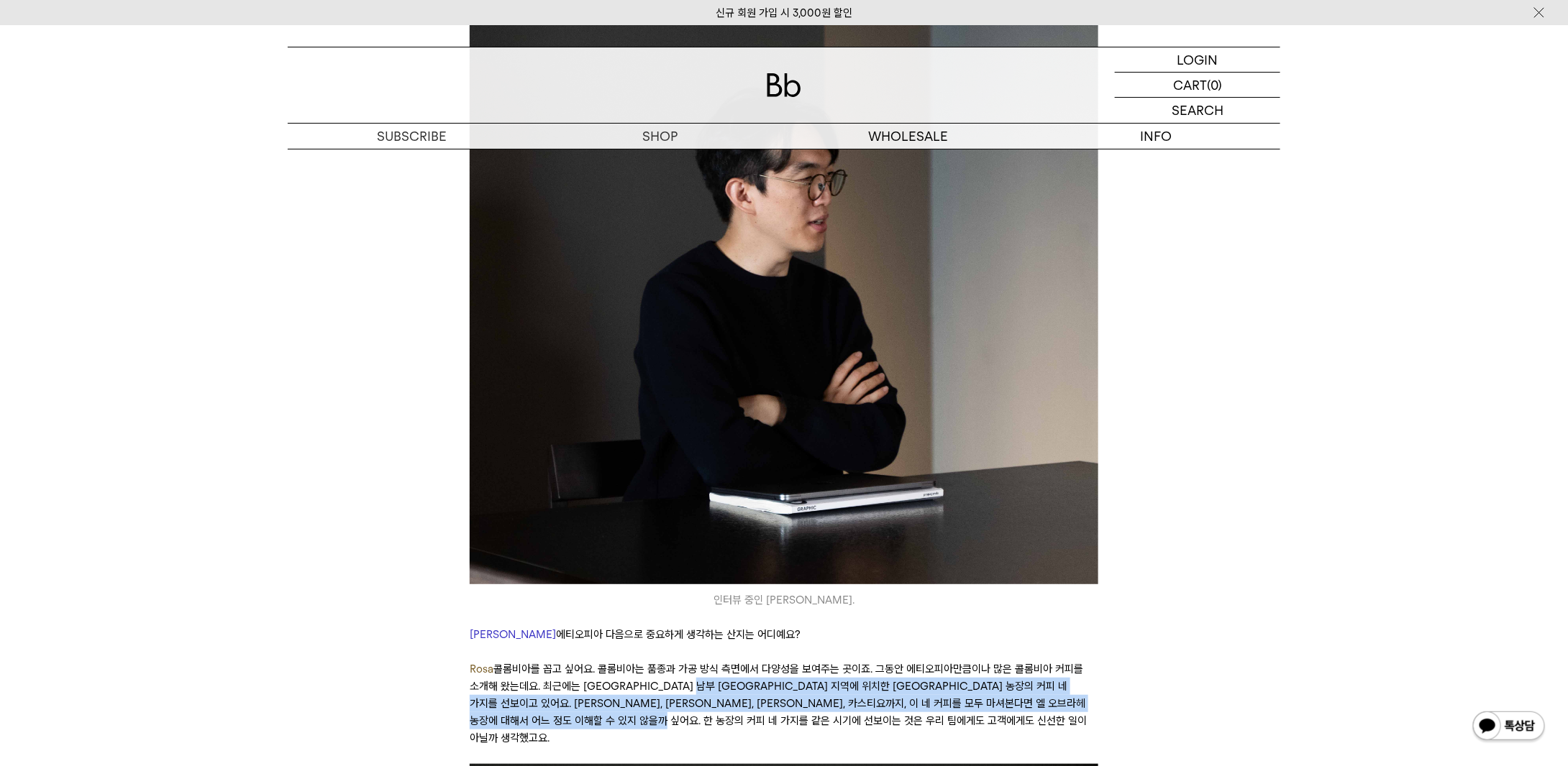
drag, startPoint x: 700, startPoint y: 596, endPoint x: 715, endPoint y: 637, distance: 43.7
click at [715, 661] on p "[PERSON_NAME]를 꼽고 싶어요. 콜롬비아는 품종과 가공 방식 측면에서 다양성을 보여주는 곳이죠. 그동안 에티오피아만큼이나 많은 콜롬비…" at bounding box center [784, 704] width 628 height 86
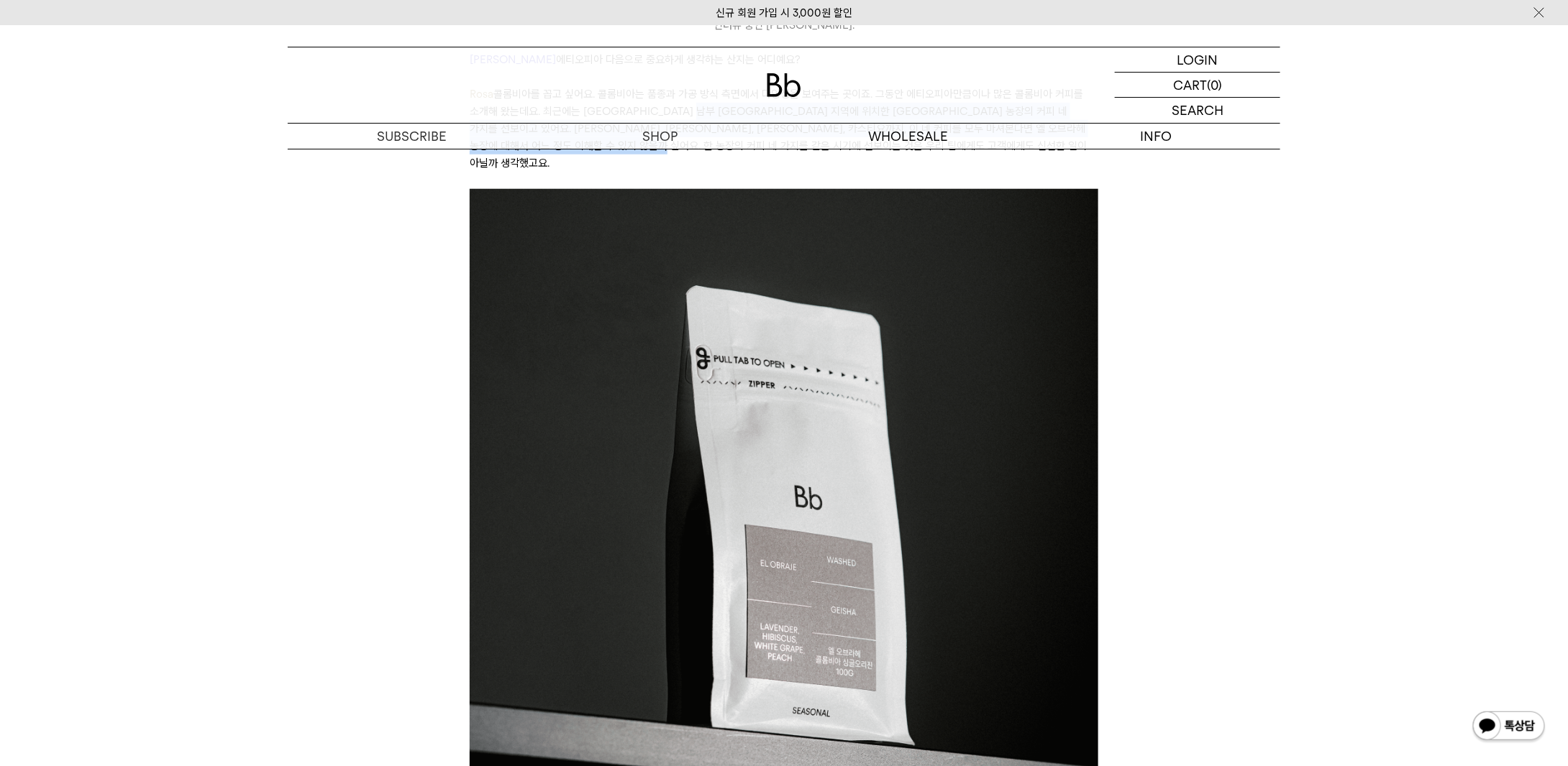
scroll to position [6327, 0]
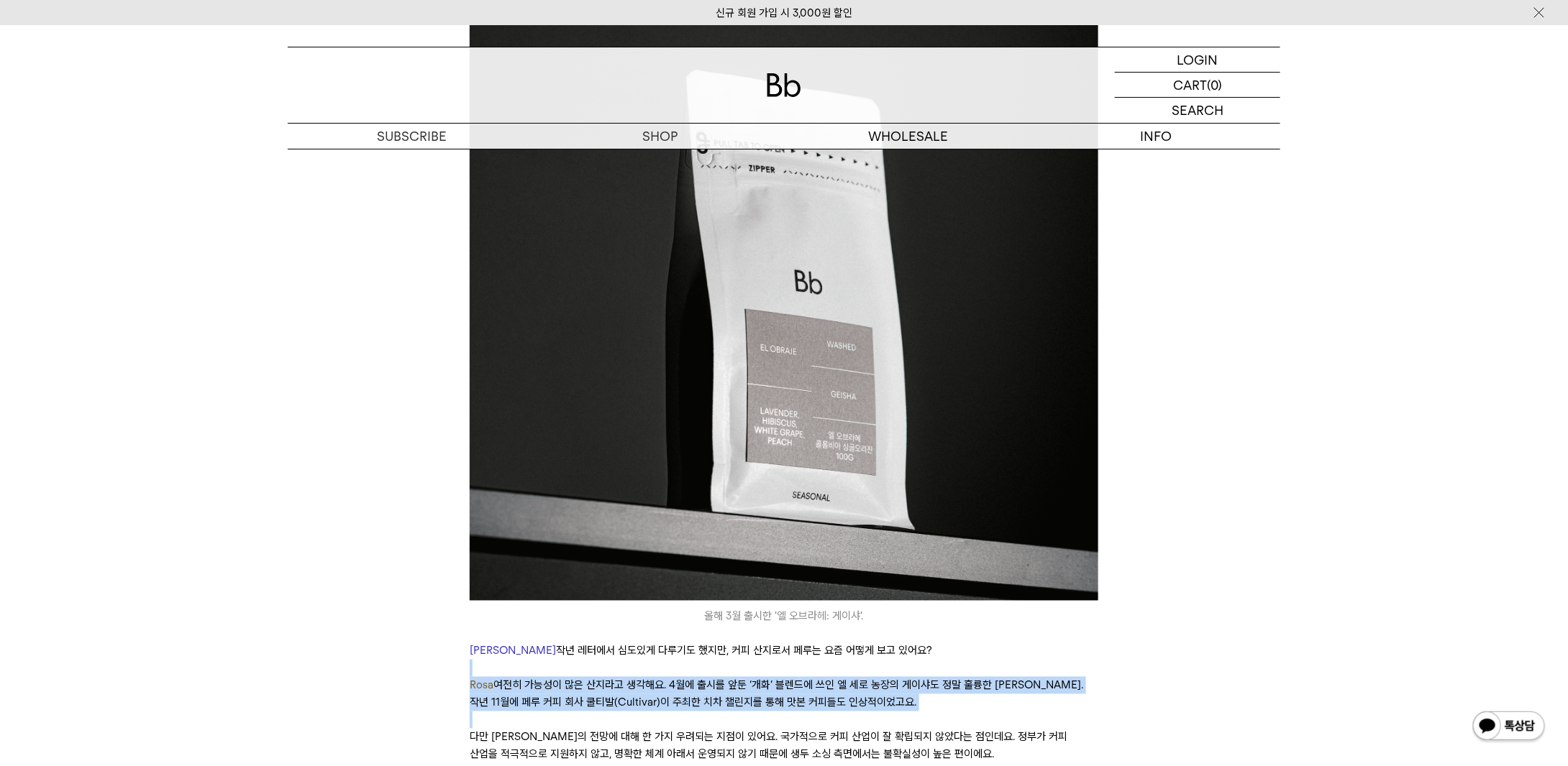
drag, startPoint x: 827, startPoint y: 558, endPoint x: 865, endPoint y: 621, distance: 73.6
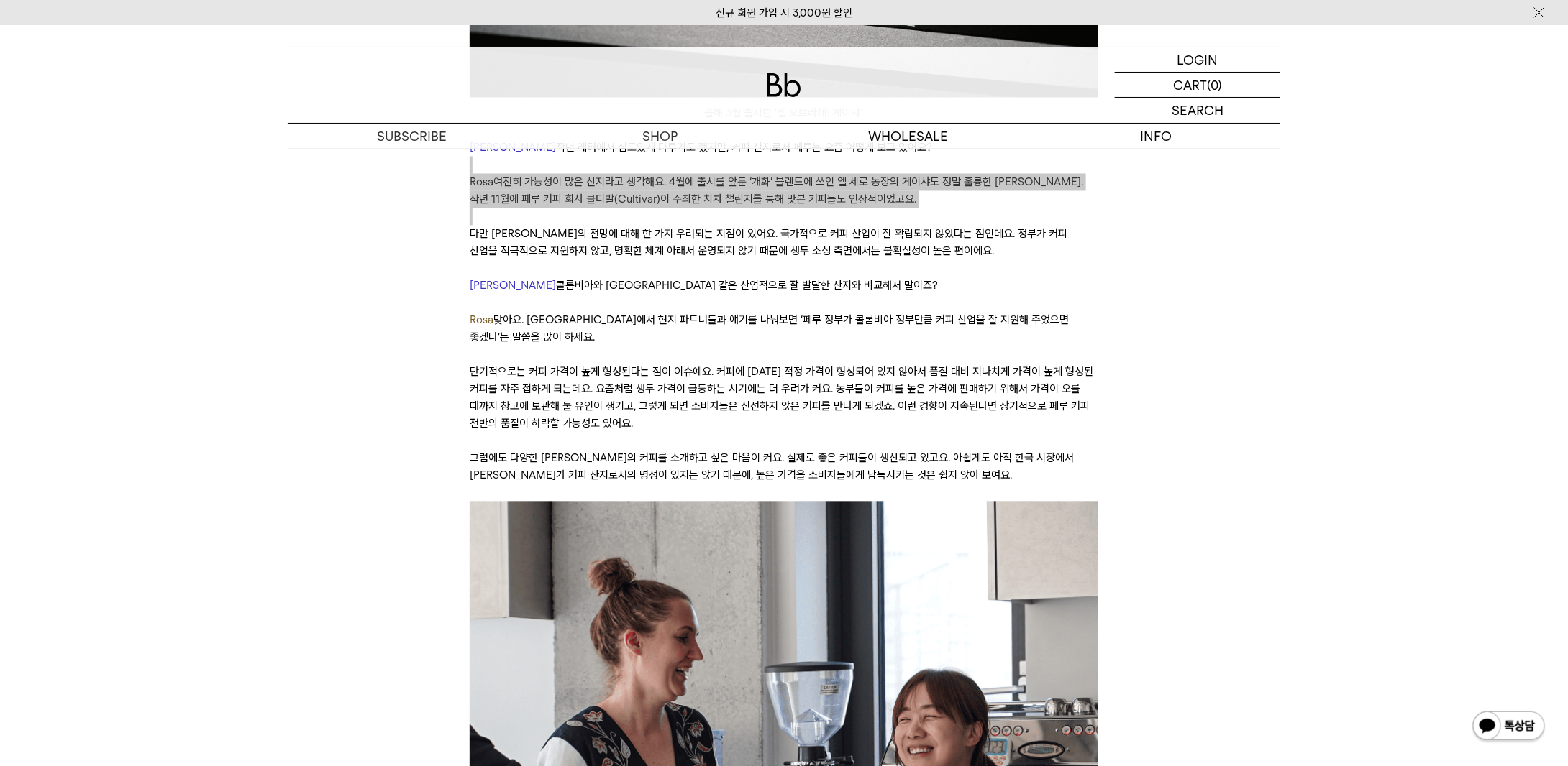
scroll to position [6758, 0]
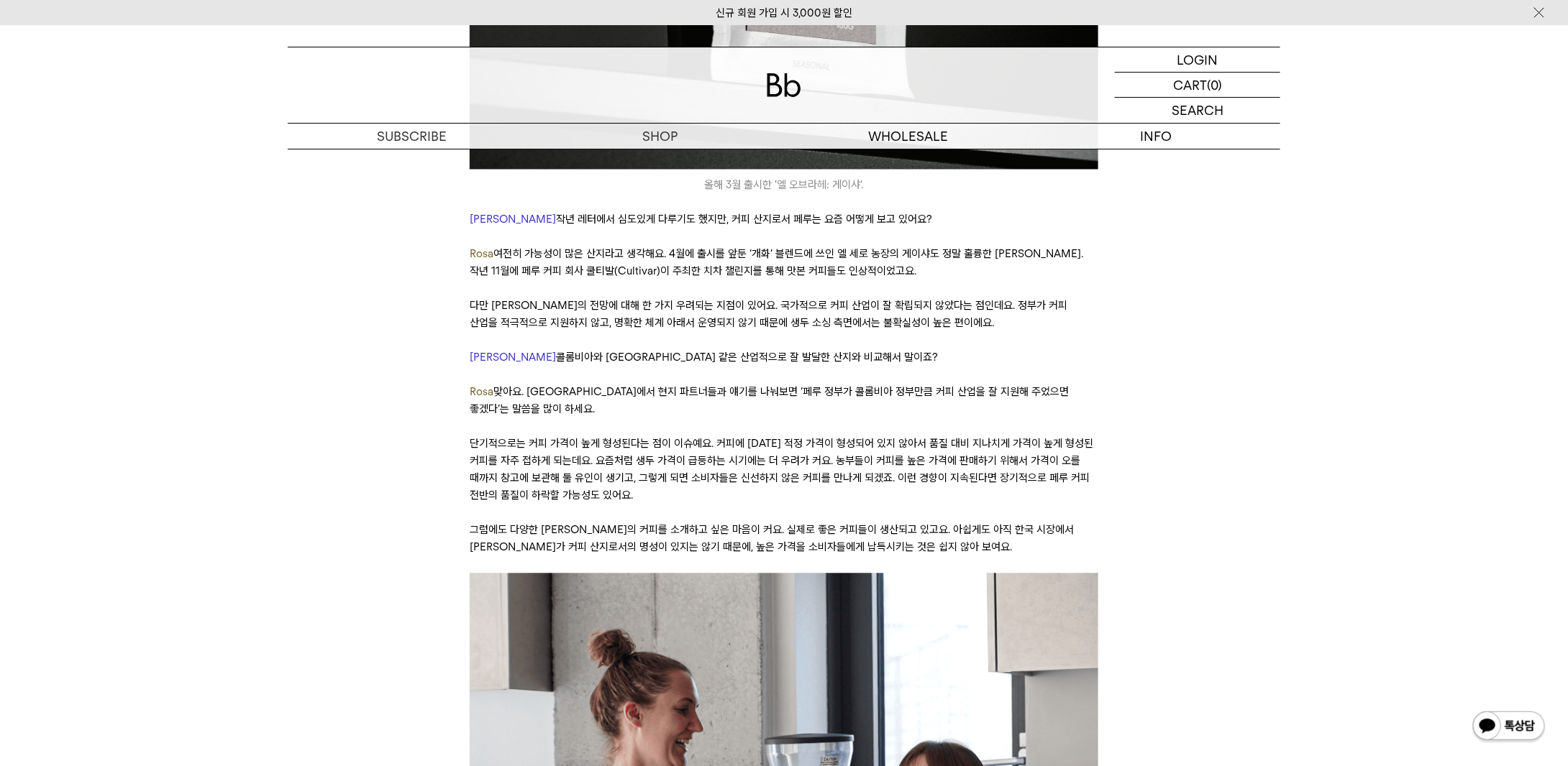
click at [682, 436] on p "단기적으로는 커피 가격이 높게 형성된다는 점이 이슈예요. 커피에 [DATE] 적정 가격이 형성되어 있지 않아서 품질 대비 지나치게 가격이 높게…" at bounding box center [784, 470] width 628 height 69
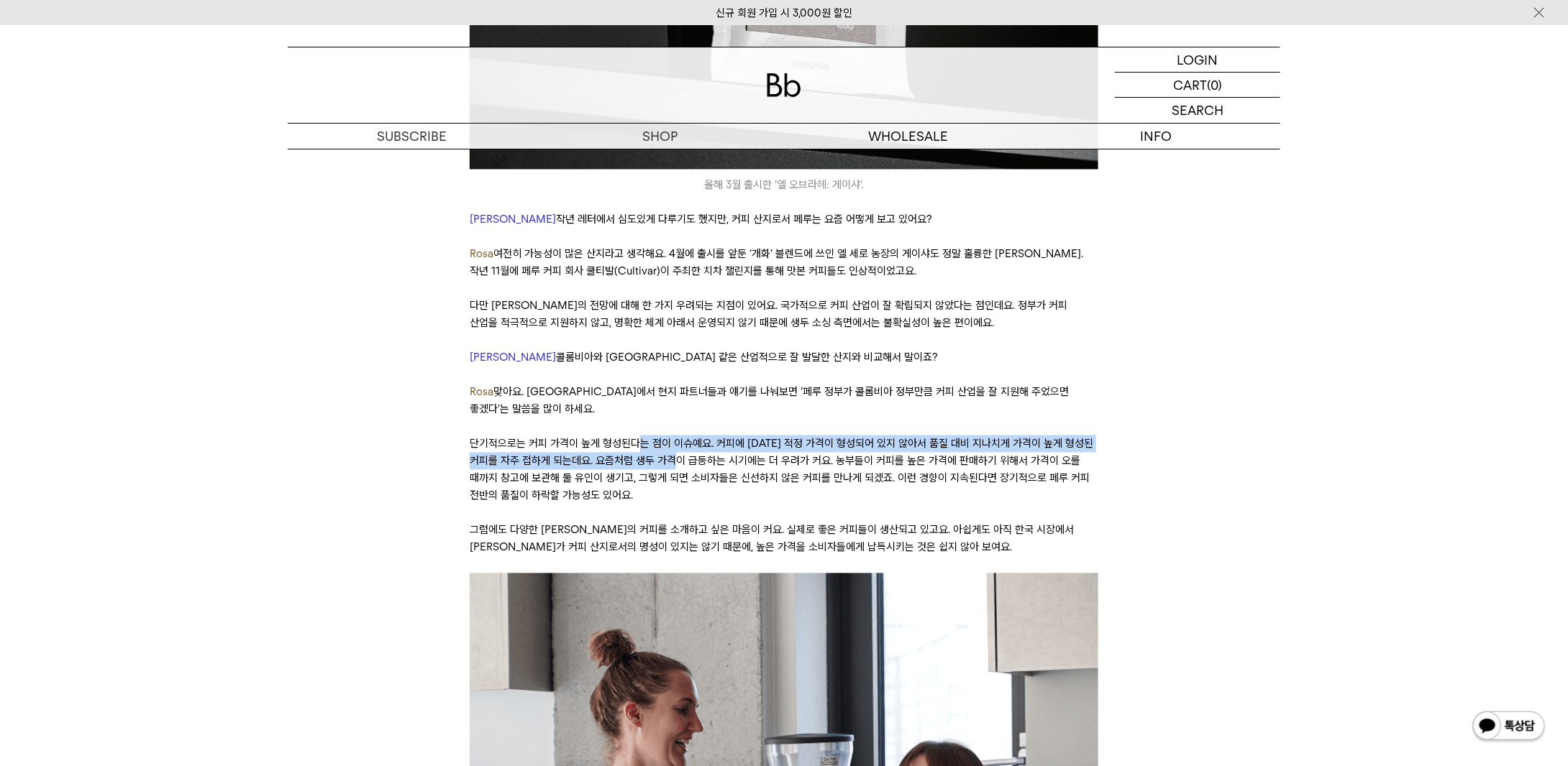
drag, startPoint x: 643, startPoint y: 338, endPoint x: 701, endPoint y: 365, distance: 64.0
click at [701, 436] on p "단기적으로는 커피 가격이 높게 형성된다는 점이 이슈예요. 커피에 [DATE] 적정 가격이 형성되어 있지 않아서 품질 대비 지나치게 가격이 높게…" at bounding box center [784, 470] width 628 height 69
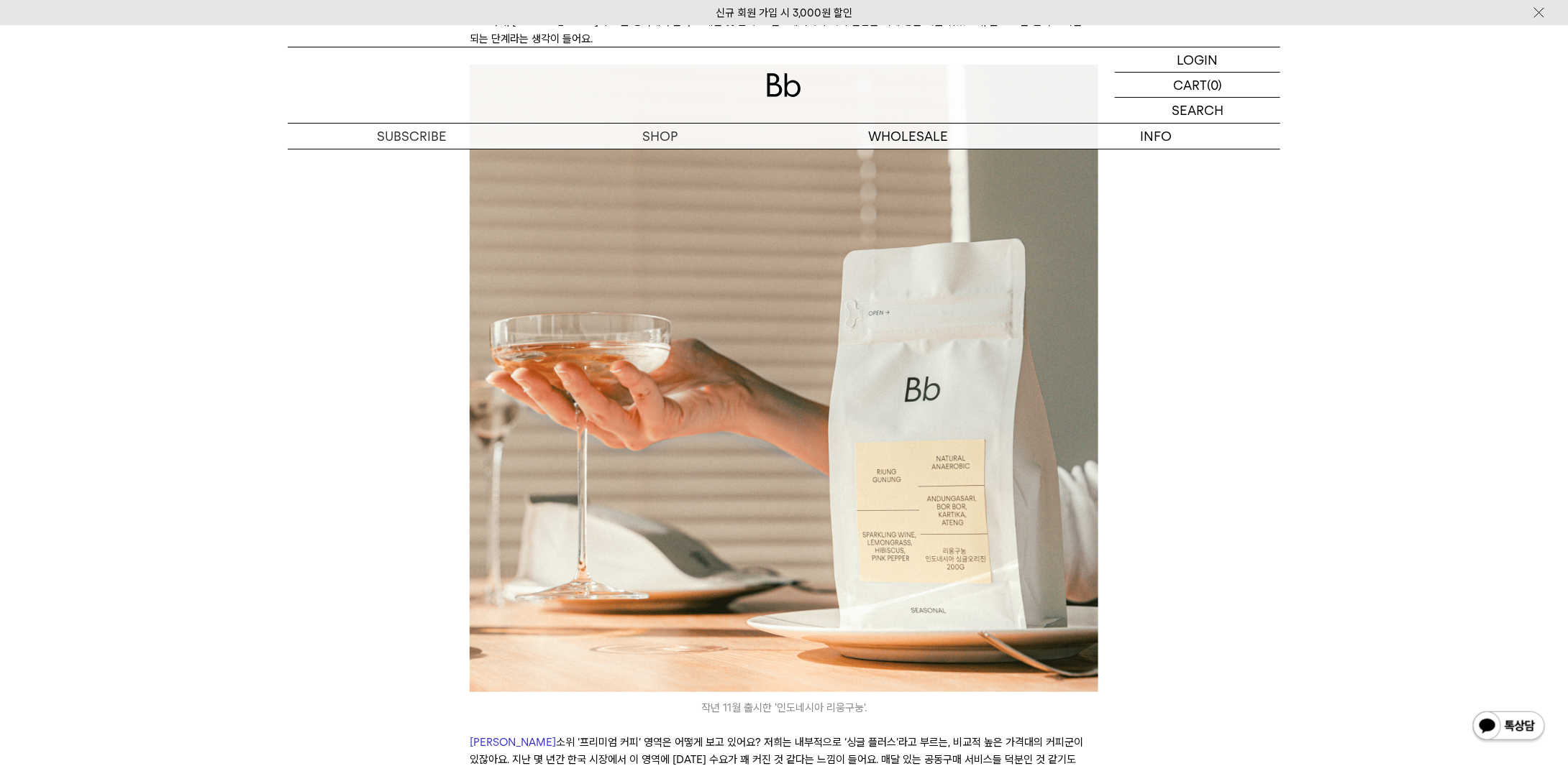
scroll to position [8699, 0]
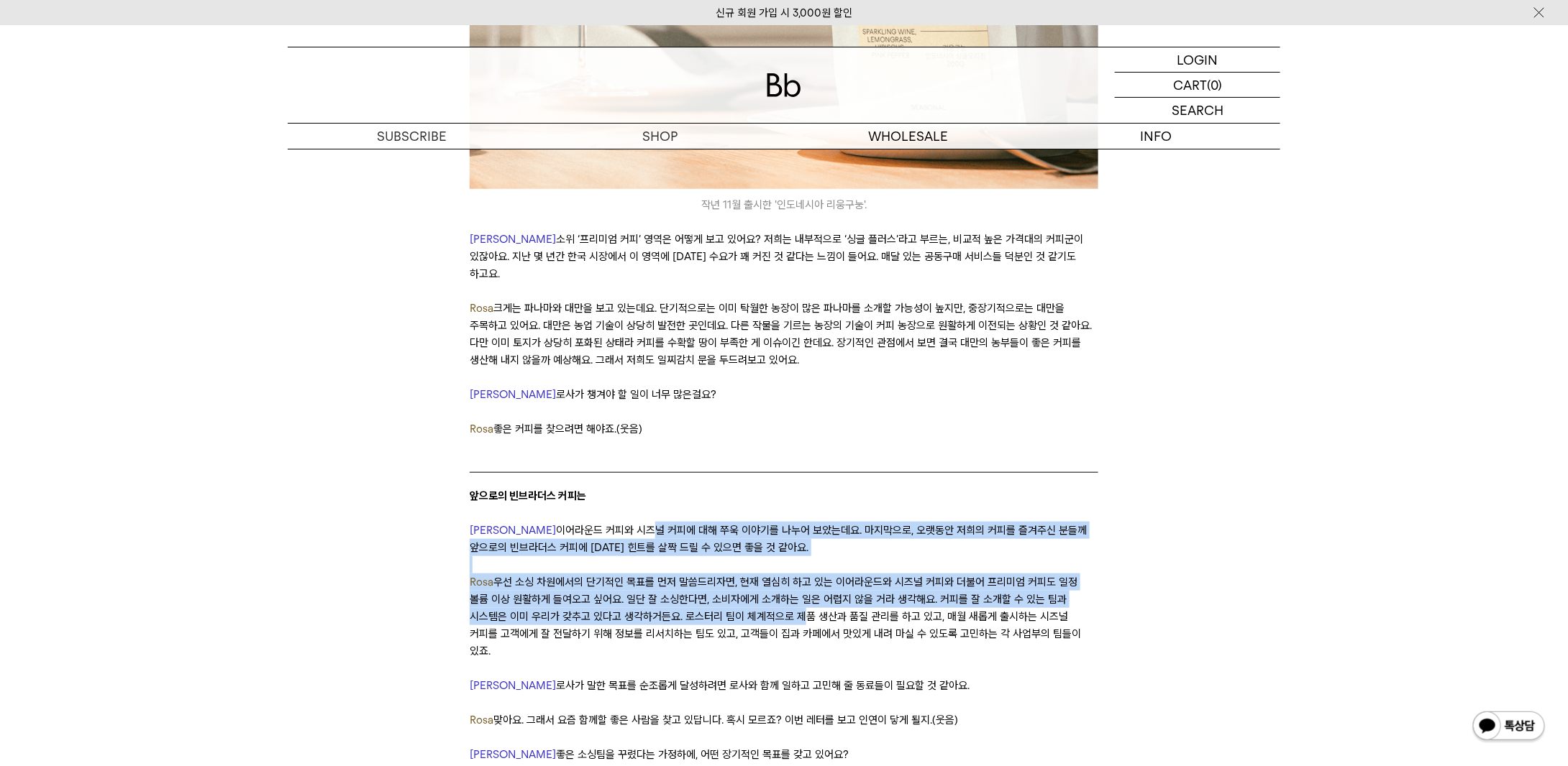
drag, startPoint x: 587, startPoint y: 371, endPoint x: 785, endPoint y: 465, distance: 219.2
click at [785, 574] on p "Rosa 우선 소싱 차원에서의 단기적인 목표를 먼저 말씀드리자면, 현재 열심히 하고 있는 이어라운드와 시즈널 커피와 더불어 프리미엄 커피도 일…" at bounding box center [784, 617] width 628 height 86
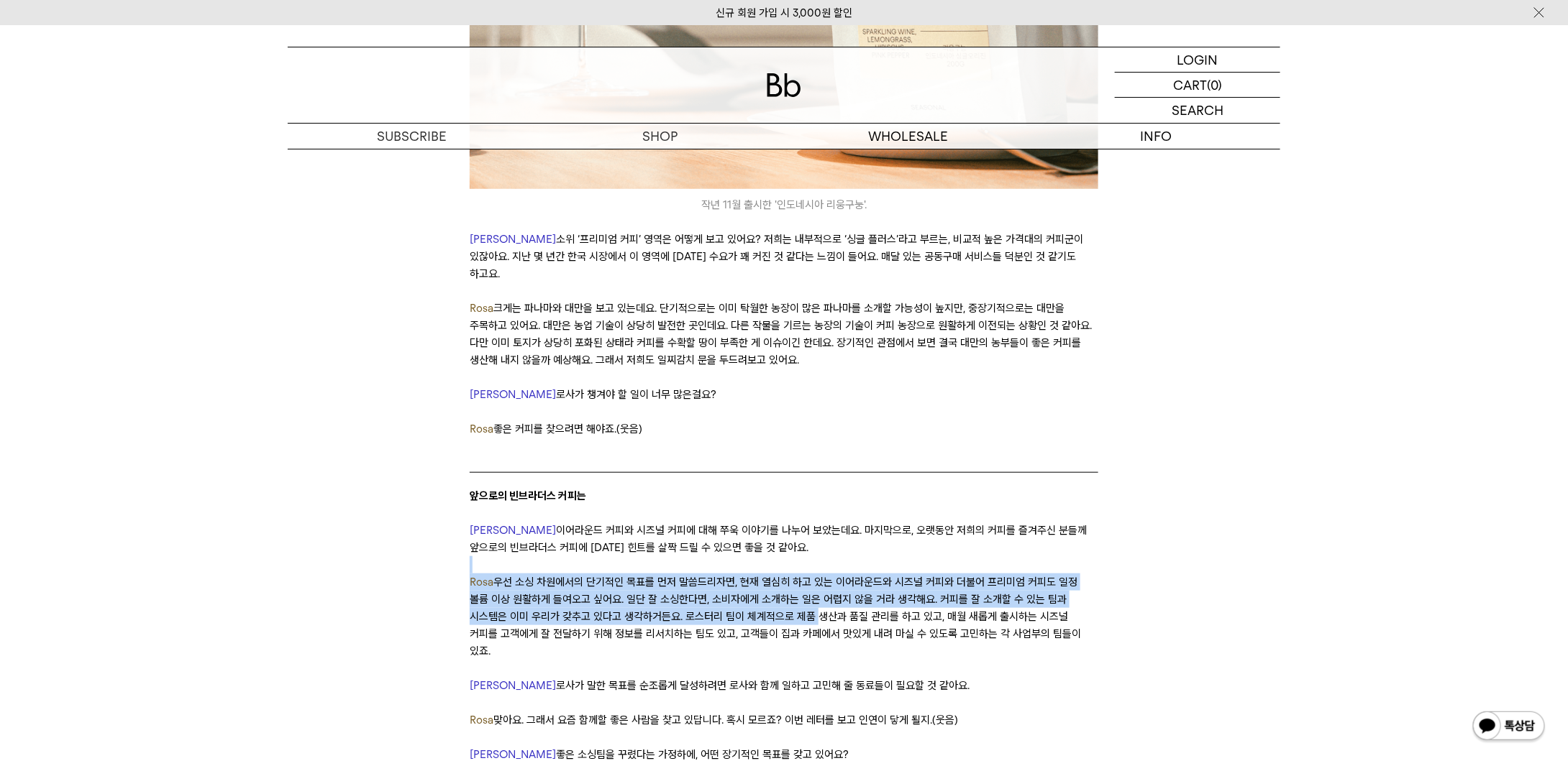
drag, startPoint x: 786, startPoint y: 465, endPoint x: 702, endPoint y: 405, distance: 103.2
click at [701, 557] on p at bounding box center [784, 565] width 628 height 17
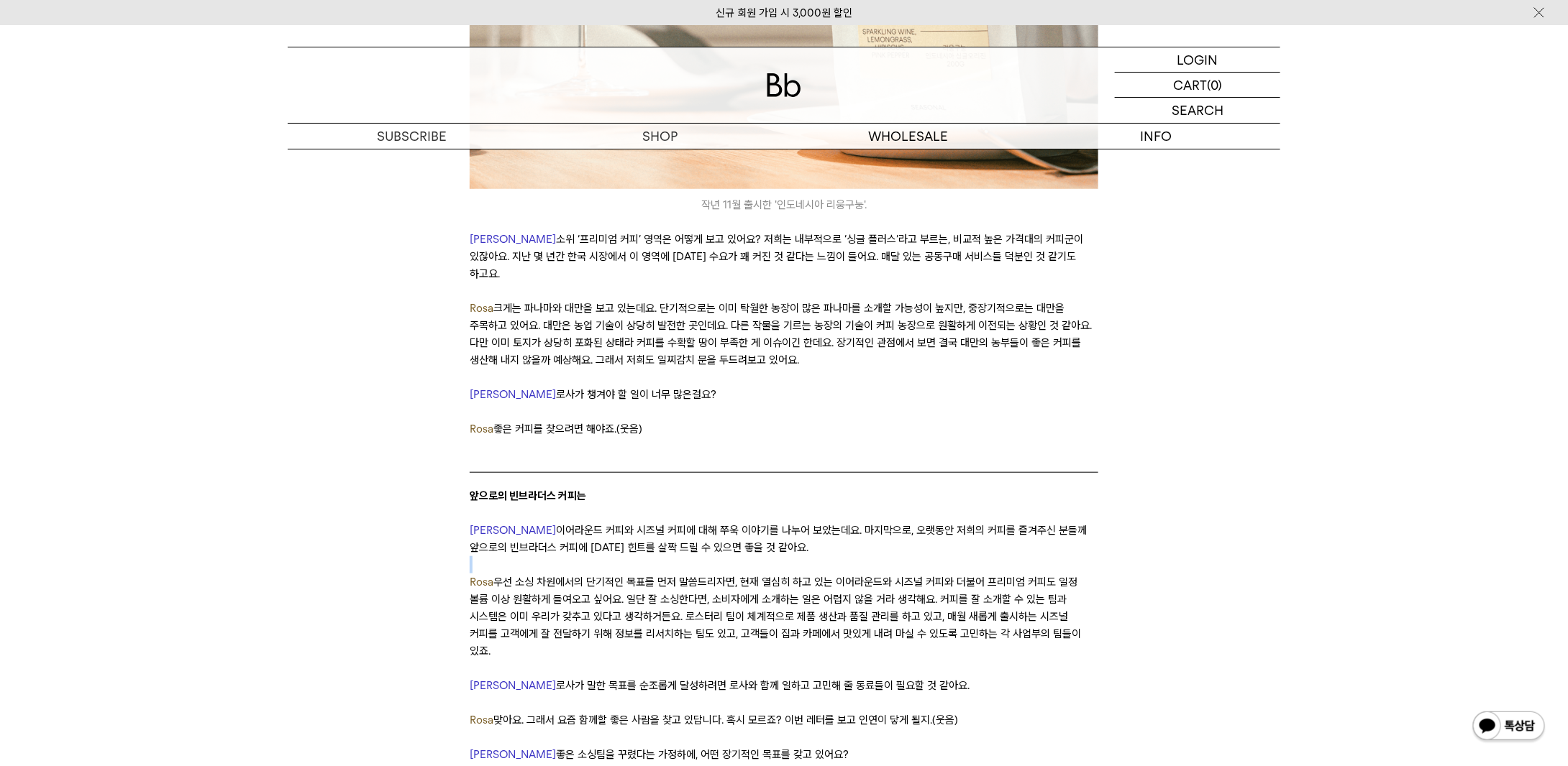
click at [701, 557] on p at bounding box center [784, 565] width 628 height 17
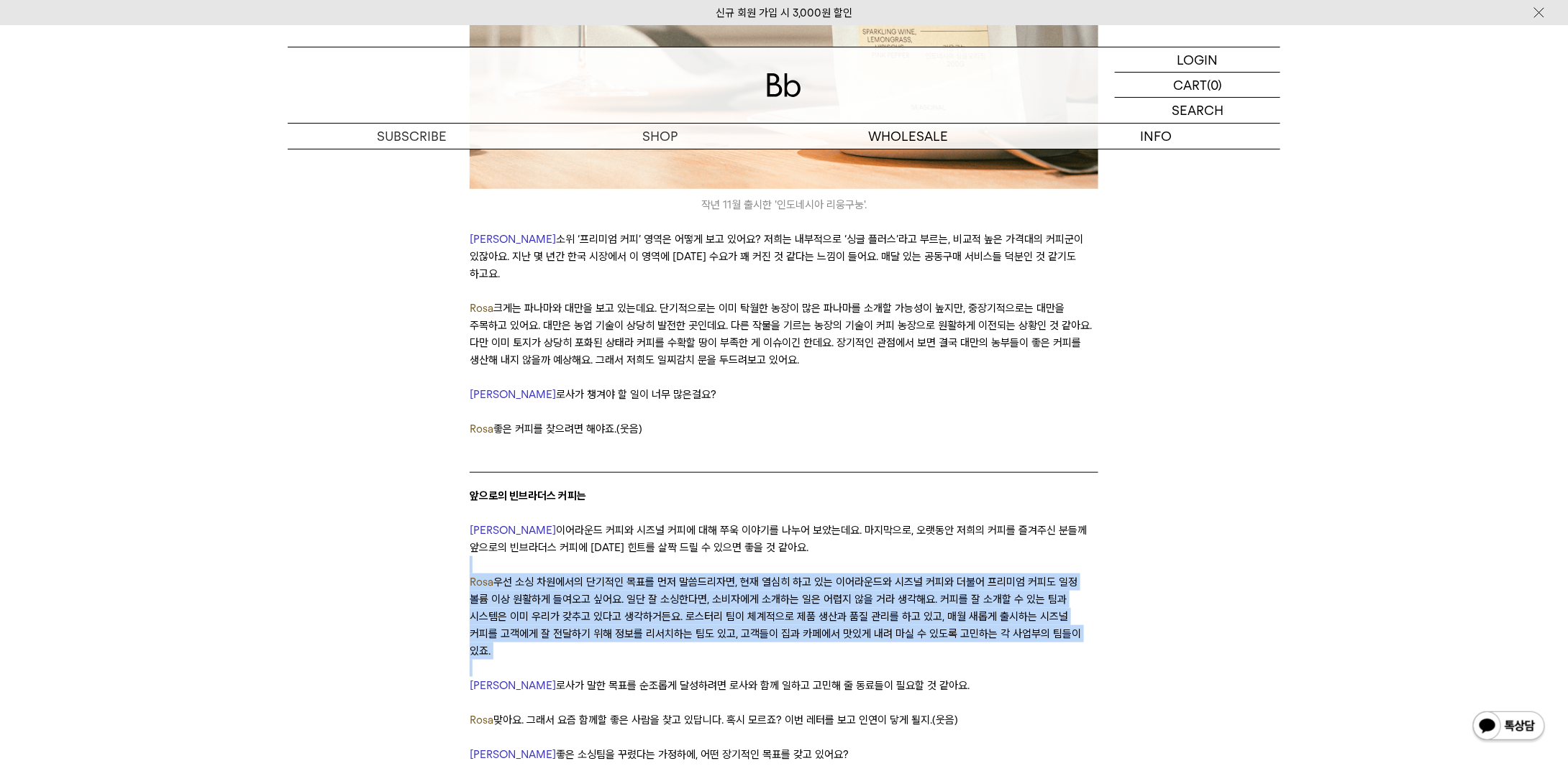
drag, startPoint x: 701, startPoint y: 405, endPoint x: 775, endPoint y: 453, distance: 88.2
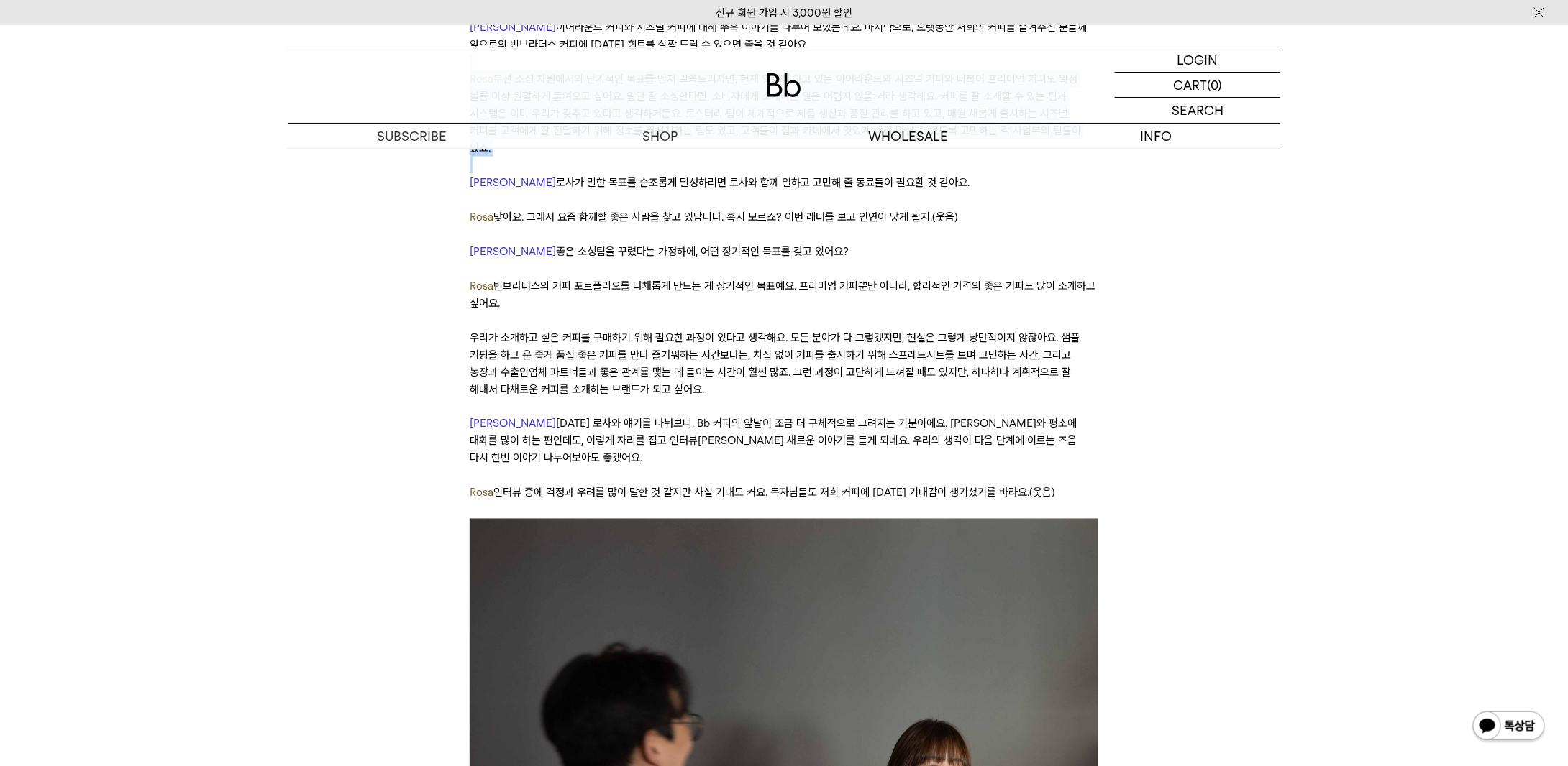
scroll to position [8843, 0]
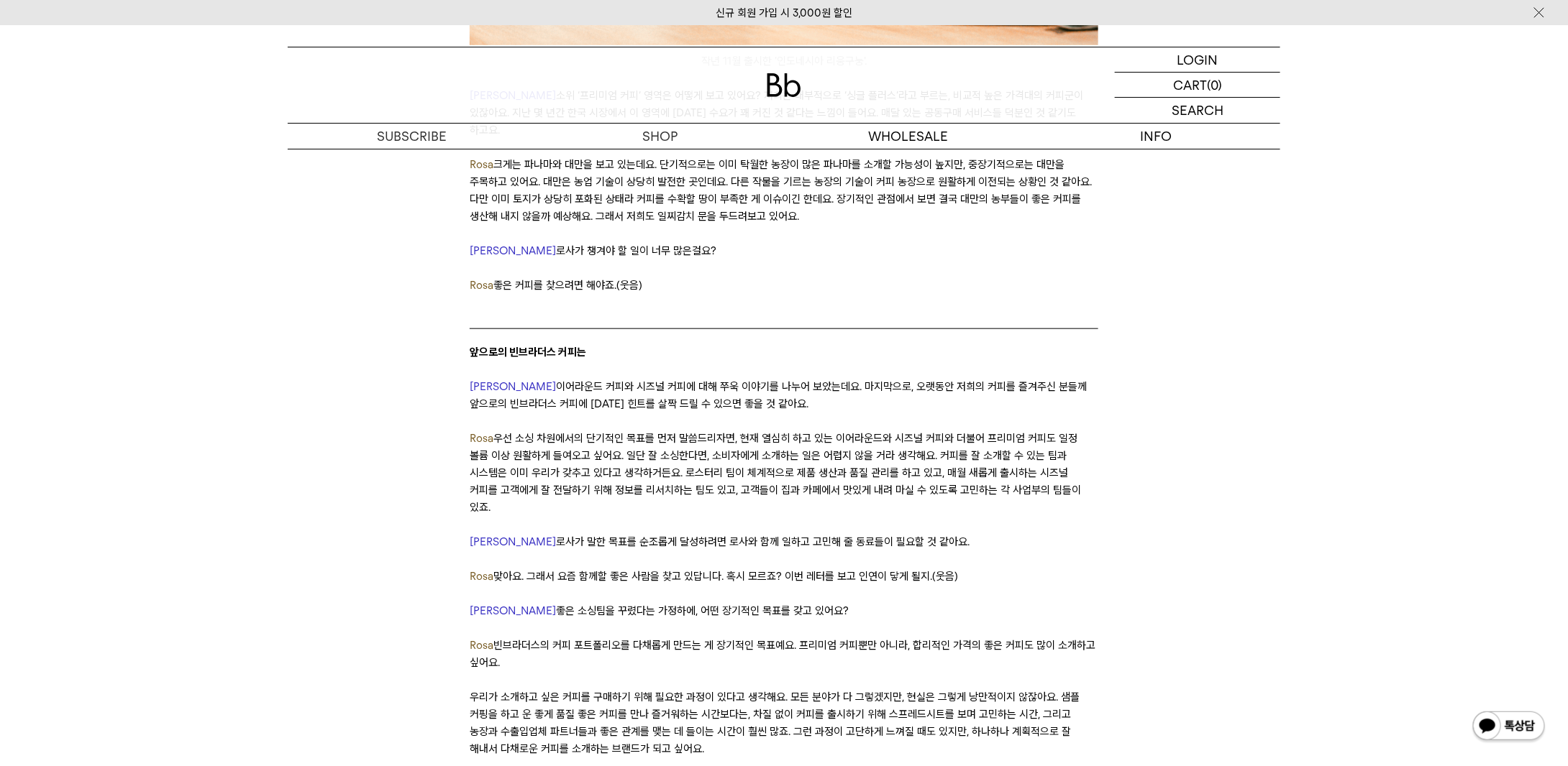
drag, startPoint x: 463, startPoint y: 382, endPoint x: 456, endPoint y: 383, distance: 7.1
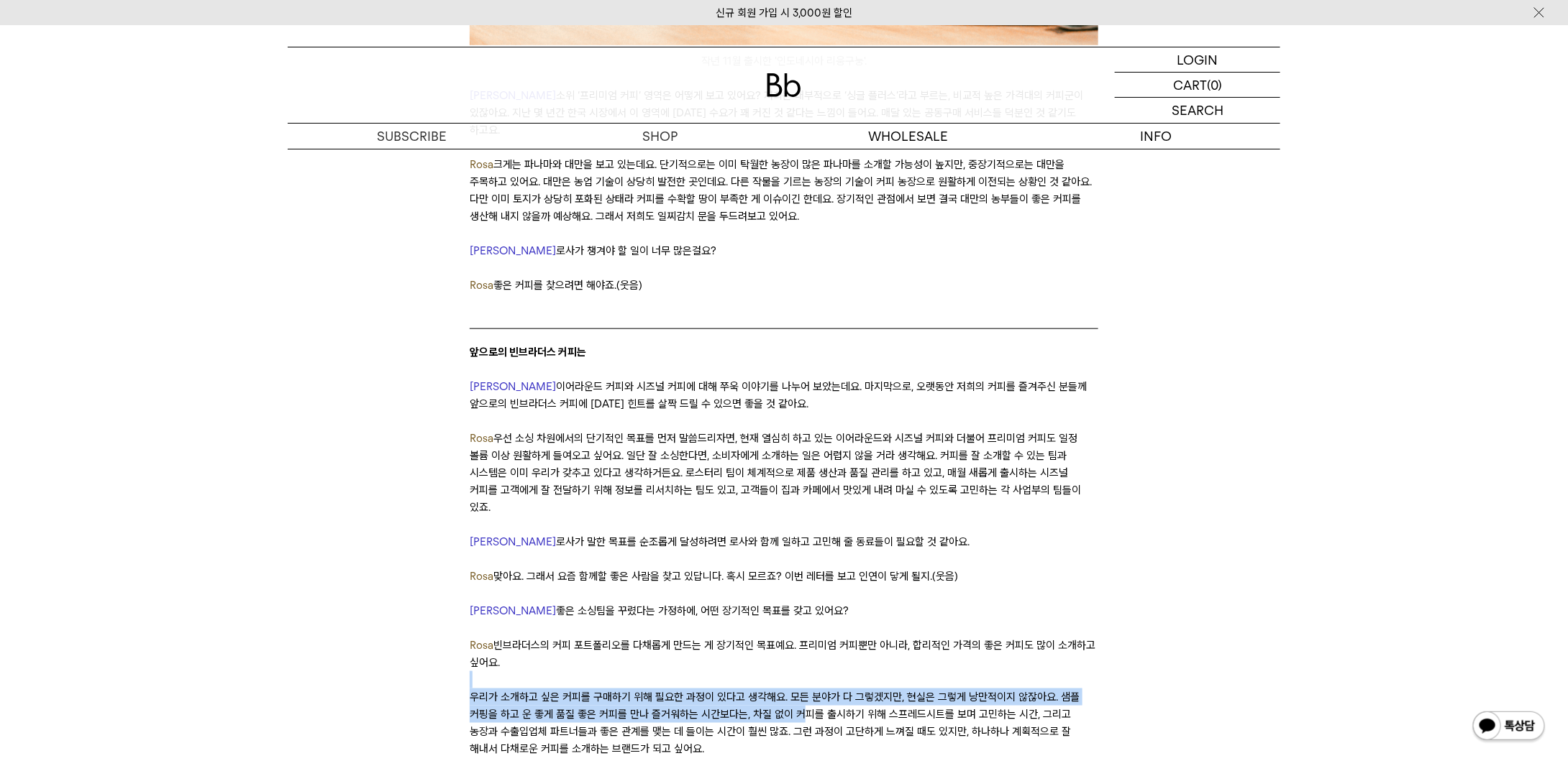
drag, startPoint x: 598, startPoint y: 508, endPoint x: 799, endPoint y: 535, distance: 202.8
click at [799, 689] on p "우리가 소개하고 싶은 커피를 구매하기 위해 필요한 과정이 있다고 생각해요. 모든 분야가 다 그렇겠지만, 현실은 그렇게 낭만적이지 않잖아요. 샘…" at bounding box center [784, 723] width 628 height 69
